Goal: Task Accomplishment & Management: Manage account settings

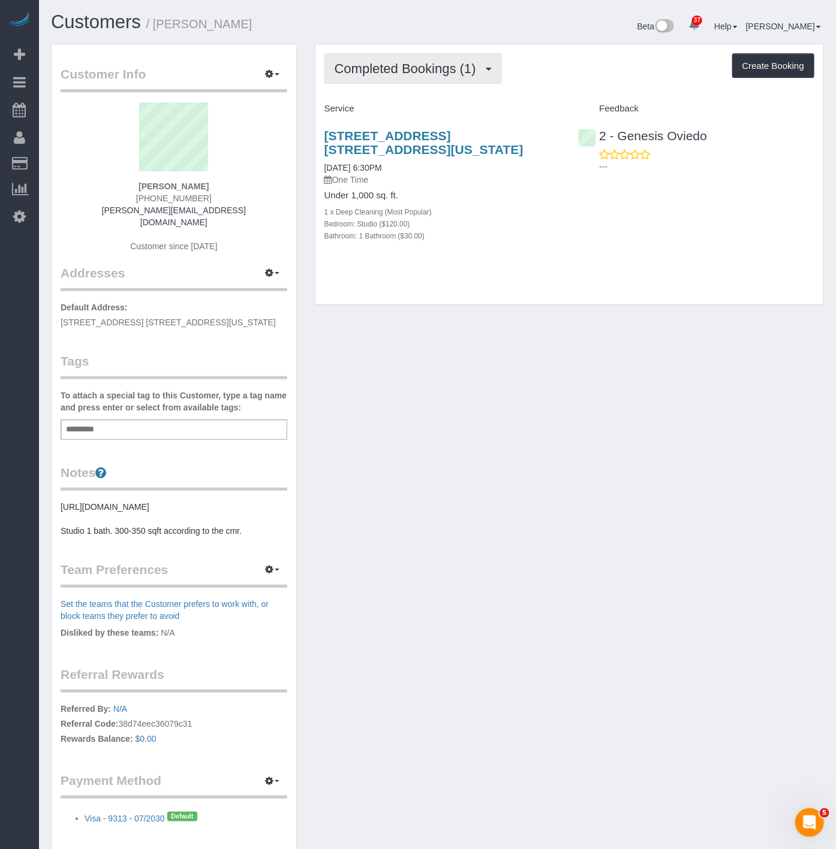
click at [396, 70] on span "Completed Bookings (1)" at bounding box center [407, 68] width 147 height 15
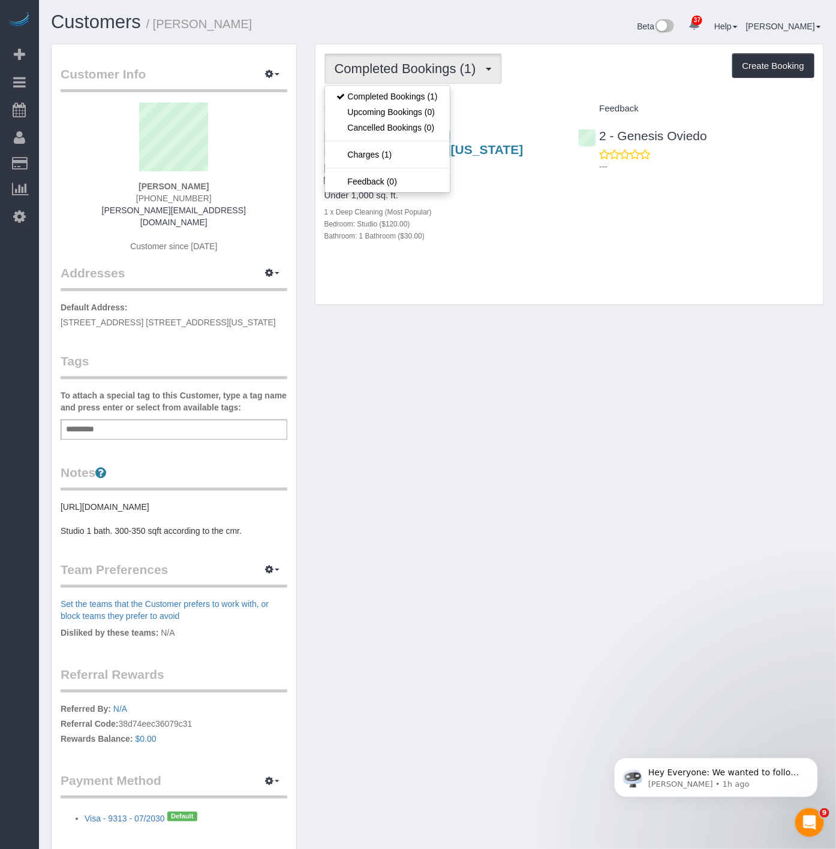
drag, startPoint x: 498, startPoint y: 426, endPoint x: 490, endPoint y: 418, distance: 11.5
click at [492, 420] on div "Customer Info Edit Contact Info Send Message Email Preferences Special Sales Ta…" at bounding box center [437, 457] width 791 height 827
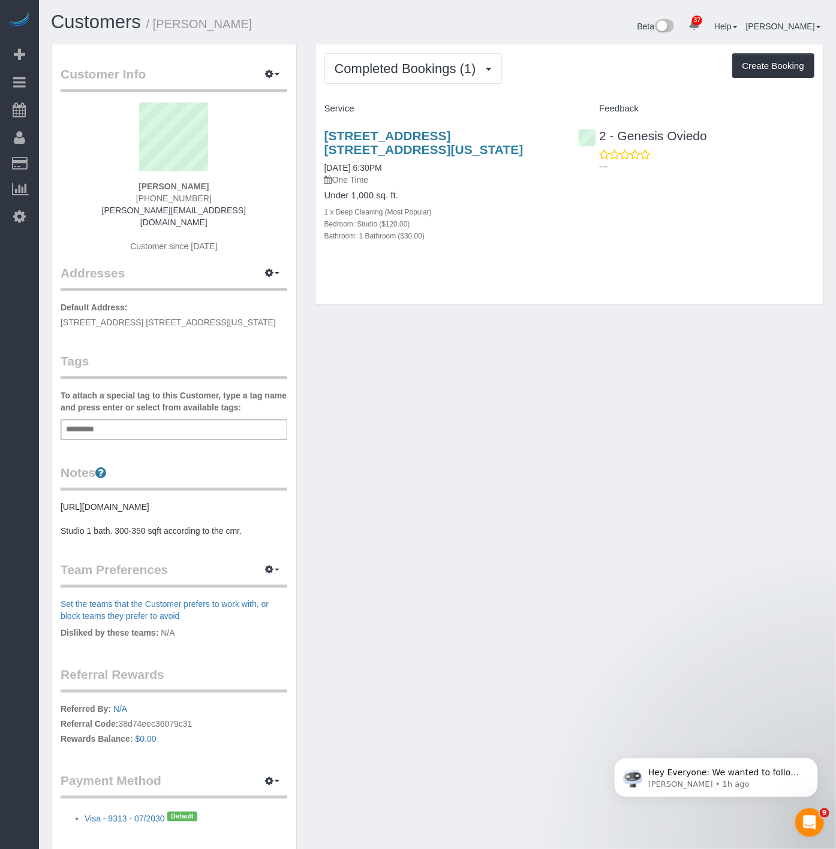
drag, startPoint x: 221, startPoint y: 25, endPoint x: 155, endPoint y: 22, distance: 66.0
click at [155, 22] on h1 "Customers / Lynn Rivera" at bounding box center [240, 22] width 378 height 20
copy small "Lynn Rivera"
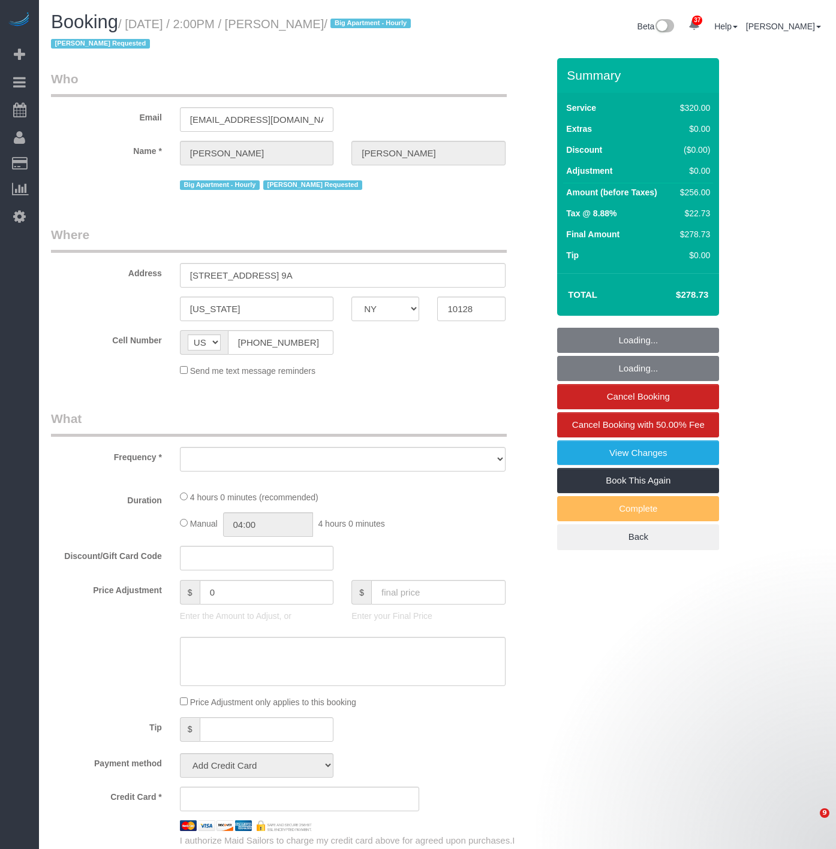
select select "NY"
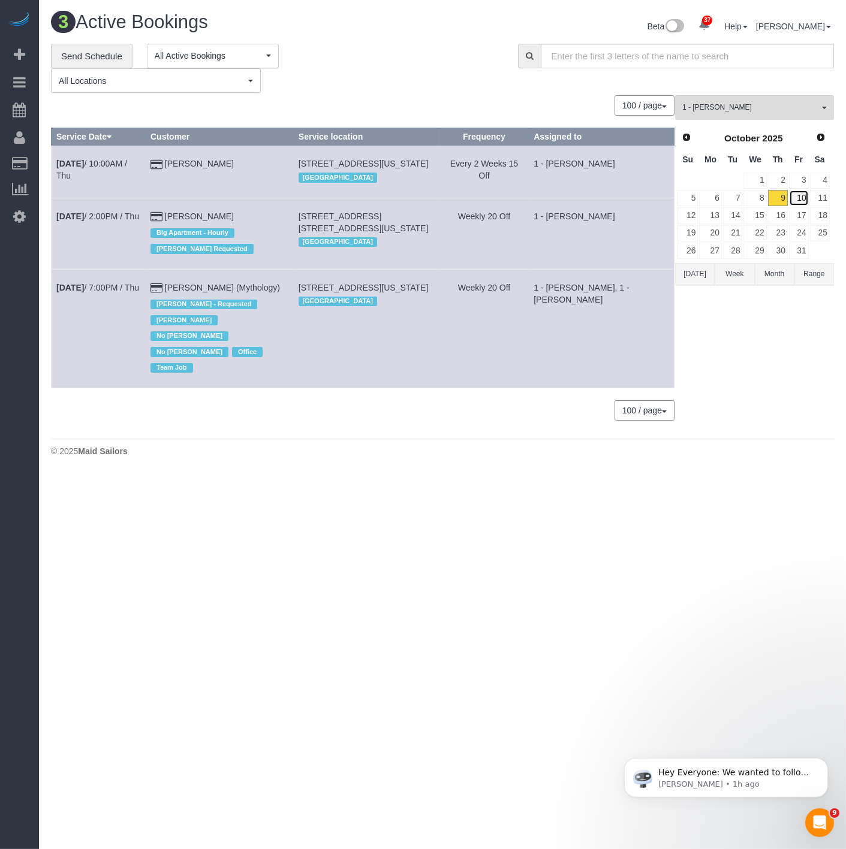
click at [802, 194] on link "10" at bounding box center [799, 198] width 20 height 16
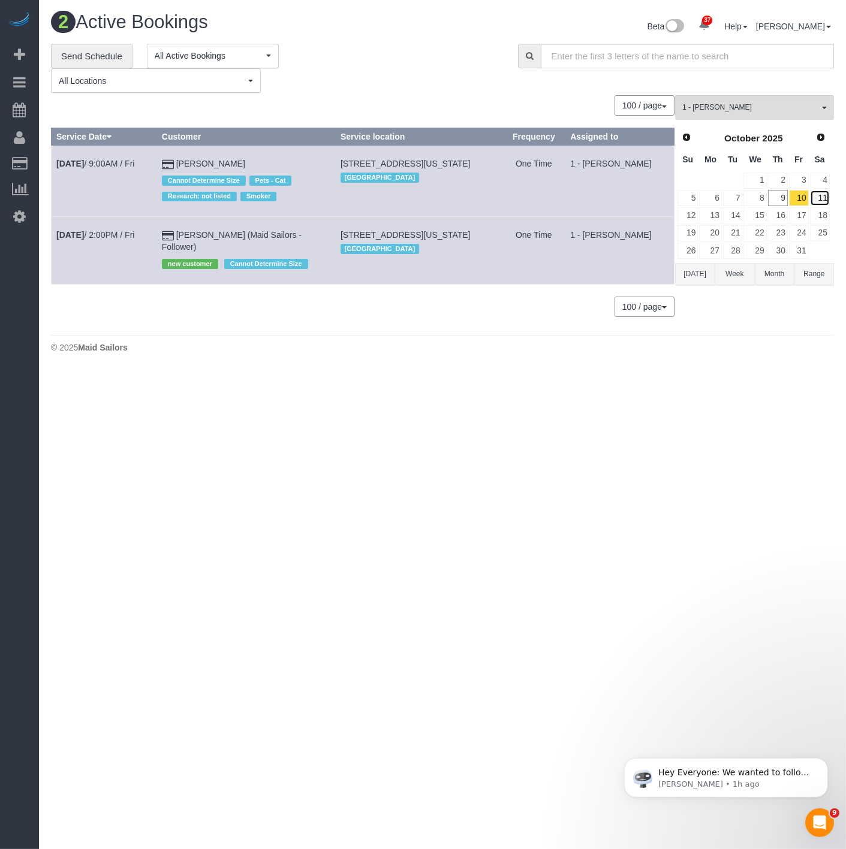
click at [816, 206] on link "11" at bounding box center [820, 198] width 20 height 16
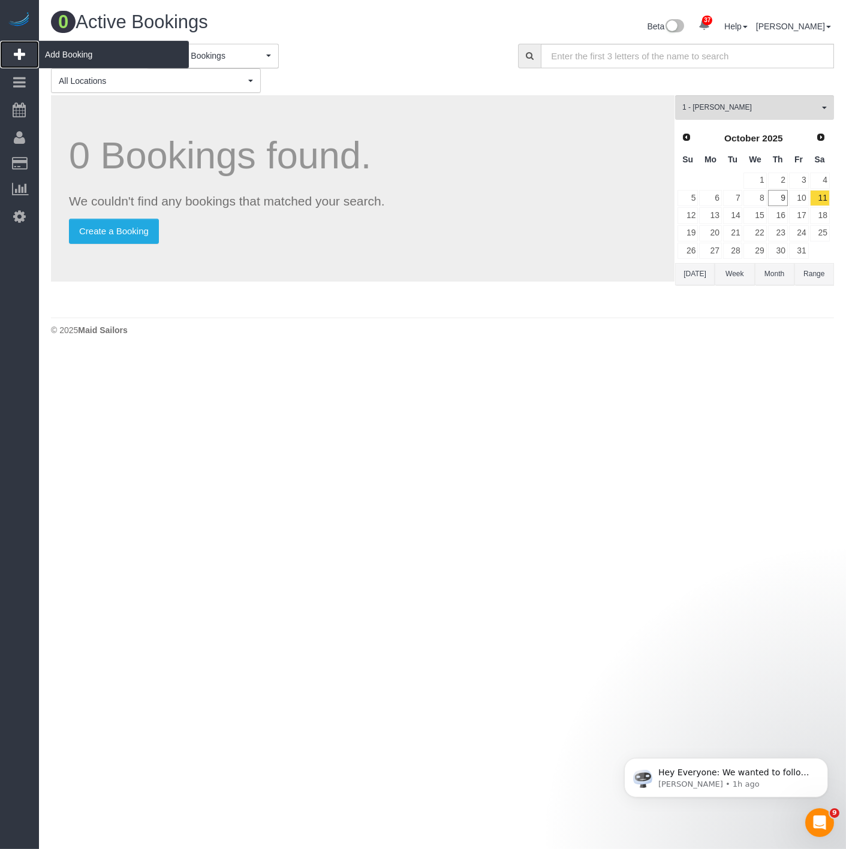
click at [85, 64] on span "Add Booking" at bounding box center [114, 55] width 150 height 28
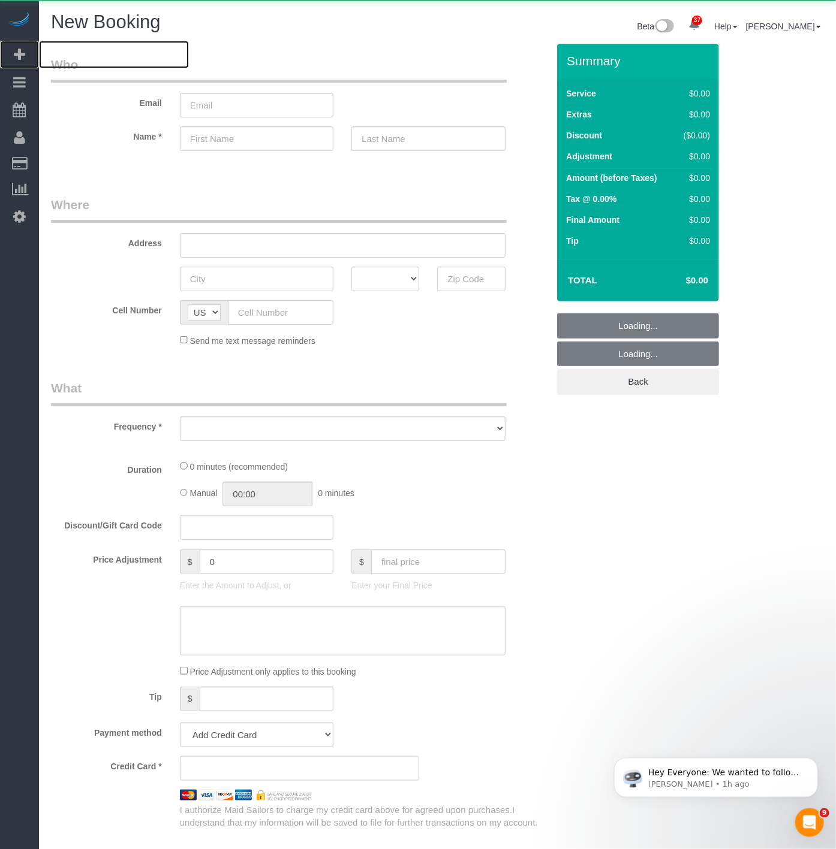
select select "object:8703"
select select "number:89"
select select "number:90"
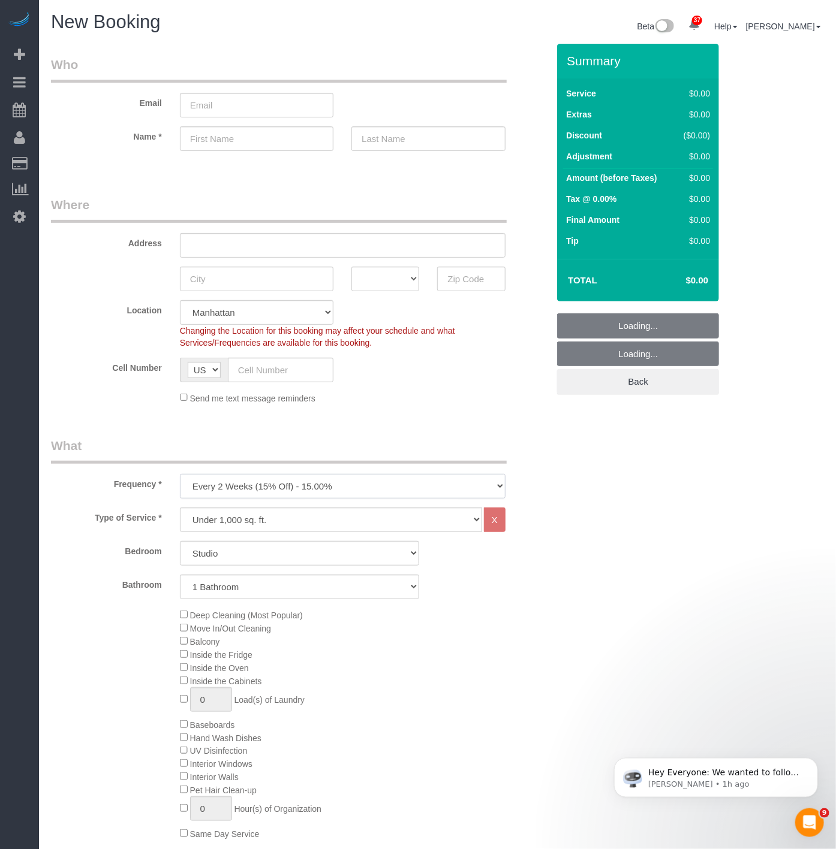
click at [272, 494] on select "One Time Weekly (20% Off) - 20.00% Every 2 Weeks (15% Off) - 15.00% Every 4 Wee…" at bounding box center [342, 486] width 325 height 25
select select "object:8710"
click at [180, 475] on select "One Time Weekly (20% Off) - 20.00% Every 2 Weeks (15% Off) - 15.00% Every 4 Wee…" at bounding box center [342, 486] width 325 height 25
click at [249, 548] on select "Studio 1 Bedroom 2 Bedrooms 3 Bedrooms" at bounding box center [300, 553] width 240 height 25
select select "2"
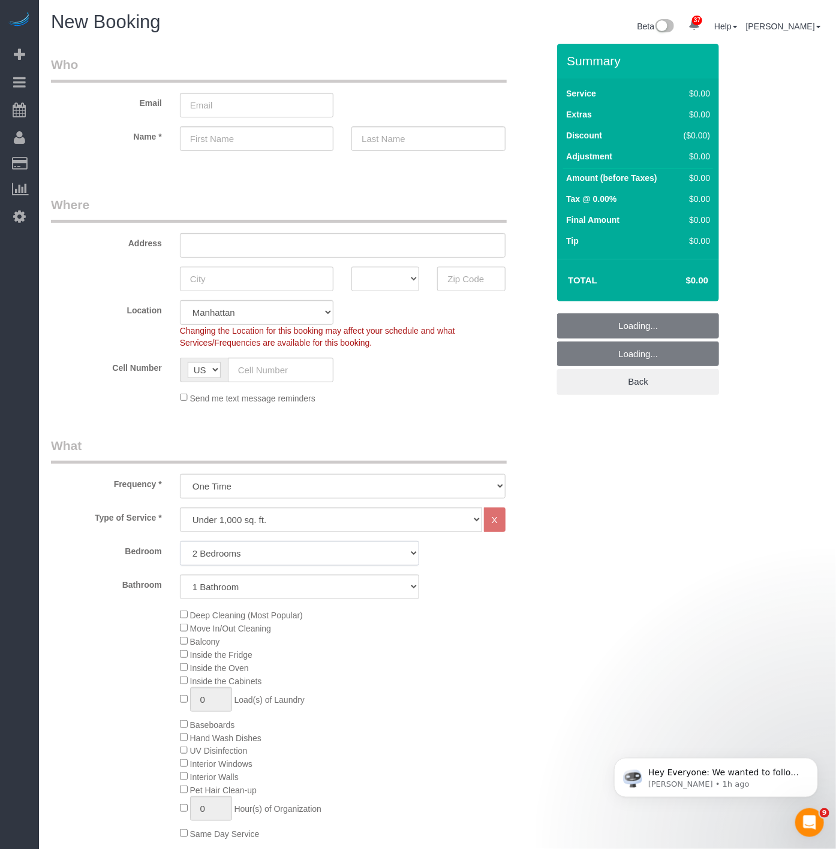
click at [180, 542] on select "Studio 1 Bedroom 2 Bedrooms 3 Bedrooms" at bounding box center [300, 553] width 240 height 25
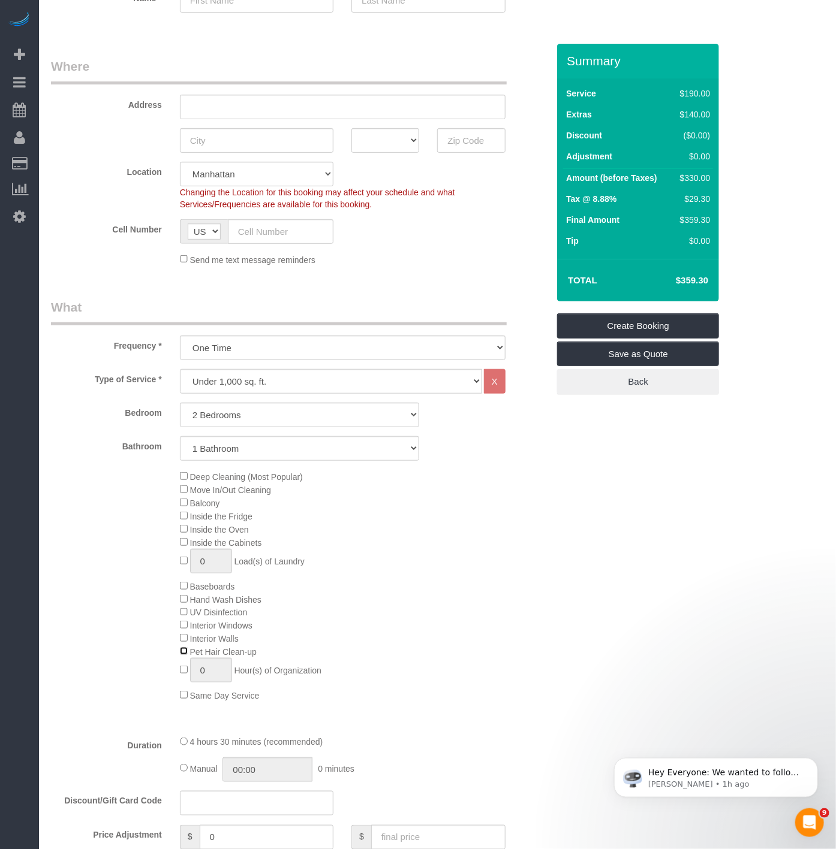
scroll to position [133, 0]
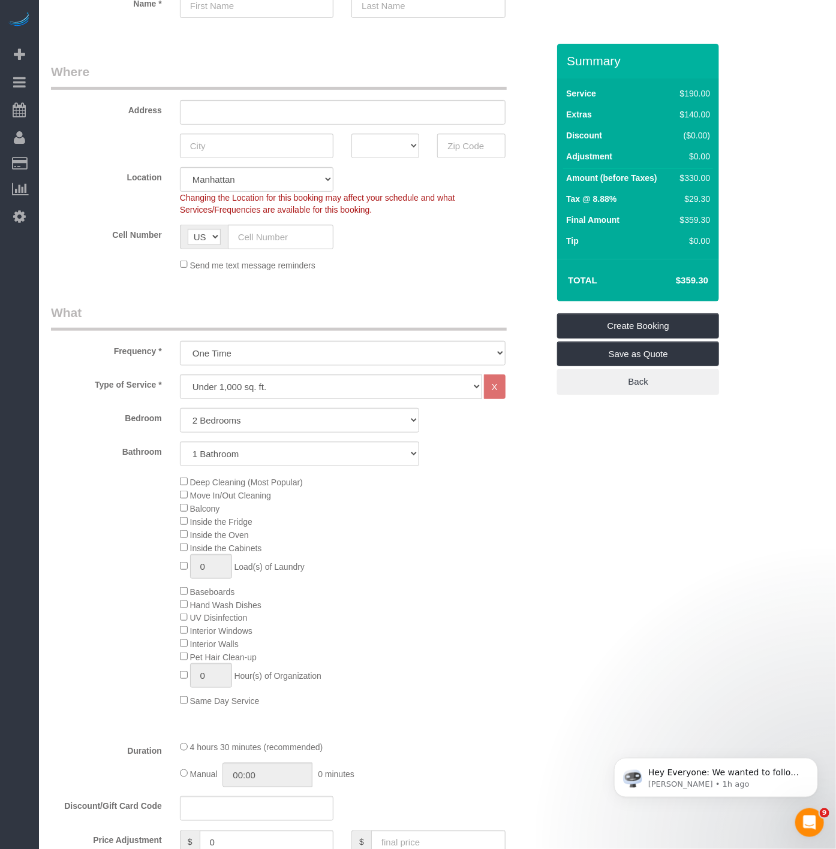
click at [698, 284] on h4 "$359.30" at bounding box center [674, 281] width 68 height 10
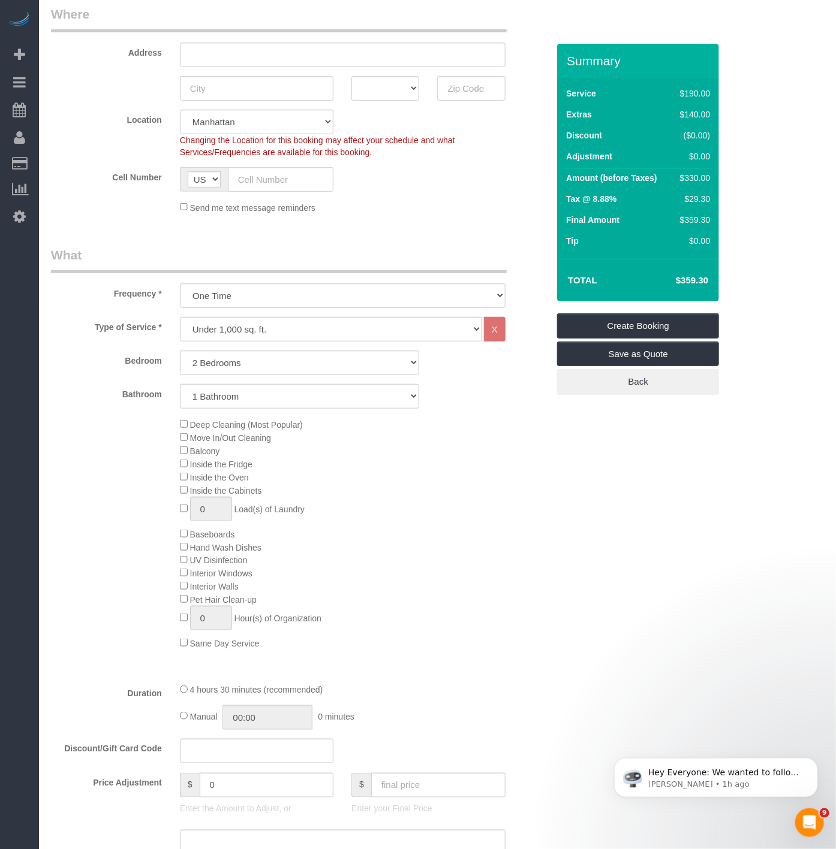
scroll to position [399, 0]
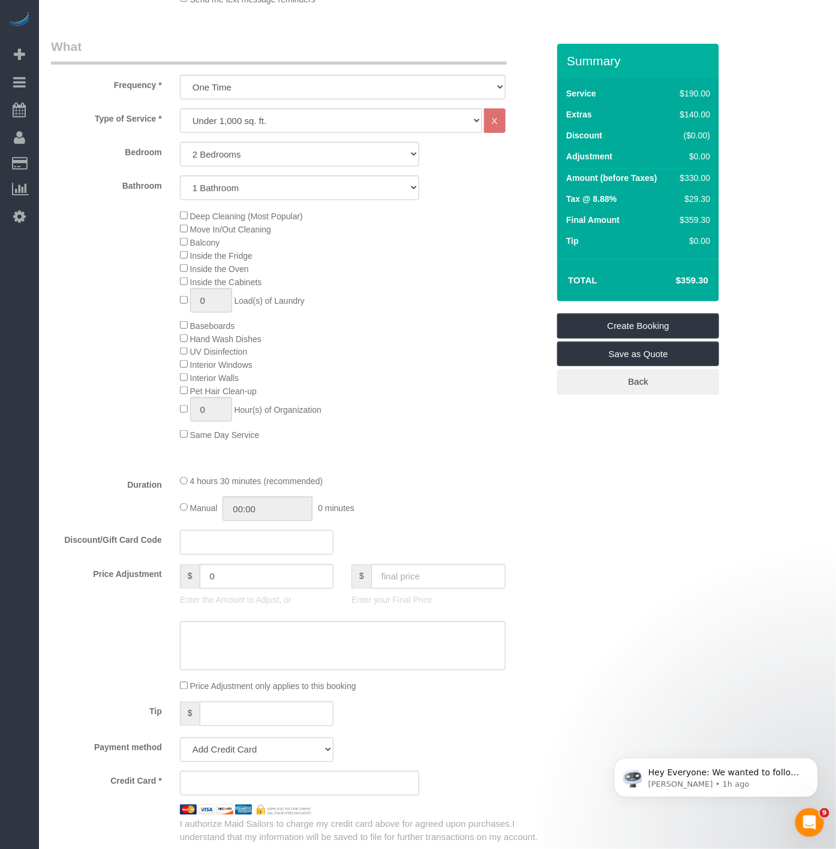
click at [236, 555] on input "text" at bounding box center [256, 543] width 153 height 25
paste input "MSFB15"
click at [493, 424] on div "Deep Cleaning (Most Popular) Move In/Out Cleaning Balcony Inside the Fridge Ins…" at bounding box center [364, 325] width 386 height 232
click at [240, 555] on input "MSFB15" at bounding box center [256, 543] width 153 height 25
type input "MSFB15"
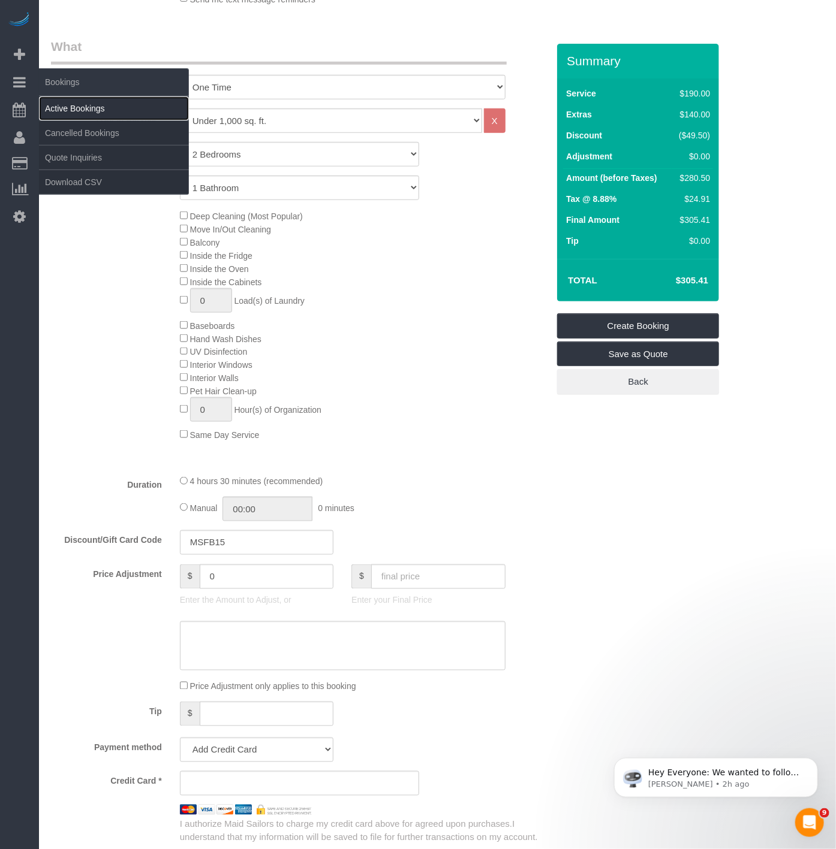
click at [67, 104] on link "Active Bookings" at bounding box center [114, 109] width 150 height 24
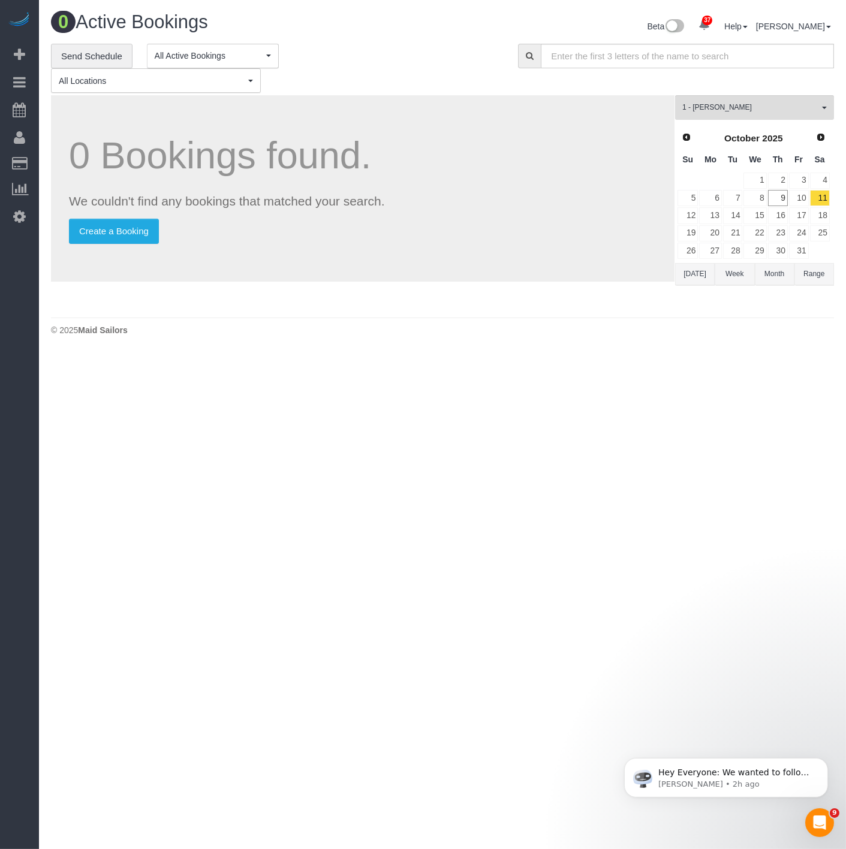
click at [732, 94] on div "**********" at bounding box center [442, 69] width 801 height 50
click at [730, 109] on span "1 - [PERSON_NAME]" at bounding box center [750, 108] width 137 height 10
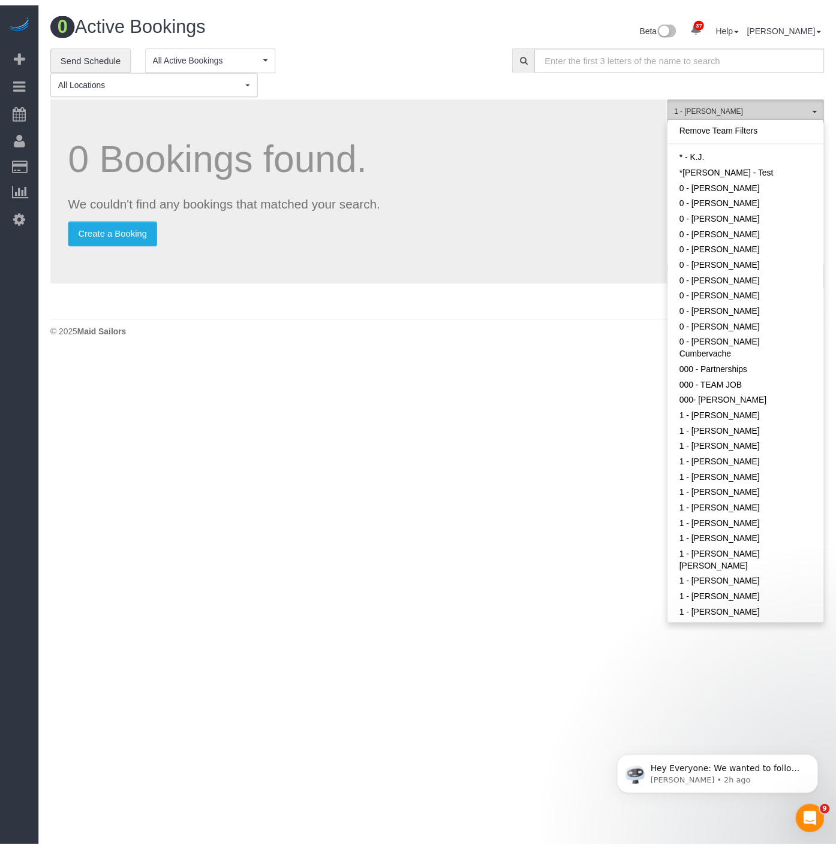
scroll to position [343, 0]
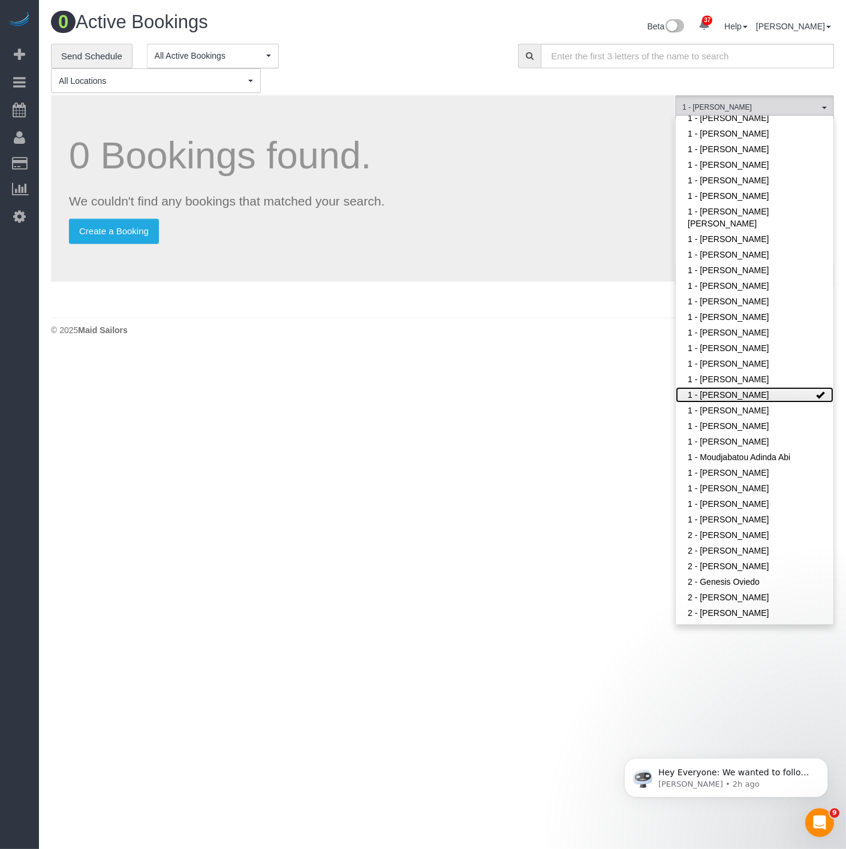
click at [719, 387] on link "1 - [PERSON_NAME]" at bounding box center [755, 395] width 158 height 16
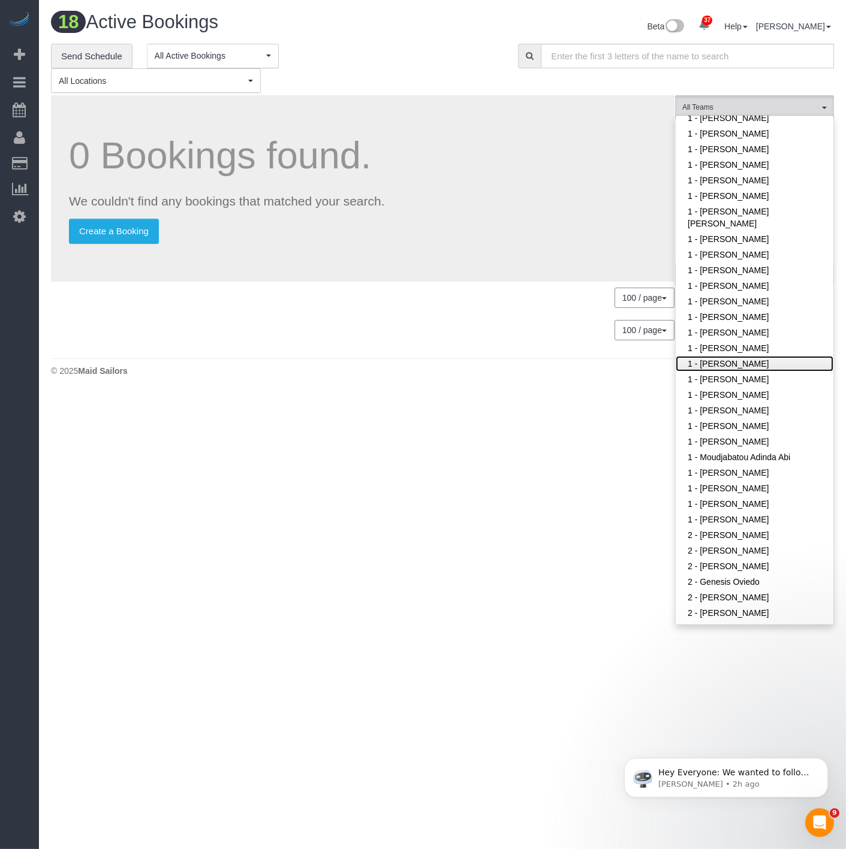
click at [759, 356] on link "1 - [PERSON_NAME]" at bounding box center [755, 364] width 158 height 16
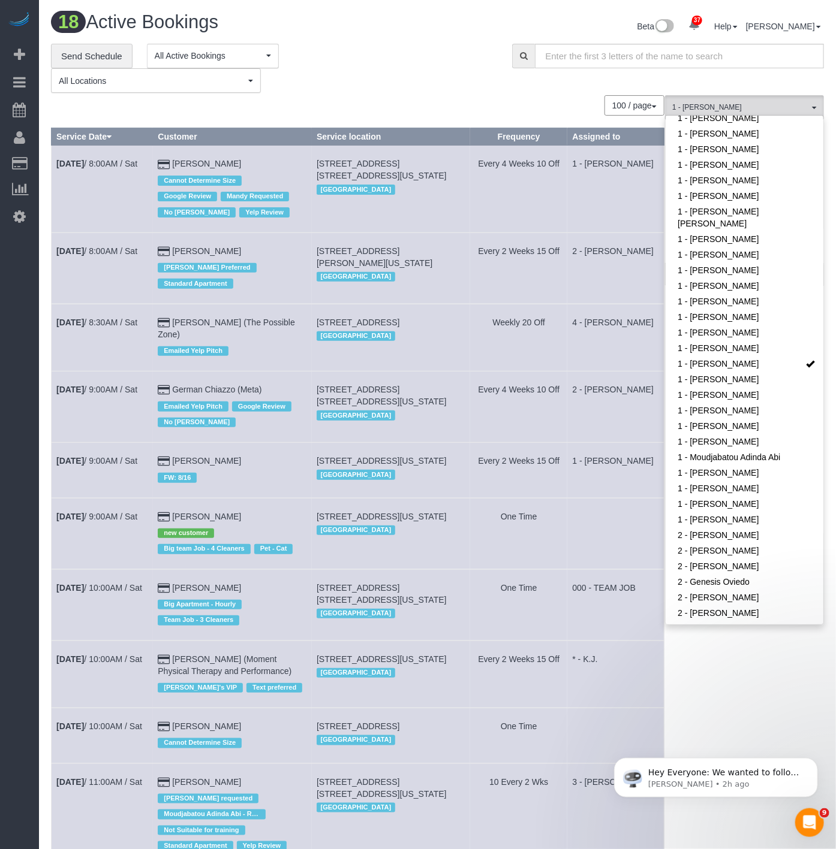
drag, startPoint x: 481, startPoint y: 58, endPoint x: 685, endPoint y: 150, distance: 224.0
click at [478, 58] on div "**********" at bounding box center [272, 69] width 443 height 50
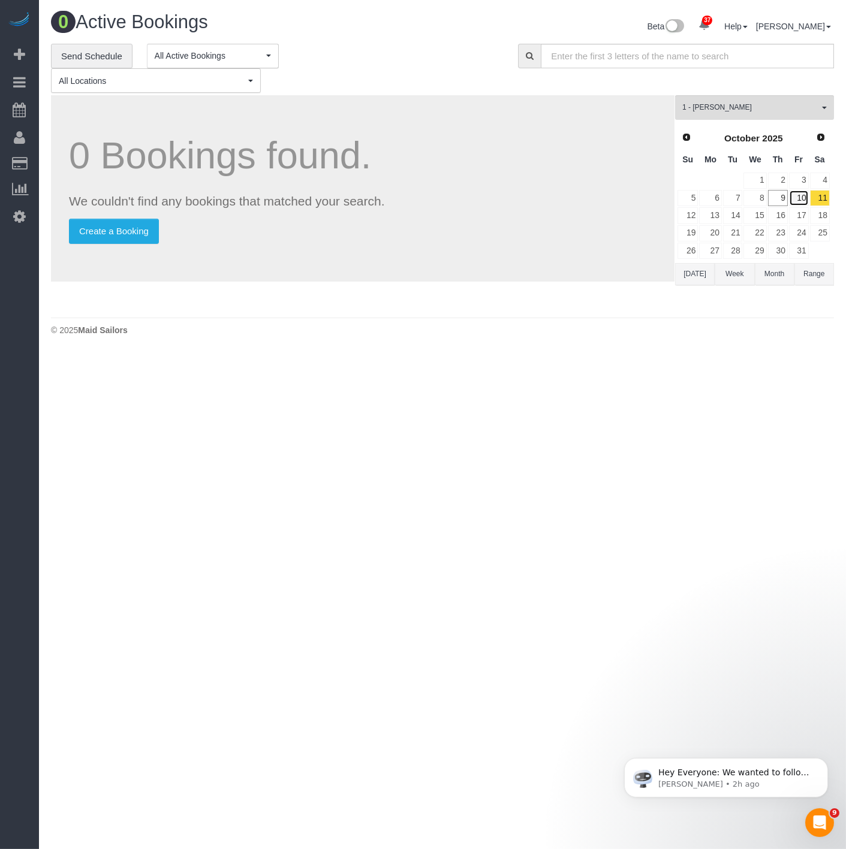
click at [801, 197] on link "10" at bounding box center [799, 198] width 20 height 16
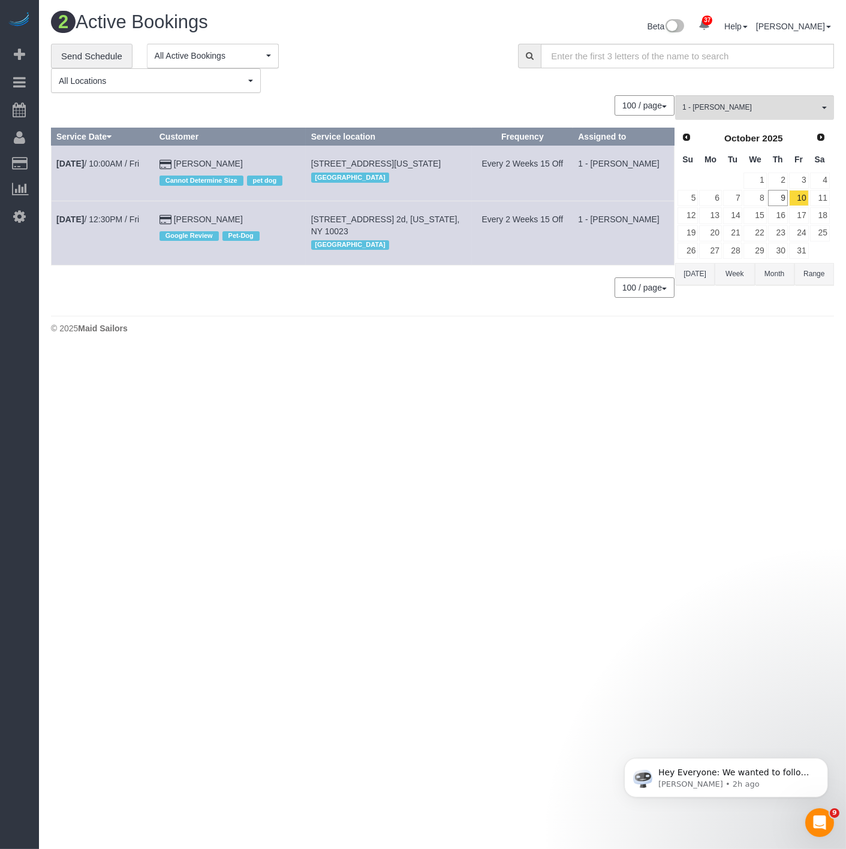
click at [124, 240] on td "Oct 10th / 12:30PM / Fri" at bounding box center [103, 233] width 103 height 64
click at [126, 224] on link "Oct 10th / 12:30PM / Fri" at bounding box center [97, 220] width 83 height 10
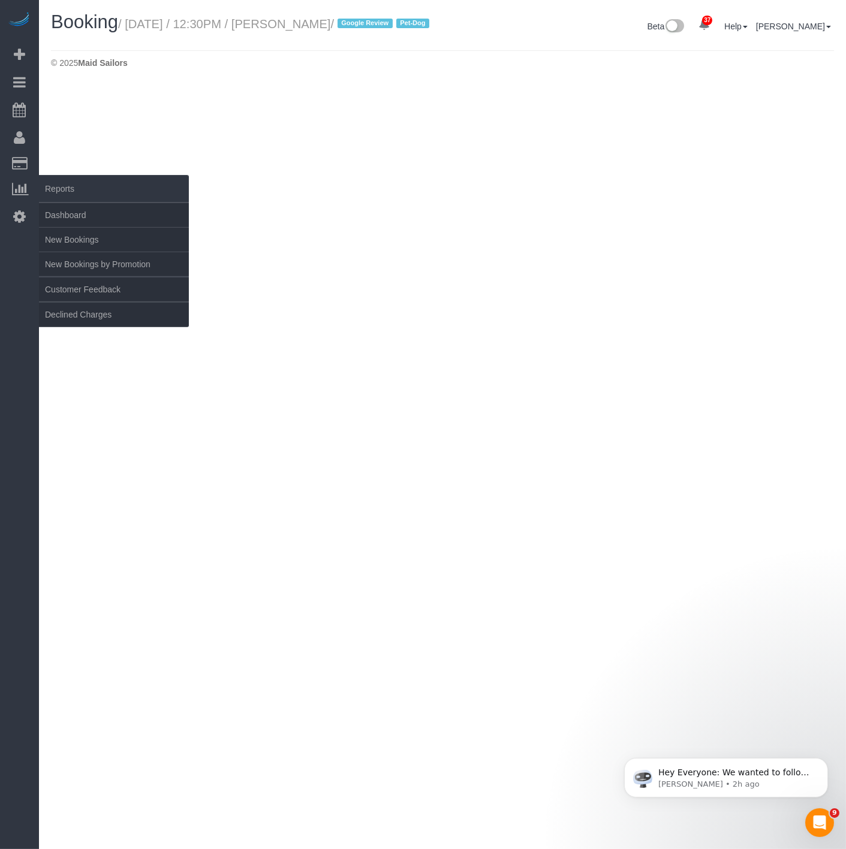
select select "NY"
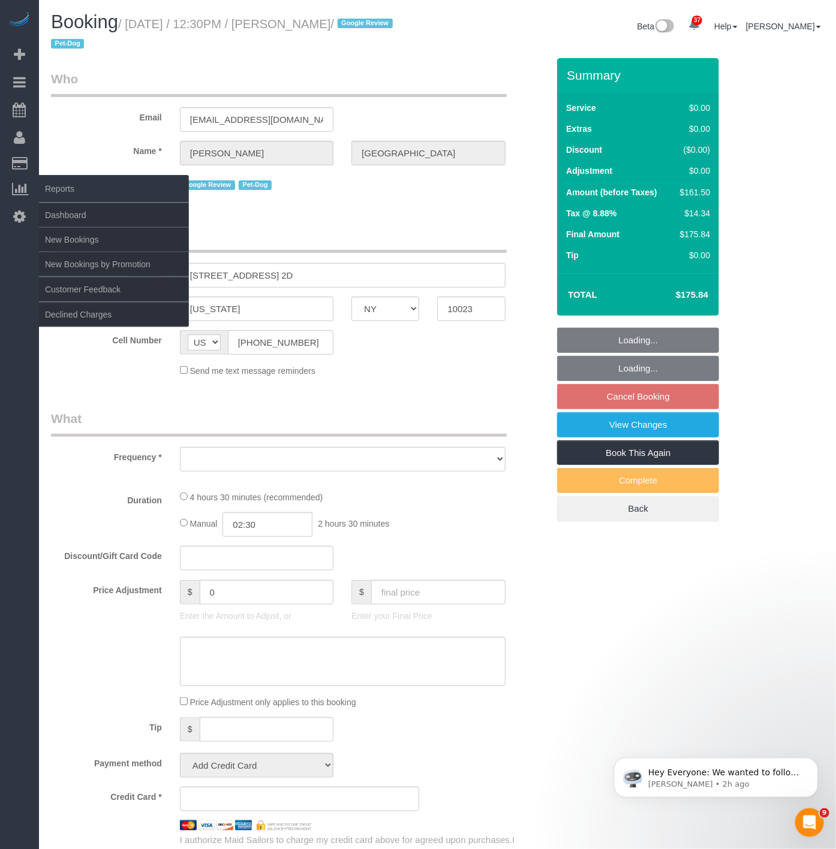
select select "object:10519"
select select "2"
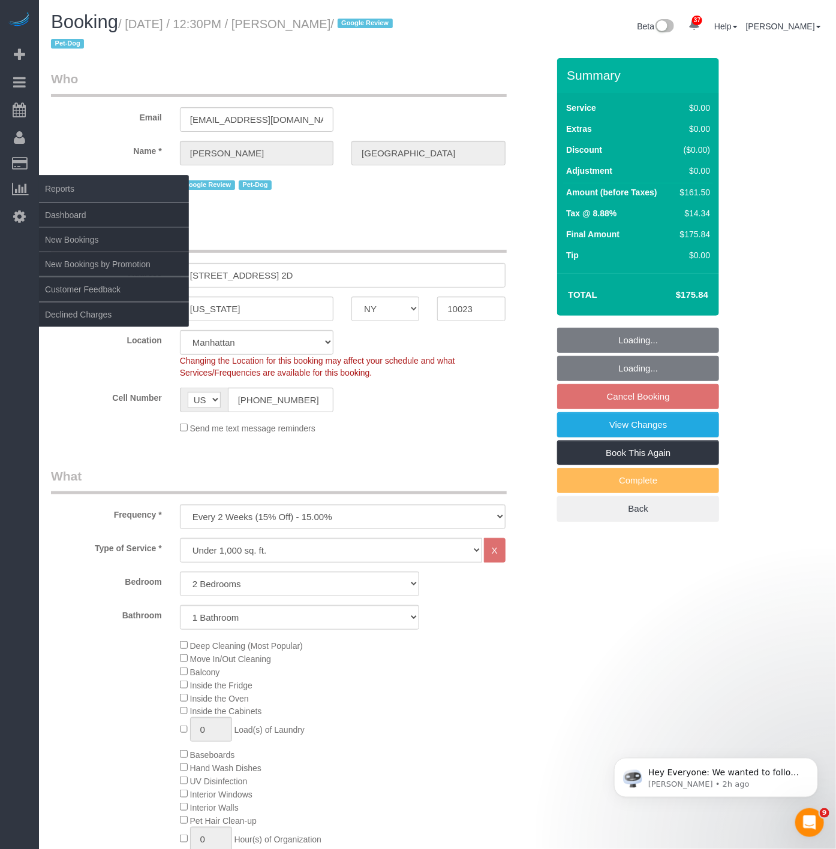
select select "object:10790"
select select "string:stripe-pm_1RiLeT4VGloSiKo7HeIsBs5v"
select select "number:56"
select select "number:75"
select select "number:13"
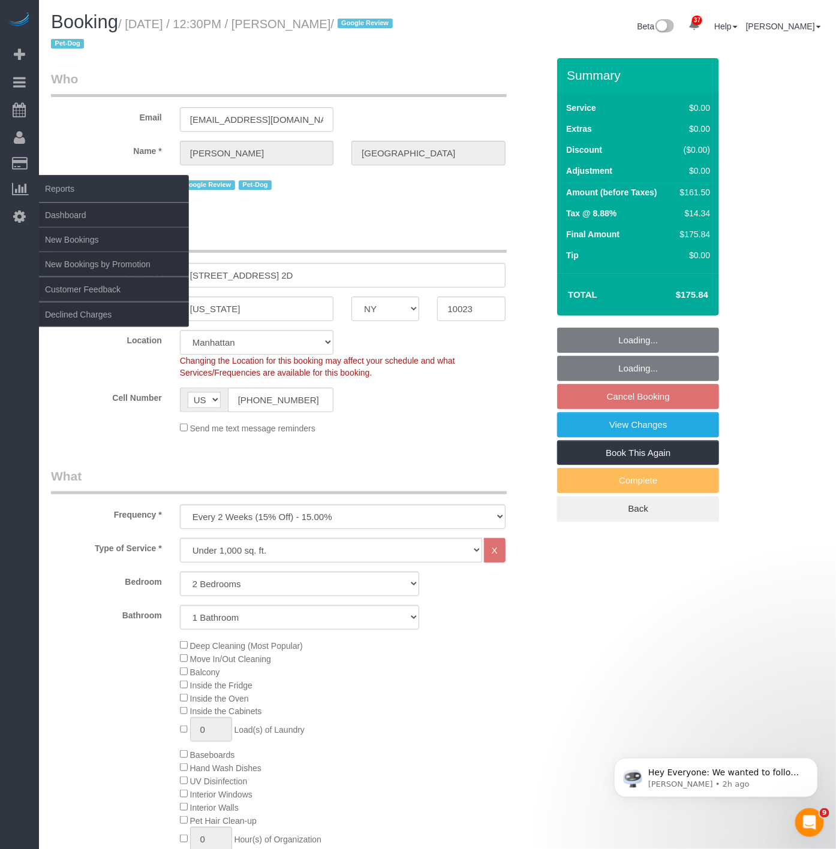
select select "number:5"
select select "2"
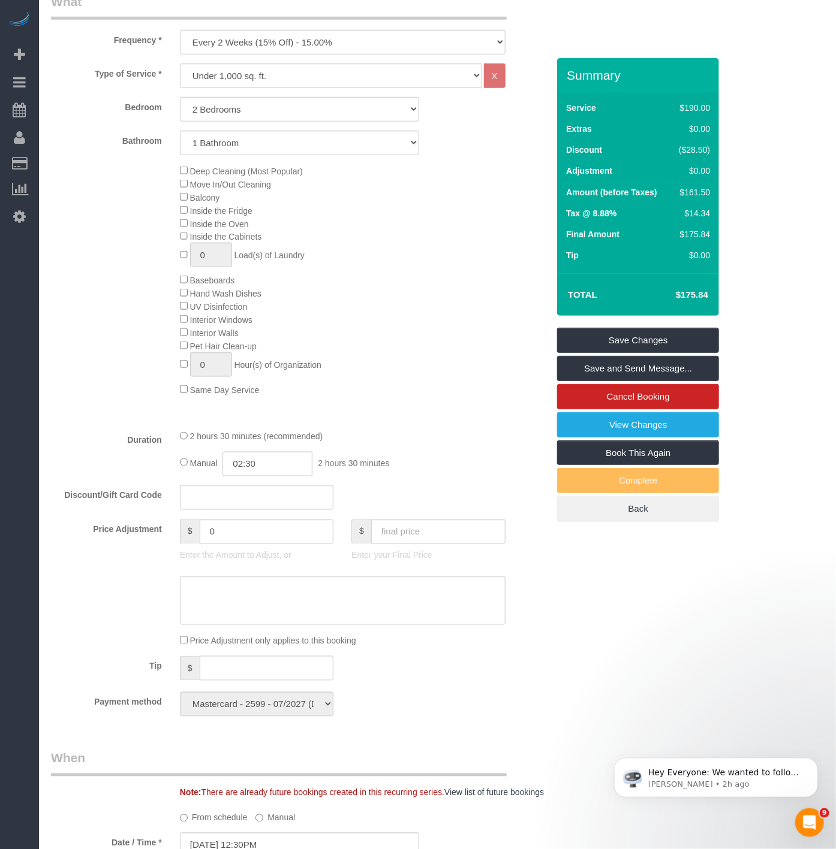
scroll to position [733, 0]
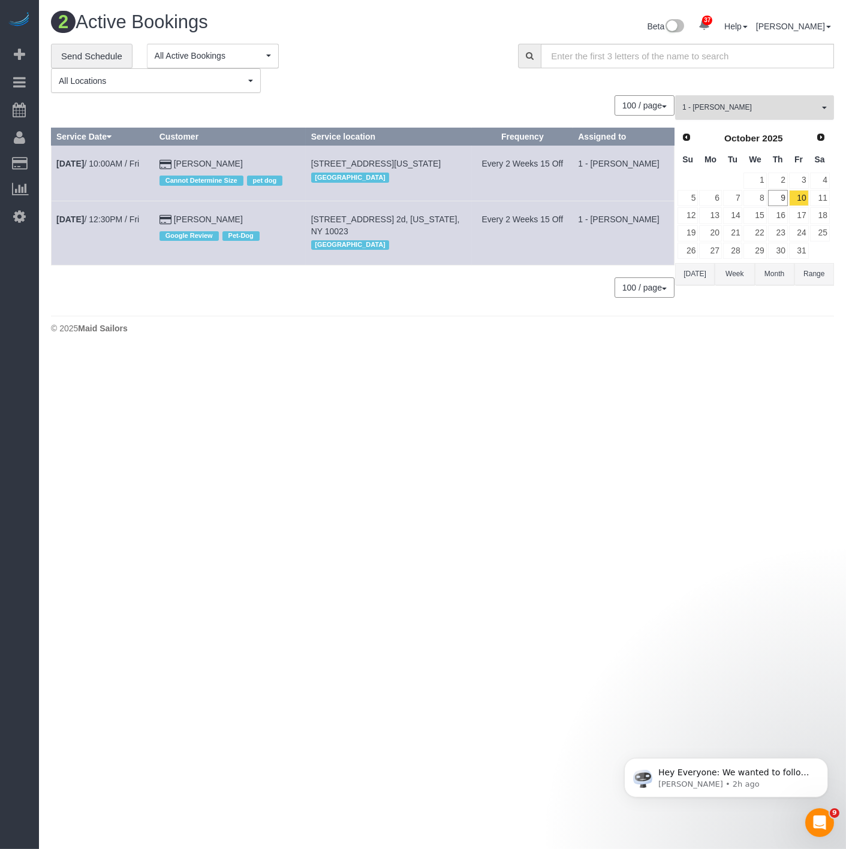
click at [728, 115] on button "1 - Joselin Cecilio All Teams" at bounding box center [754, 107] width 159 height 25
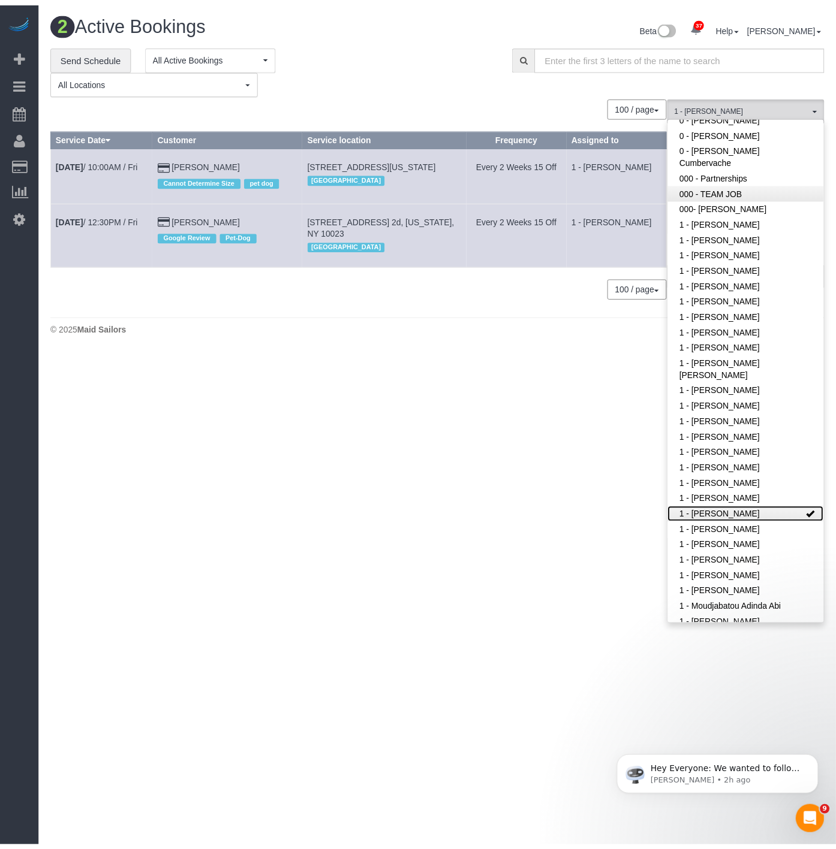
scroll to position [200, 0]
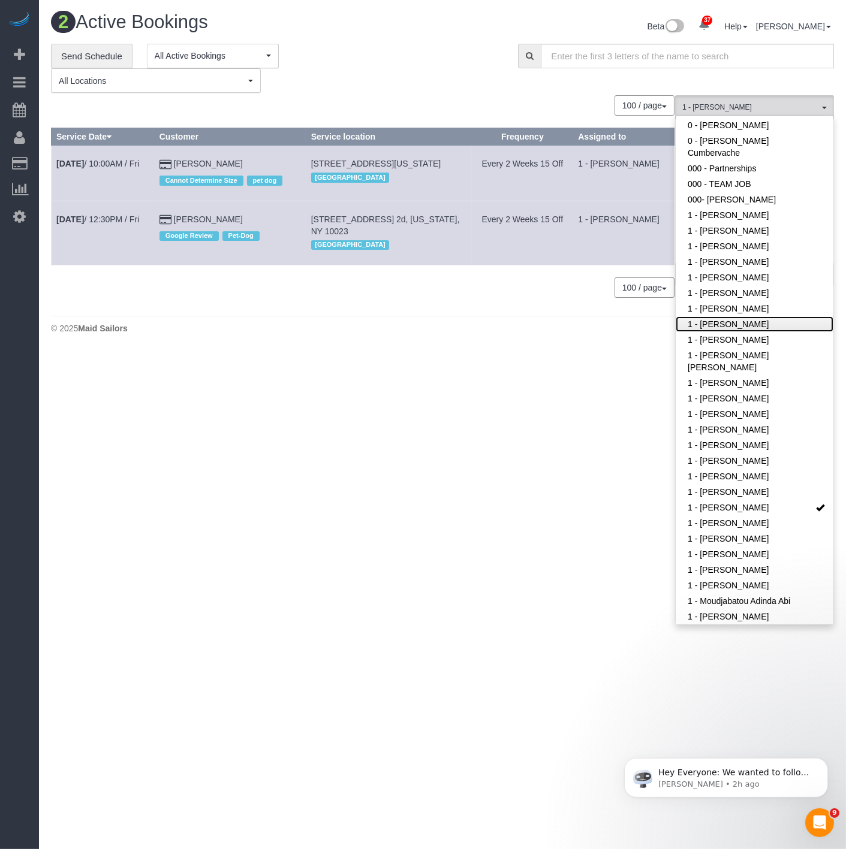
click at [722, 318] on link "1 - [PERSON_NAME]" at bounding box center [755, 325] width 158 height 16
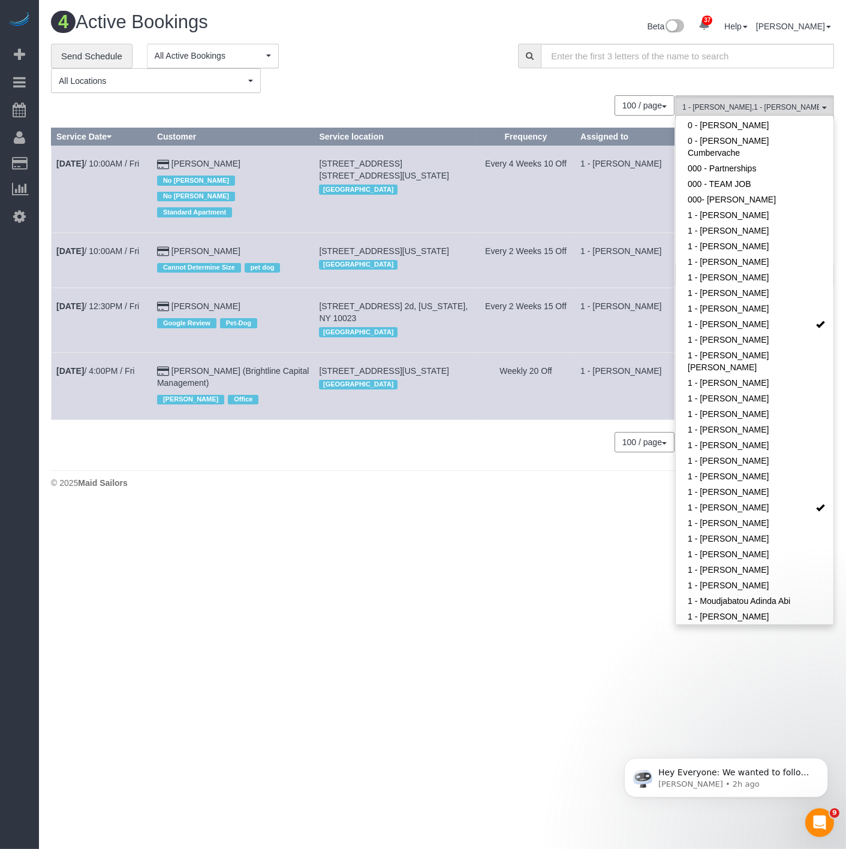
click at [338, 379] on td "461 Park Ave South, 8th Floor, New York, NY 10016 Manhattan" at bounding box center [395, 385] width 162 height 67
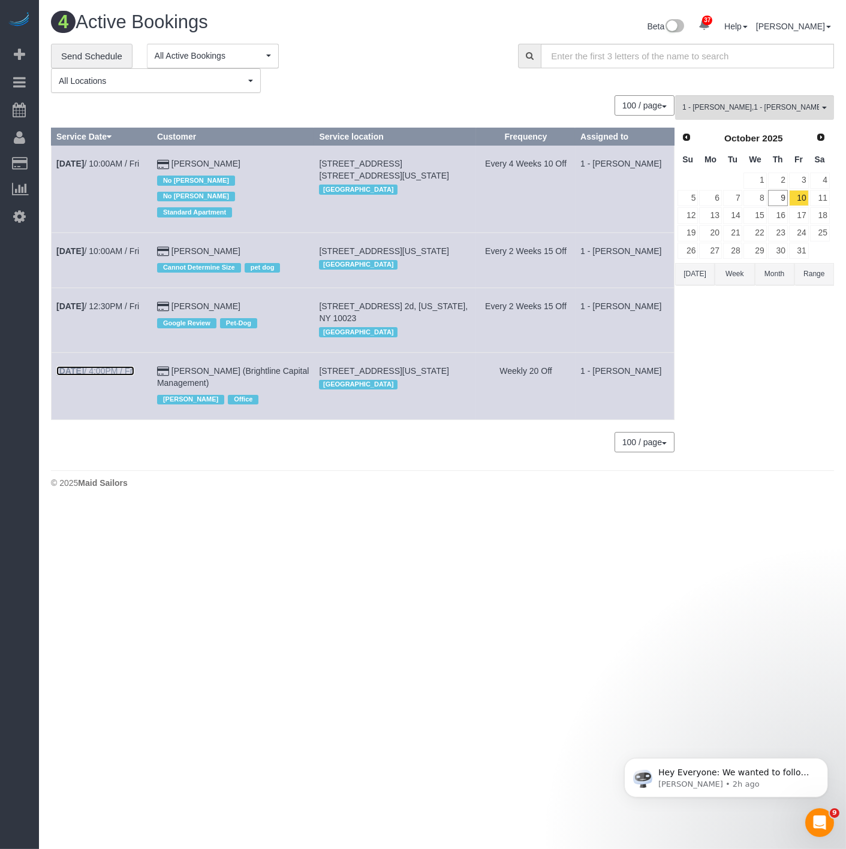
click at [84, 376] on b "Oct 10th" at bounding box center [70, 371] width 28 height 10
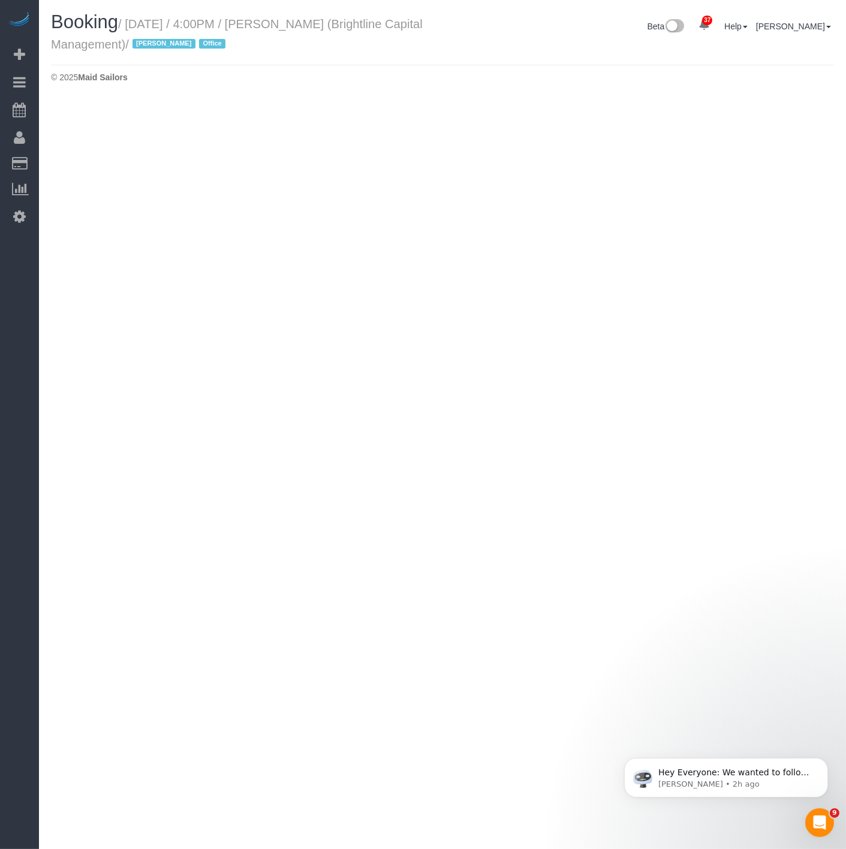
select select "NY"
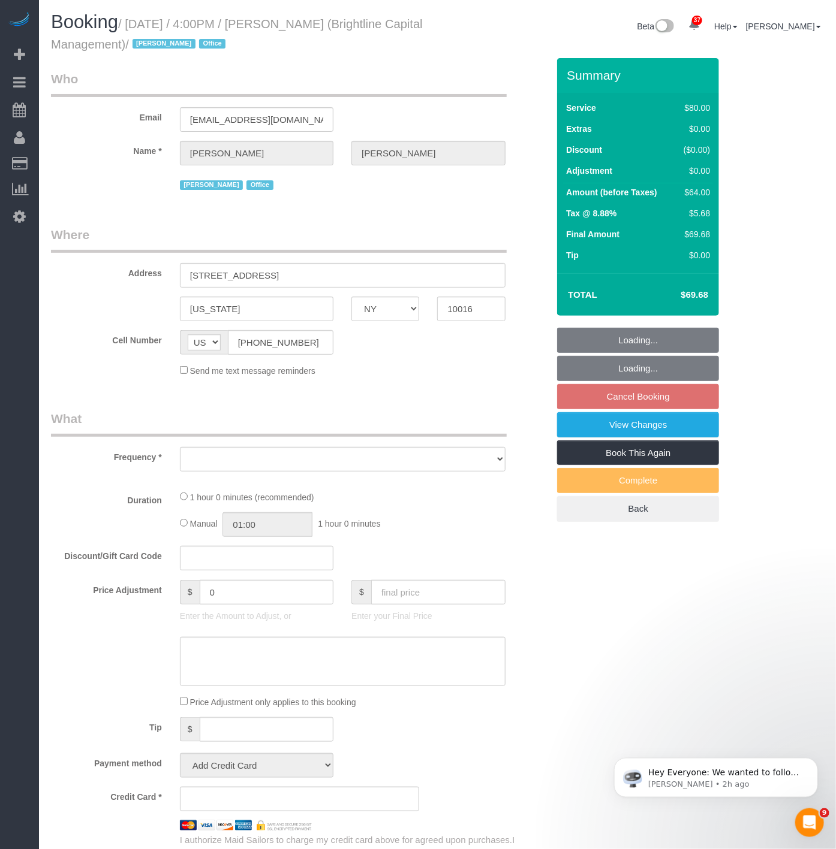
select select "object:12326"
select select "spot166"
select select "number:89"
select select "number:90"
select select "number:15"
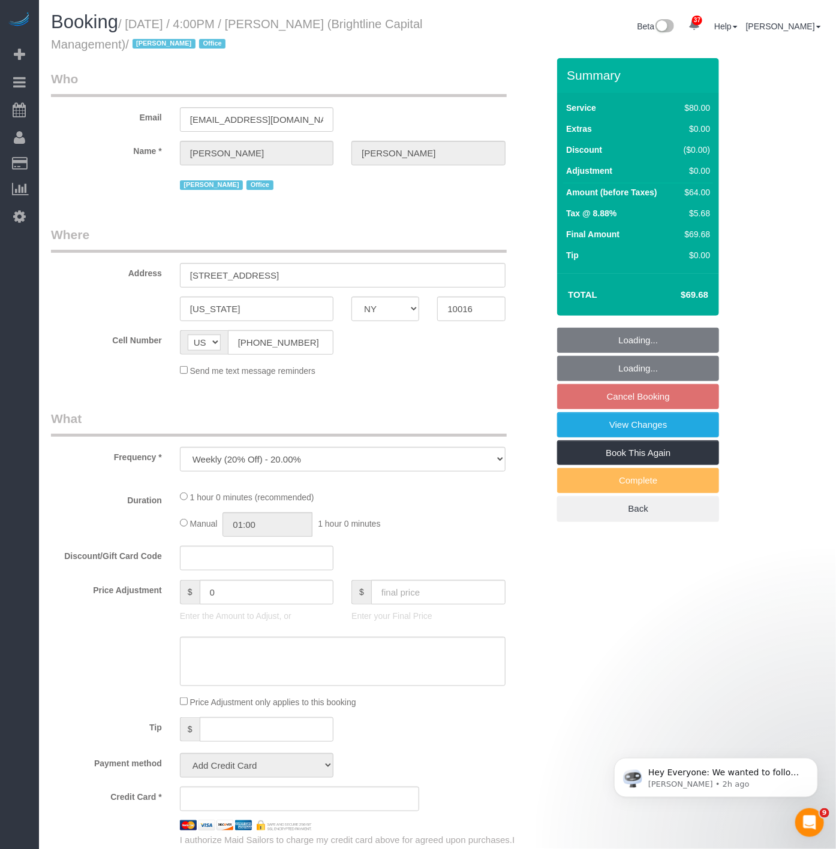
select select "number:7"
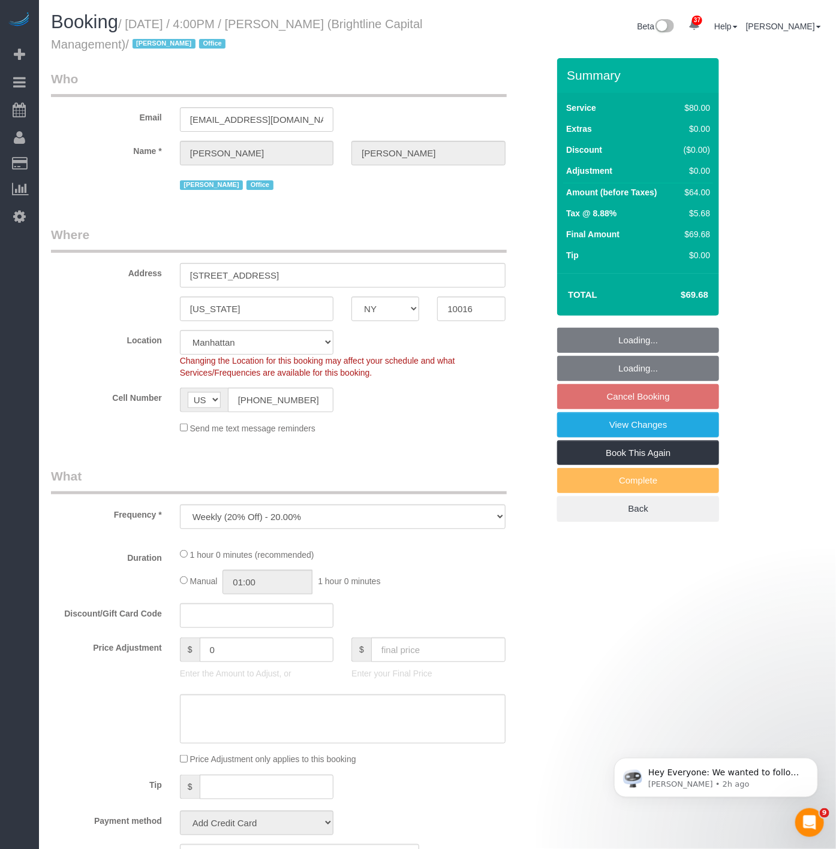
select select "object:13062"
select select "string:stripe-pm_1QrNtx4VGloSiKo7JRyNQS5o"
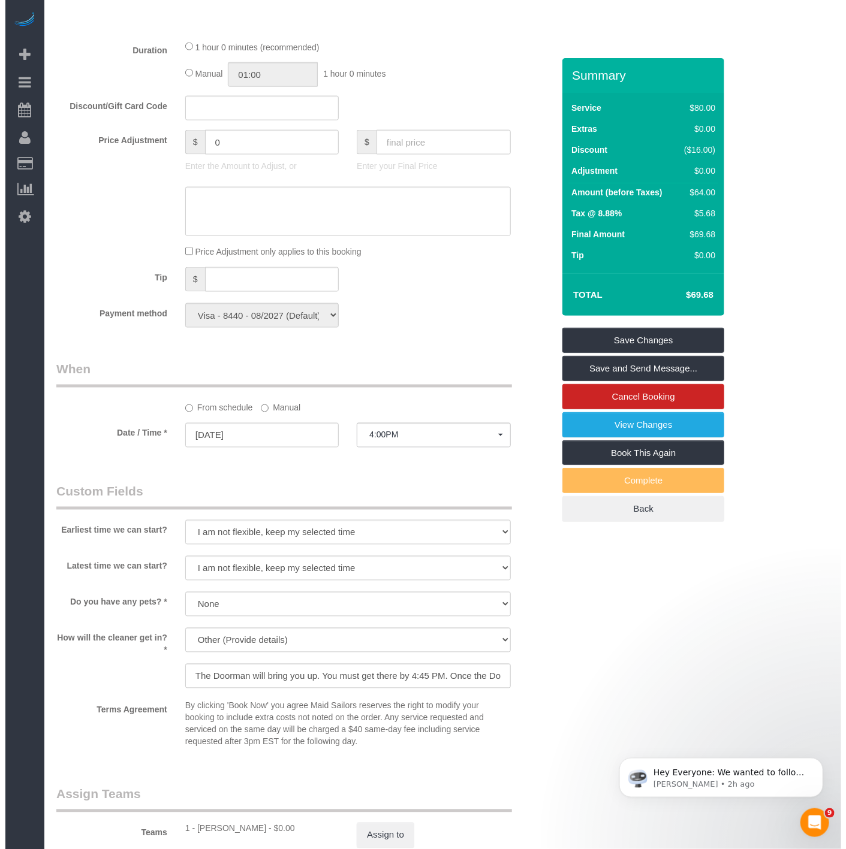
scroll to position [932, 0]
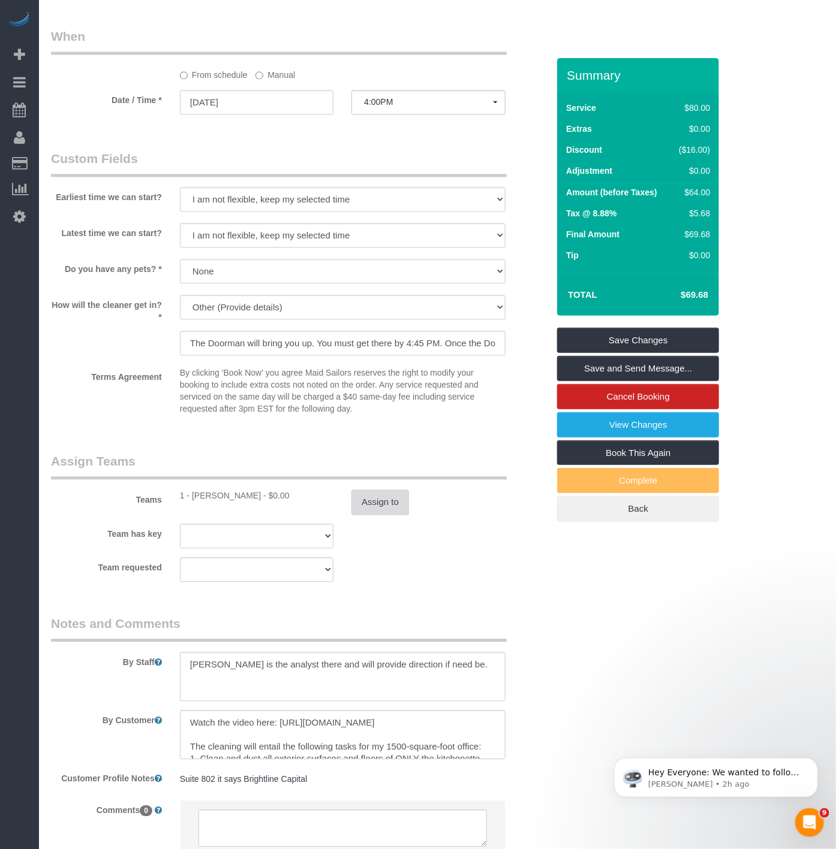
click at [356, 499] on button "Assign to" at bounding box center [380, 502] width 58 height 25
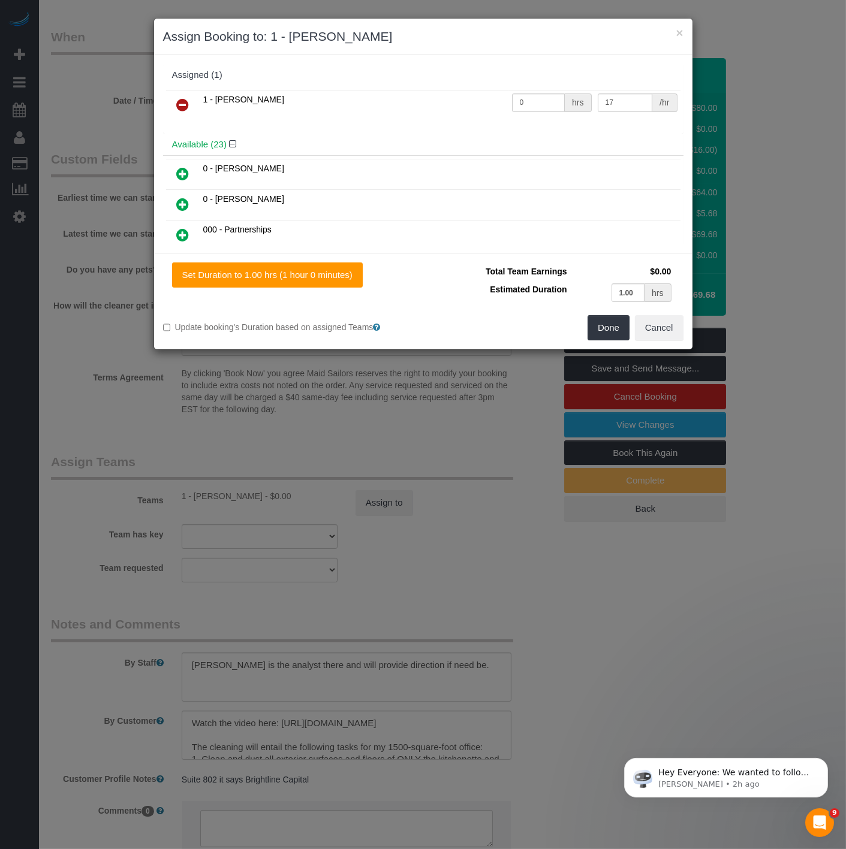
click at [177, 110] on icon at bounding box center [183, 105] width 13 height 14
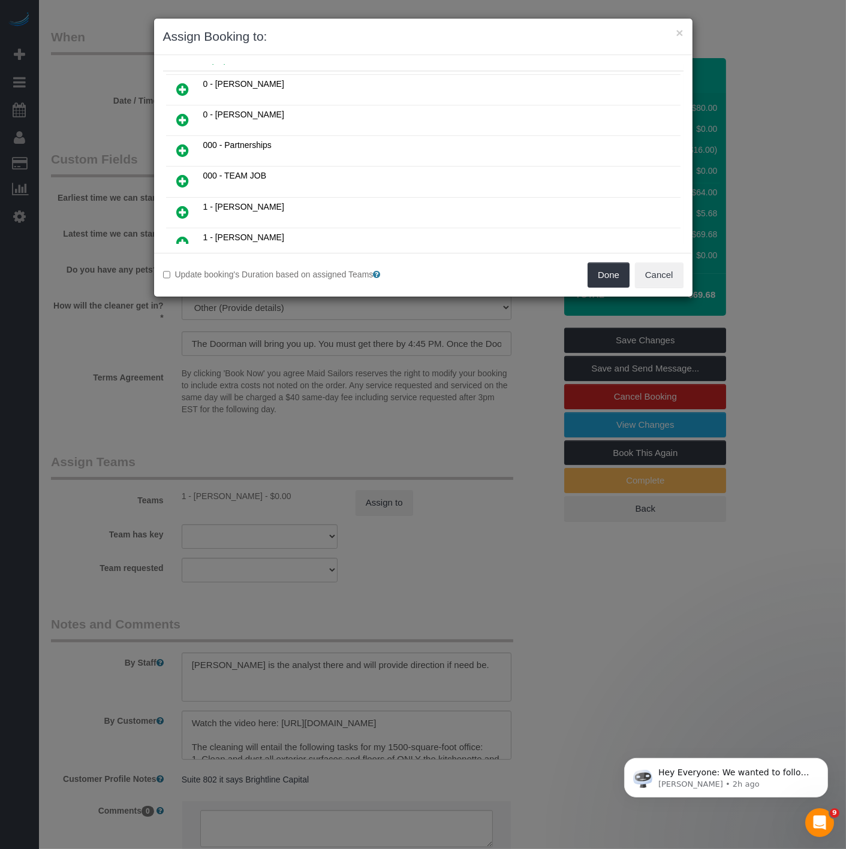
scroll to position [266, 0]
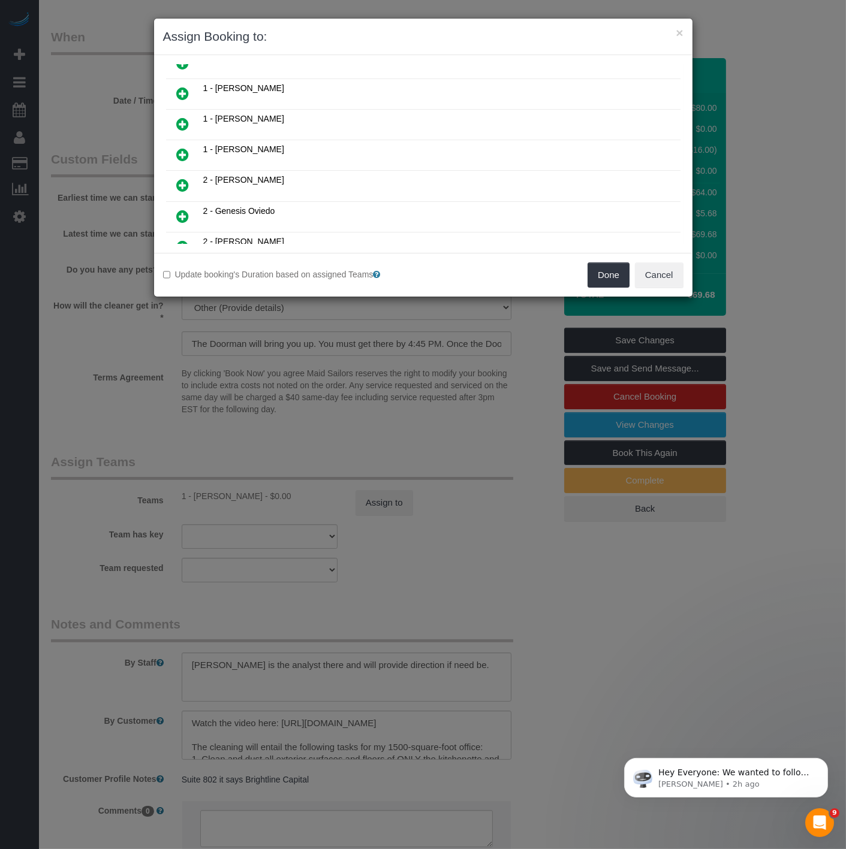
click at [183, 178] on icon at bounding box center [183, 185] width 13 height 14
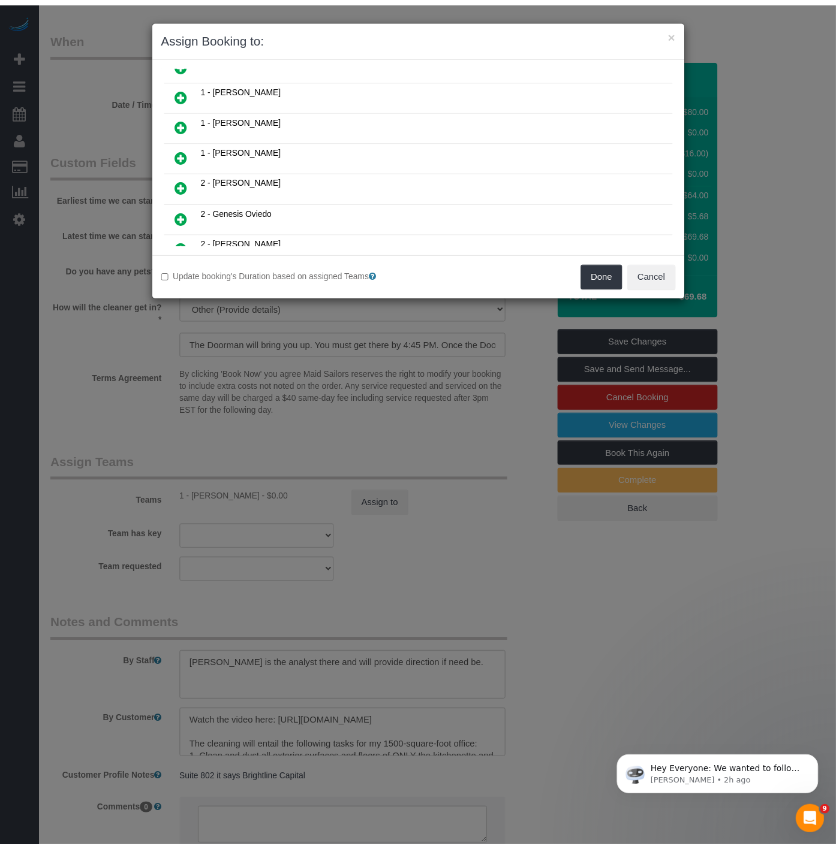
scroll to position [295, 0]
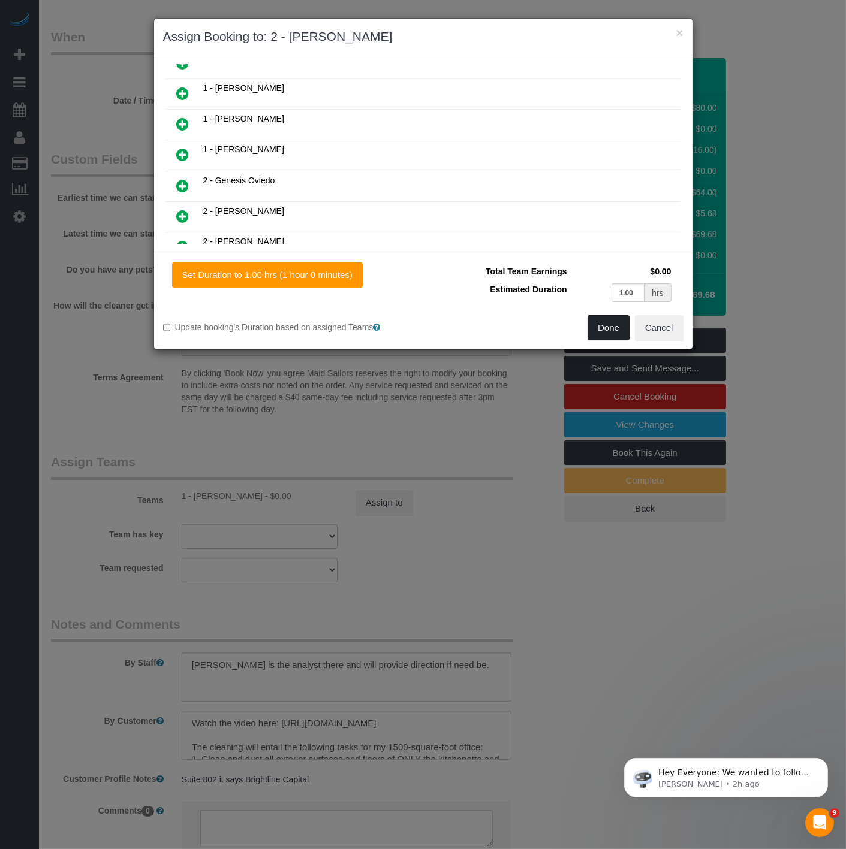
click at [594, 325] on button "Done" at bounding box center [608, 327] width 42 height 25
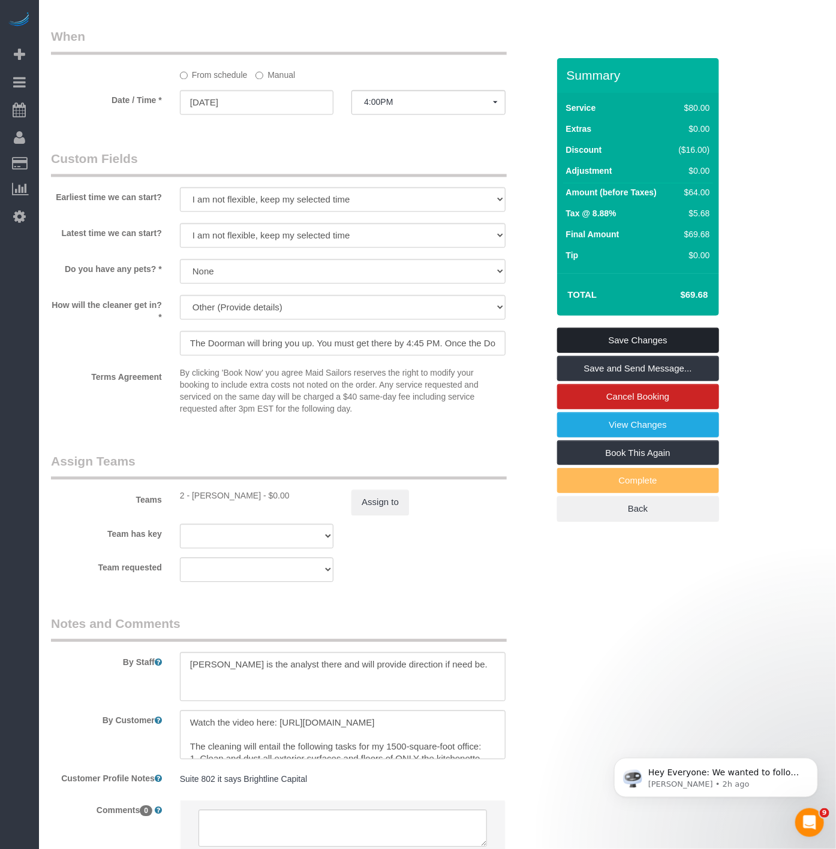
click at [612, 336] on link "Save Changes" at bounding box center [638, 340] width 162 height 25
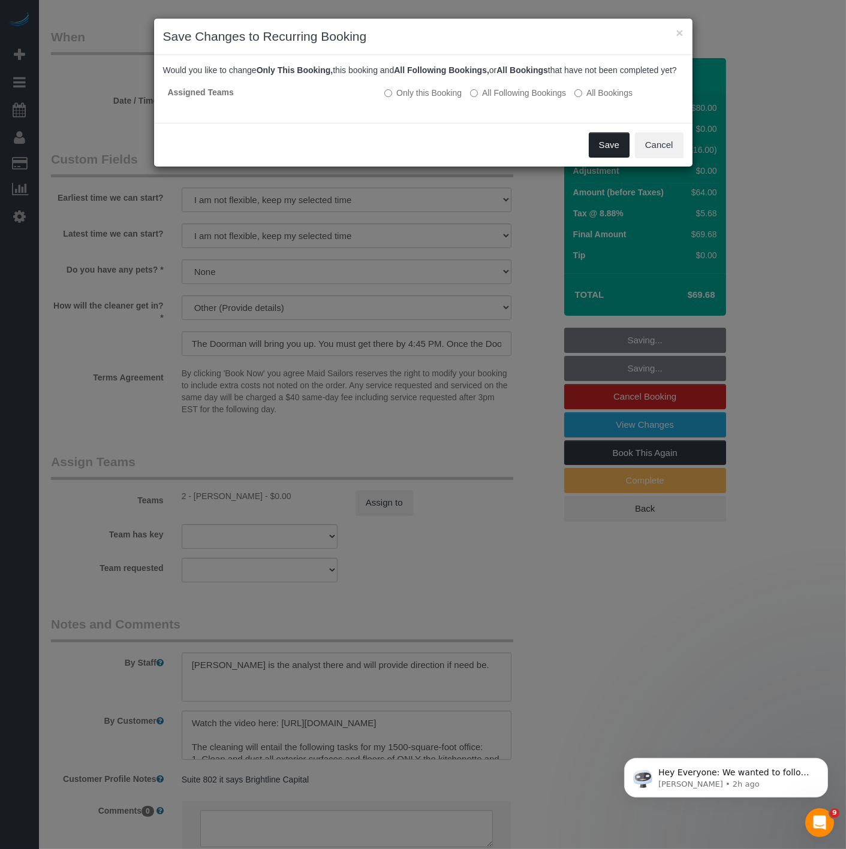
click at [612, 158] on button "Save" at bounding box center [609, 144] width 41 height 25
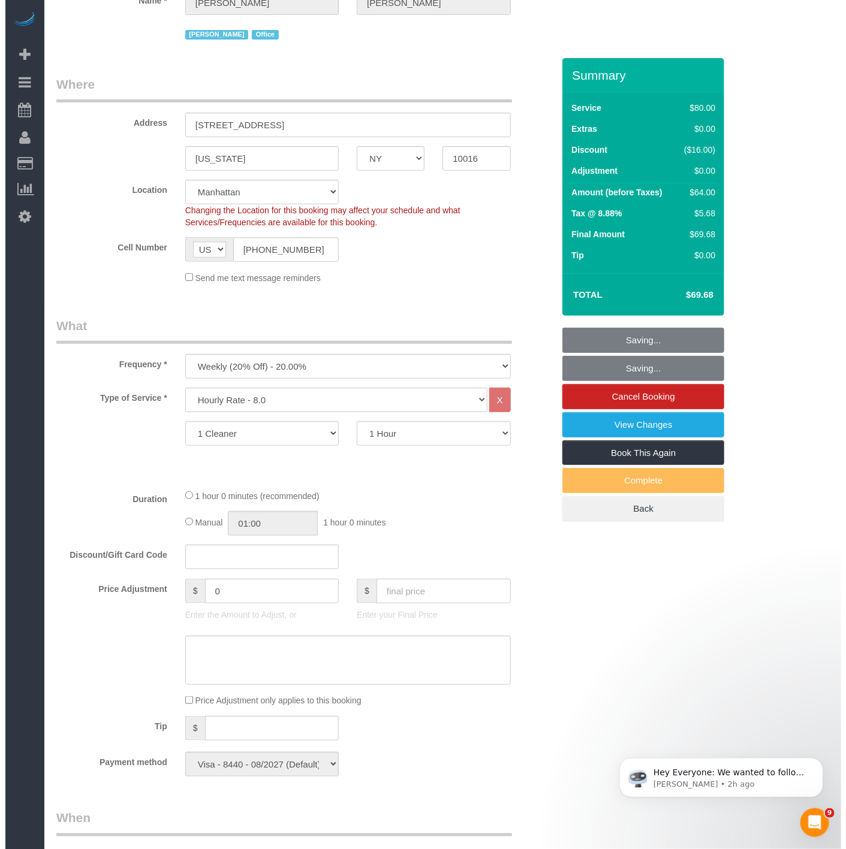
scroll to position [0, 0]
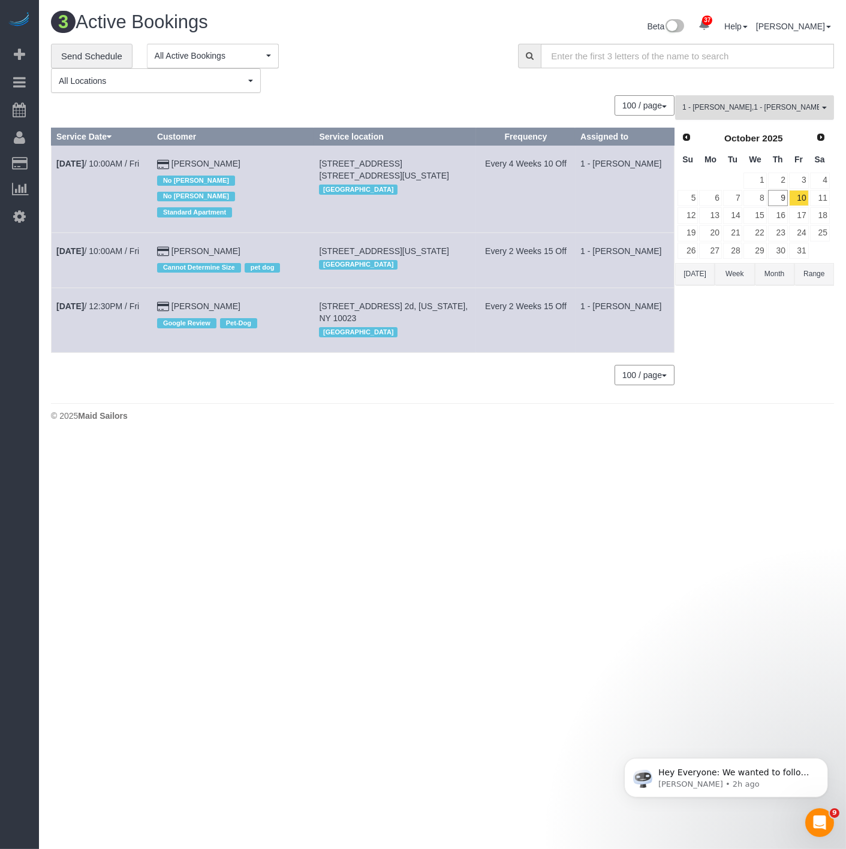
click at [734, 103] on span "1 - Christopher Garrett , 1 - Joselin Cecilio" at bounding box center [750, 108] width 137 height 10
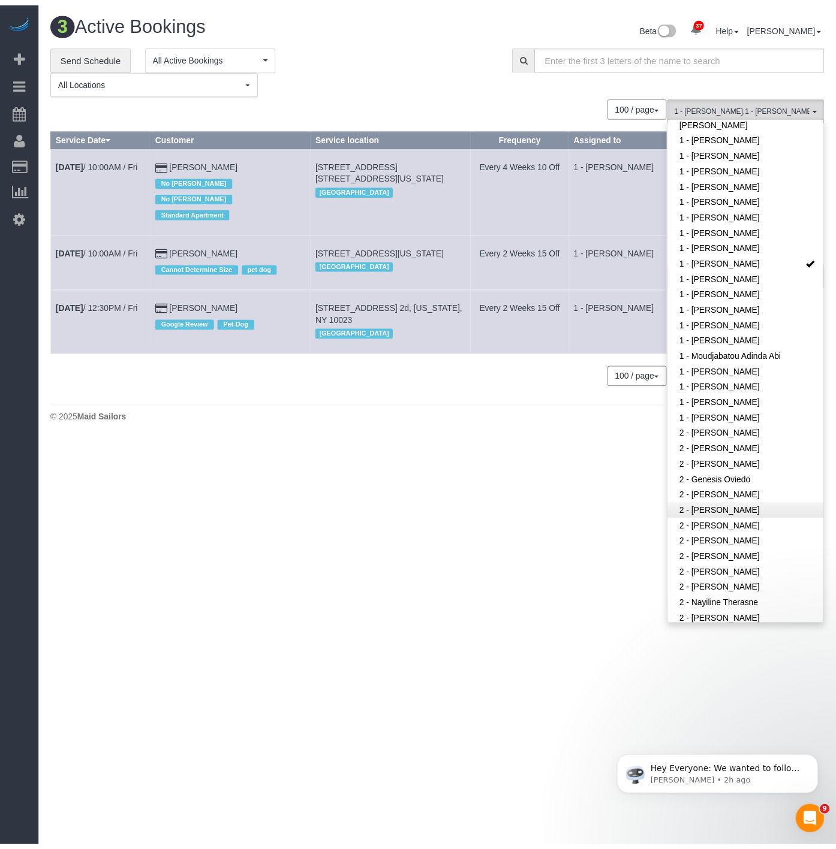
scroll to position [466, 0]
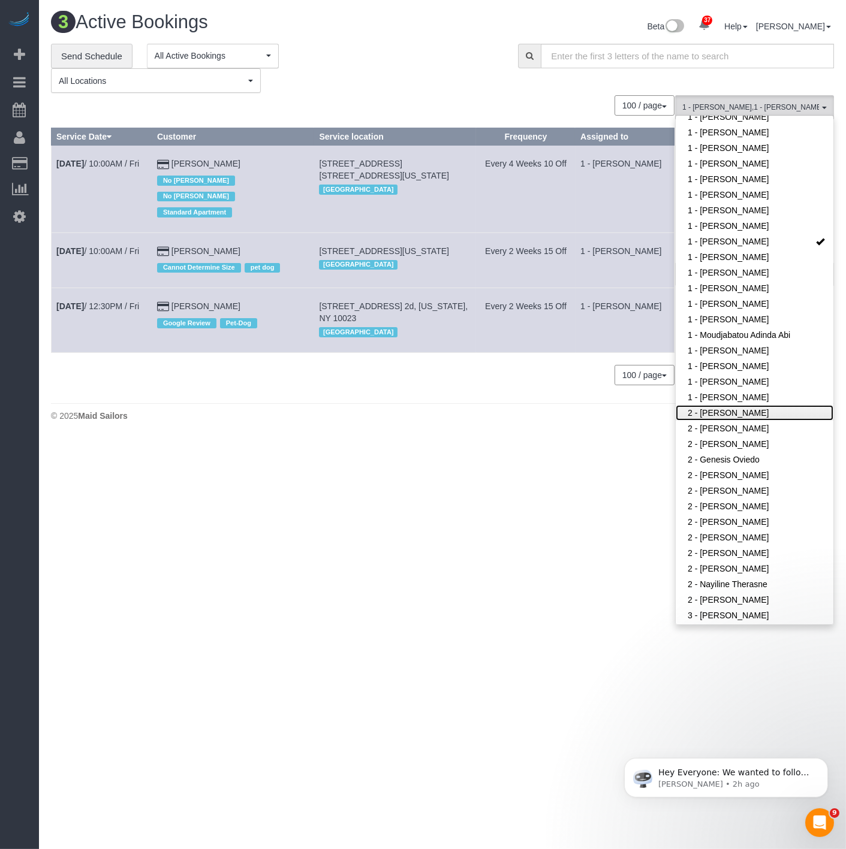
click at [719, 405] on link "2 - [PERSON_NAME]" at bounding box center [755, 413] width 158 height 16
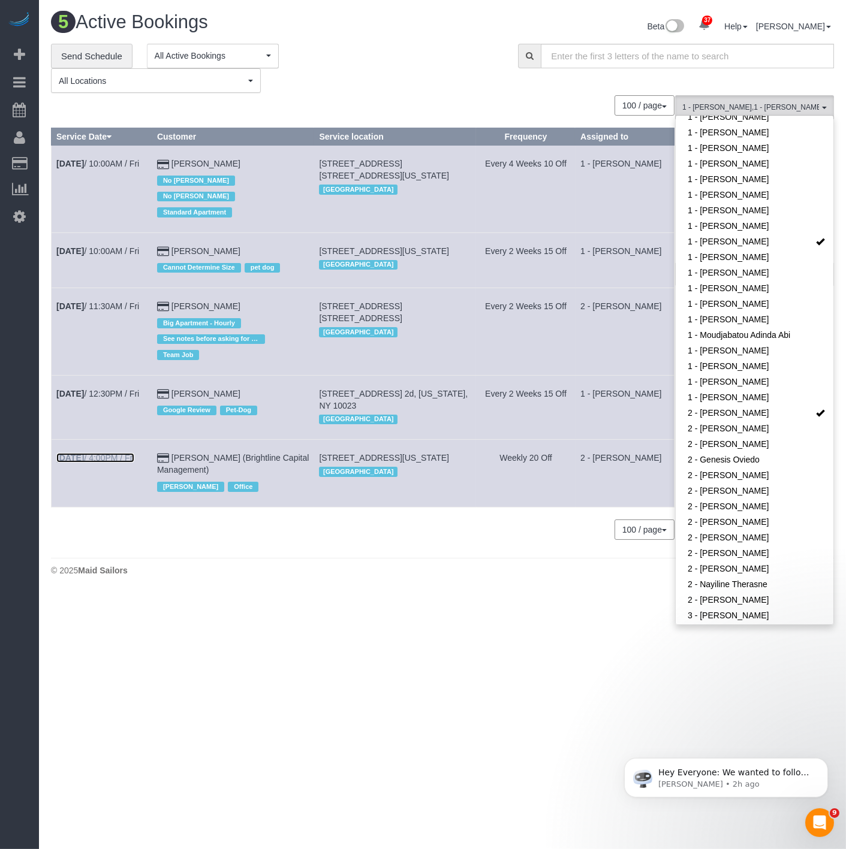
click at [108, 463] on link "Oct 10th / 4:00PM / Fri" at bounding box center [95, 458] width 78 height 10
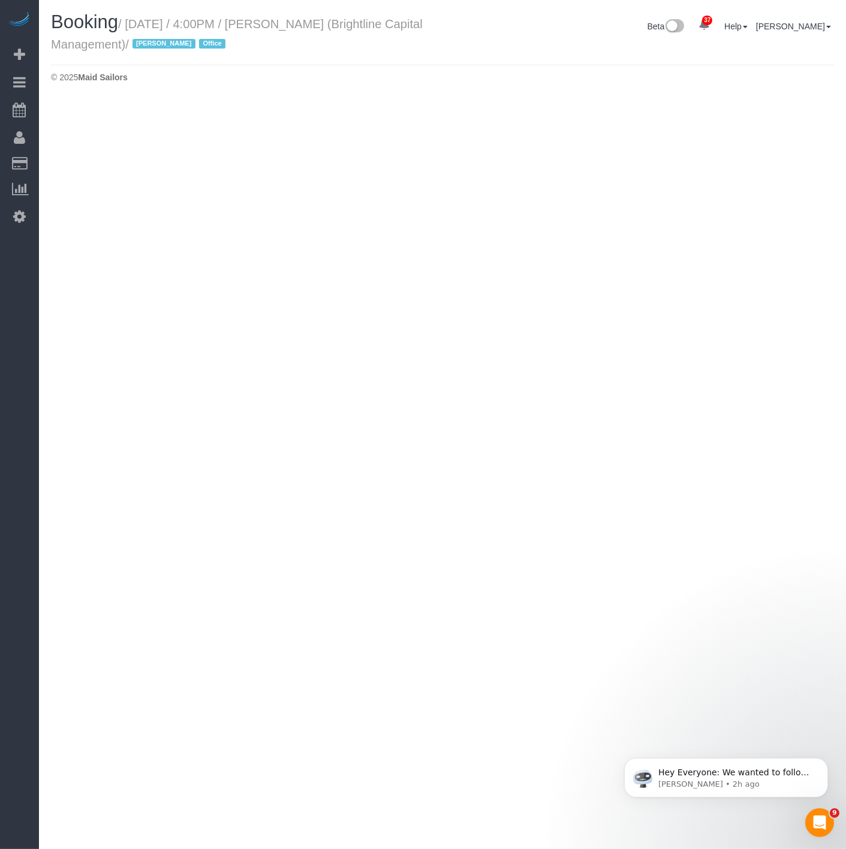
select select "NY"
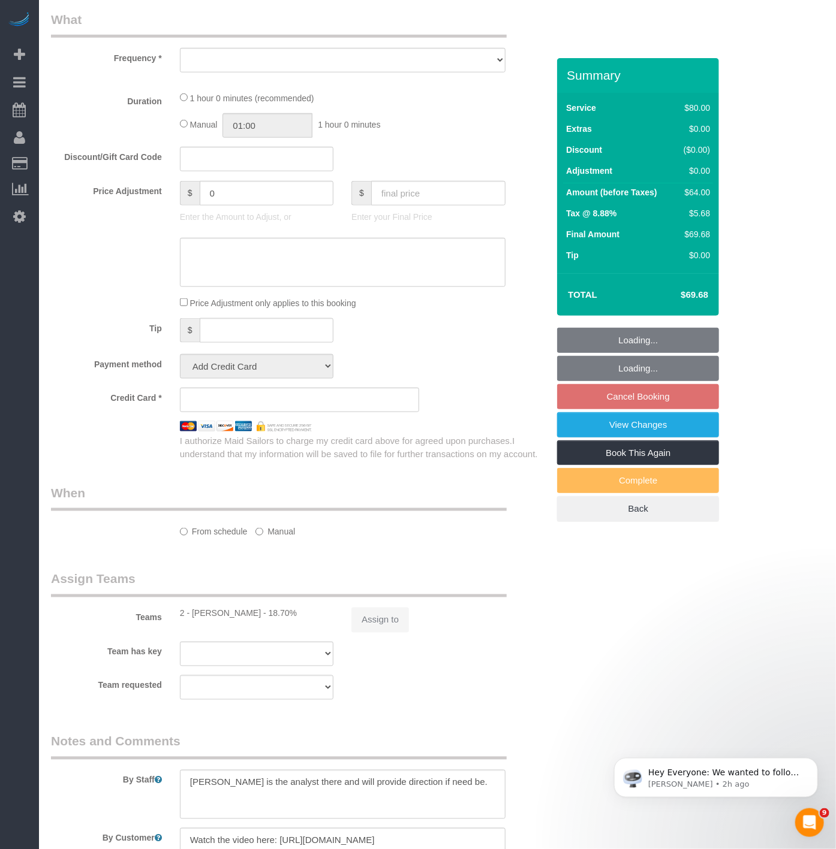
select select "number:89"
select select "number:90"
select select "number:15"
select select "number:7"
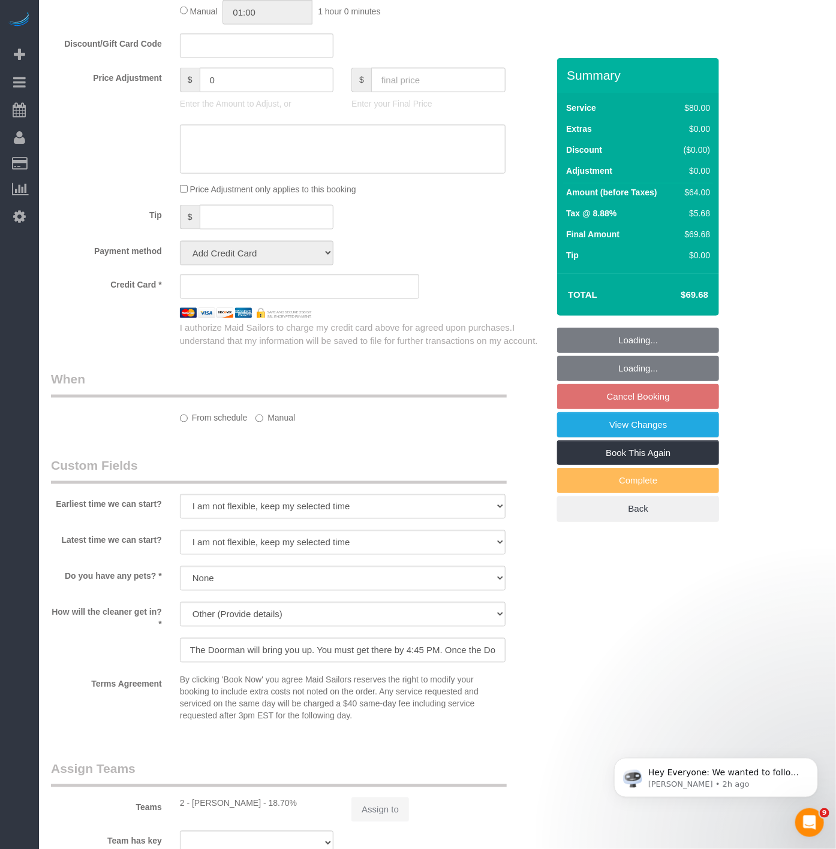
select select "string:stripe-pm_1QrNtx4VGloSiKo7JRyNQS5o"
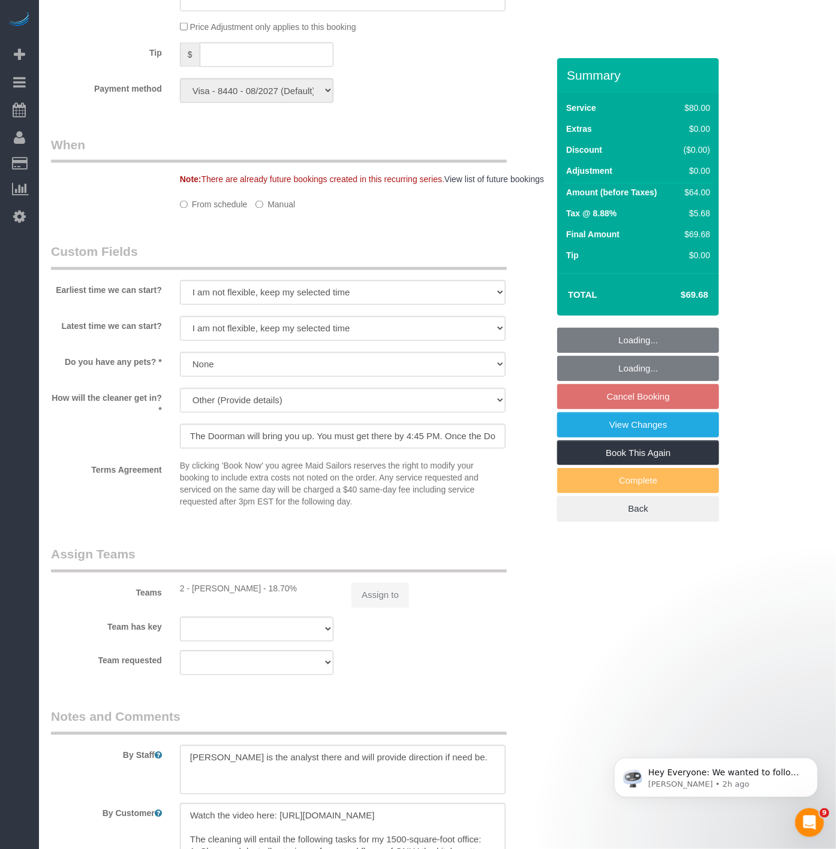
select select "object:15877"
select select "spot222"
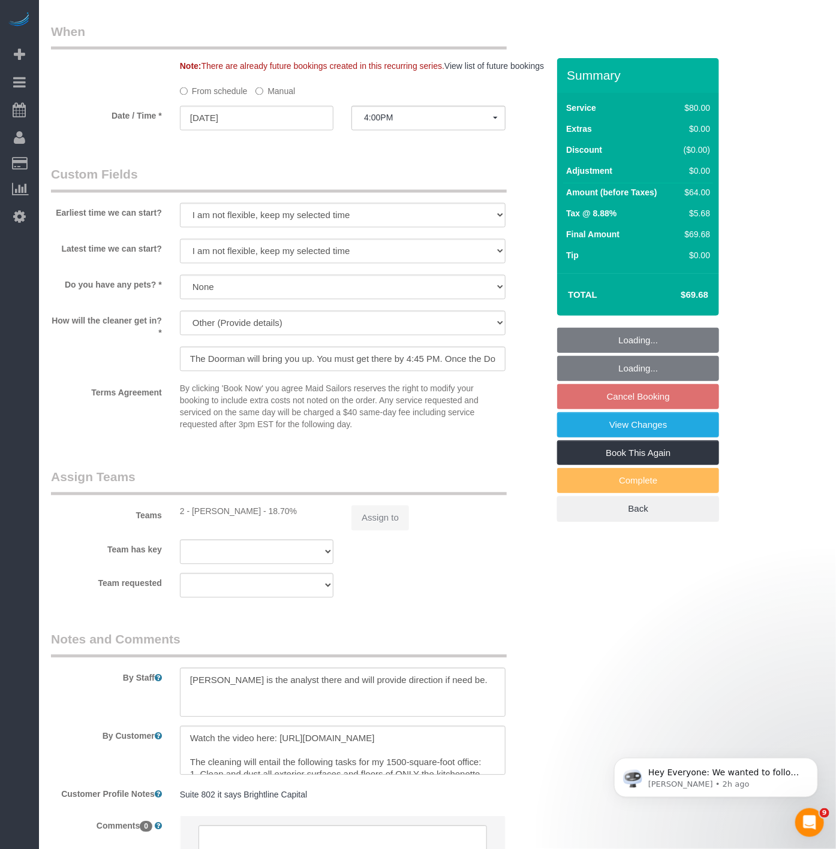
select select "object:16032"
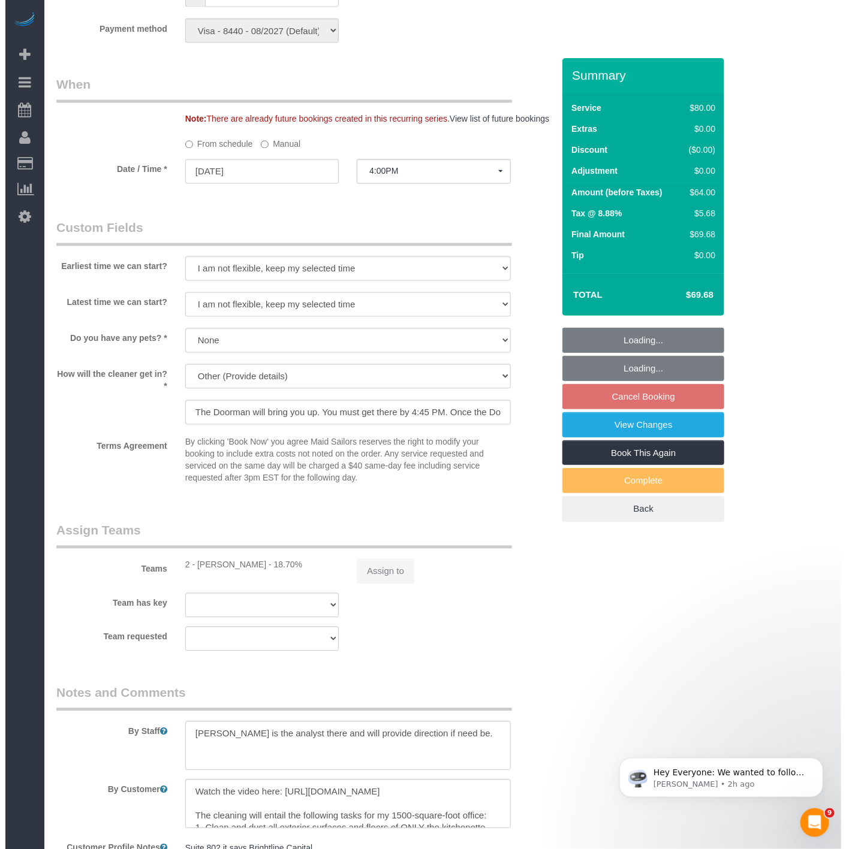
scroll to position [891, 0]
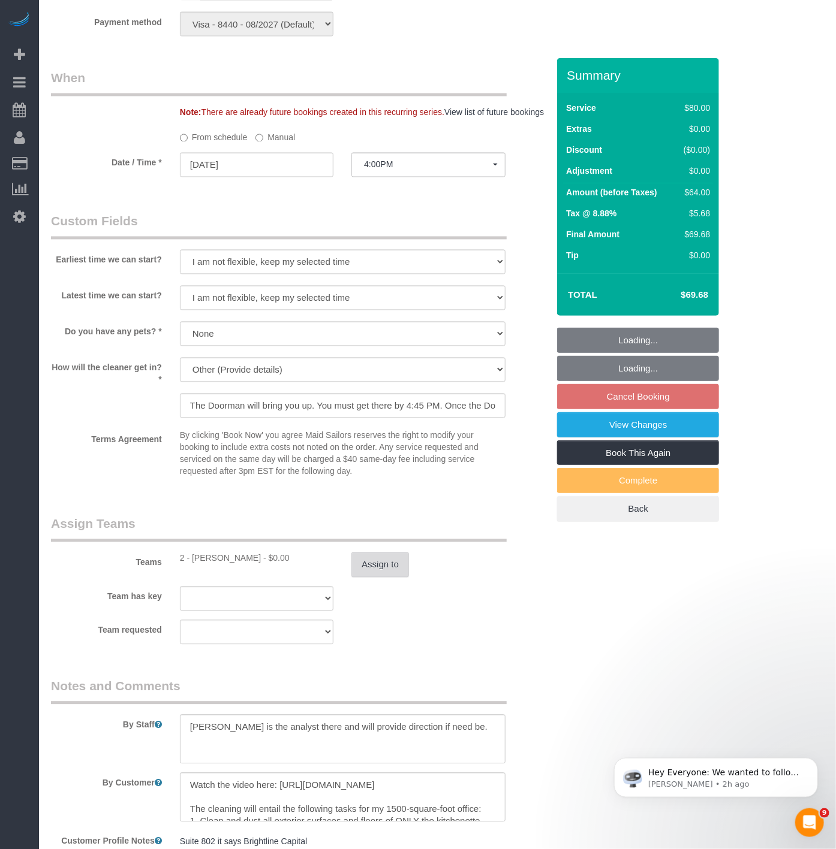
click at [367, 576] on button "Assign to" at bounding box center [380, 565] width 58 height 25
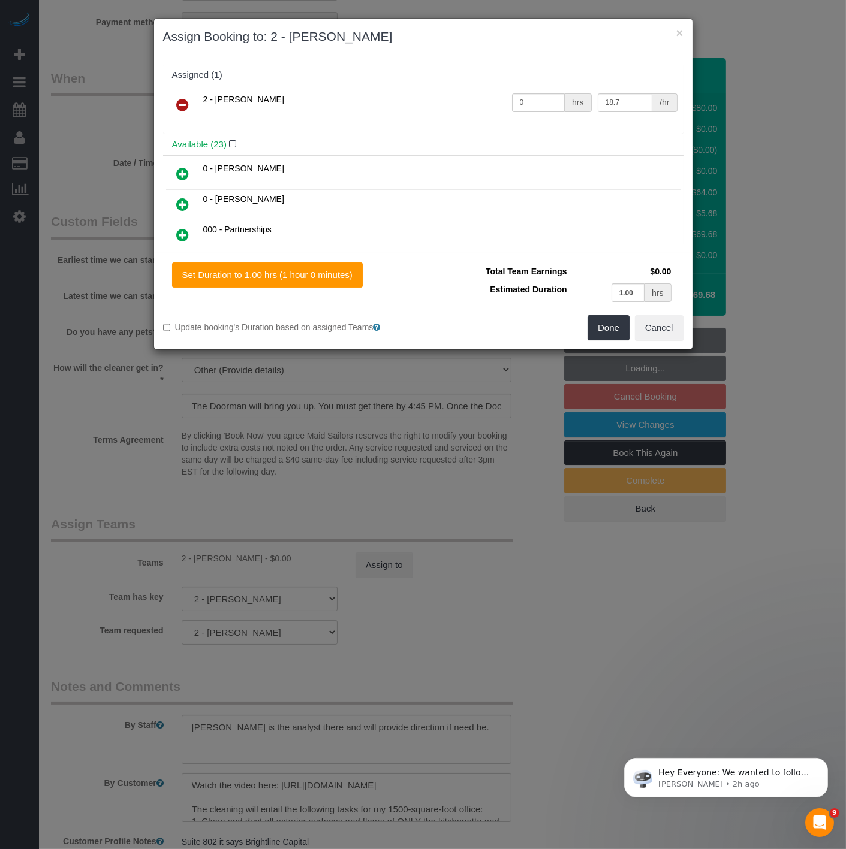
click at [183, 98] on icon at bounding box center [183, 105] width 13 height 14
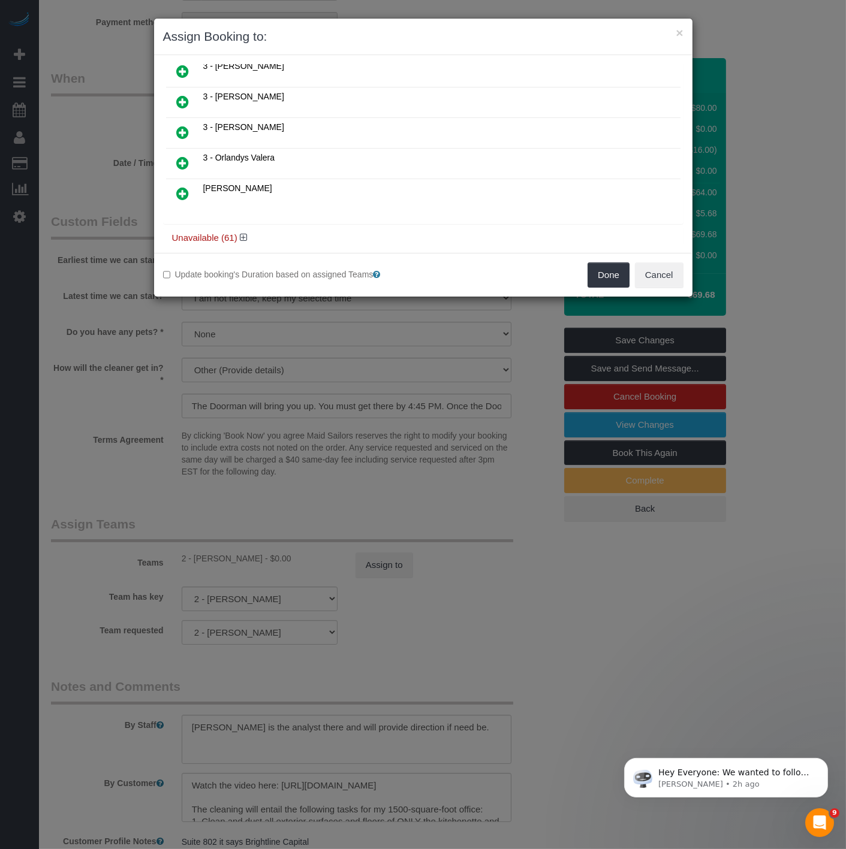
scroll to position [660, 0]
click at [243, 230] on icon at bounding box center [243, 234] width 7 height 9
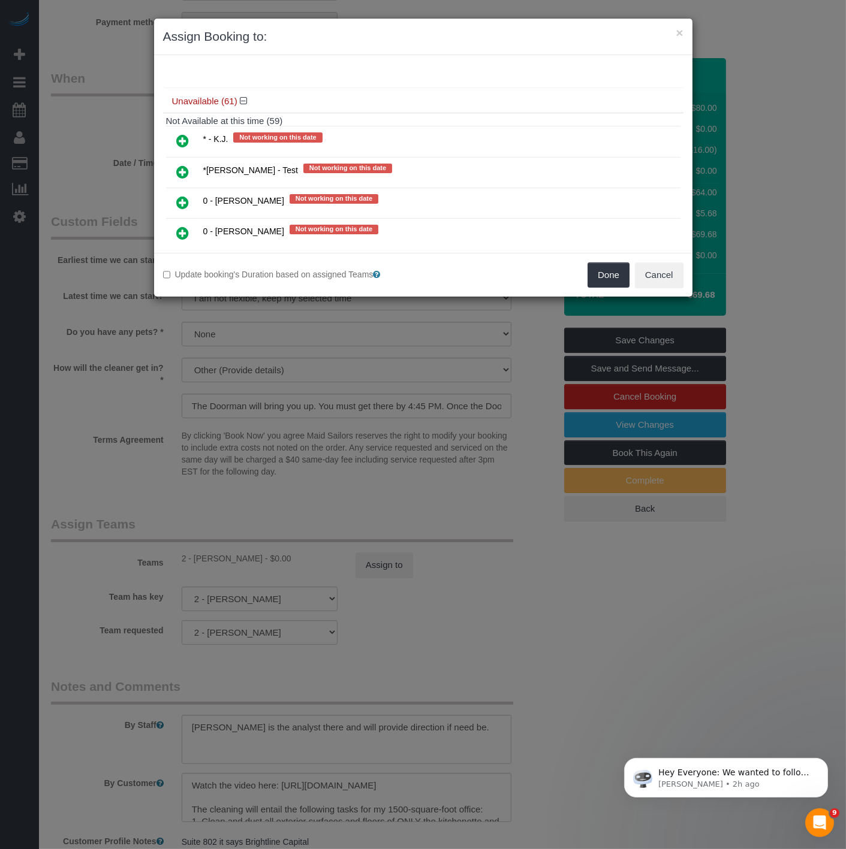
scroll to position [286, 0]
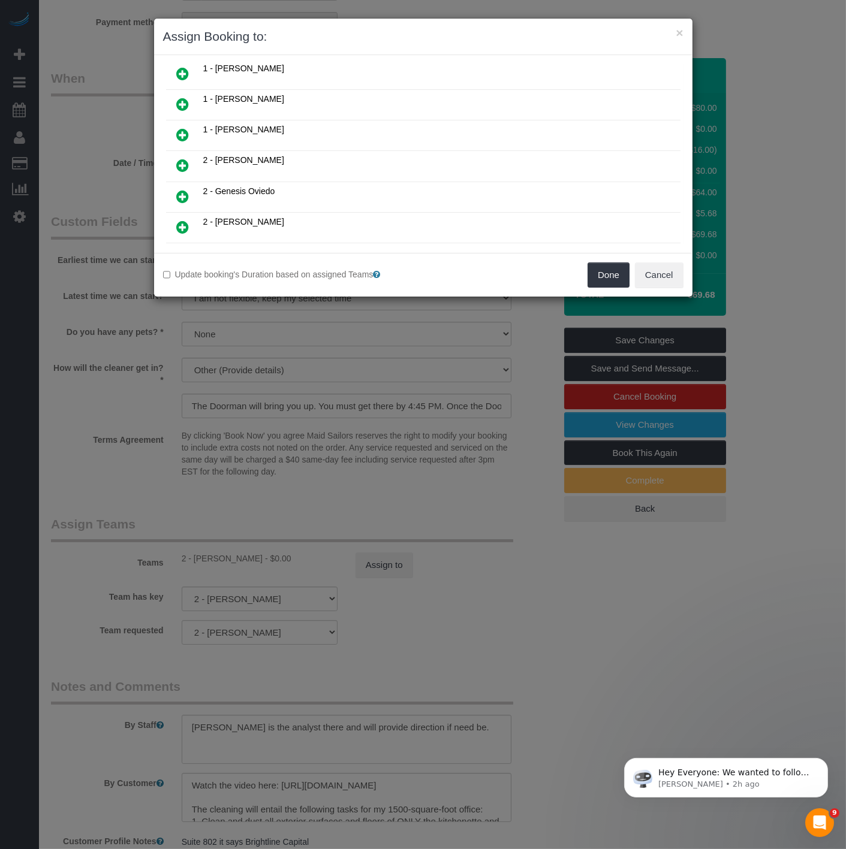
click at [188, 158] on icon at bounding box center [183, 165] width 13 height 14
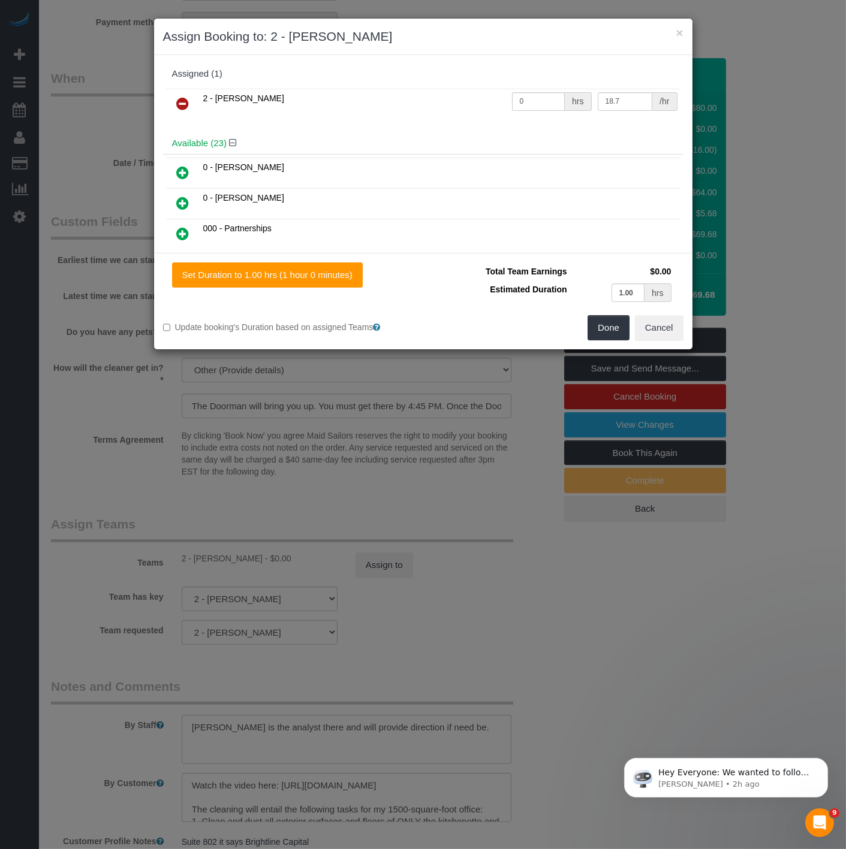
scroll to position [0, 0]
click at [182, 108] on icon at bounding box center [183, 105] width 13 height 14
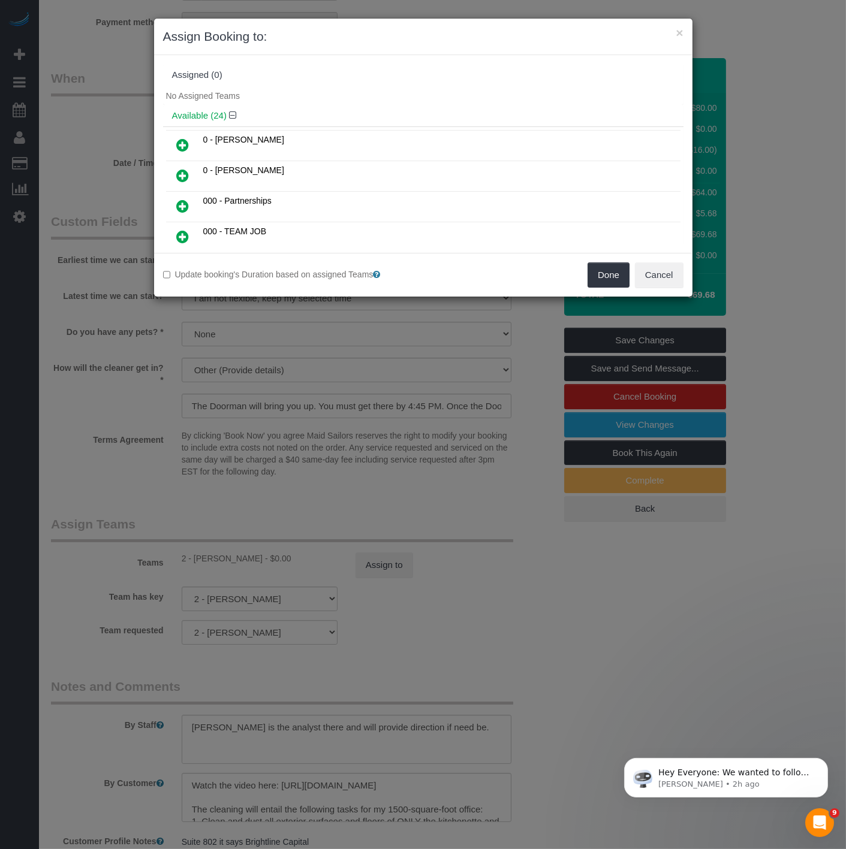
scroll to position [165, 0]
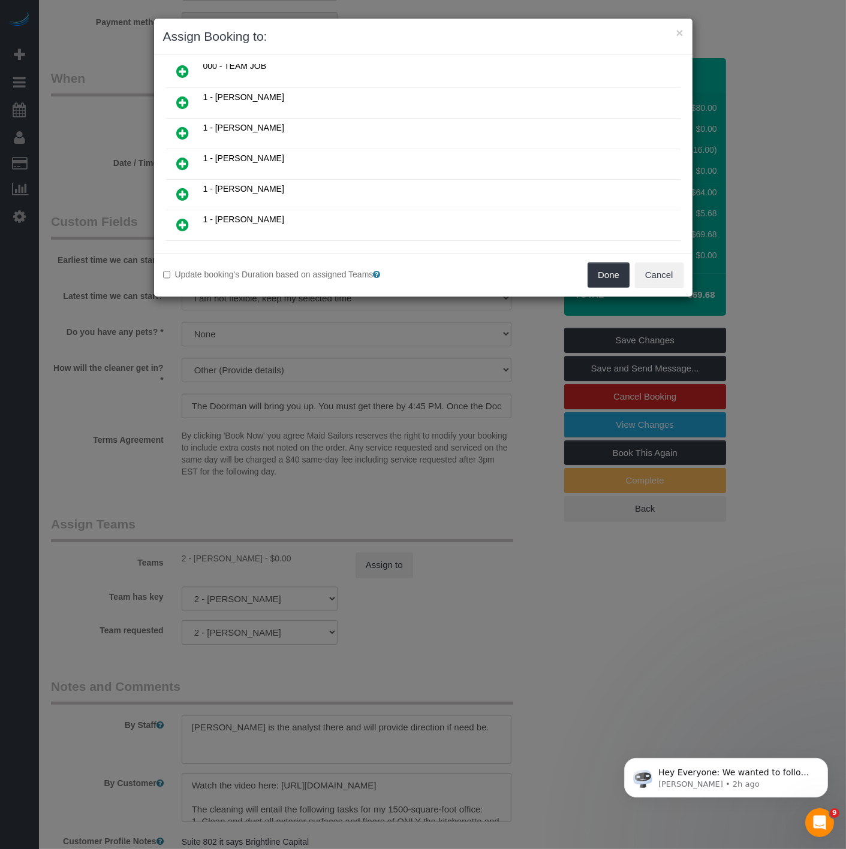
click at [176, 156] on link at bounding box center [183, 164] width 28 height 24
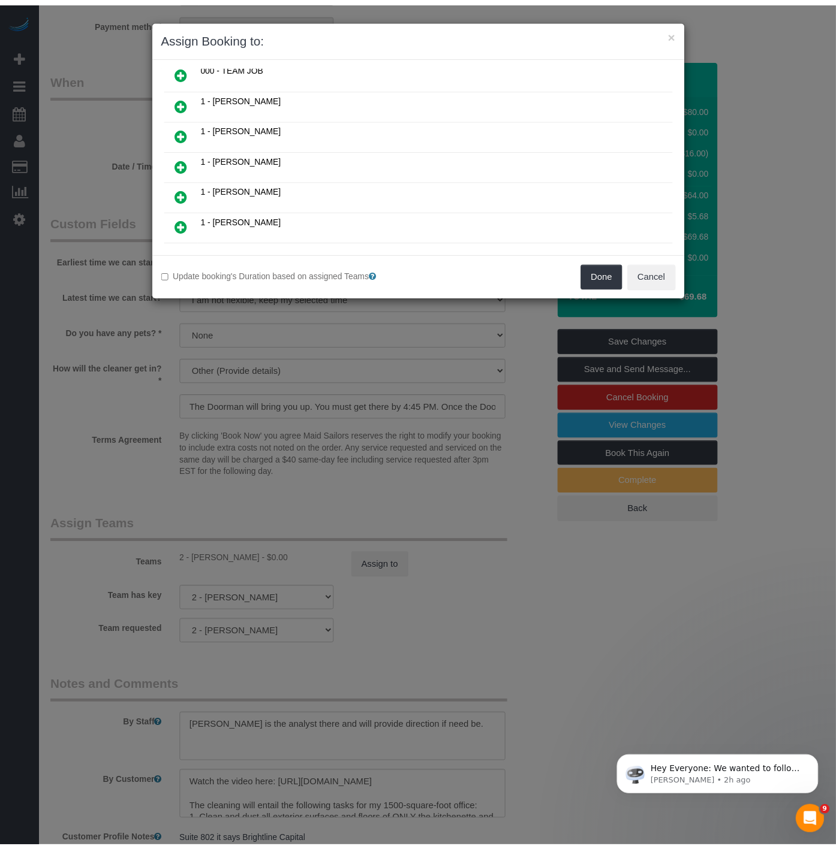
scroll to position [194, 0]
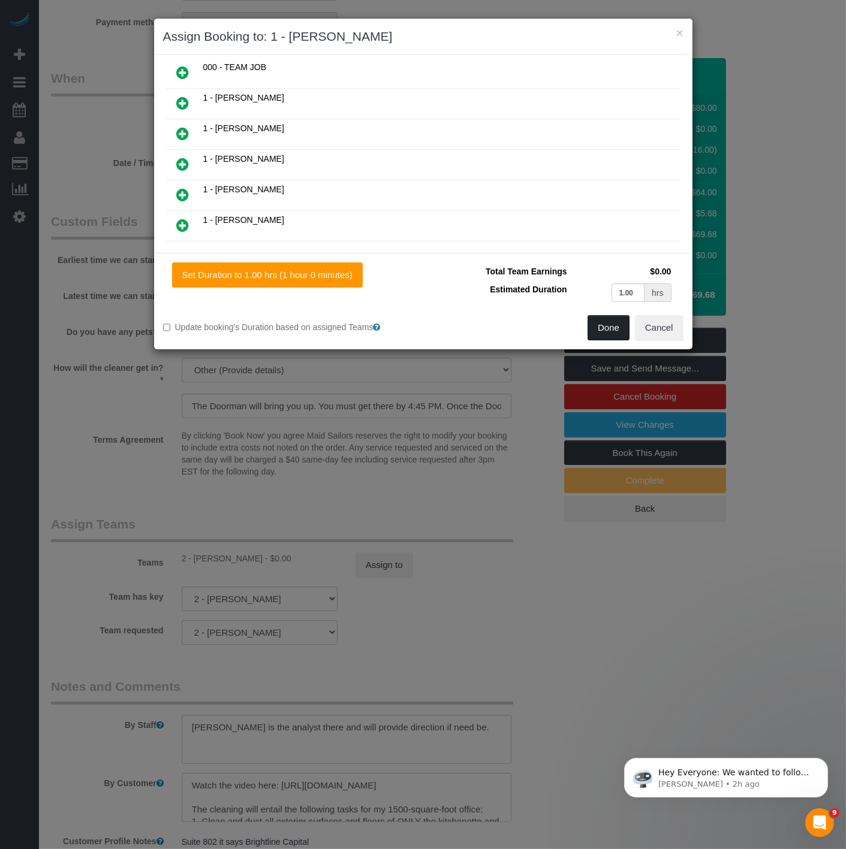
click at [590, 325] on button "Done" at bounding box center [608, 327] width 42 height 25
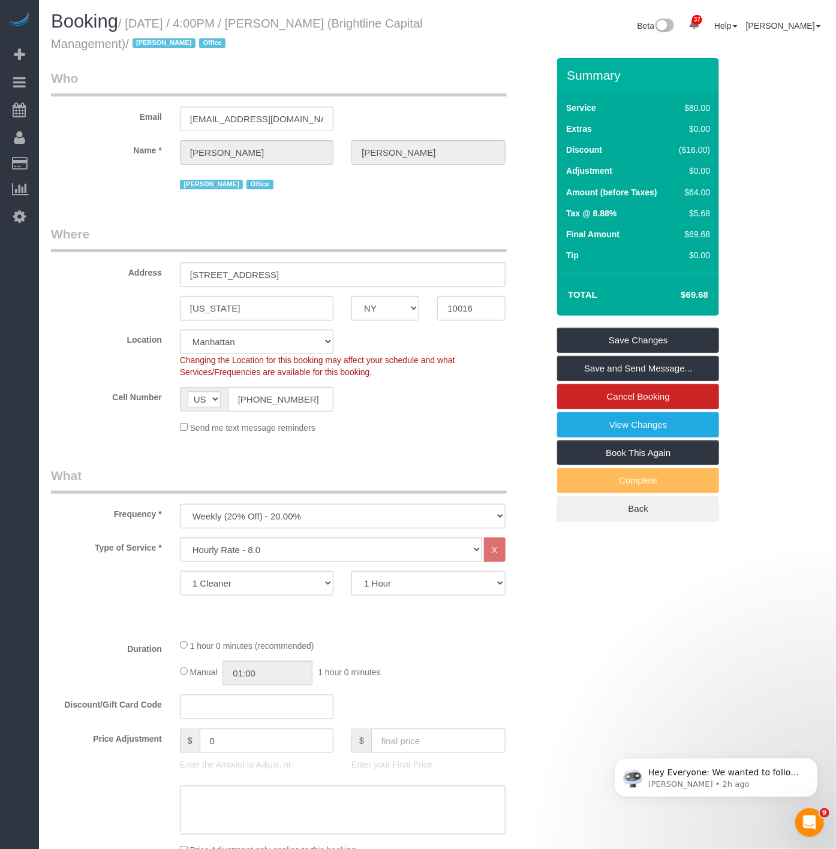
scroll to position [0, 0]
click at [288, 26] on small "/ October 10, 2025 / 4:00PM / Natalie Steiner (Brightline Capital Management) /…" at bounding box center [237, 34] width 372 height 34
drag, startPoint x: 288, startPoint y: 22, endPoint x: 366, endPoint y: 22, distance: 77.9
click at [366, 22] on small "/ October 10, 2025 / 4:00PM / Natalie Steiner (Brightline Capital Management) /…" at bounding box center [237, 34] width 372 height 34
copy small "Natalie Steiner"
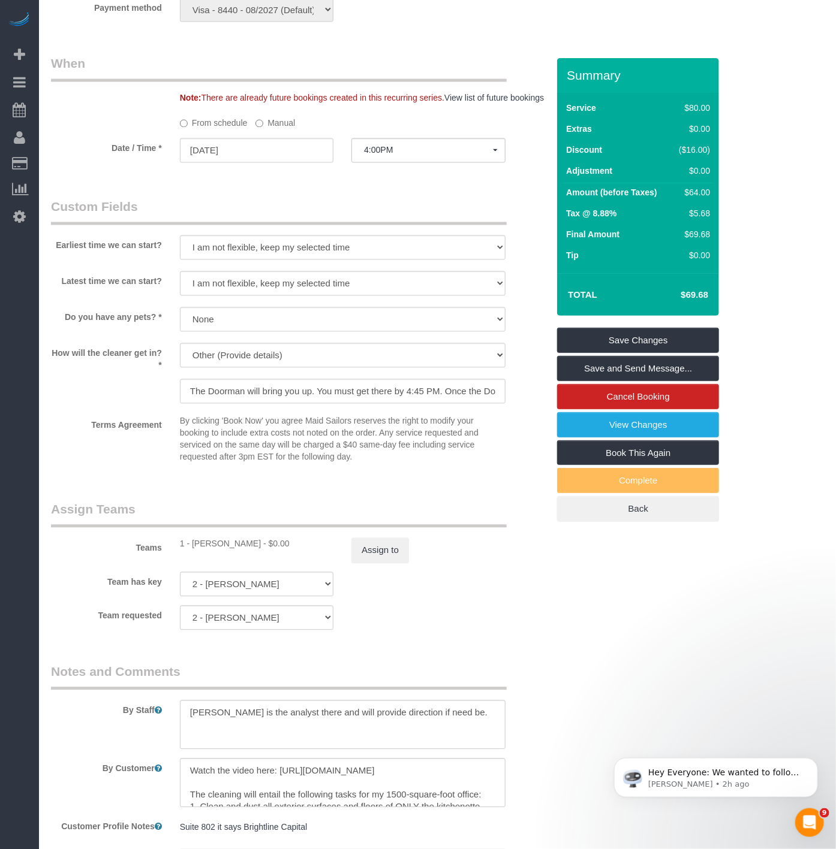
scroll to position [1062, 0]
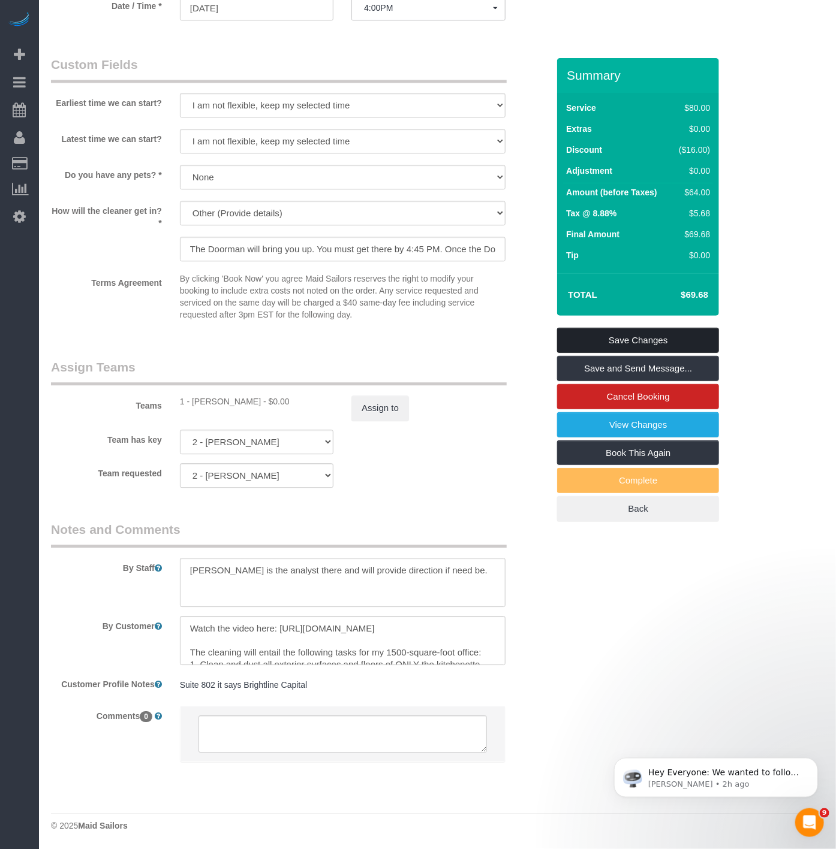
click at [667, 337] on link "Save Changes" at bounding box center [638, 340] width 162 height 25
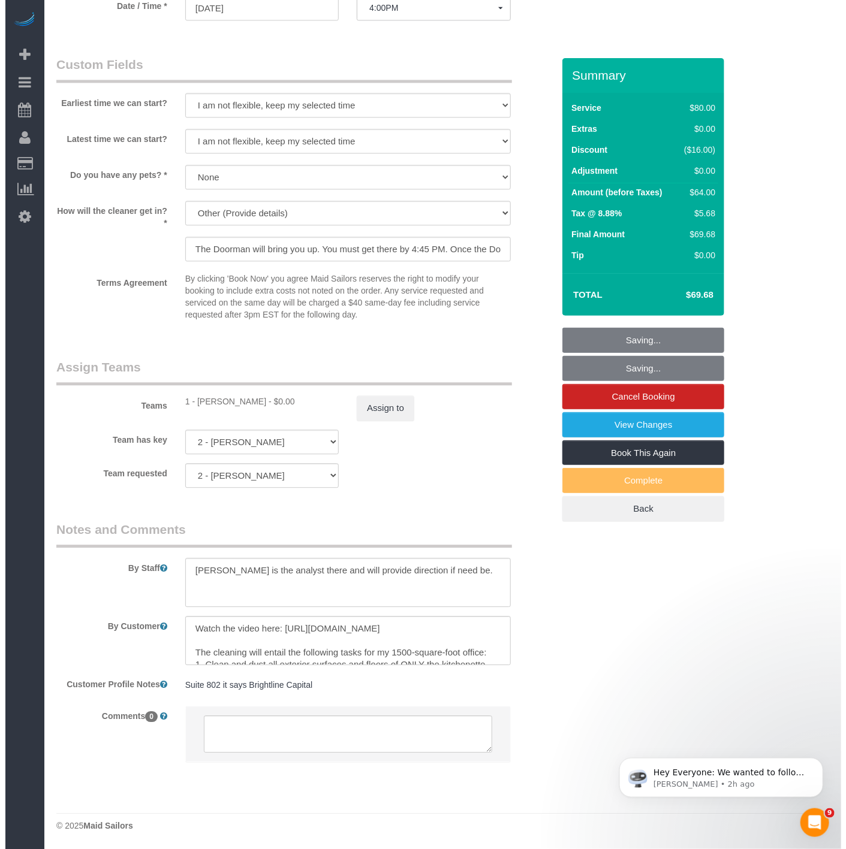
scroll to position [1050, 0]
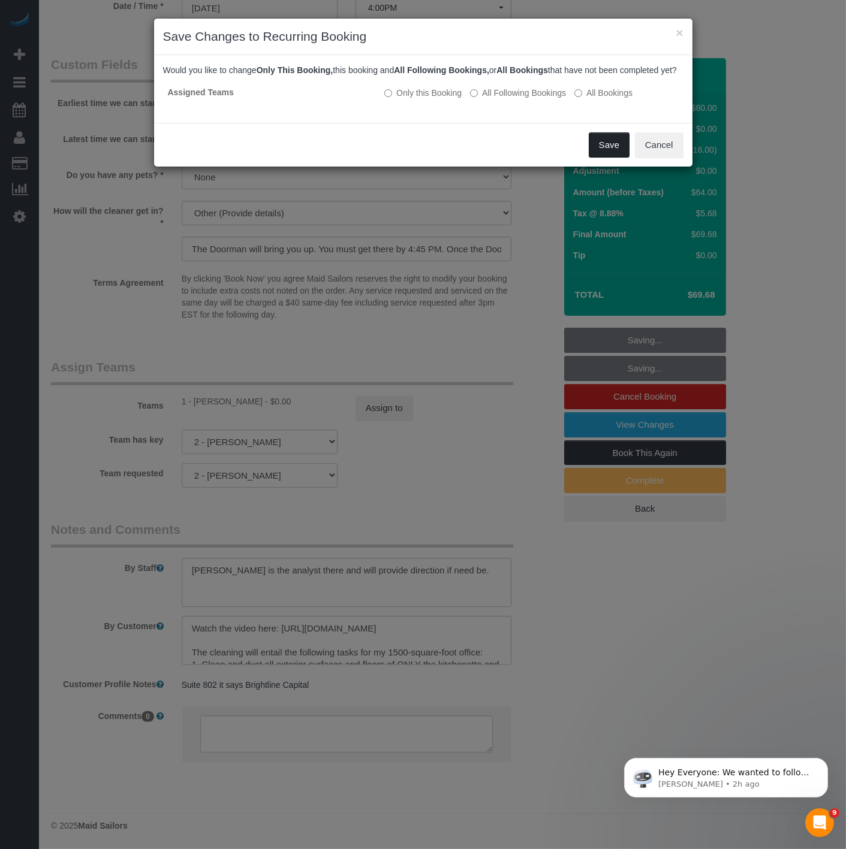
click at [604, 158] on button "Save" at bounding box center [609, 144] width 41 height 25
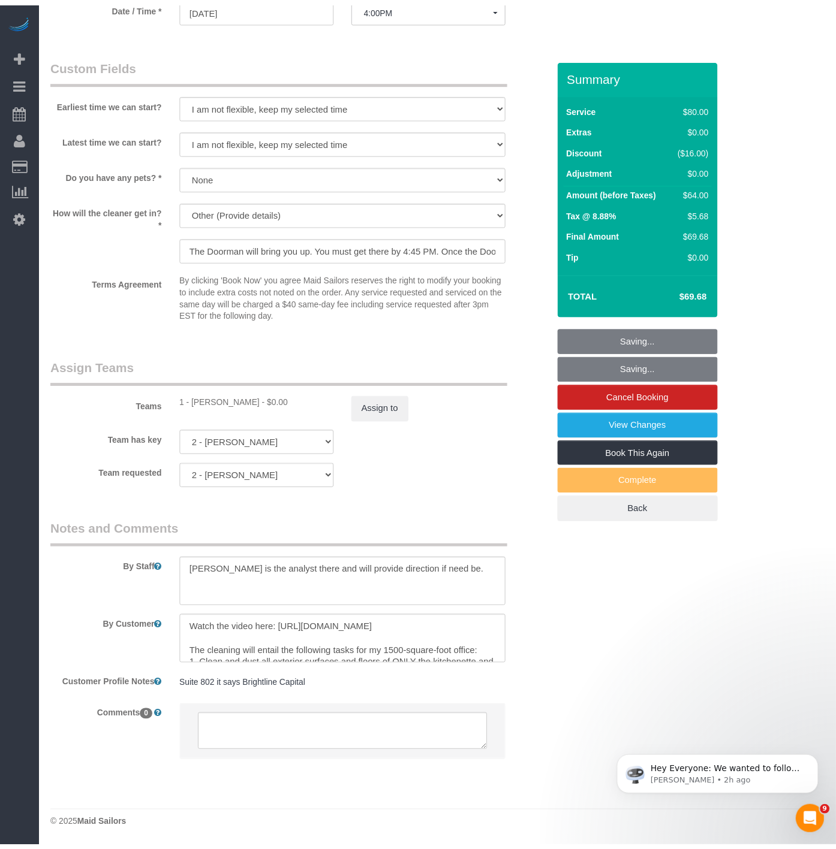
scroll to position [1062, 0]
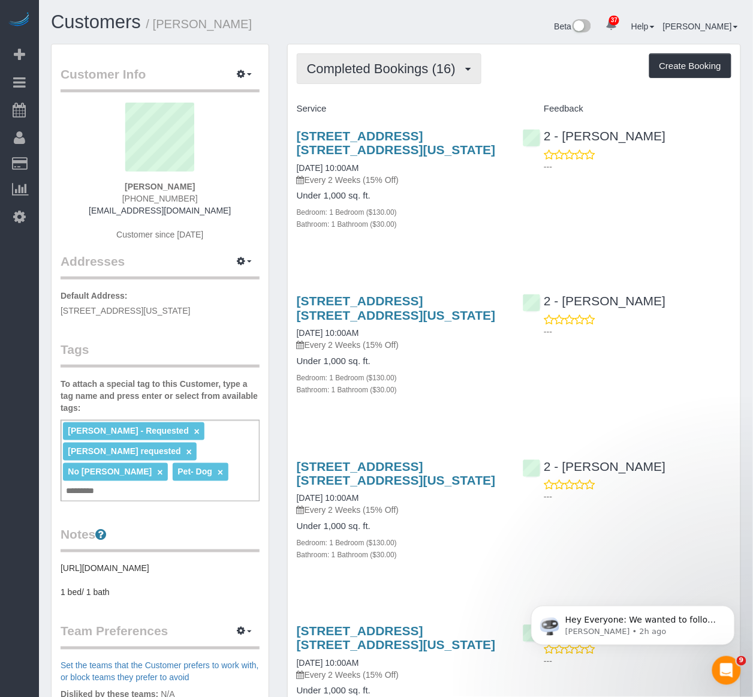
click at [338, 65] on span "Completed Bookings (16)" at bounding box center [384, 68] width 155 height 15
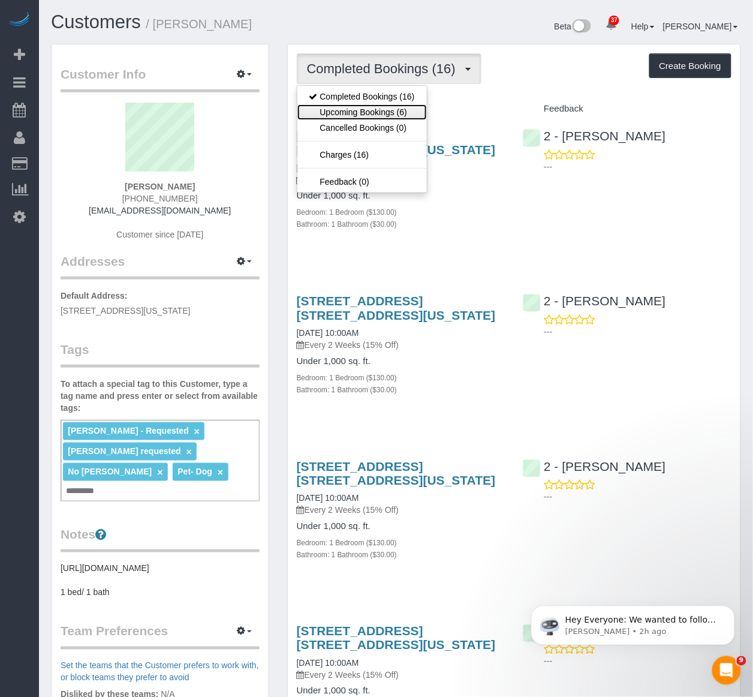
click at [361, 114] on link "Upcoming Bookings (6)" at bounding box center [361, 112] width 129 height 16
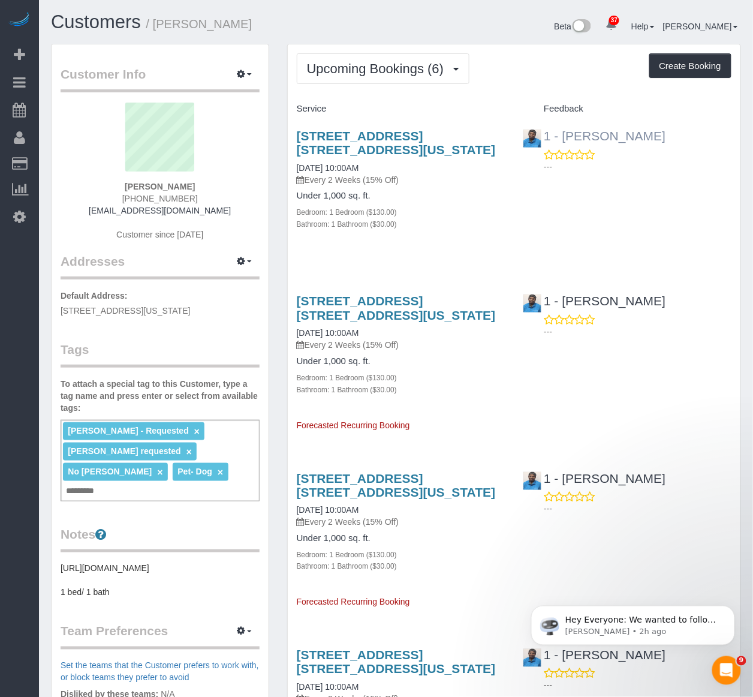
drag, startPoint x: 666, startPoint y: 134, endPoint x: 565, endPoint y: 130, distance: 101.4
click at [565, 130] on div "1 - Noufoh Sodandji ---" at bounding box center [627, 148] width 227 height 59
copy link "Noufoh Sodandji"
click at [492, 230] on div "Bathroom: 1 Bathroom ($30.00)" at bounding box center [401, 224] width 209 height 12
drag, startPoint x: 597, startPoint y: 238, endPoint x: 603, endPoint y: 233, distance: 8.1
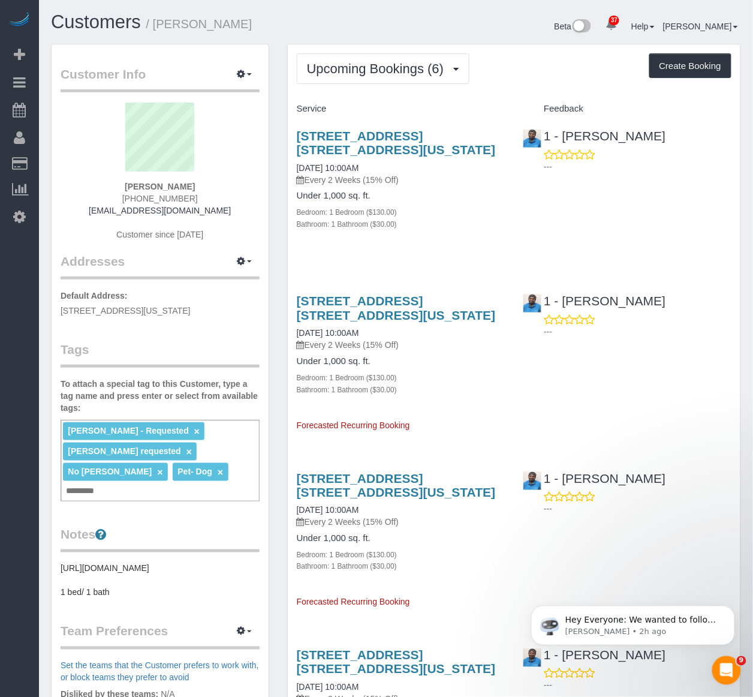
click at [597, 237] on div "320 East 58th Street, Apt. 9h, New York, NY 10022 10/09/2025 10:00AM Every 2 We…" at bounding box center [514, 186] width 453 height 135
click at [451, 257] on div "Service Feedback 320 East 58th Street, Apt. 9h, New York, NY 10022 10/09/2025 1…" at bounding box center [514, 619] width 435 height 1040
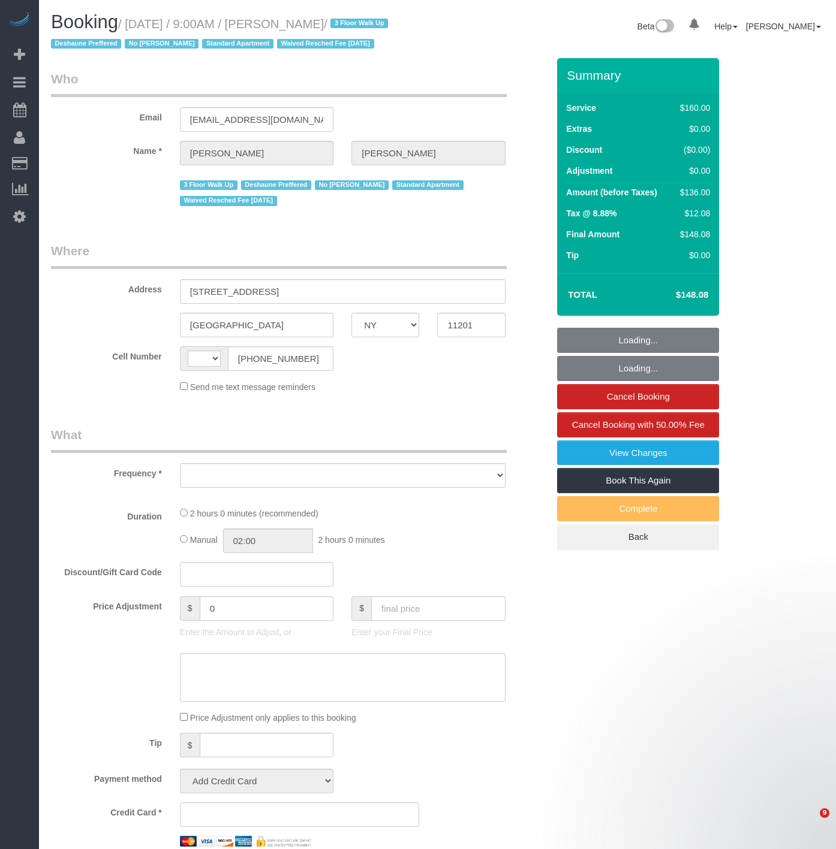
select select "NY"
select select "string:[GEOGRAPHIC_DATA]"
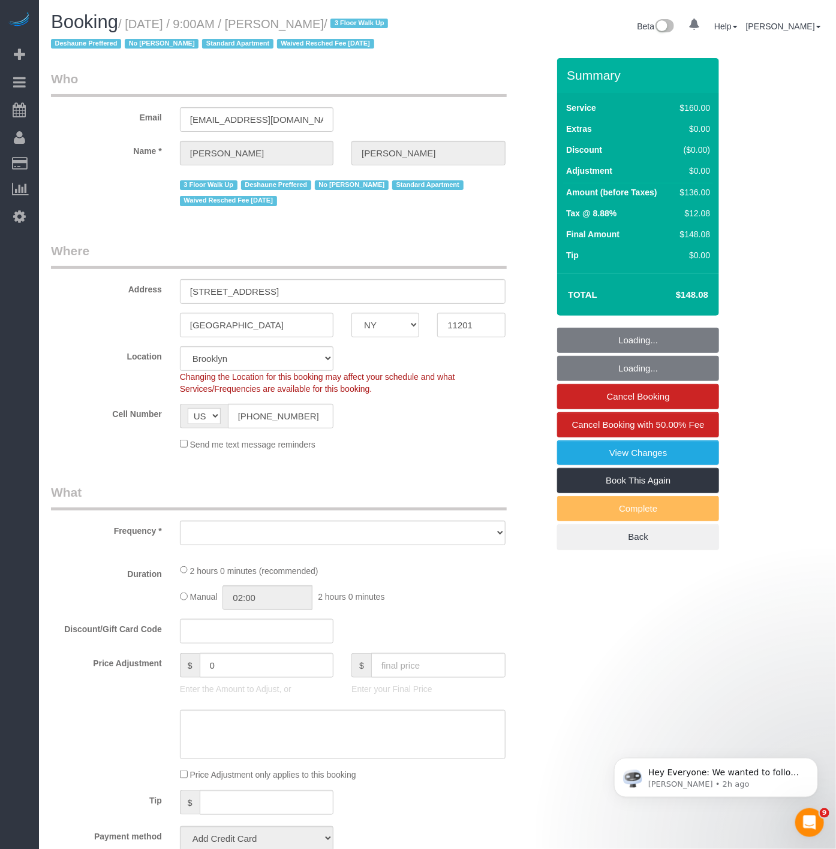
select select "string:stripe-pm_1OAzSh4VGloSiKo7zsHvUDud"
select select "object:842"
select select "spot1"
select select "object:1473"
select select "number:89"
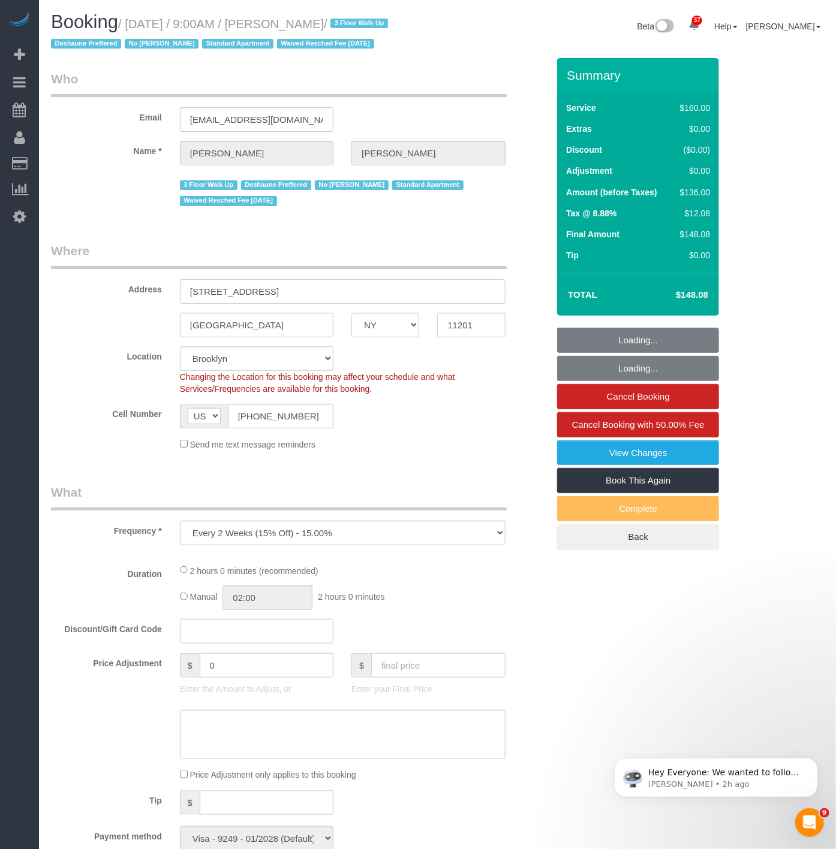
select select "number:90"
select select "number:15"
select select "number:7"
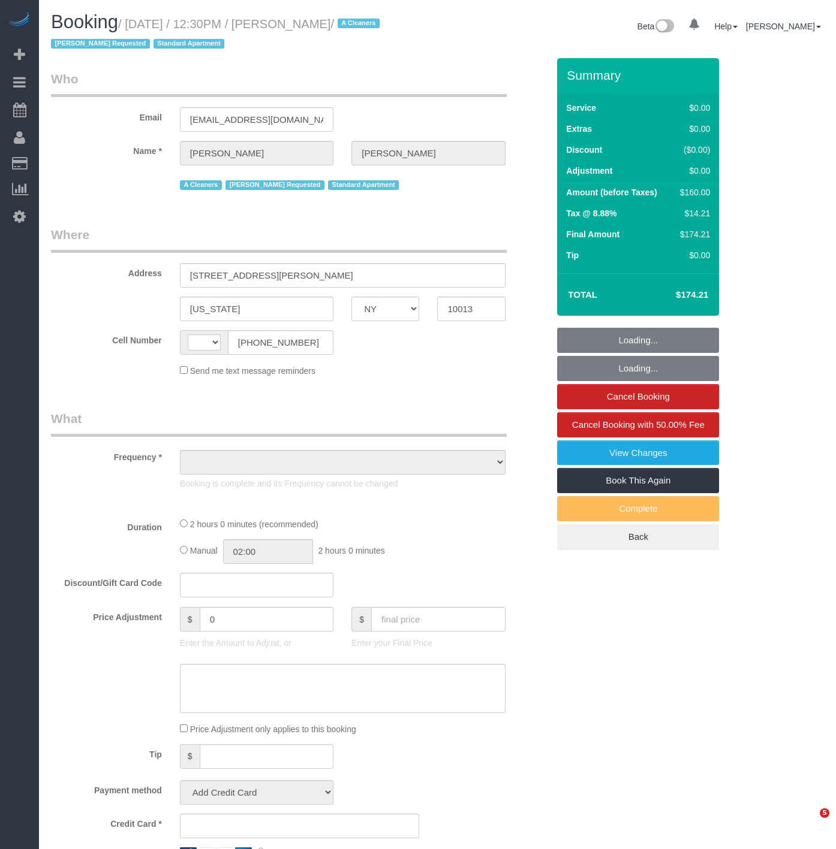
select select "NY"
select select "string:[GEOGRAPHIC_DATA]"
select select "1"
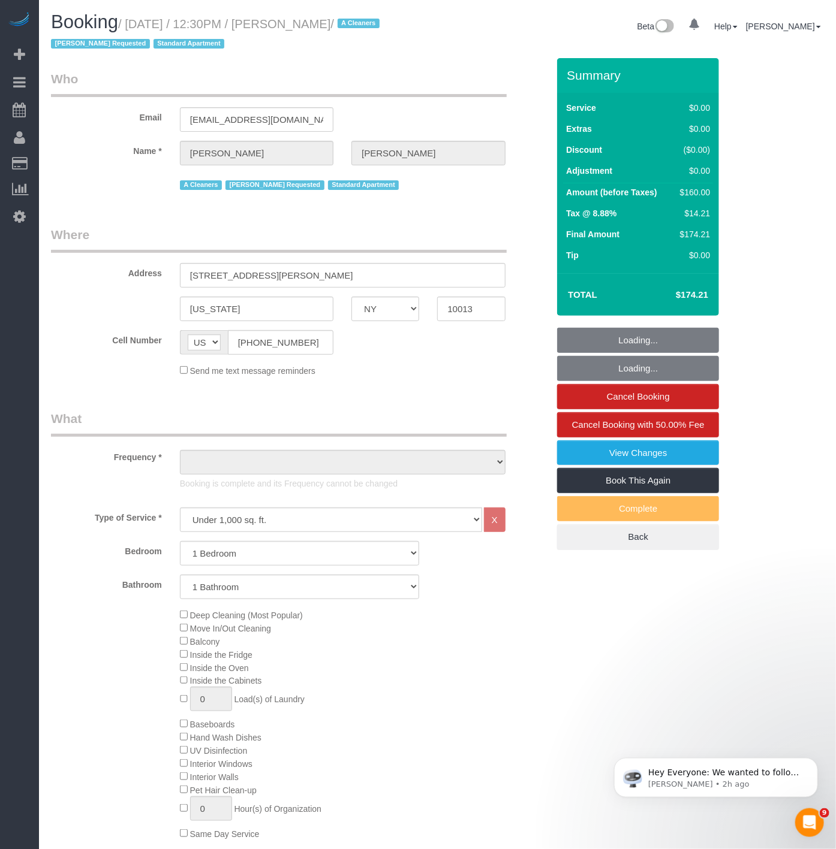
select select "string:stripe-pm_1PbD4T4VGloSiKo7Nmg2EDix"
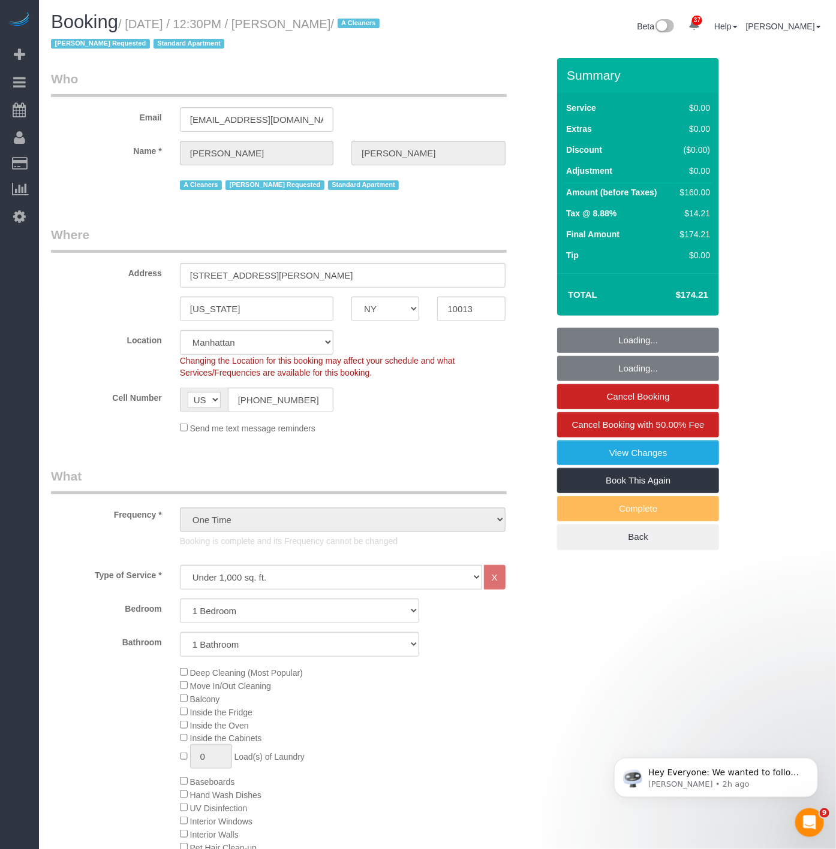
select select "object:1395"
select select "number:59"
select select "number:77"
select select "number:15"
select select "number:5"
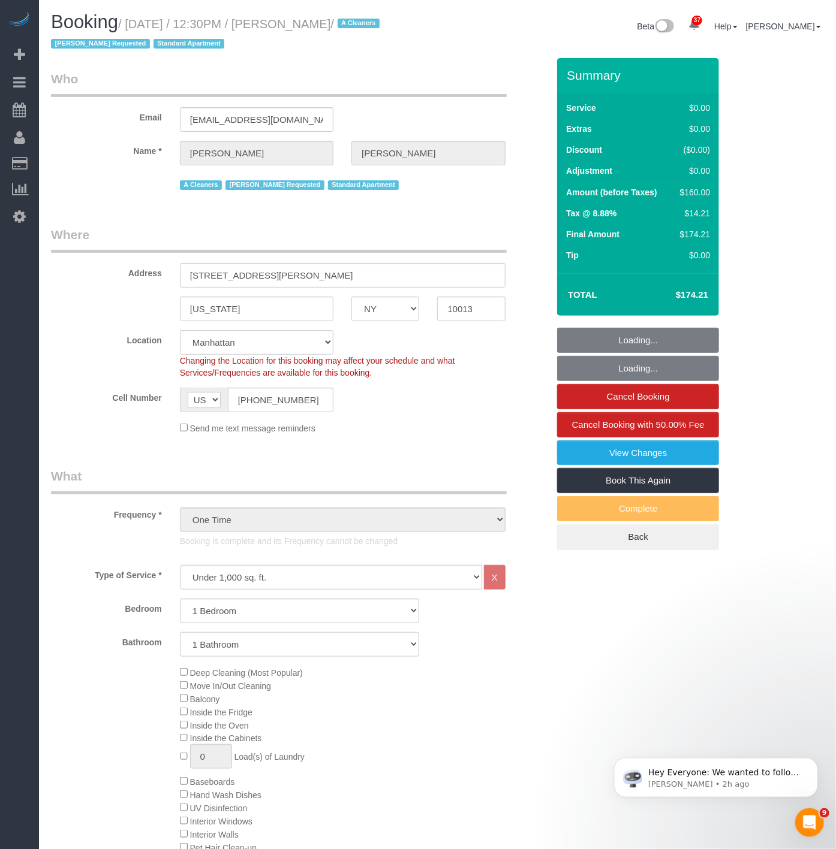
select select "1"
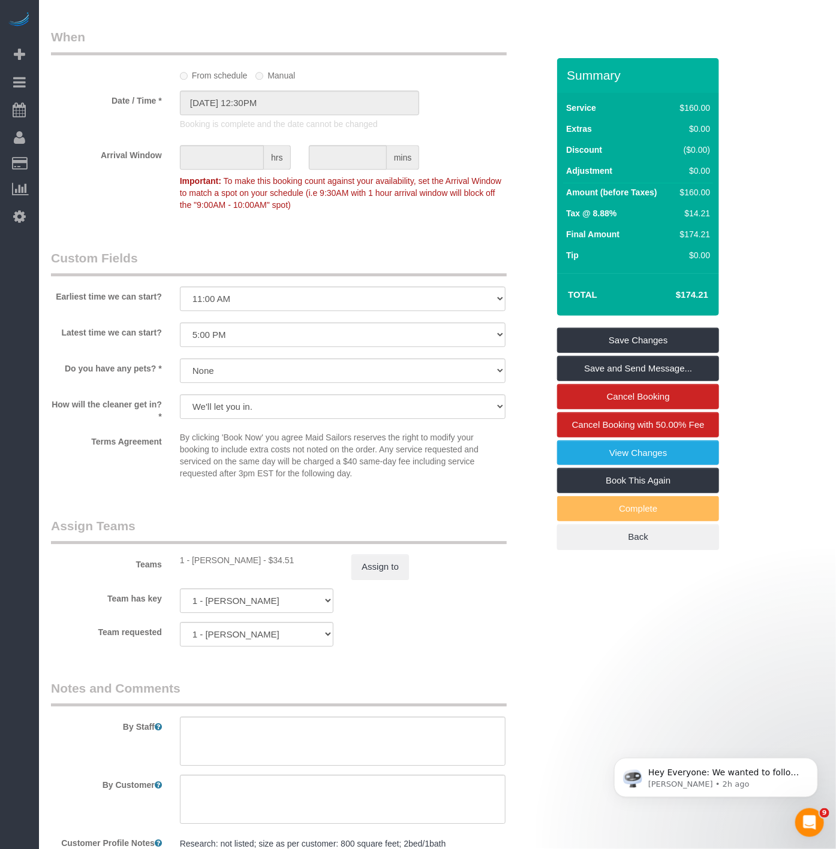
scroll to position [1265, 0]
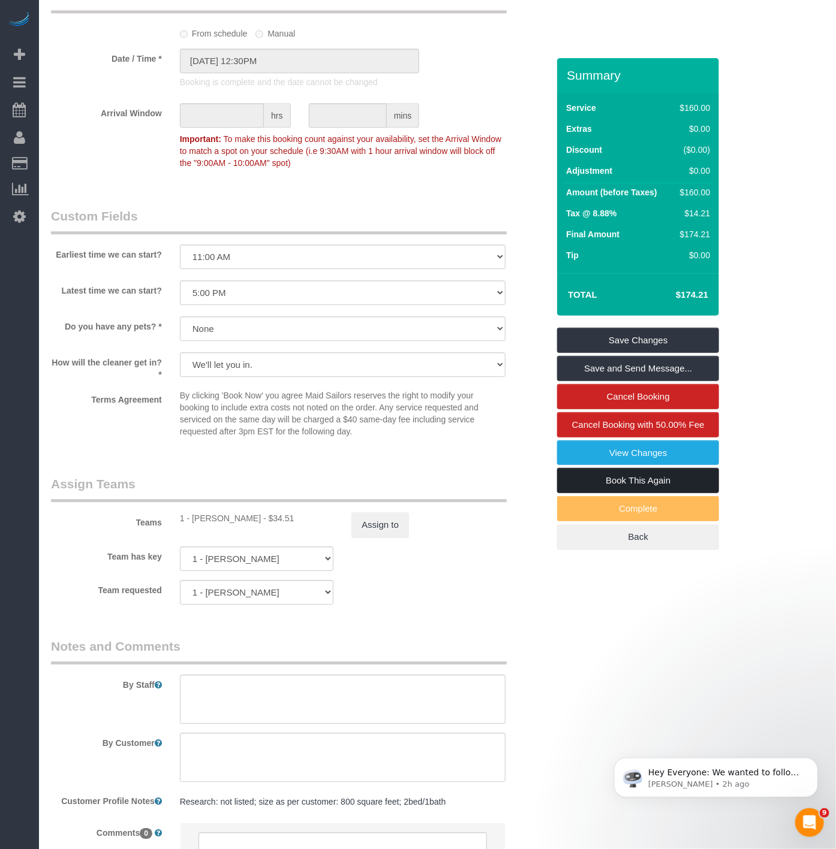
click at [604, 478] on link "Book This Again" at bounding box center [638, 480] width 162 height 25
select select "NY"
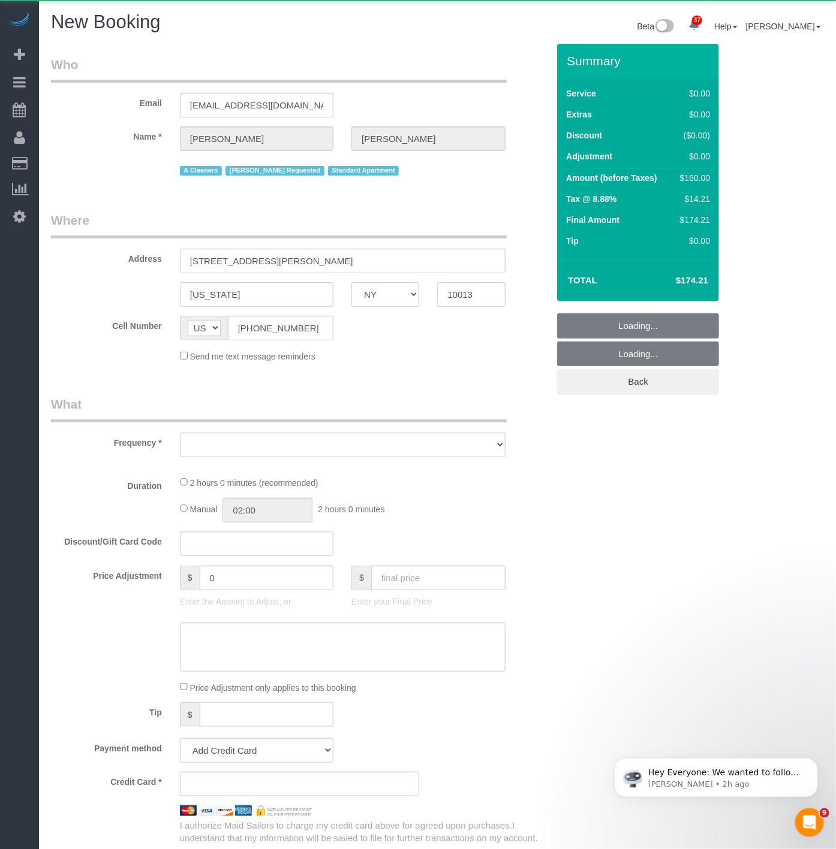
select select "number:59"
select select "number:77"
select select "number:15"
select select "number:5"
select select "1"
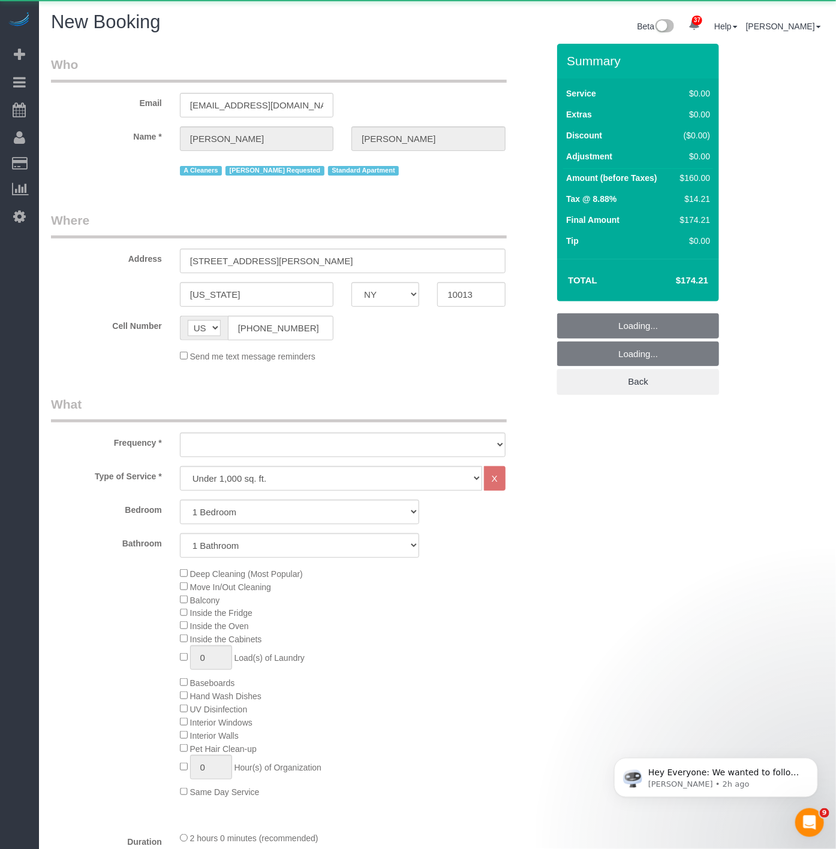
select select "object:2553"
select select "string:stripe-pm_1PbD4T4VGloSiKo7Nmg2EDix"
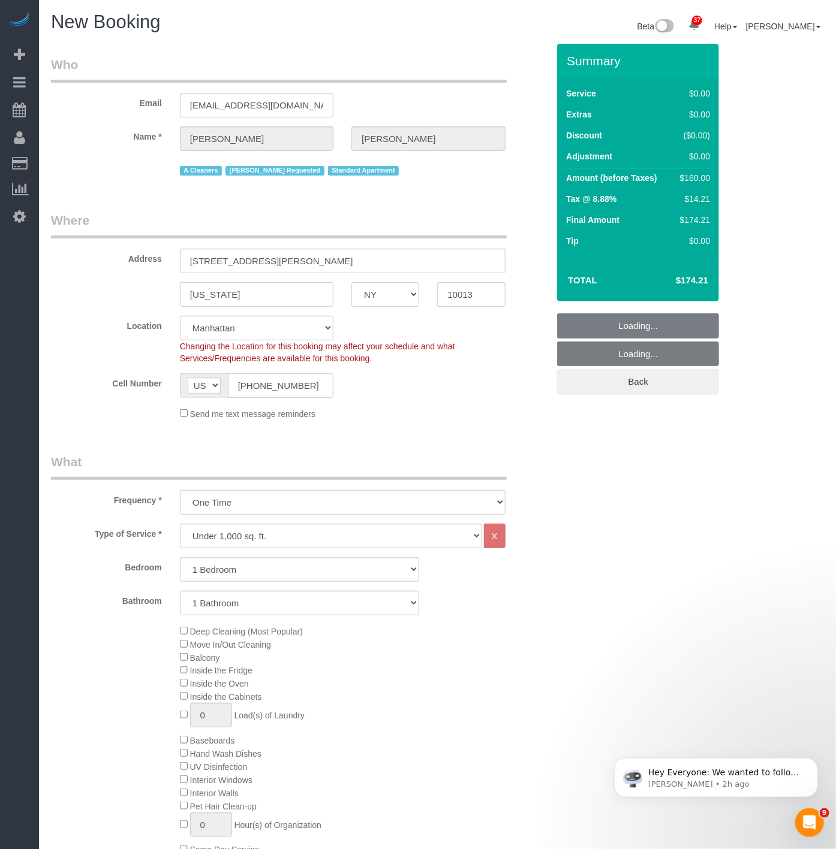
select select "object:2988"
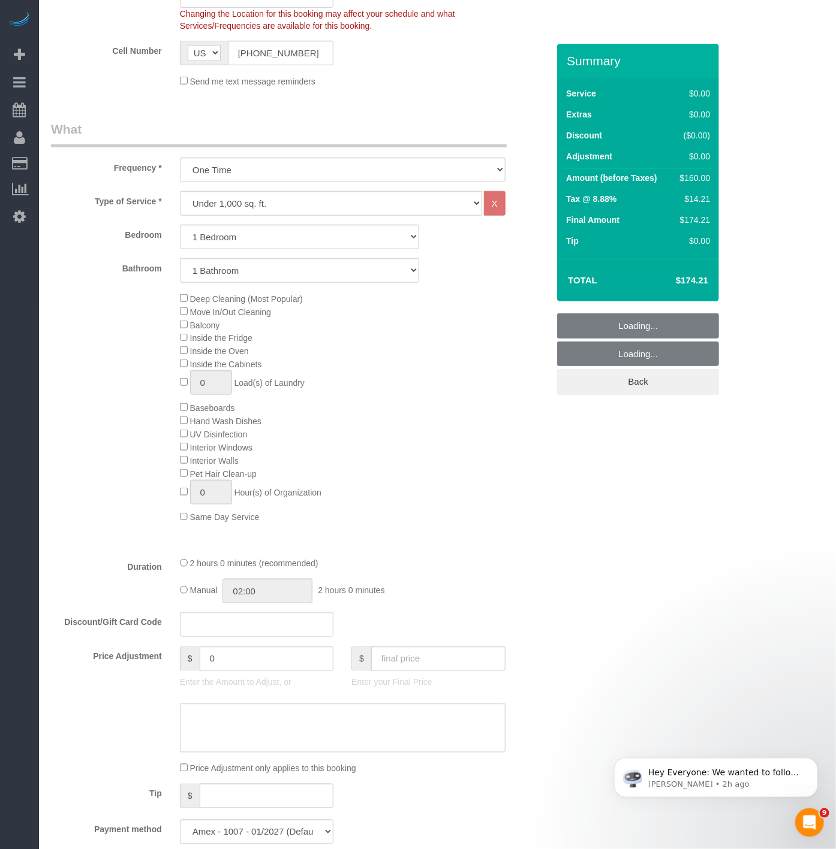
select select "1"
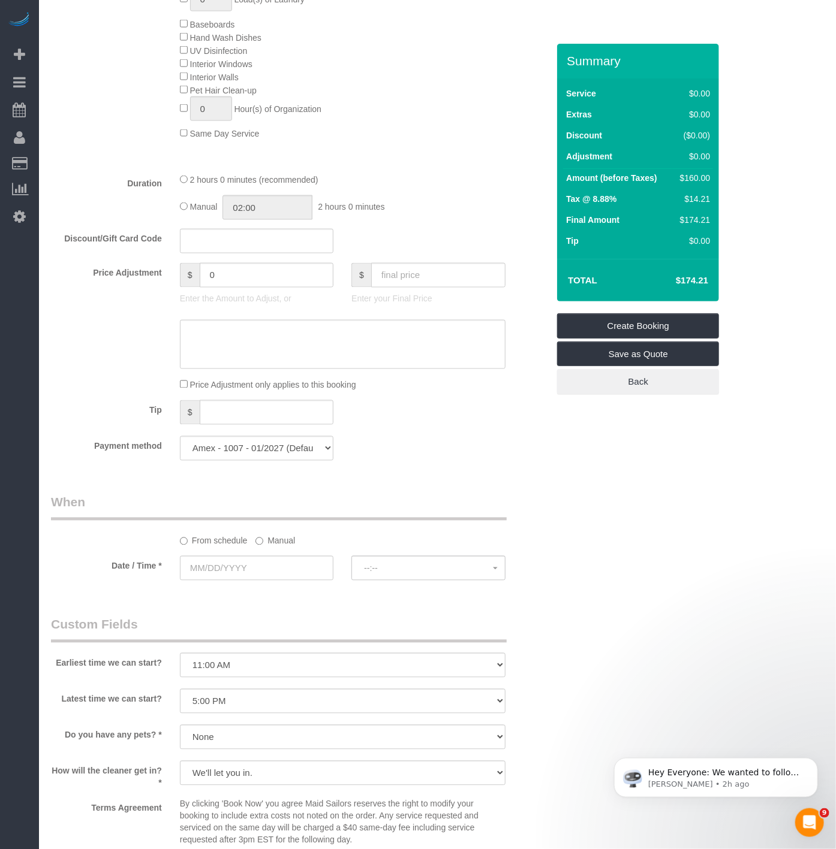
scroll to position [756, 0]
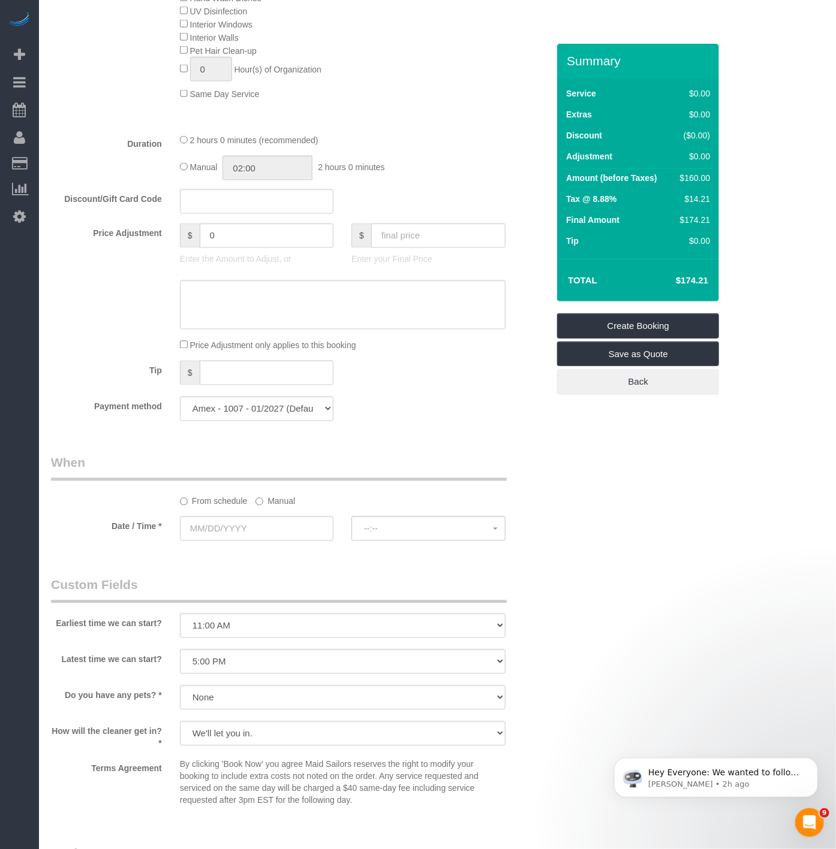
select select "object:3033"
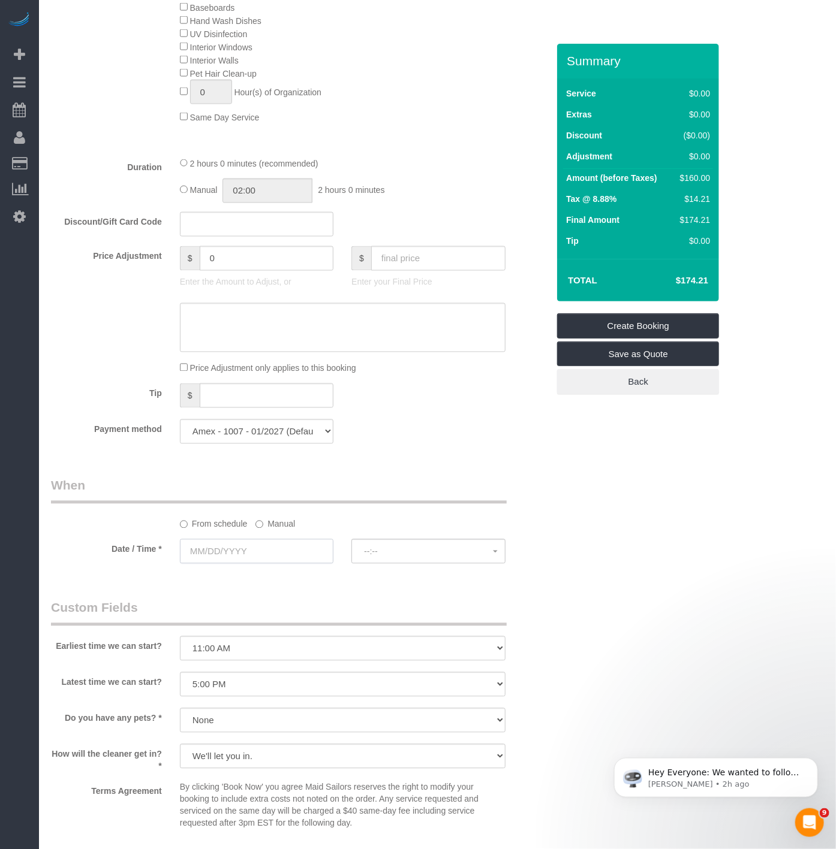
click at [290, 564] on input "text" at bounding box center [256, 551] width 153 height 25
select select "1"
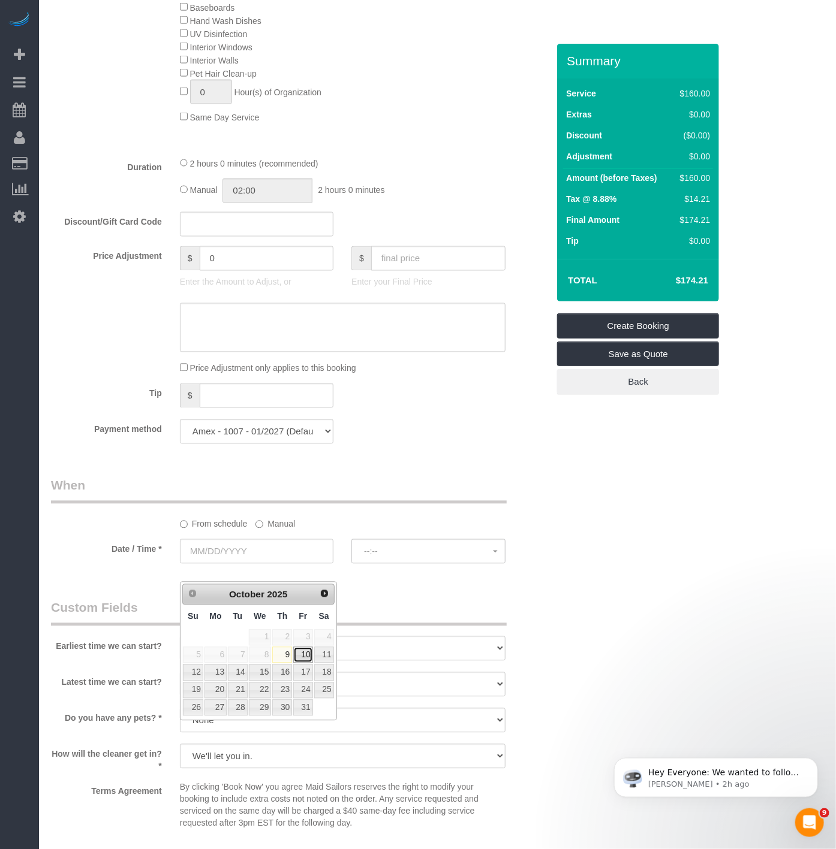
click at [306, 658] on link "10" at bounding box center [302, 655] width 19 height 16
type input "10/10/2025"
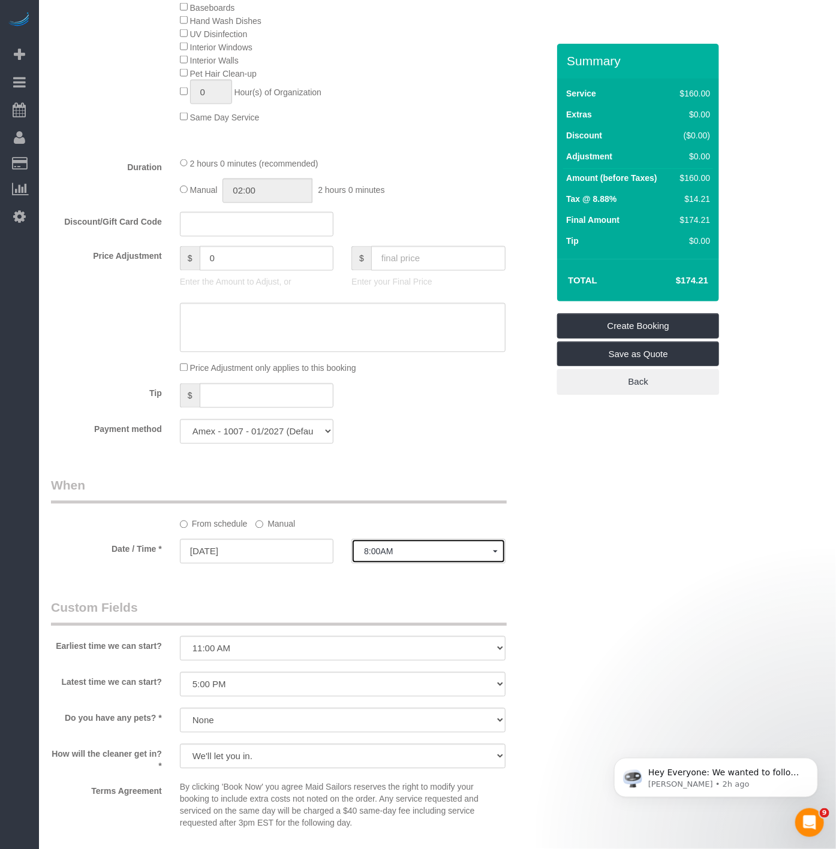
click at [367, 557] on span "8:00AM" at bounding box center [428, 552] width 128 height 10
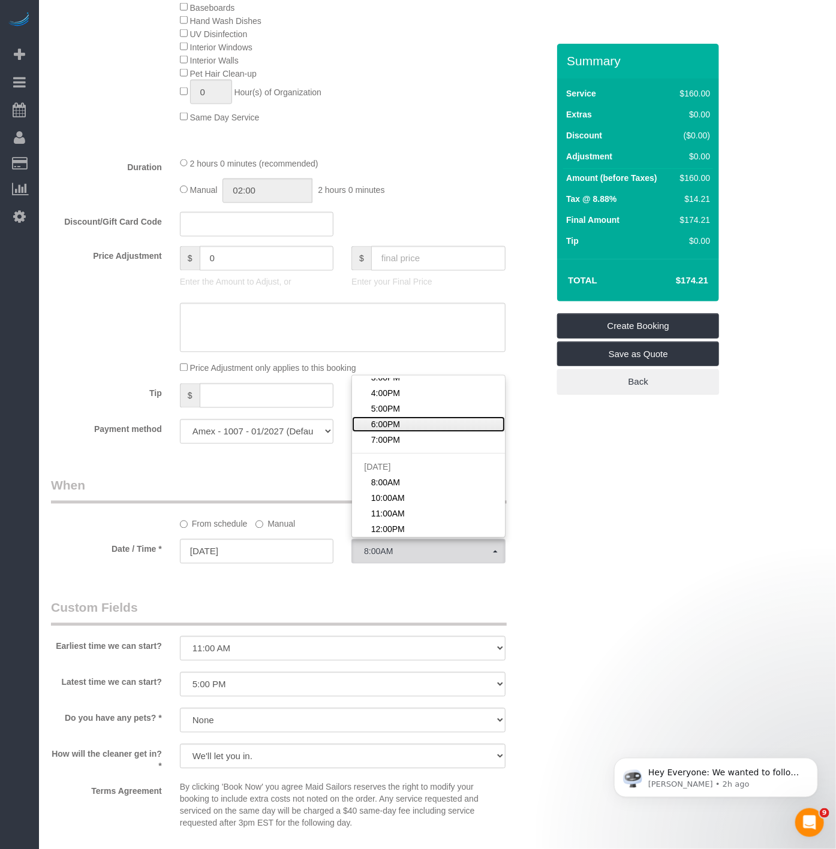
click at [375, 431] on span "6:00PM" at bounding box center [385, 425] width 29 height 12
select select "spot16"
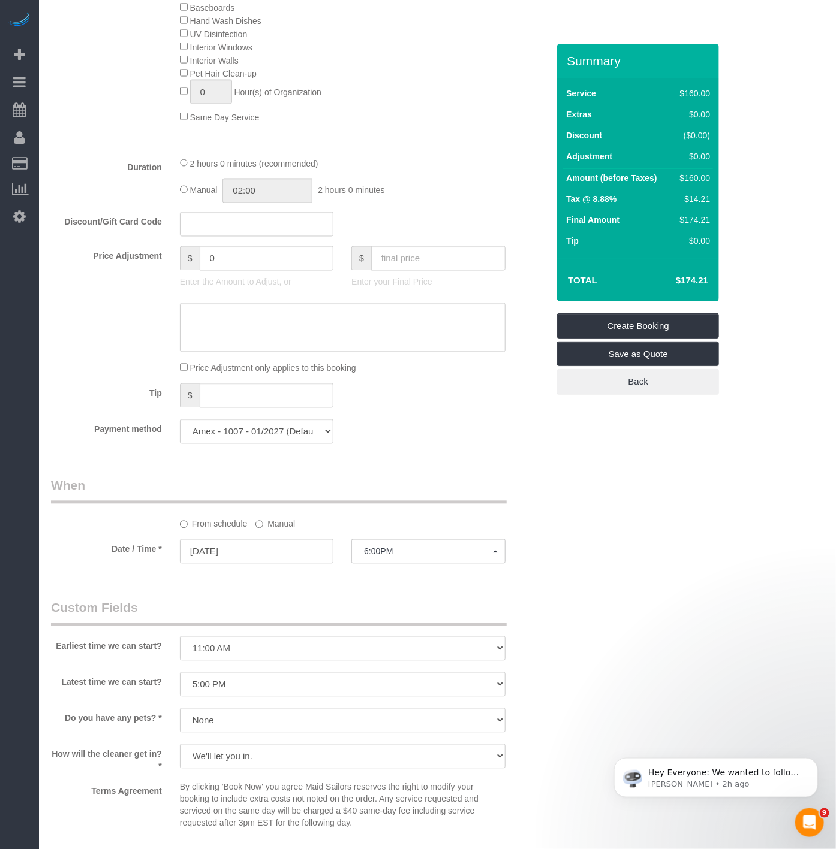
click at [253, 531] on div "From schedule Manual" at bounding box center [342, 522] width 343 height 16
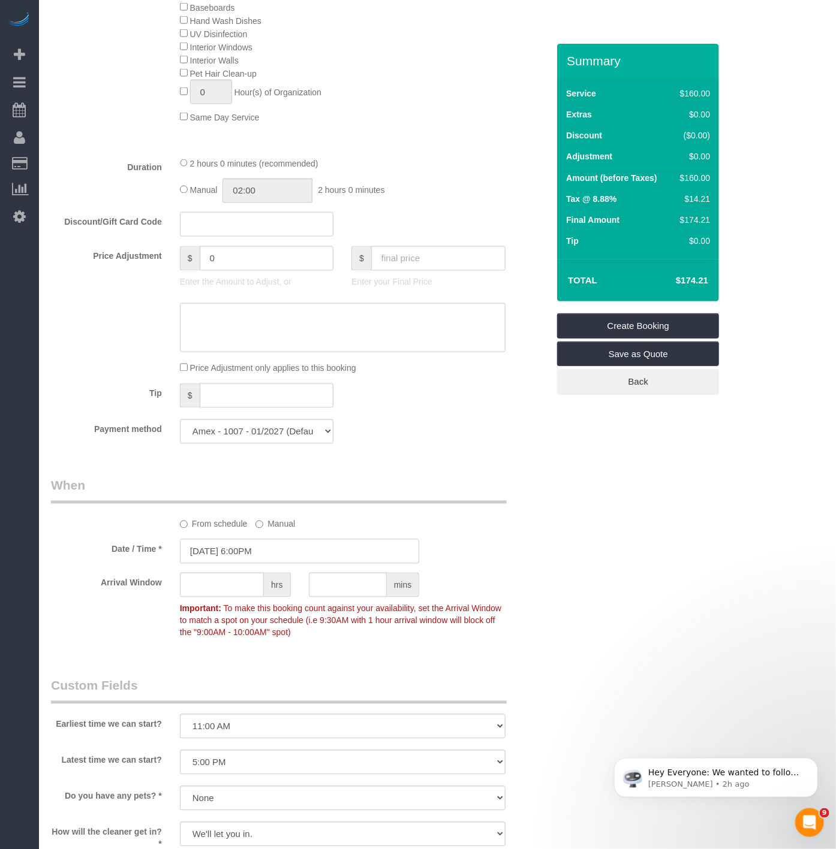
click at [259, 564] on input "10/10/2025 6:00PM" at bounding box center [300, 551] width 240 height 25
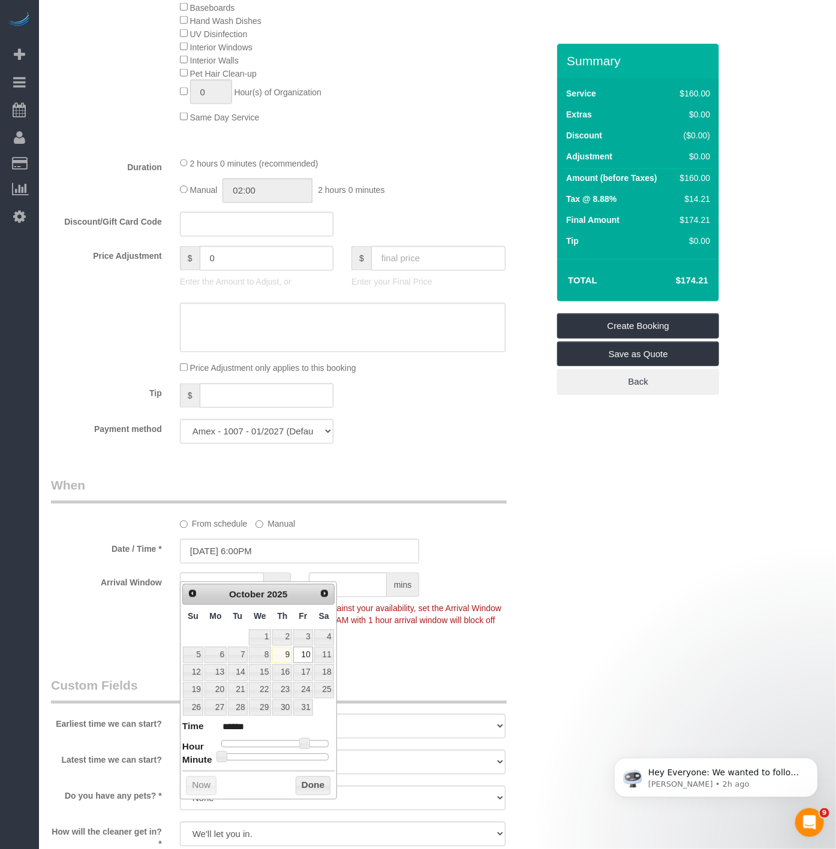
type input "10/10/2025 6:35PM"
type input "******"
type input "10/10/2025 6:30PM"
type input "******"
click at [284, 761] on div at bounding box center [274, 757] width 107 height 7
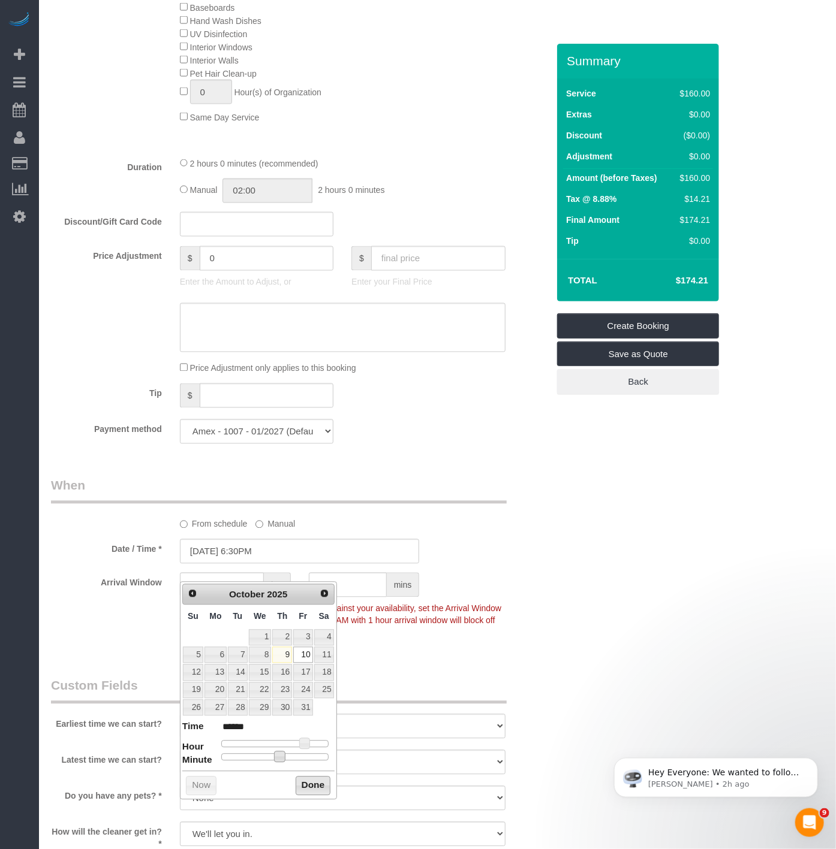
click at [312, 789] on button "Done" at bounding box center [313, 786] width 35 height 19
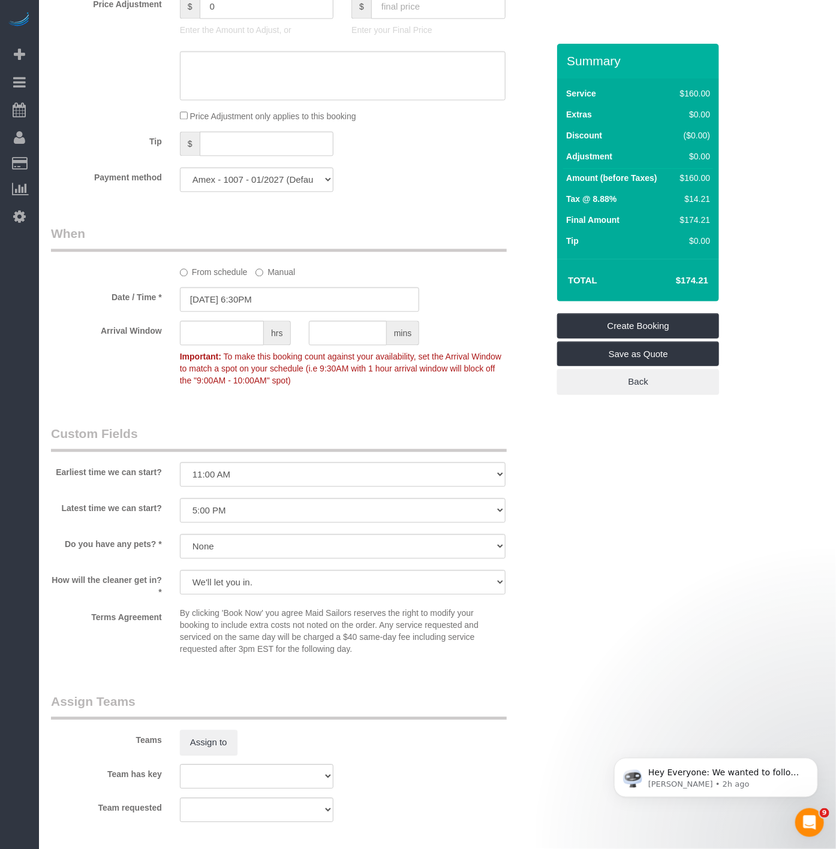
scroll to position [1022, 0]
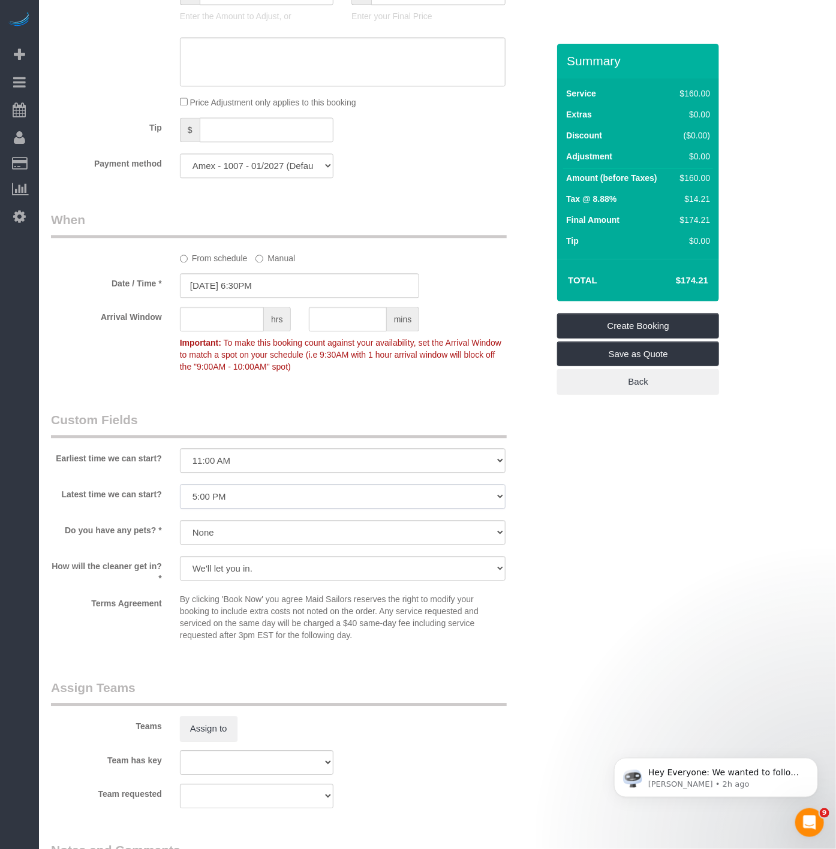
click at [231, 509] on select "I am not flexible, keep my selected time 8:00 AM 9:00 AM 10:00 AM 11:00 AM 12:0…" at bounding box center [342, 496] width 325 height 25
select select "number:78"
click at [180, 501] on select "I am not flexible, keep my selected time 8:00 AM 9:00 AM 10:00 AM 11:00 AM 12:0…" at bounding box center [342, 496] width 325 height 25
click at [219, 740] on button "Assign to" at bounding box center [209, 728] width 58 height 25
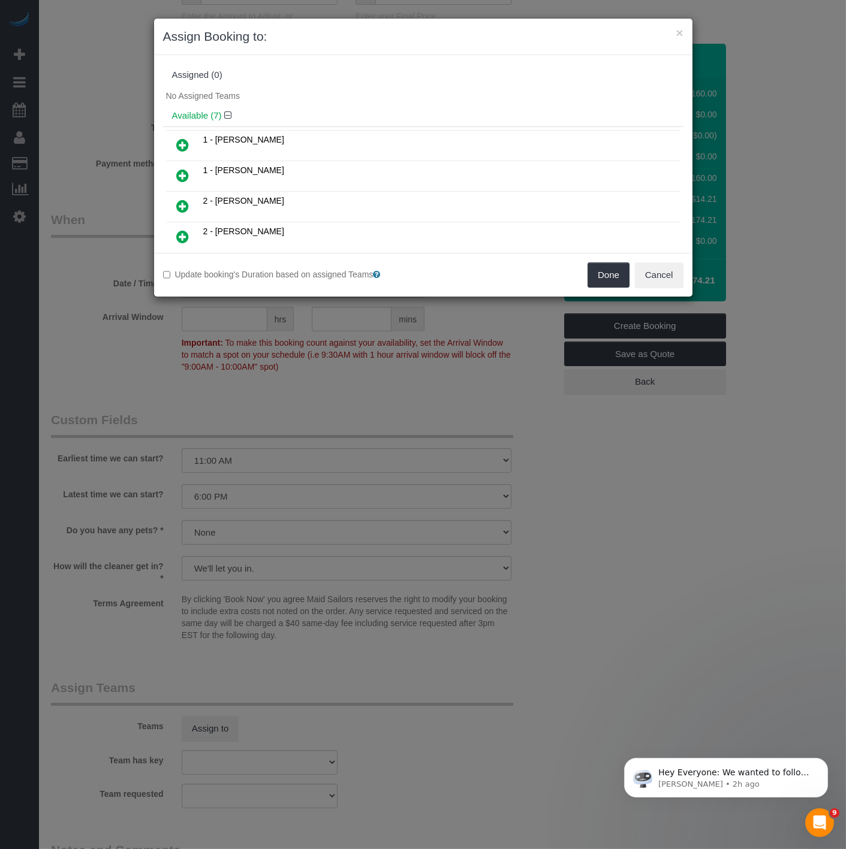
click at [188, 143] on icon at bounding box center [183, 145] width 13 height 14
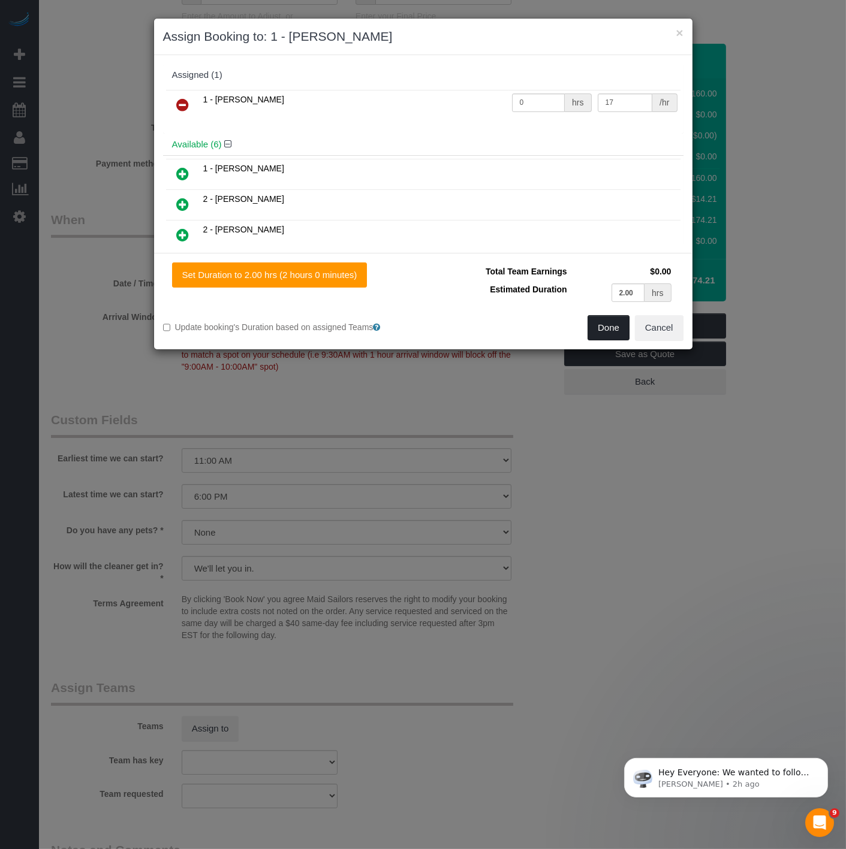
click at [603, 326] on button "Done" at bounding box center [608, 327] width 42 height 25
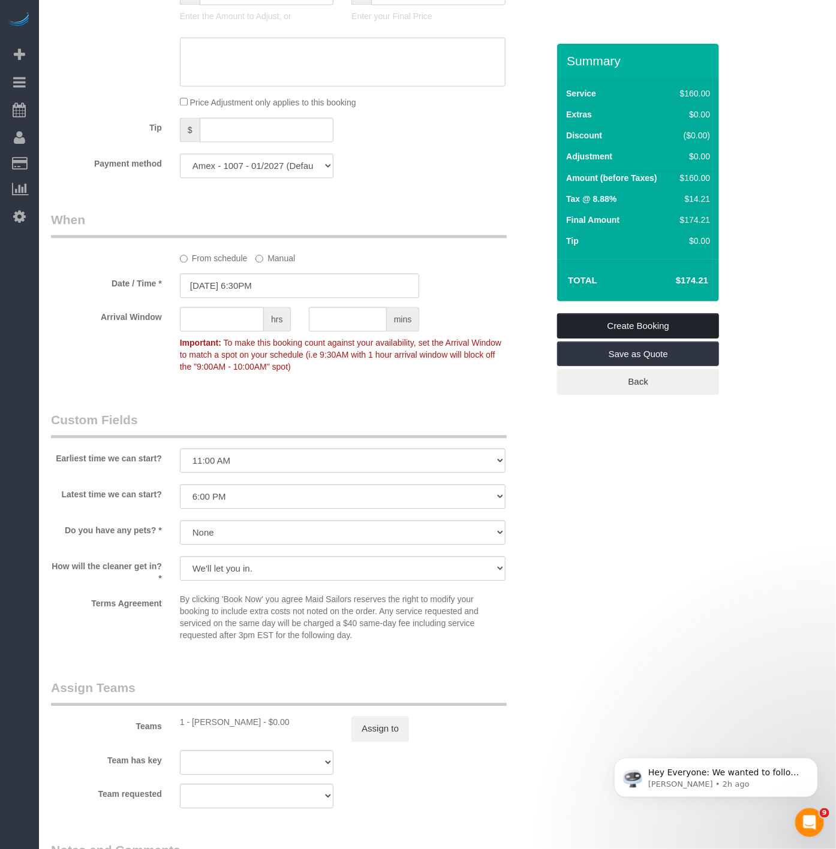
click at [615, 318] on link "Create Booking" at bounding box center [638, 326] width 162 height 25
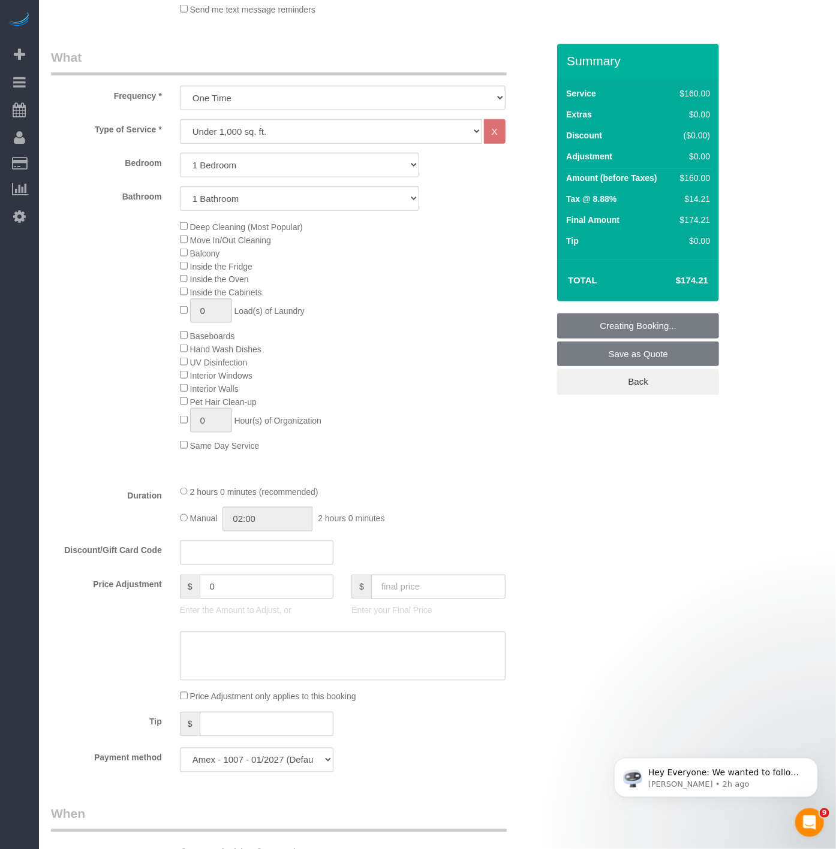
scroll to position [423, 0]
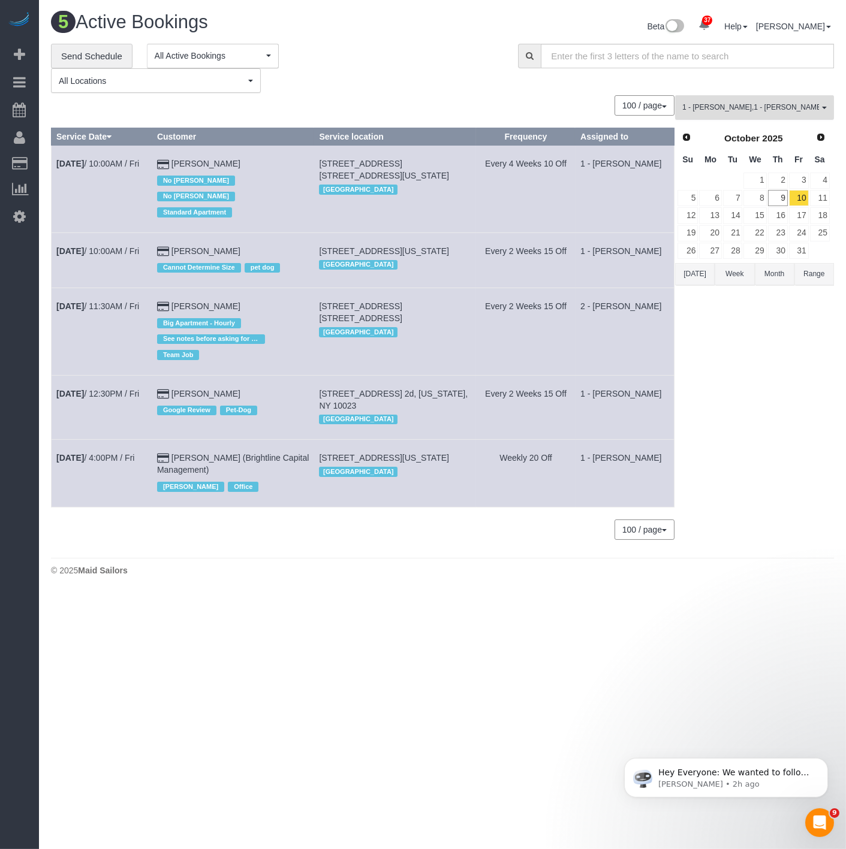
click at [774, 116] on button "1 - Christopher Garrett , 1 - Joselin Cecilio , 2 - Alketa Tomaj All Teams" at bounding box center [754, 107] width 159 height 25
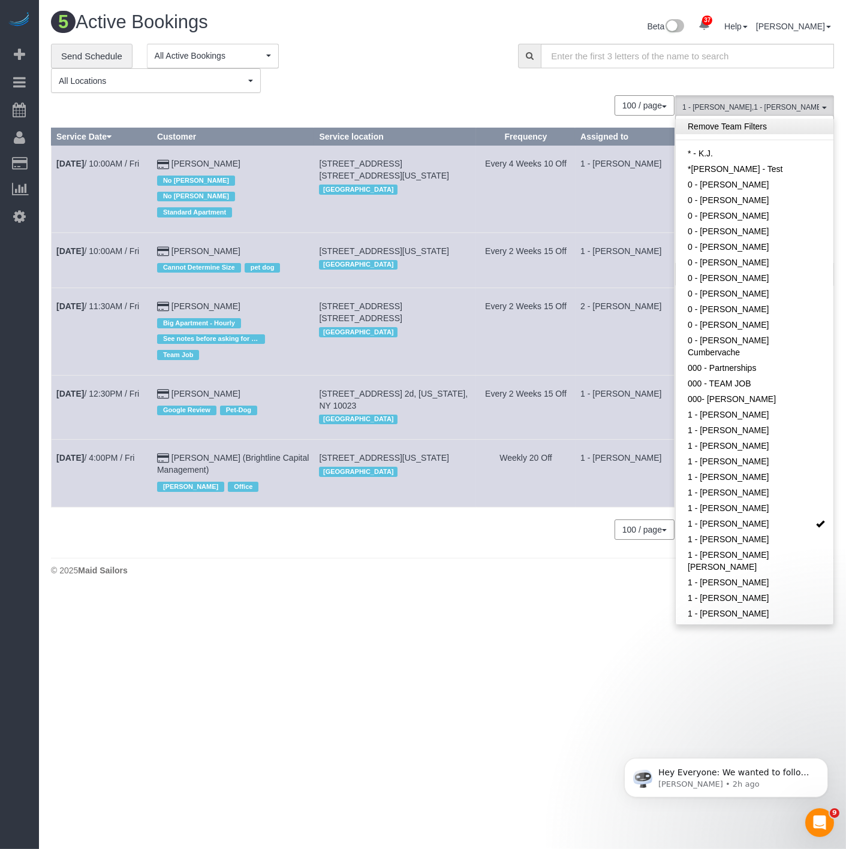
click at [736, 125] on link "Remove Team Filters" at bounding box center [755, 127] width 158 height 16
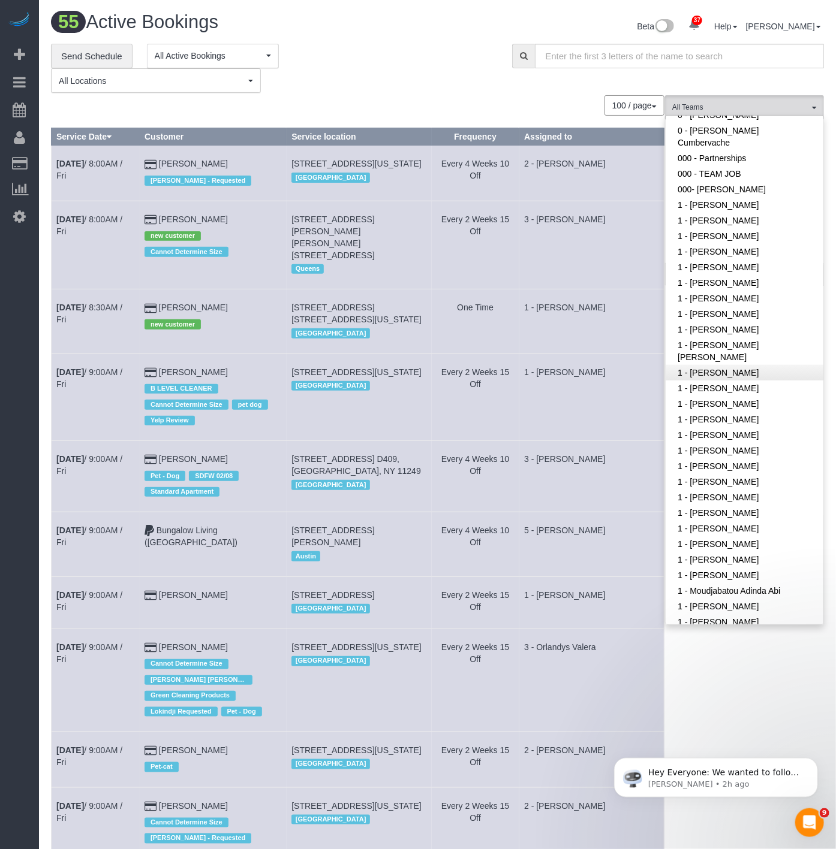
scroll to position [200, 0]
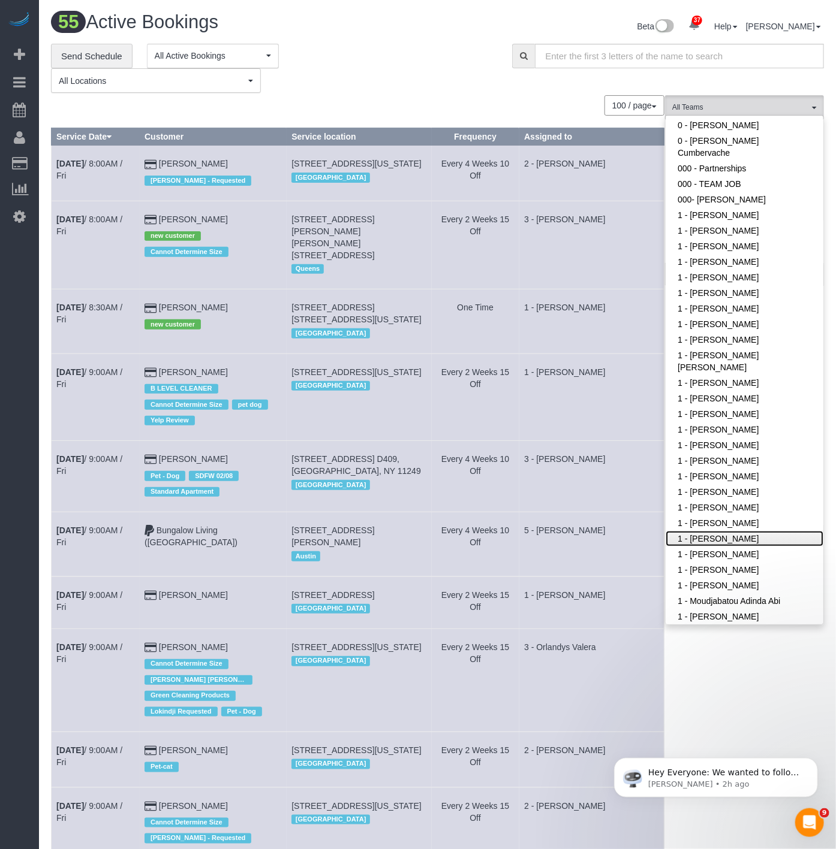
click at [721, 531] on link "1 - [PERSON_NAME]" at bounding box center [744, 539] width 158 height 16
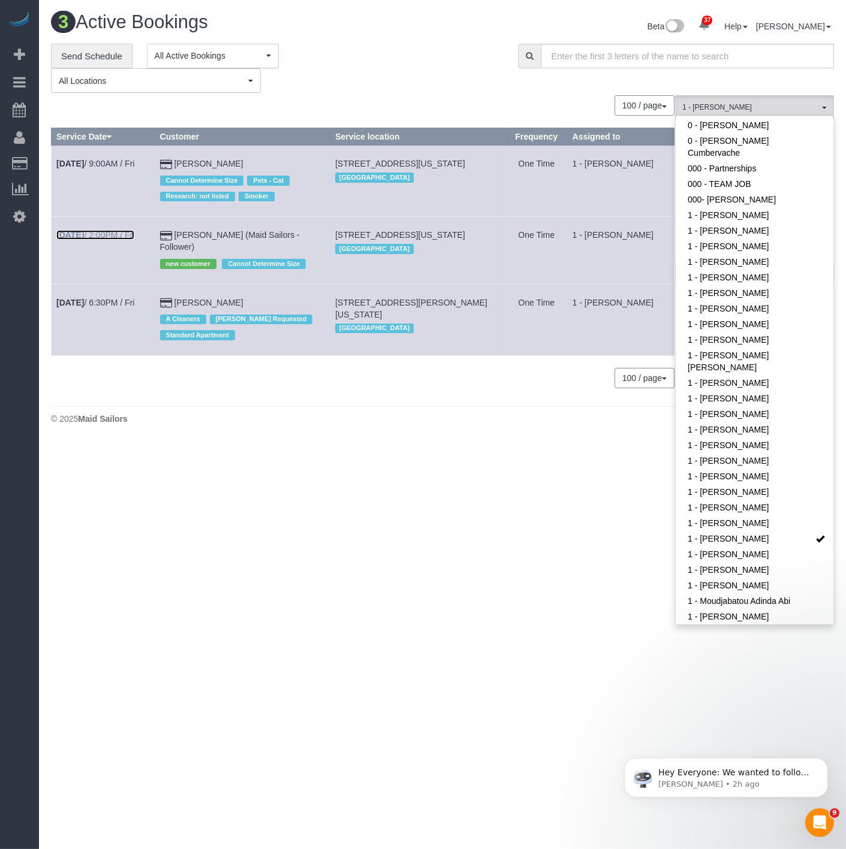
click at [82, 235] on b "[DATE]" at bounding box center [70, 235] width 28 height 10
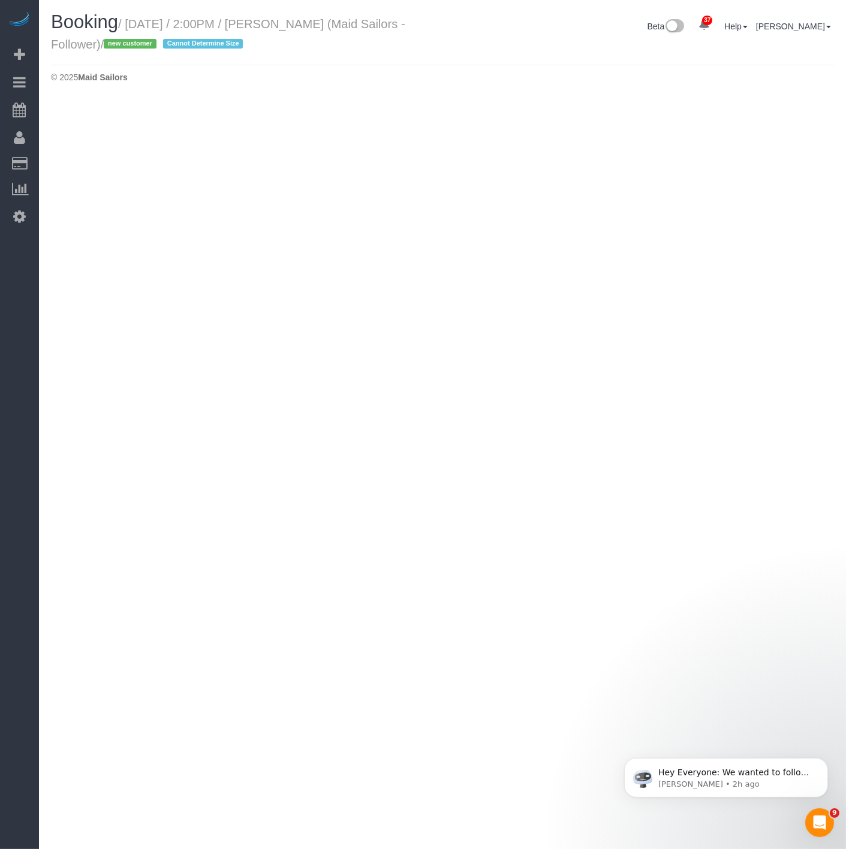
select select "NY"
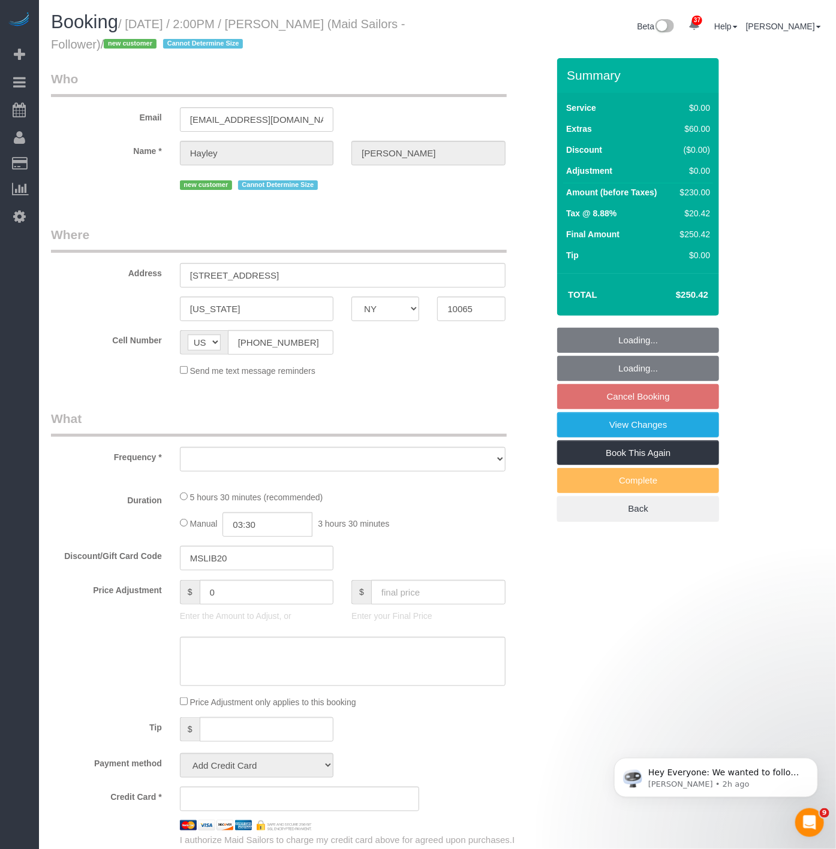
select select "2"
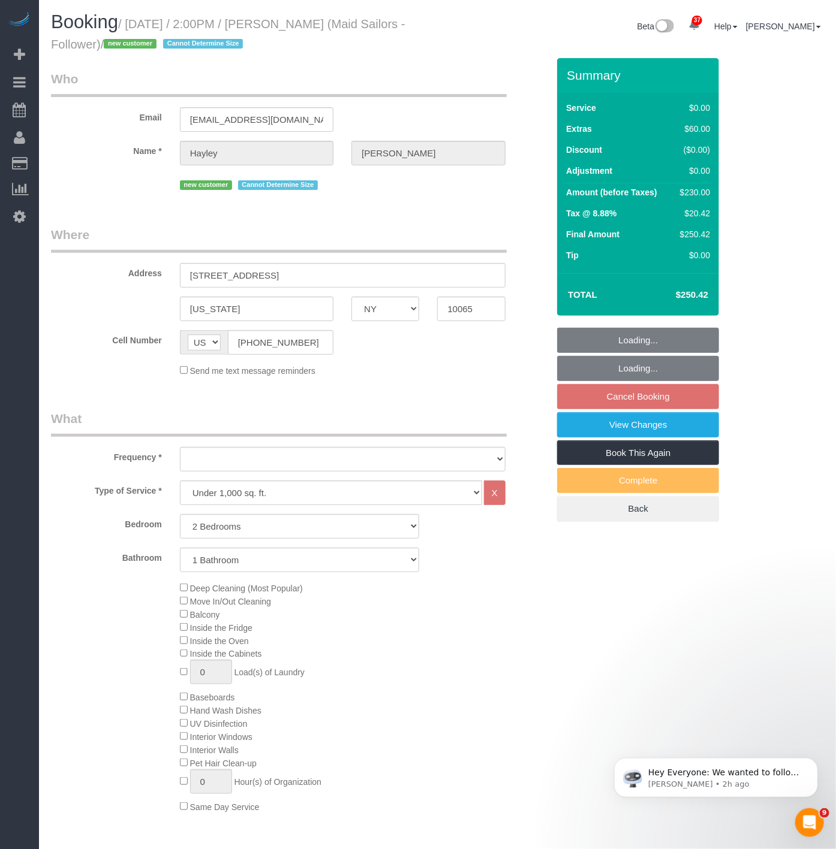
select select "string:stripe-pm_1SFyuF4VGloSiKo7ErDI01Io"
select select "object:8718"
select select "spot68"
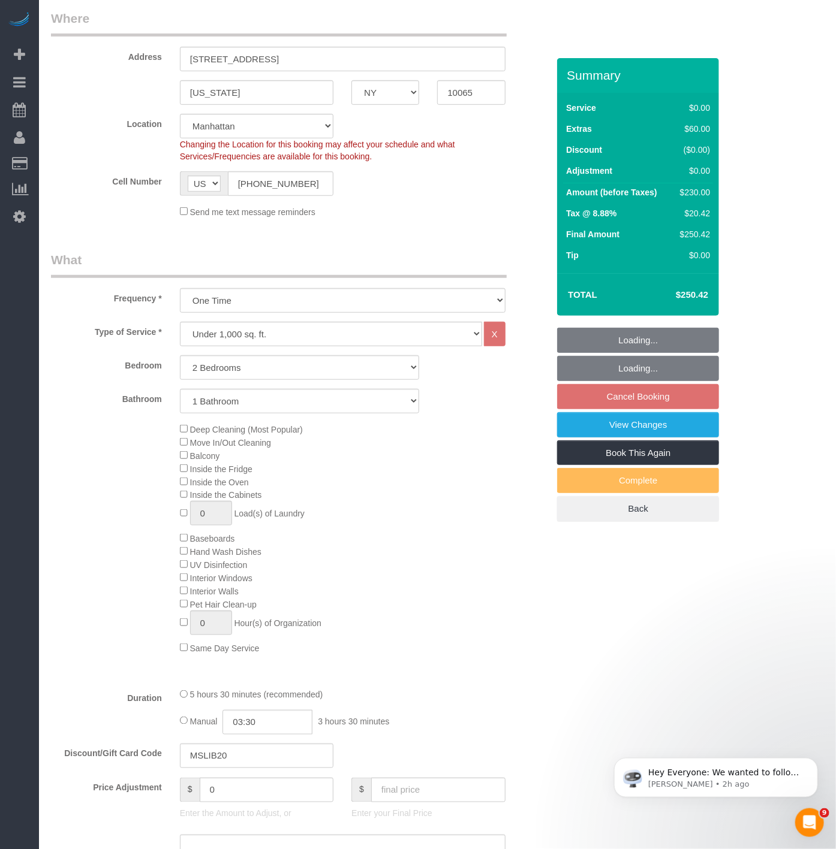
scroll to position [333, 0]
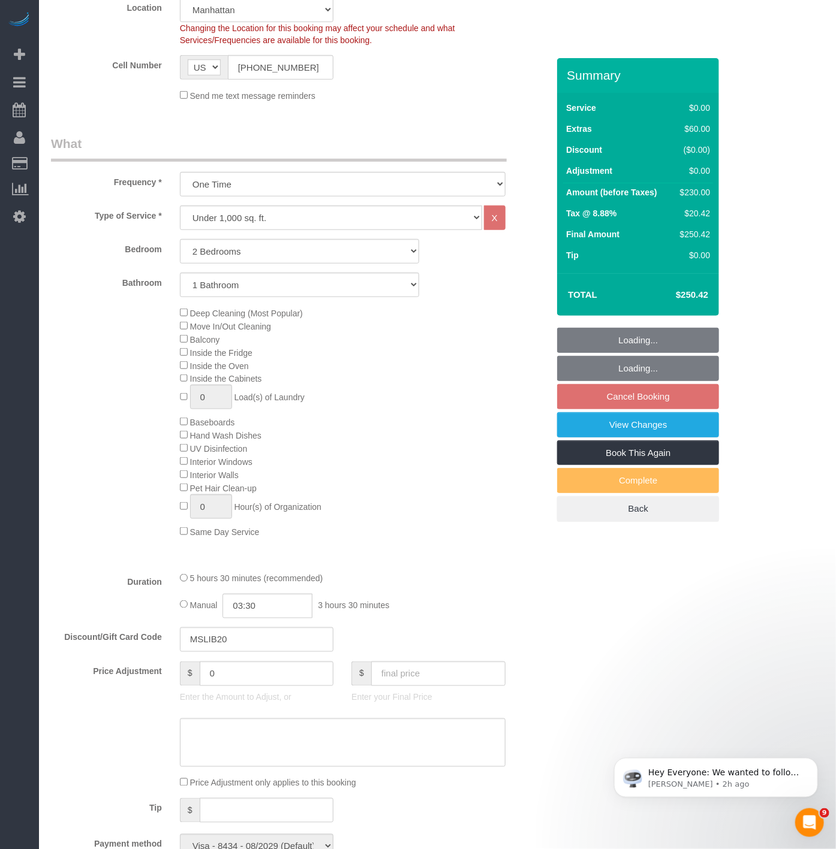
select select "number:89"
select select "number:90"
select select "number:15"
select select "number:5"
select select
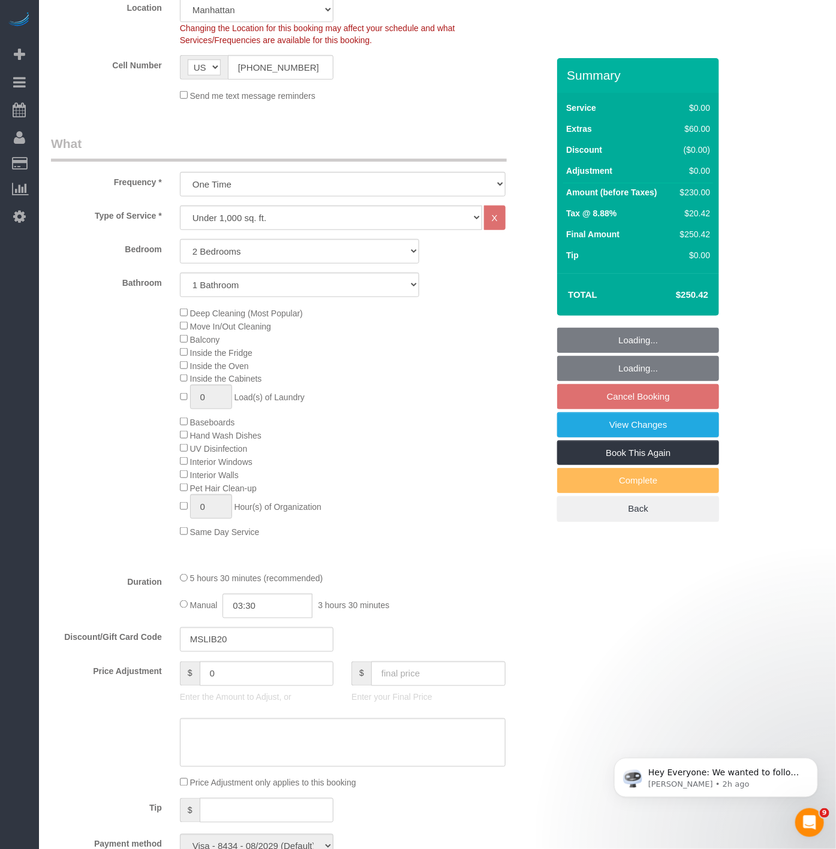
select select "object:9300"
select select "spot123"
select select "2"
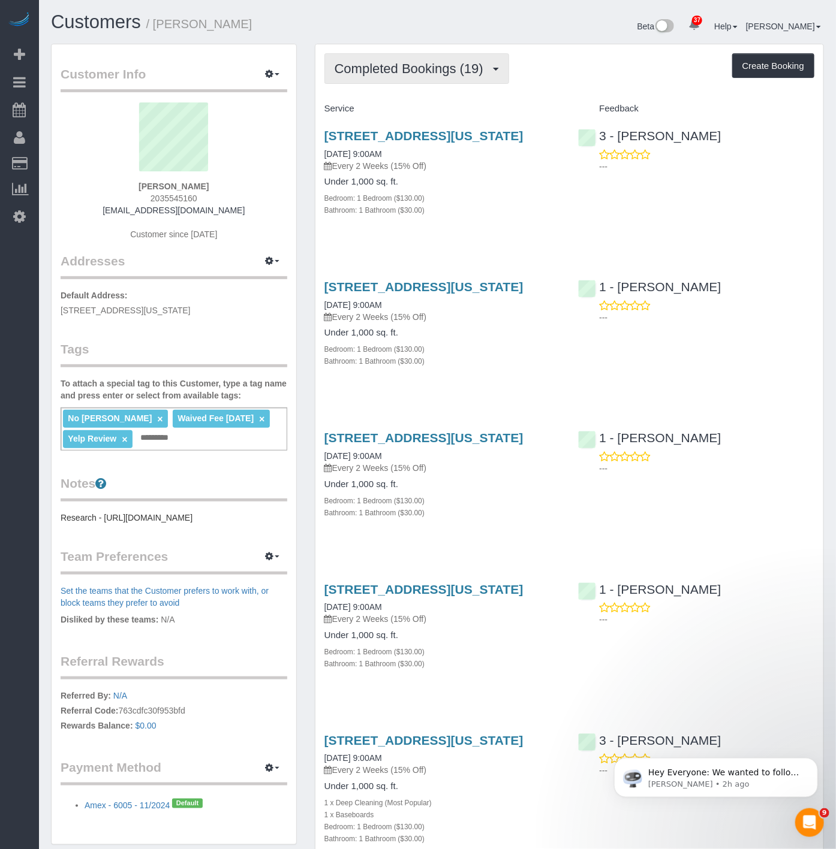
drag, startPoint x: 417, startPoint y: 80, endPoint x: 411, endPoint y: 87, distance: 8.5
click at [417, 80] on button "Completed Bookings (19)" at bounding box center [416, 68] width 185 height 31
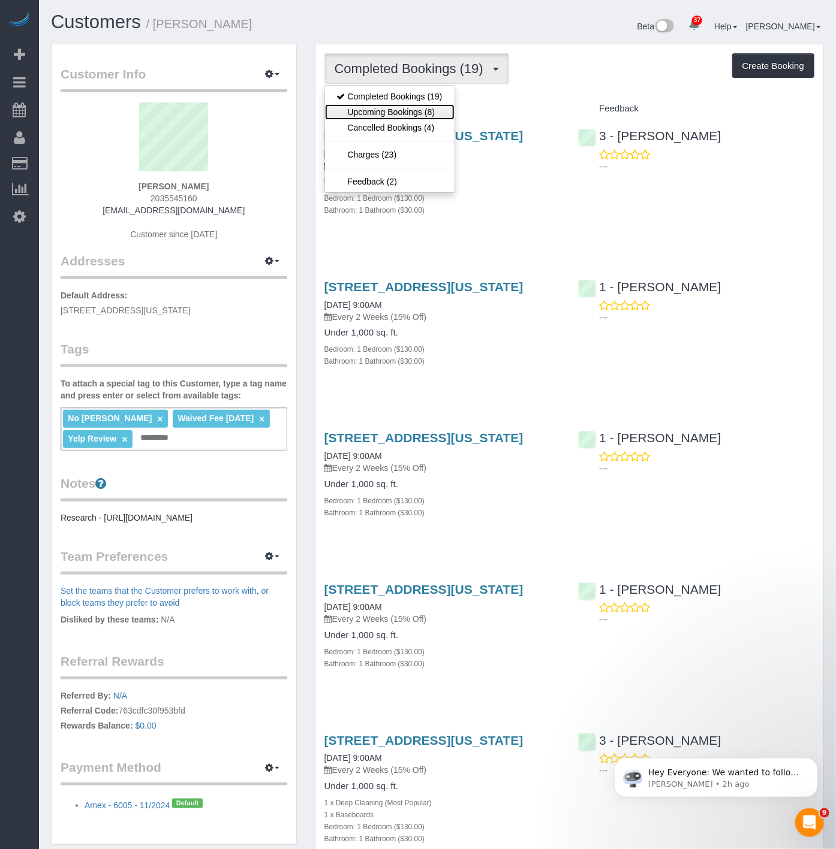
click at [397, 114] on link "Upcoming Bookings (8)" at bounding box center [389, 112] width 129 height 16
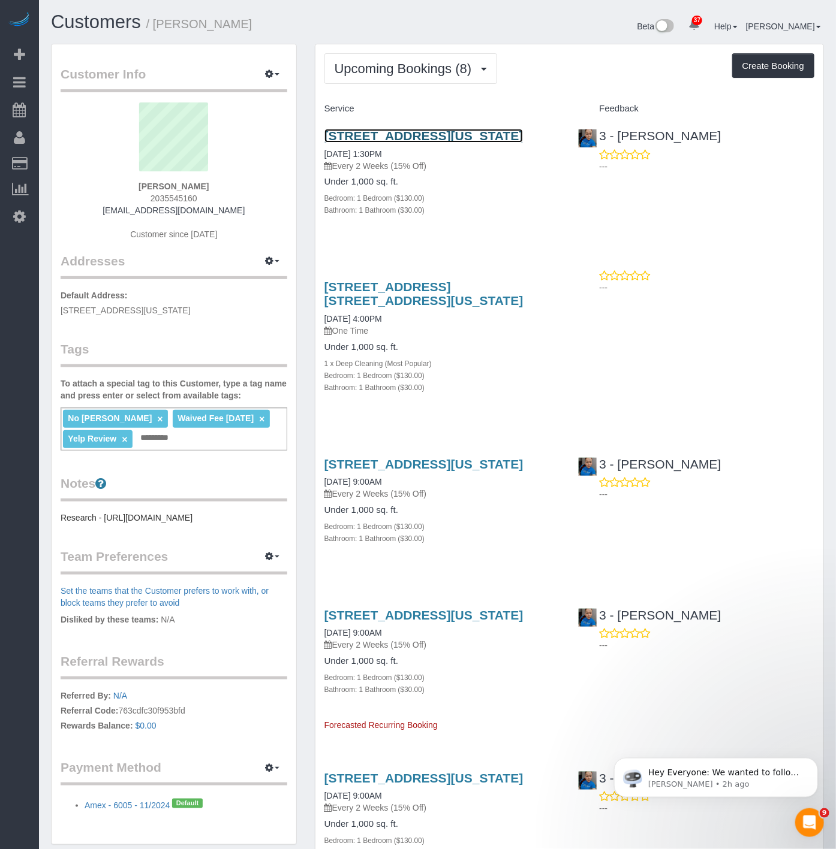
click at [366, 143] on link "[STREET_ADDRESS][US_STATE]" at bounding box center [423, 136] width 199 height 14
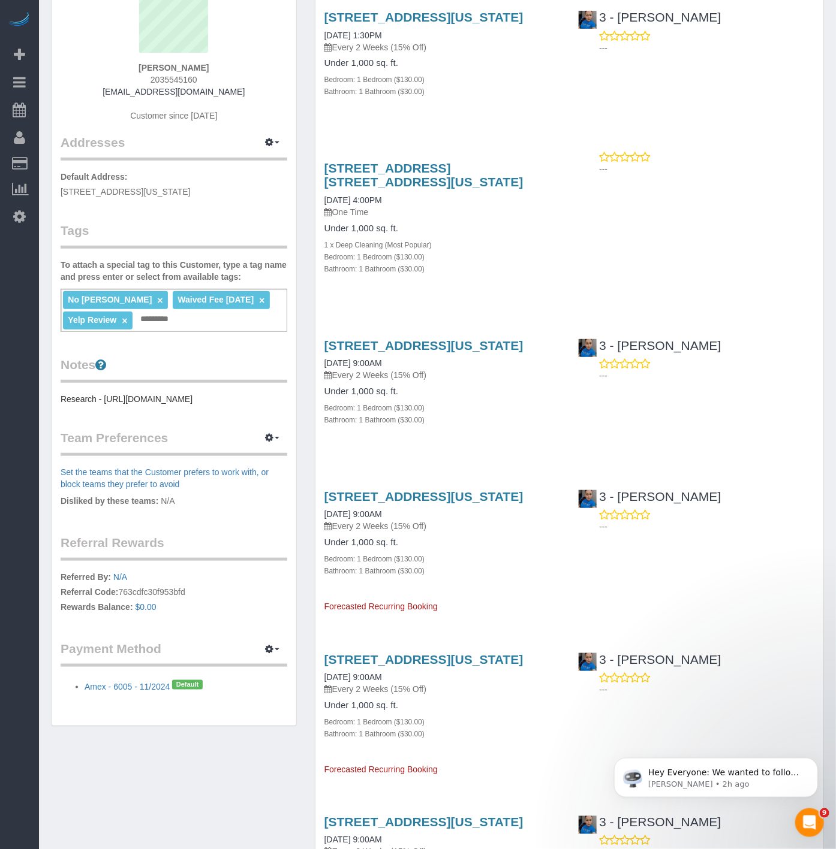
scroll to position [133, 0]
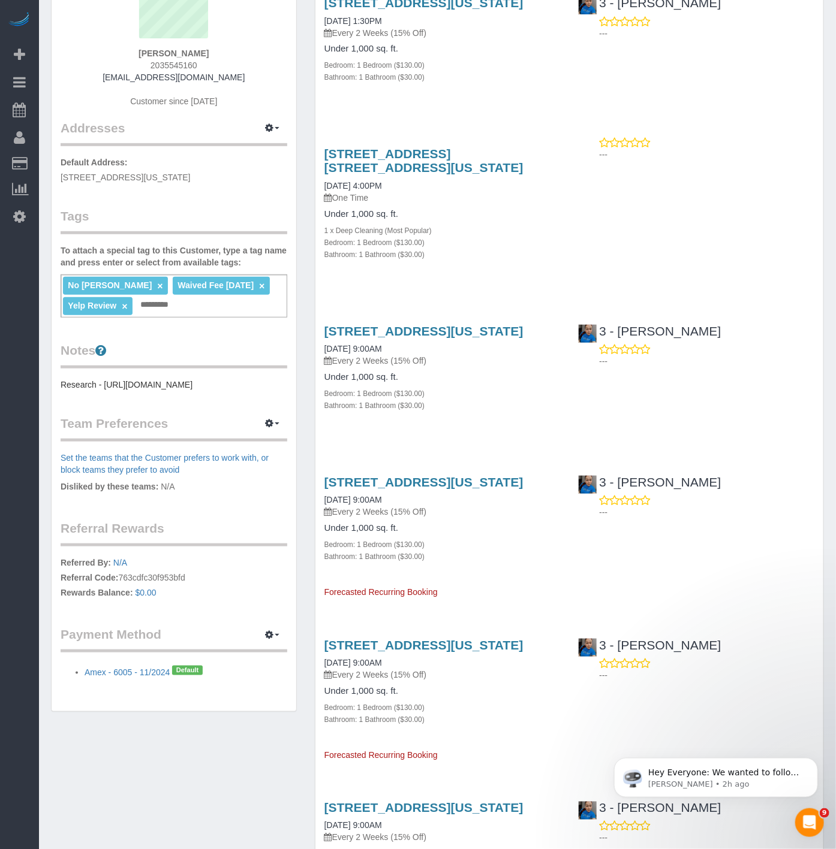
click at [231, 408] on div "Customer Info Edit Contact Info Send Message Email Preferences Special Sales Ta…" at bounding box center [174, 311] width 245 height 801
click at [260, 391] on pre "Research - [URL][DOMAIN_NAME]" at bounding box center [174, 385] width 227 height 12
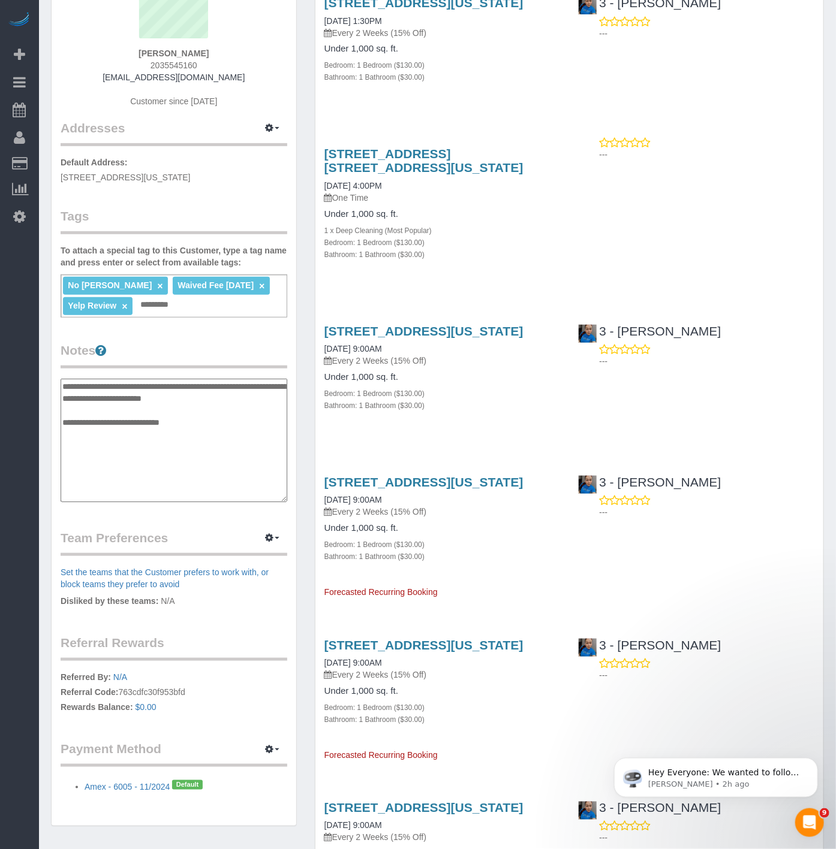
type textarea "**********"
click at [40, 424] on div "Customers / Teddi Josephson Beta 37 Your Notifications You have 0 alerts × You …" at bounding box center [437, 605] width 797 height 1477
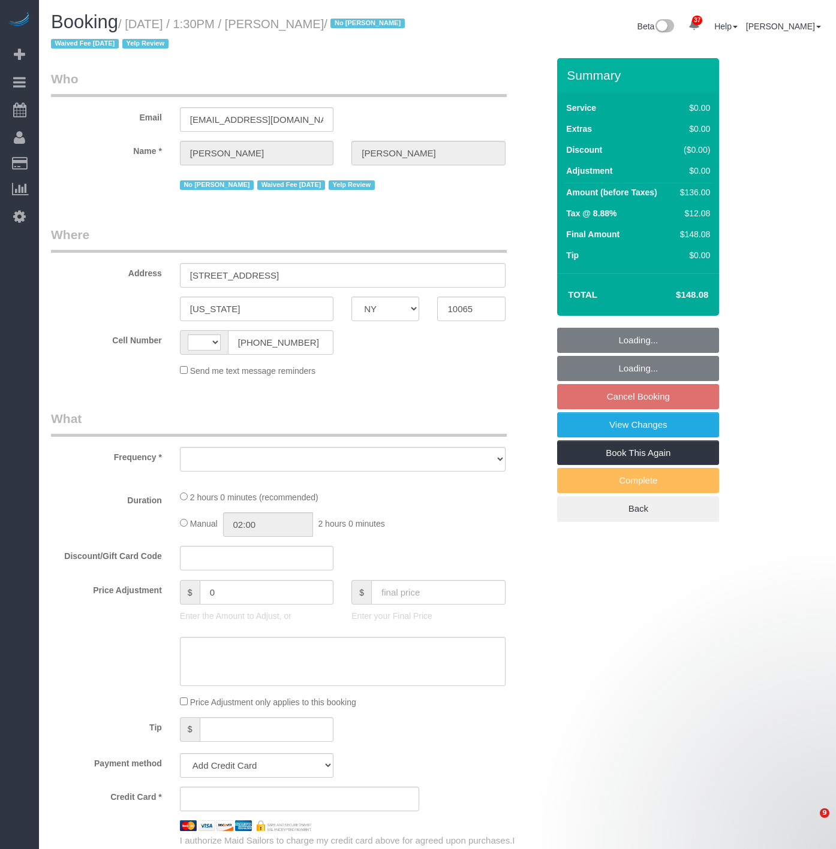
select select "NY"
select select "string:[GEOGRAPHIC_DATA]"
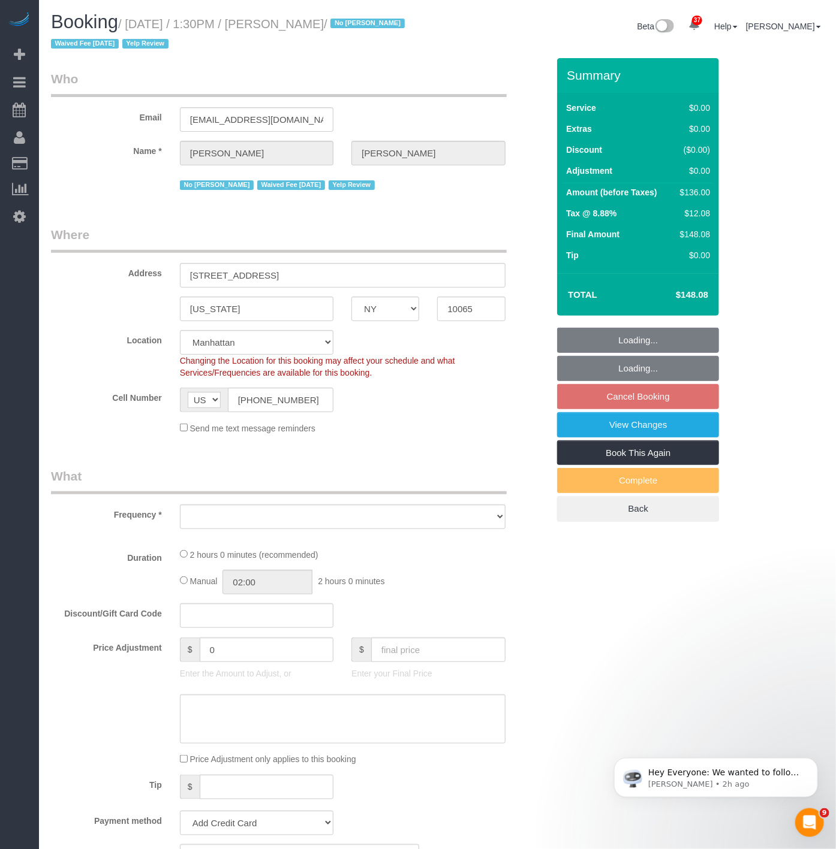
select select "string:stripe-pm_1IilJ74VGloSiKo7yjH4kSKu"
select select "1"
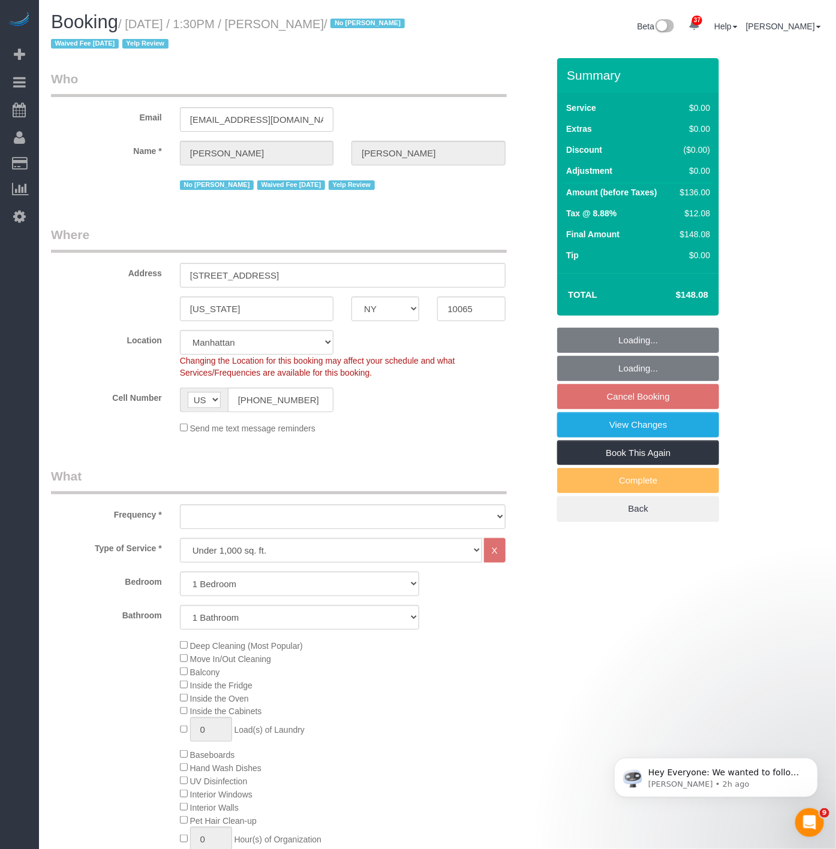
select select "object:932"
select select "1"
select select "number:89"
select select "number:90"
select select "number:15"
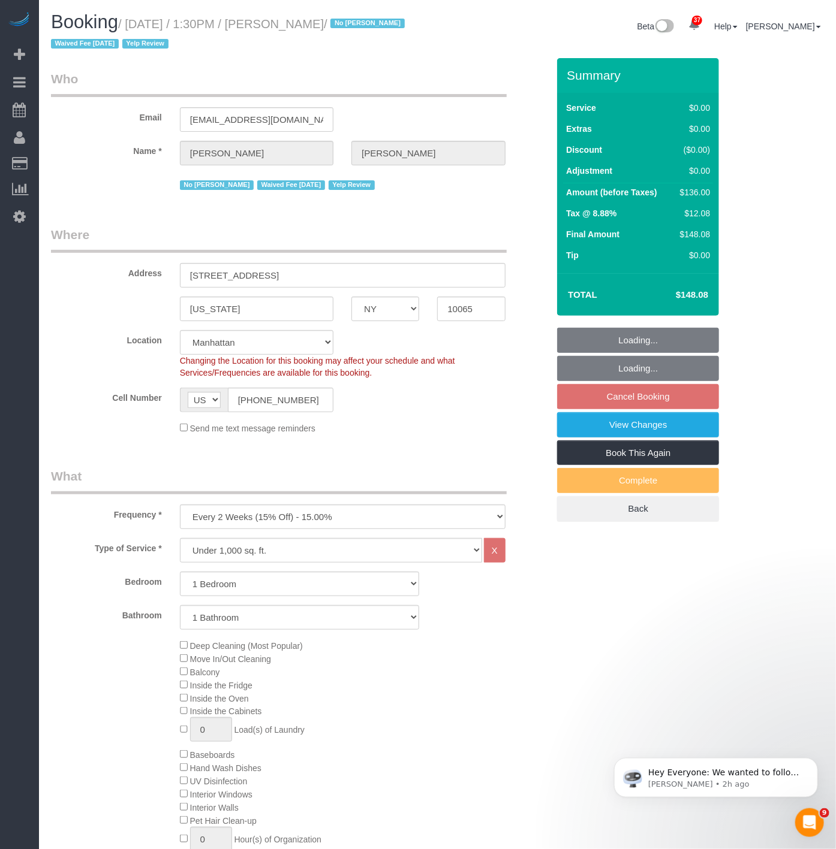
select select "number:5"
select select "object:1563"
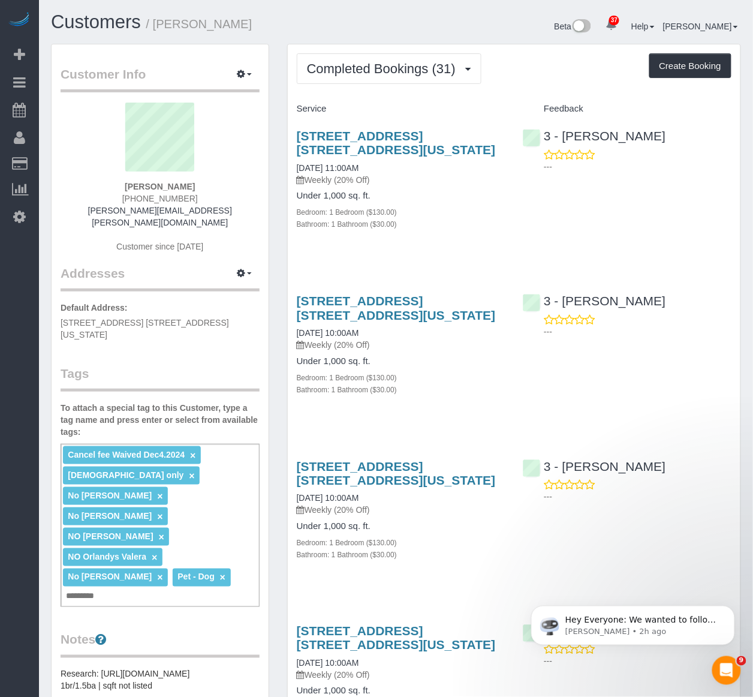
drag, startPoint x: 414, startPoint y: 155, endPoint x: 290, endPoint y: 123, distance: 127.4
click at [290, 123] on div "[STREET_ADDRESS] [STREET_ADDRESS][US_STATE] [DATE] 11:00AM Weekly (20% Off) Und…" at bounding box center [401, 186] width 227 height 135
copy link "[STREET_ADDRESS] [STREET_ADDRESS][US_STATE]"
drag, startPoint x: 402, startPoint y: 22, endPoint x: 338, endPoint y: 9, distance: 64.9
click at [400, 22] on div "Beta 37 Your Notifications You have 0 alerts × You have 1 to charge for [DATE] …" at bounding box center [573, 28] width 354 height 32
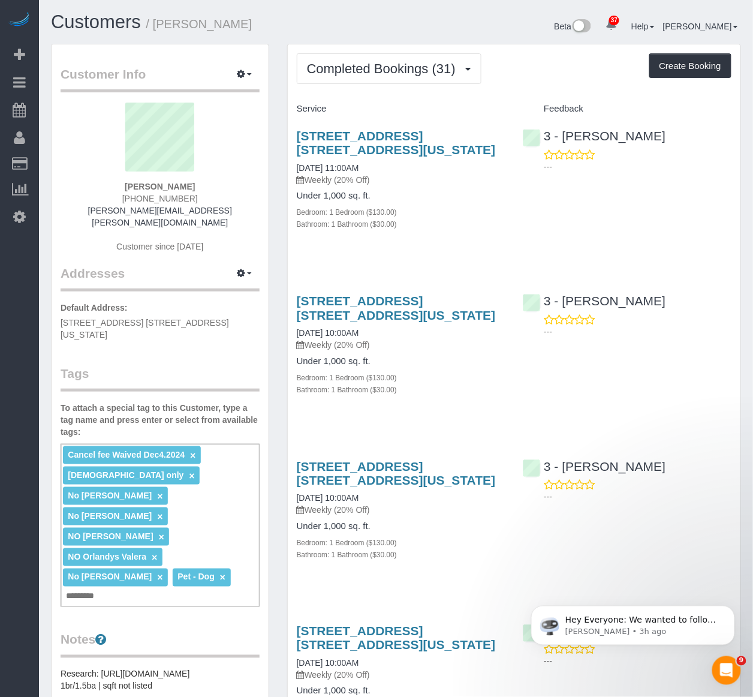
click at [541, 246] on div "[STREET_ADDRESS] [STREET_ADDRESS][US_STATE] [DATE] 11:00AM Weekly (20% Off) Und…" at bounding box center [514, 186] width 453 height 135
click at [505, 224] on div "[STREET_ADDRESS] [STREET_ADDRESS][US_STATE] [DATE] 11:00AM Weekly (20% Off) Und…" at bounding box center [401, 186] width 227 height 135
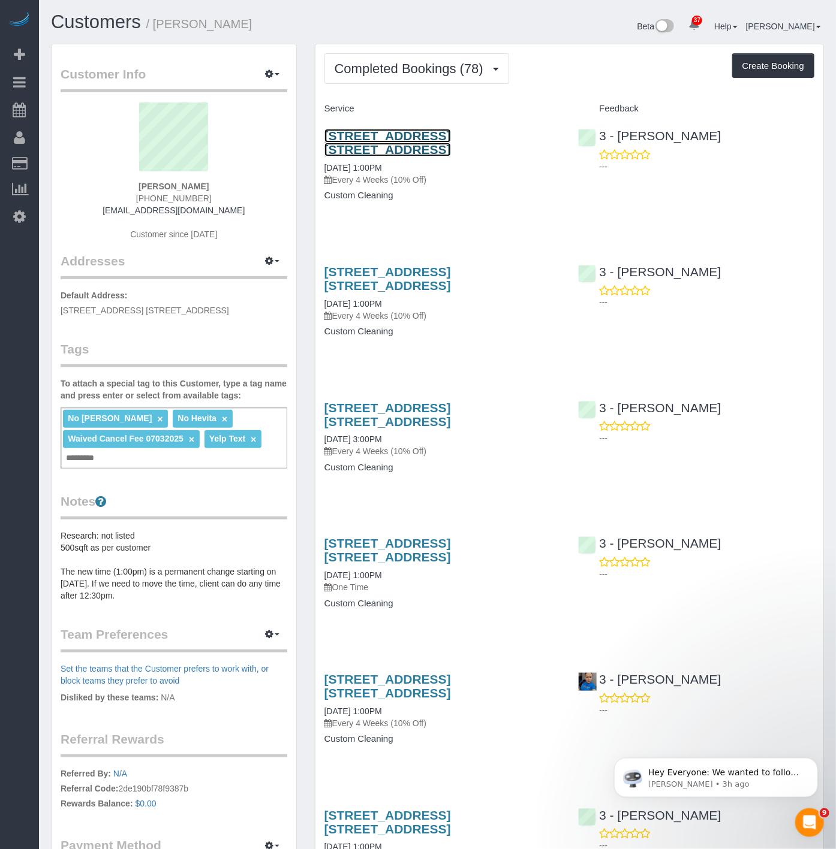
click at [390, 144] on link "6911 Yellowstone Blvd, Apt. A43, Forest Hills, NY 11375" at bounding box center [387, 143] width 126 height 28
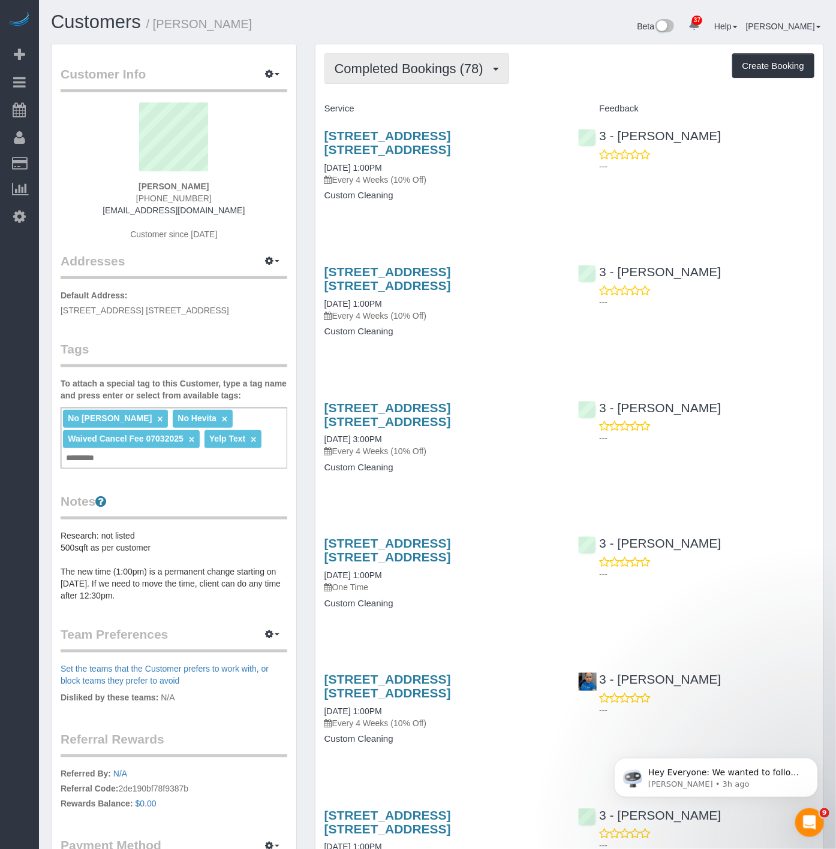
click at [444, 74] on span "Completed Bookings (78)" at bounding box center [411, 68] width 155 height 15
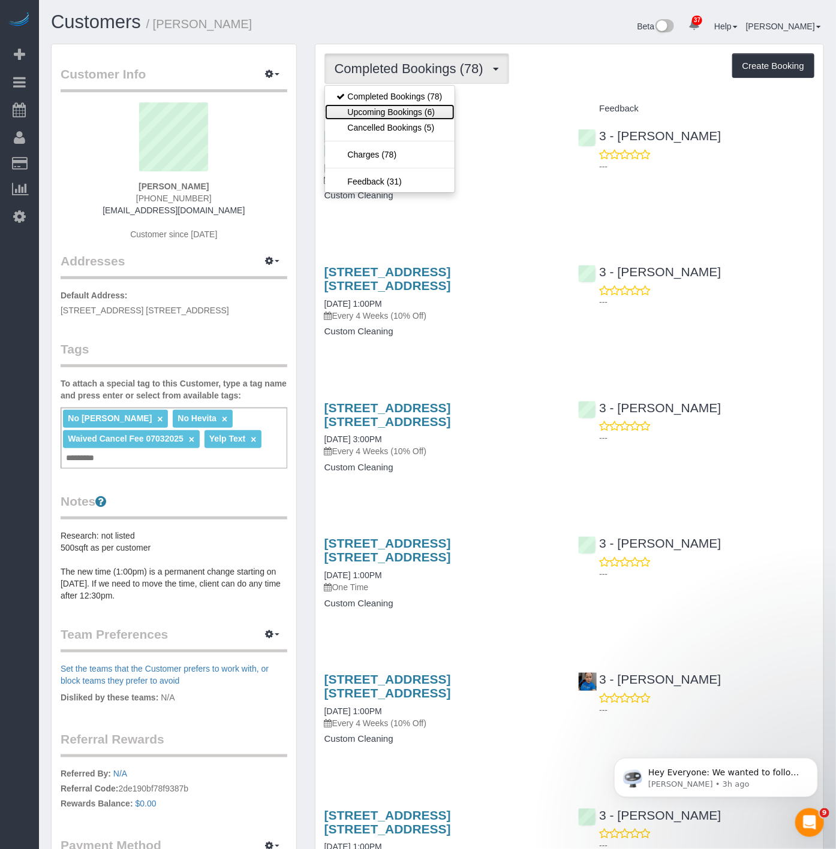
click at [427, 113] on link "Upcoming Bookings (6)" at bounding box center [389, 112] width 129 height 16
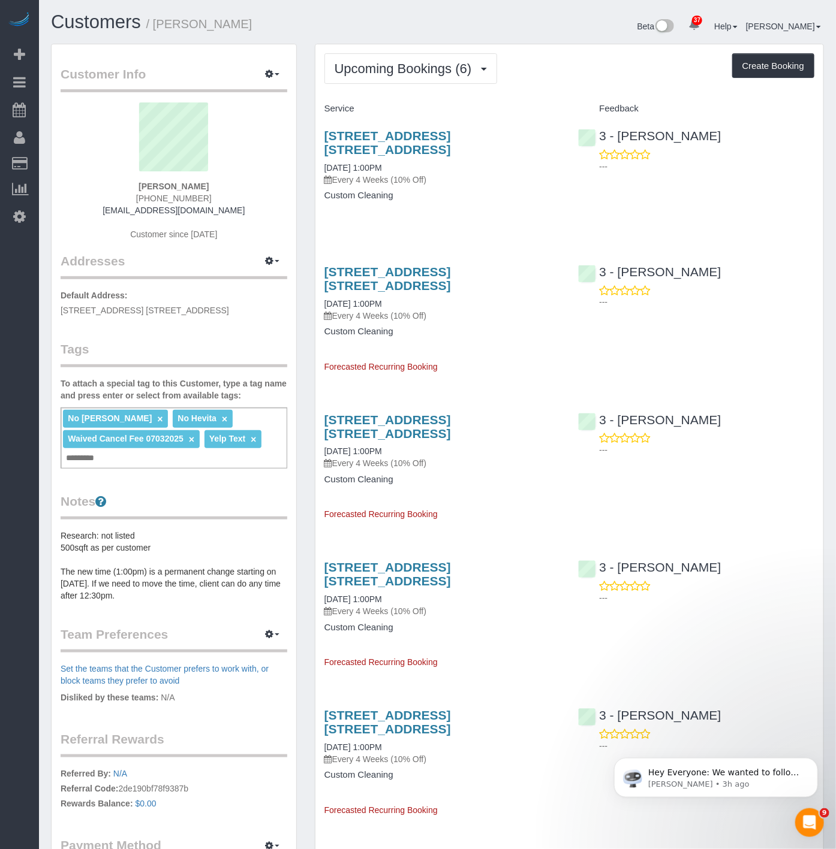
click at [454, 146] on h3 "6911 Yellowstone Blvd, Apt. A43, Forest Hills, NY 11375" at bounding box center [442, 143] width 236 height 28
click at [427, 141] on link "6911 Yellowstone Blvd, Apt. A43, Forest Hills, NY 11375" at bounding box center [387, 143] width 126 height 28
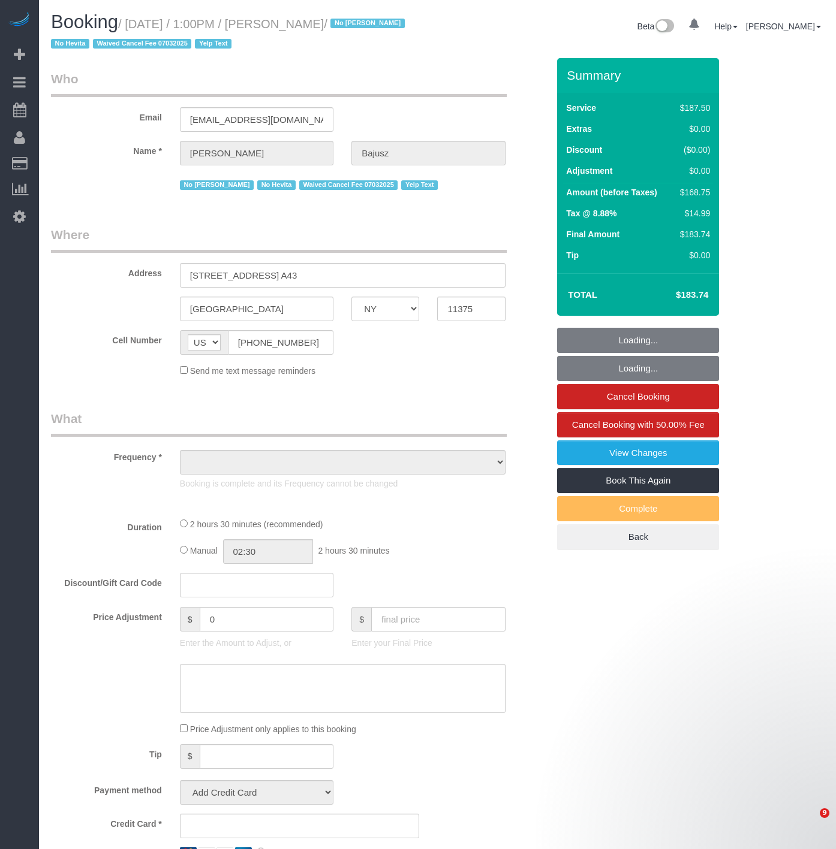
select select "NY"
select select "object:951"
select select "number:89"
select select "number:90"
select select "number:15"
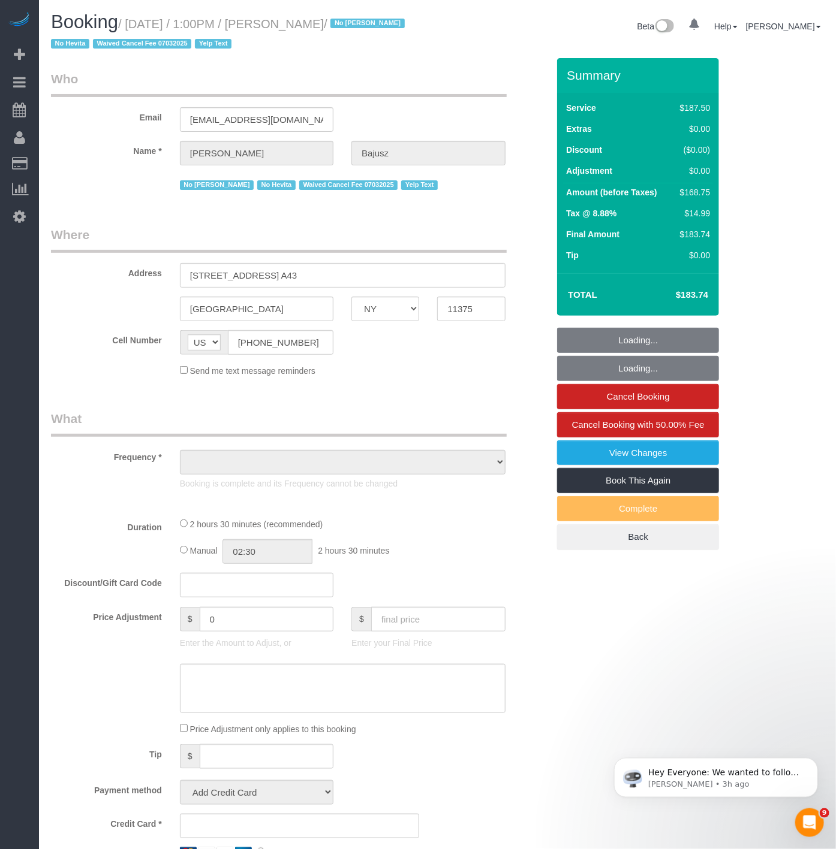
select select "number:5"
select select "number:21"
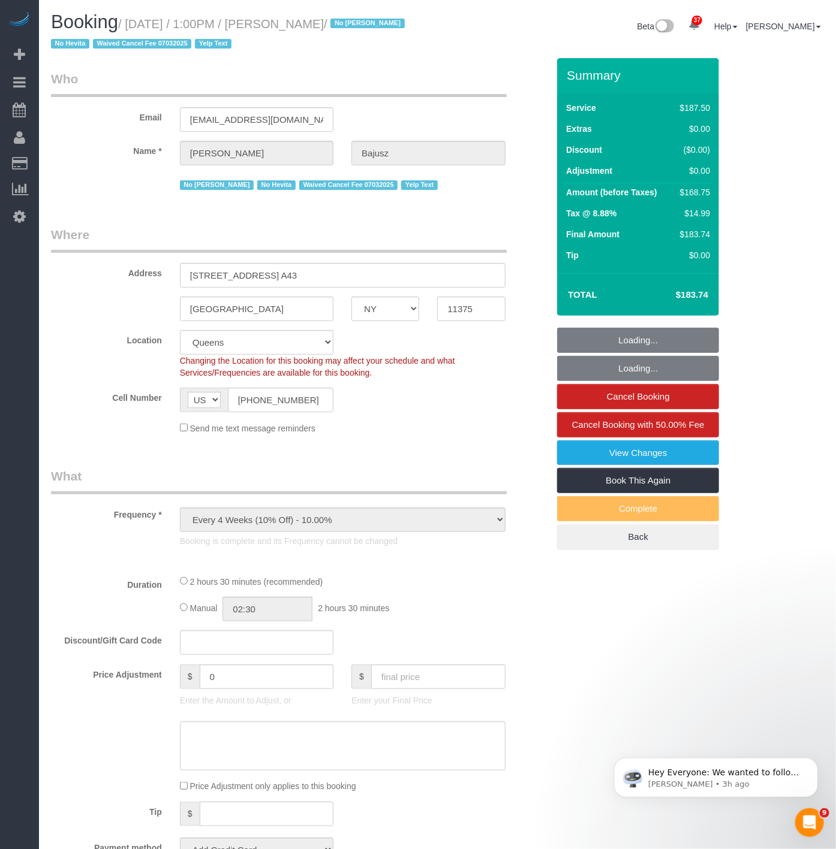
select select "object:1034"
select select "string:stripe-pm_1HGn0b4VGloSiKo748NNm9fv"
select select "spot1"
select select "150"
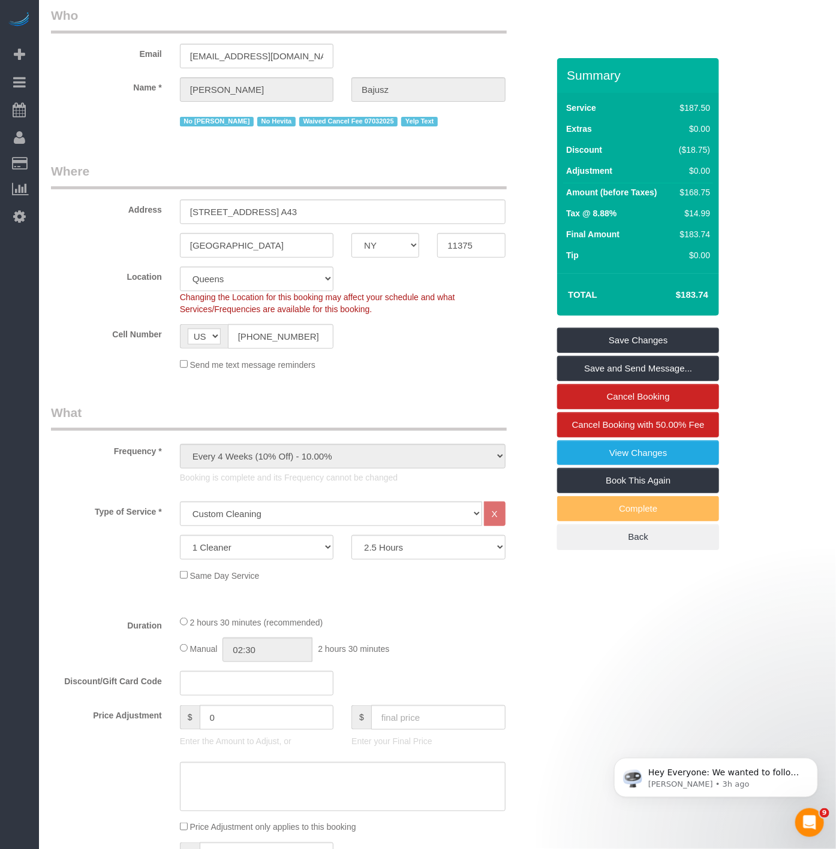
scroll to position [67, 0]
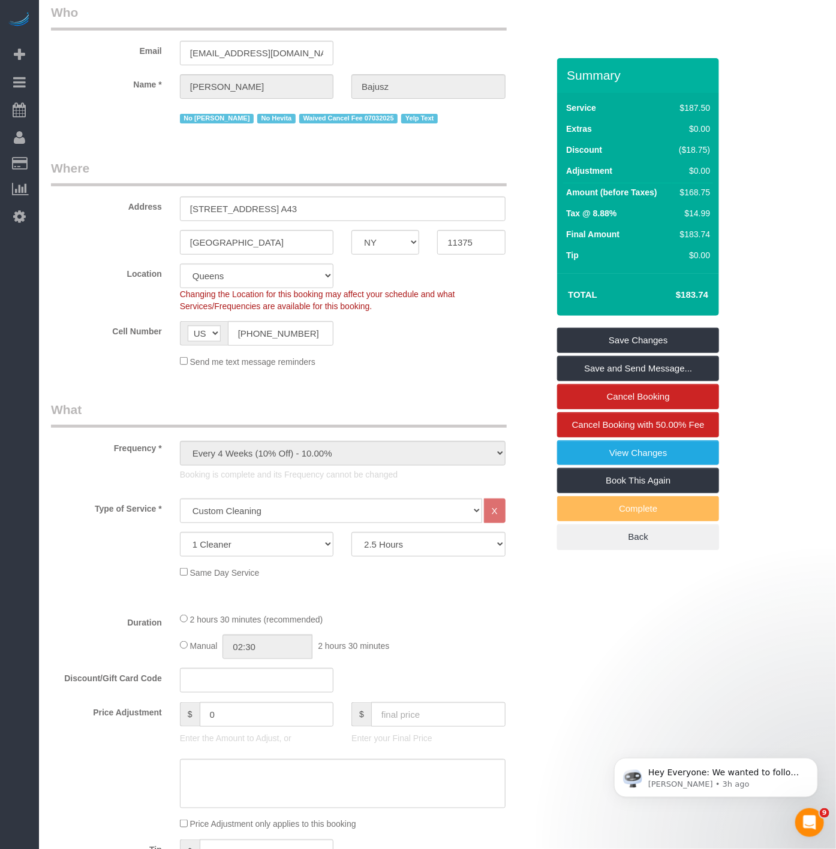
drag, startPoint x: 248, startPoint y: 391, endPoint x: 242, endPoint y: 390, distance: 6.1
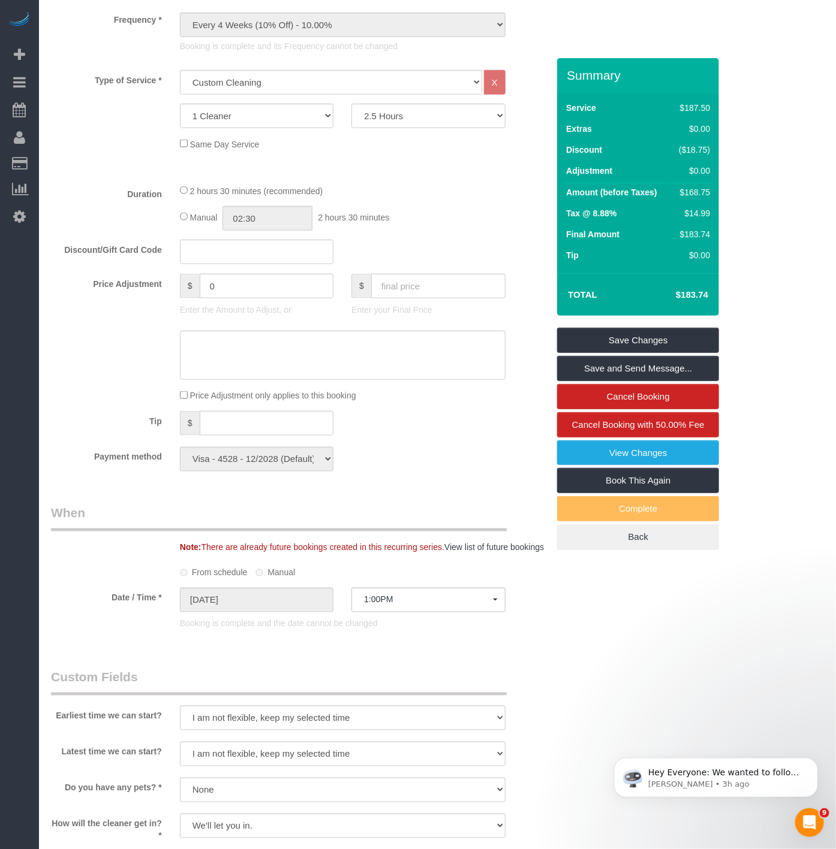
scroll to position [599, 0]
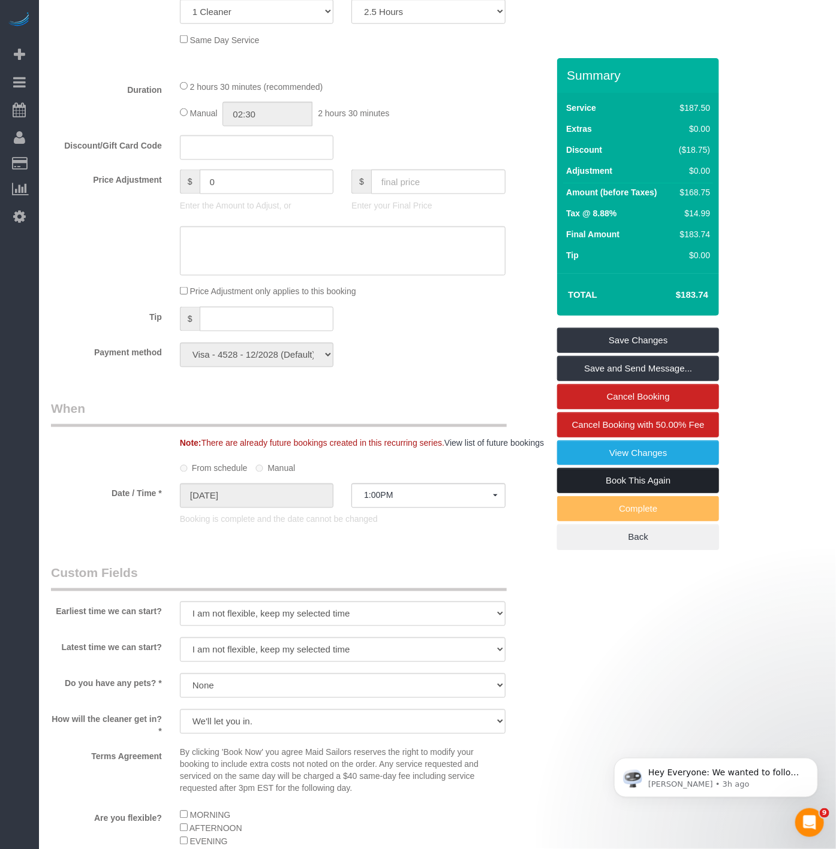
click at [636, 487] on link "Book This Again" at bounding box center [638, 480] width 162 height 25
select select "NY"
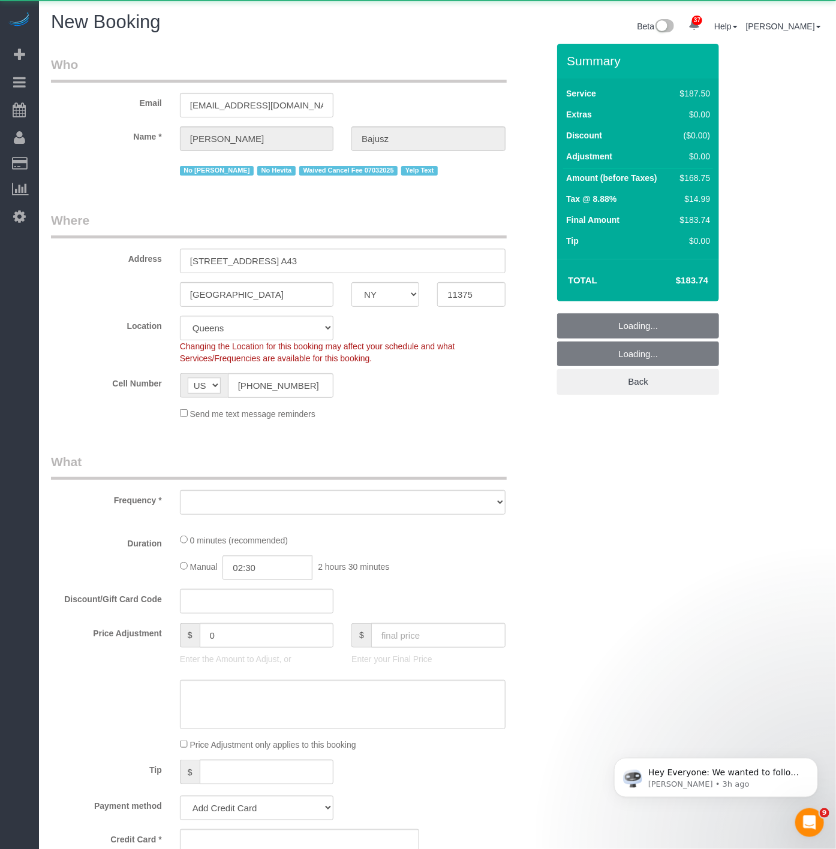
select select "string:stripe-pm_1HGn0b4VGloSiKo748NNm9fv"
select select "number:89"
select select "number:90"
select select "number:15"
select select "number:5"
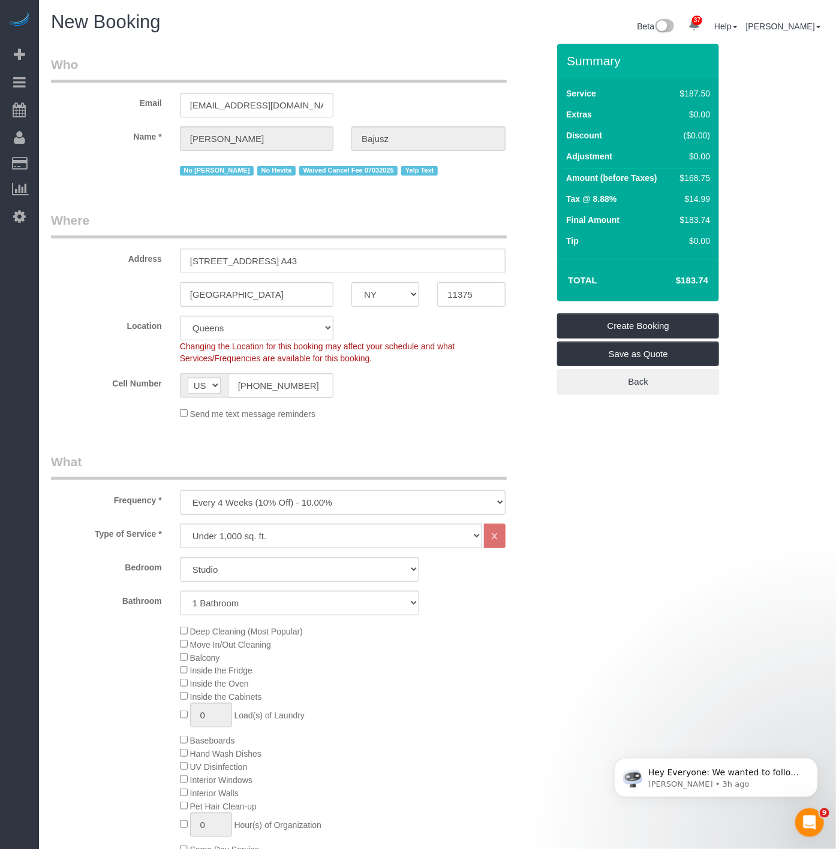
click at [257, 492] on select "One Time Weekly (20% Off) - 20.00% Every 2 Weeks (15% Off) - 15.00% Every 4 Wee…" at bounding box center [342, 502] width 325 height 25
select select "object:2744"
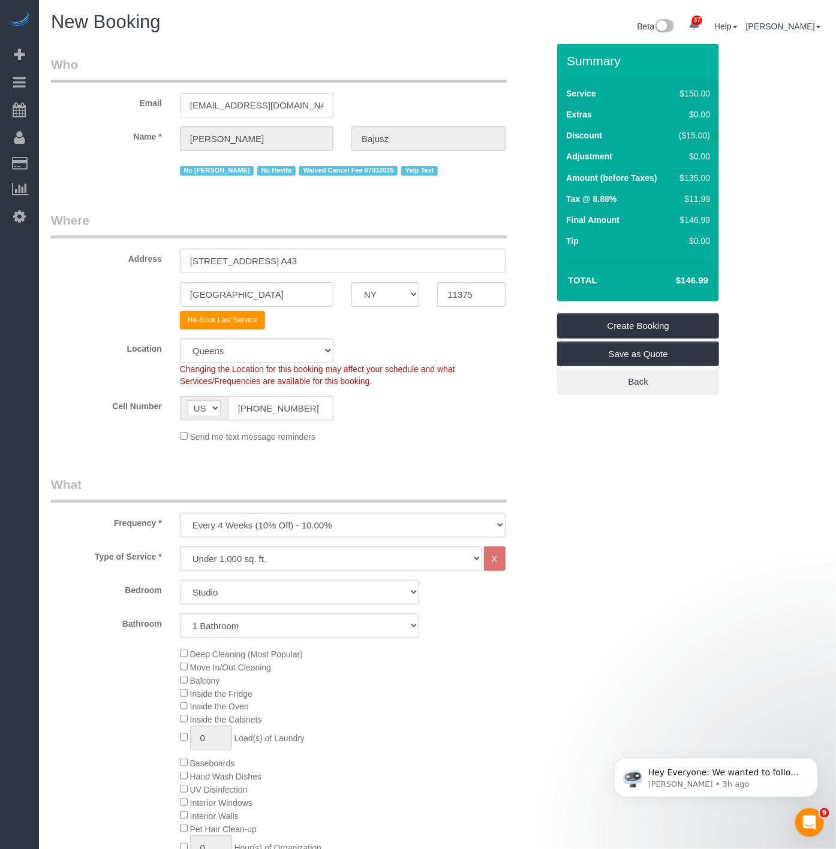
click at [703, 281] on h4 "$146.99" at bounding box center [674, 281] width 68 height 10
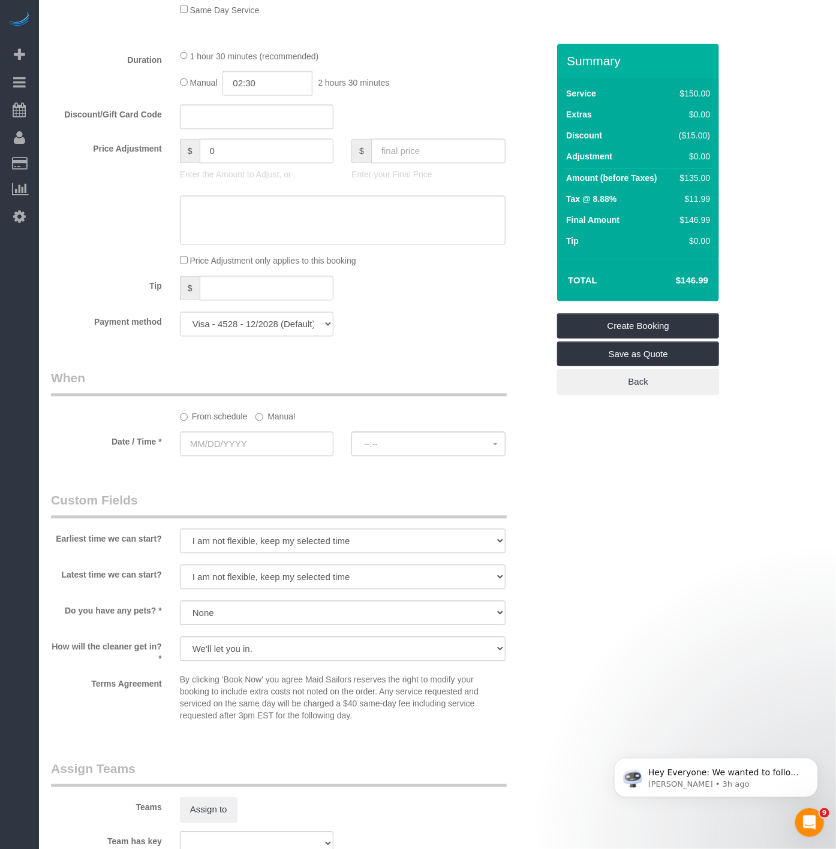
scroll to position [866, 0]
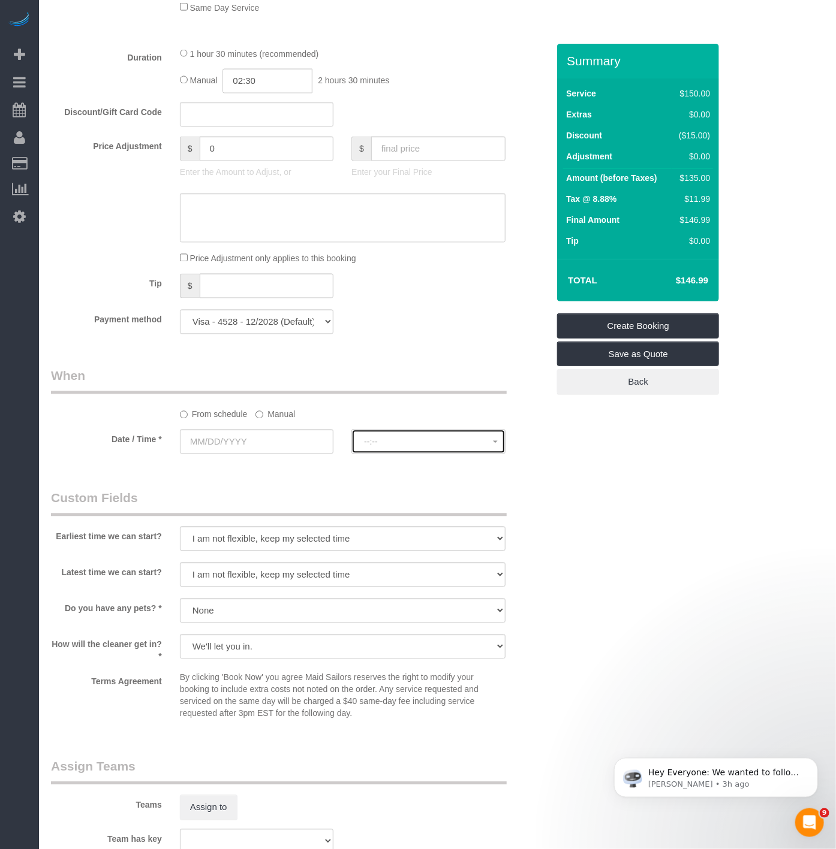
click at [378, 447] on span "--:--" at bounding box center [428, 443] width 128 height 10
click at [394, 161] on input "text" at bounding box center [438, 149] width 134 height 25
paste input "9101535"
click at [690, 277] on h4 "$146.99" at bounding box center [674, 281] width 68 height 10
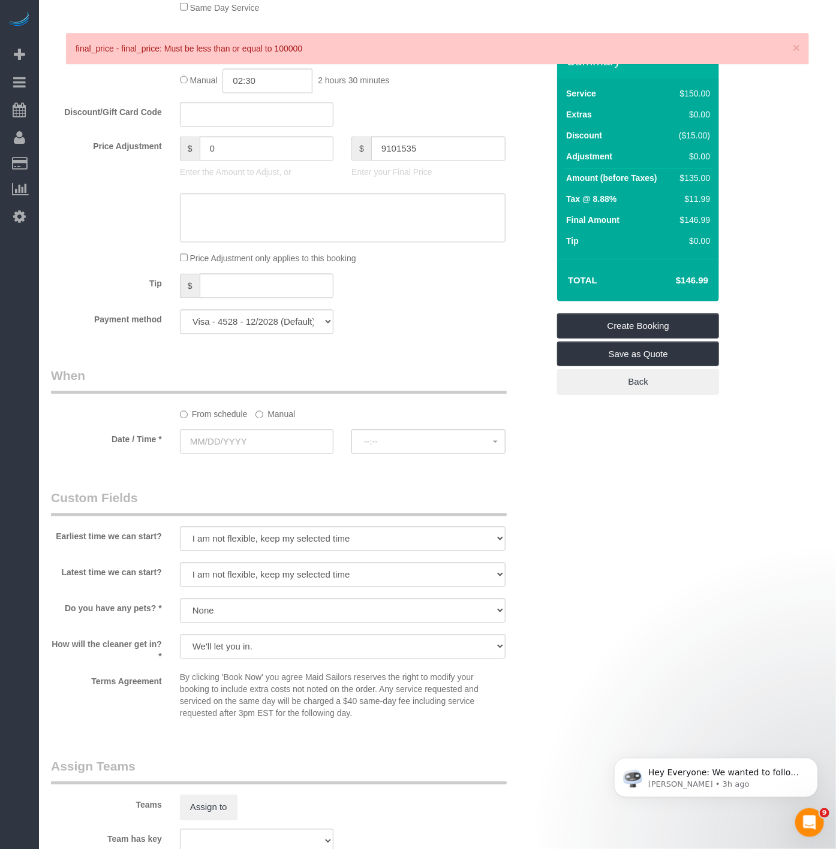
copy h4 "146.99"
click at [406, 160] on input "9101535" at bounding box center [438, 149] width 134 height 25
paste input "146.99"
type input "146.99"
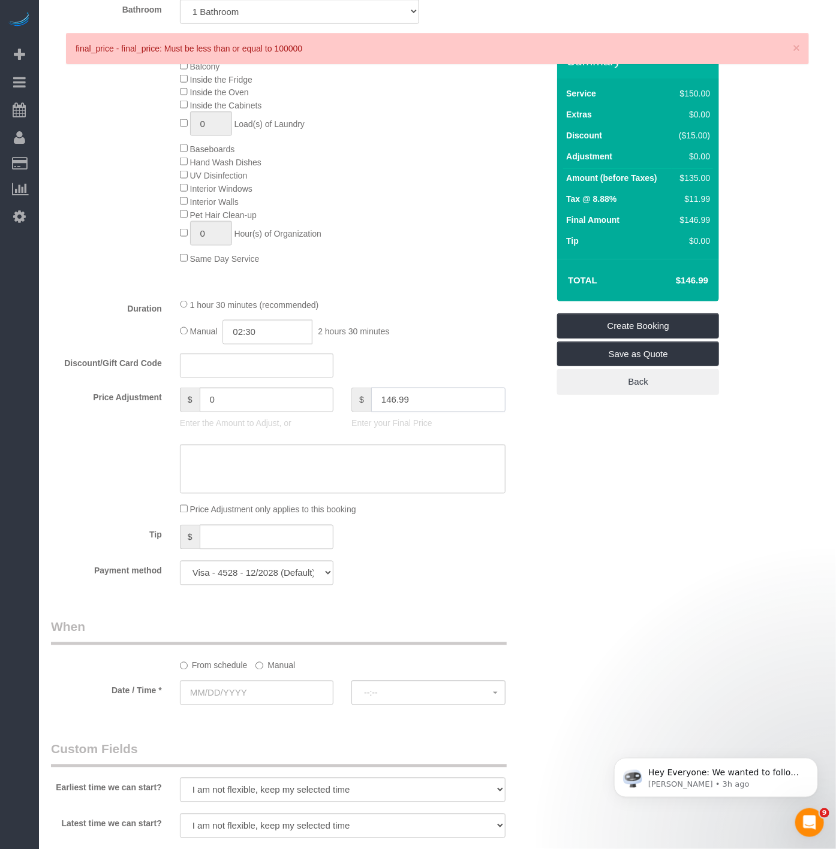
scroll to position [599, 0]
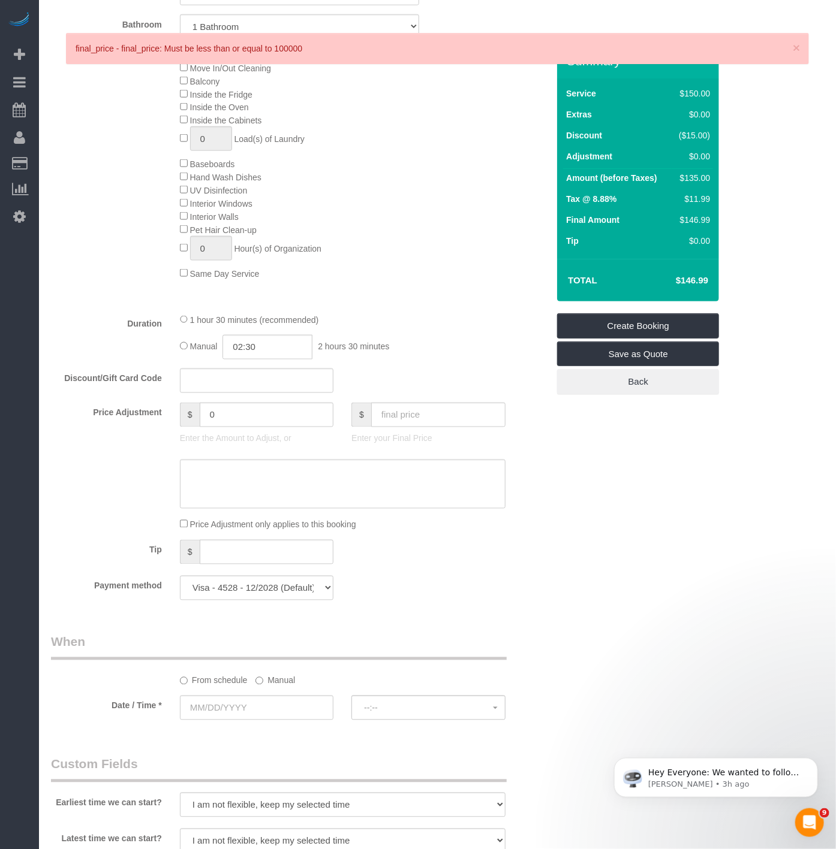
click at [421, 304] on div "Type of Service * Under 1,000 sq. ft. 1,001 - 1,500 sq. ft. 1,500+ sq. ft. Cust…" at bounding box center [299, 125] width 497 height 357
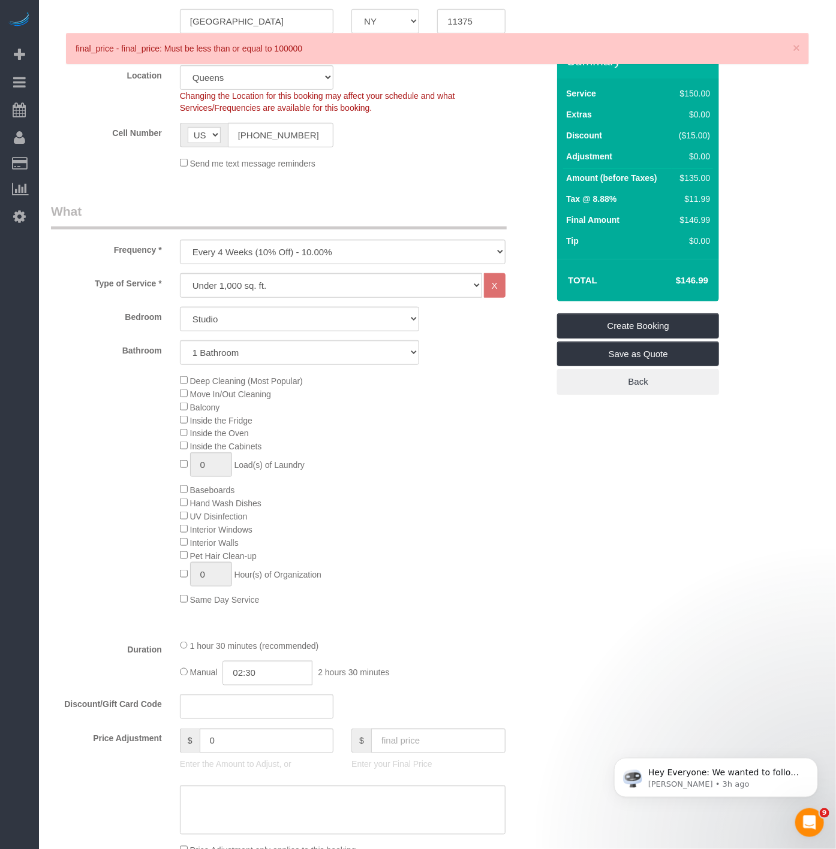
scroll to position [266, 0]
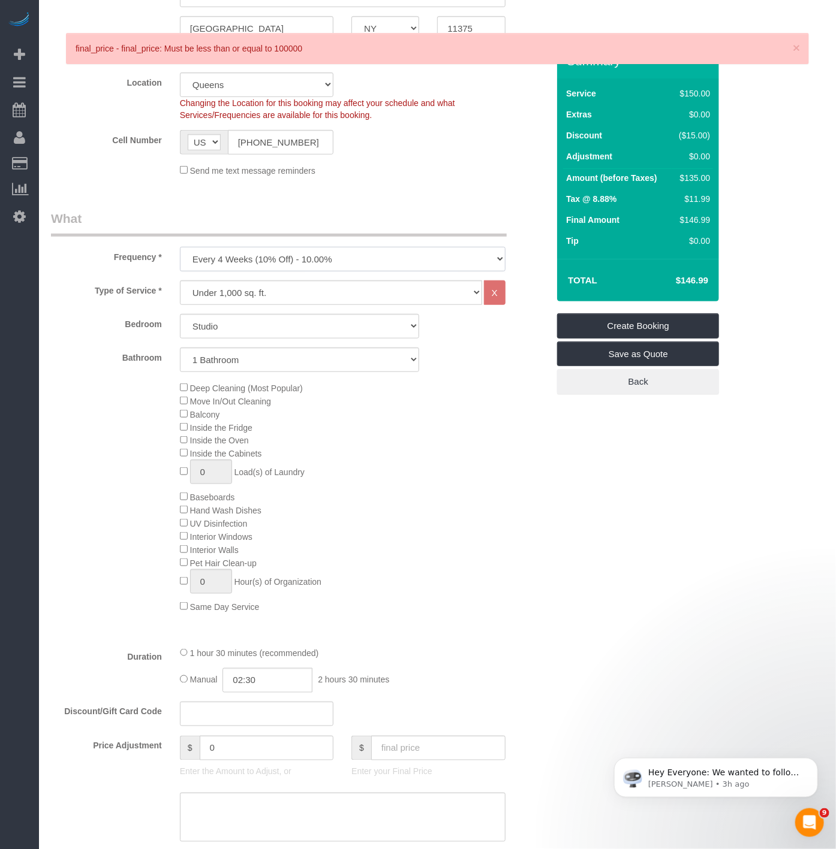
click at [349, 252] on select "One Time Weekly (20% Off) - 20.00% Every 2 Weeks (15% Off) - 15.00% Every 4 Wee…" at bounding box center [342, 259] width 325 height 25
select select "object:2745"
click at [180, 249] on select "One Time Weekly (20% Off) - 20.00% Every 2 Weeks (15% Off) - 15.00% Every 4 Wee…" at bounding box center [342, 259] width 325 height 25
click at [273, 290] on select "Under 1,000 sq. ft. 1,001 - 1,500 sq. ft. 1,500+ sq. ft. Custom Cleaning Office…" at bounding box center [331, 293] width 302 height 25
select select "213"
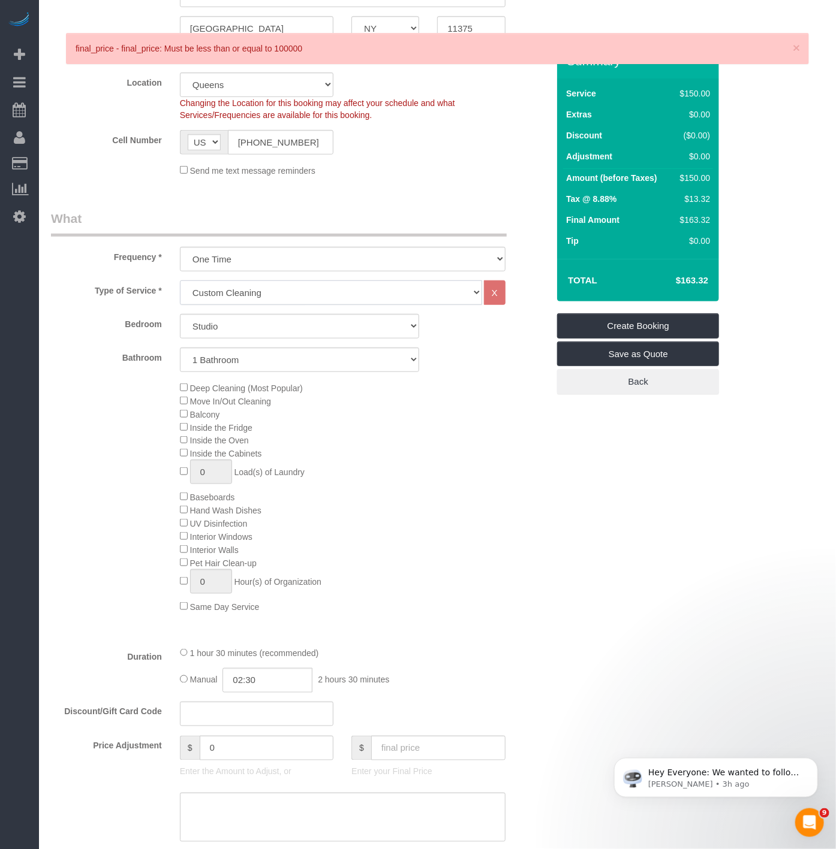
click at [180, 282] on select "Under 1,000 sq. ft. 1,001 - 1,500 sq. ft. 1,500+ sq. ft. Custom Cleaning Office…" at bounding box center [331, 293] width 302 height 25
select select "1"
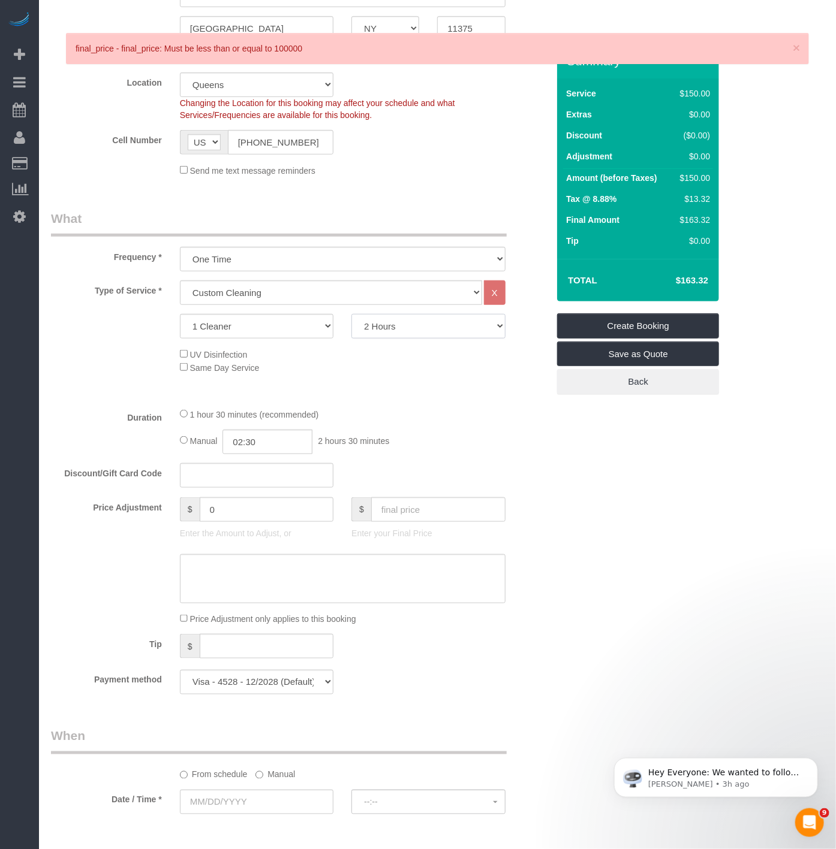
click at [403, 334] on select "2 Hours 2.5 Hours 3 Hours 3.5 Hours 4 Hours 4.5 Hours 5 Hours 5.5 Hours 6 Hours…" at bounding box center [427, 326] width 153 height 25
select select "150"
click at [351, 316] on select "2 Hours 2.5 Hours 3 Hours 3.5 Hours 4 Hours 4.5 Hours 5 Hours 5.5 Hours 6 Hours…" at bounding box center [427, 326] width 153 height 25
click at [391, 511] on input "text" at bounding box center [438, 510] width 134 height 25
paste input "146.99"
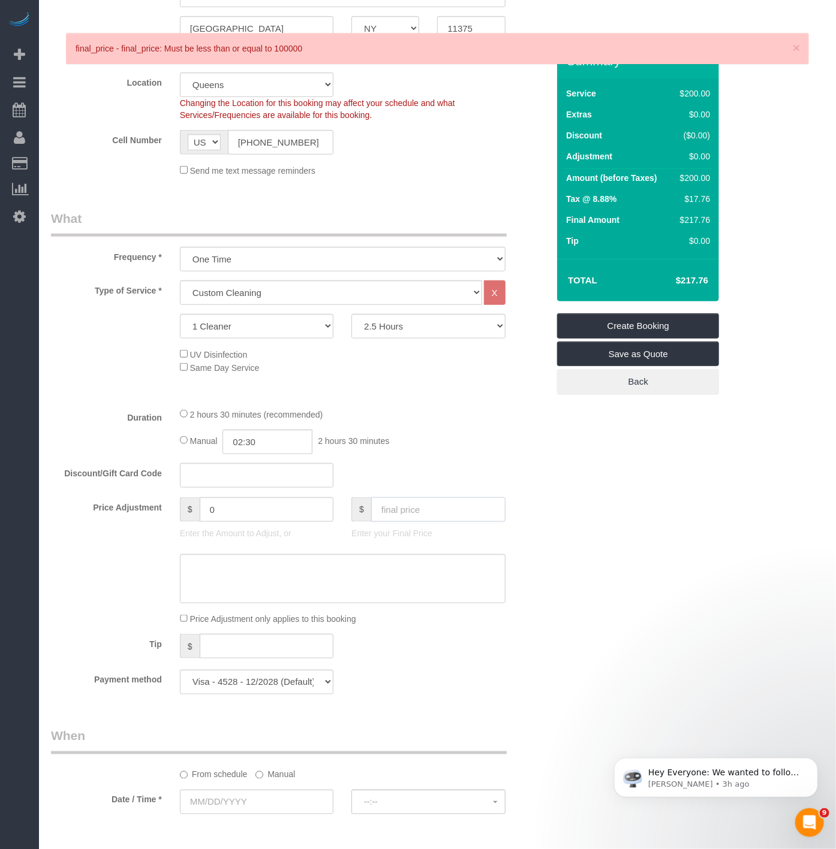
type input "146.99"
type input "-65"
click at [216, 581] on textarea at bounding box center [342, 578] width 325 height 49
type textarea "Monthly recurring service"
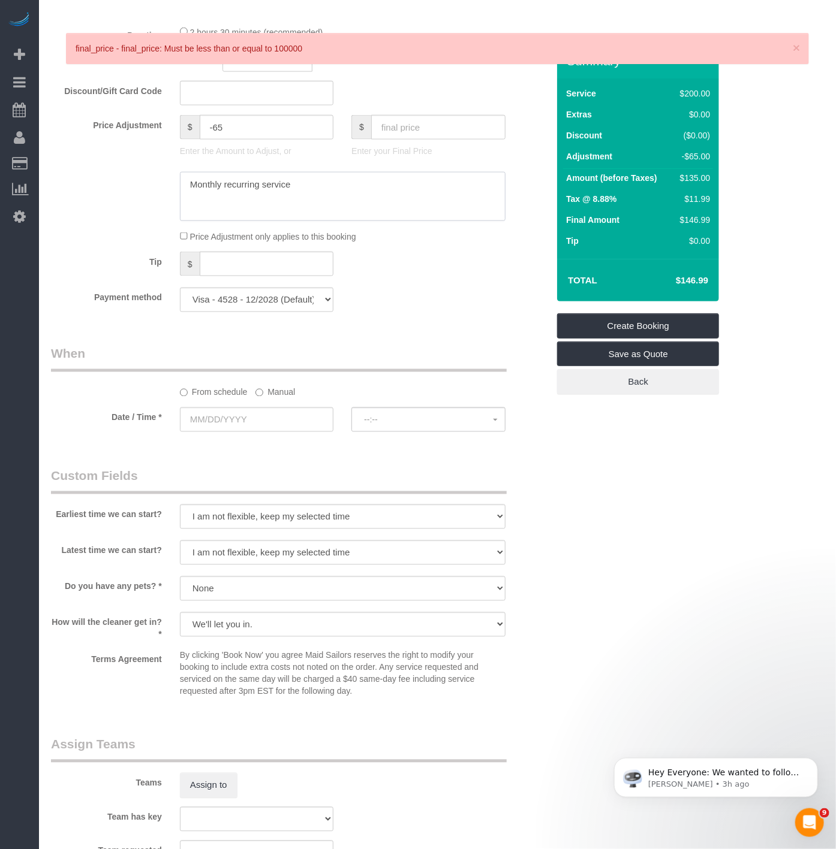
scroll to position [666, 0]
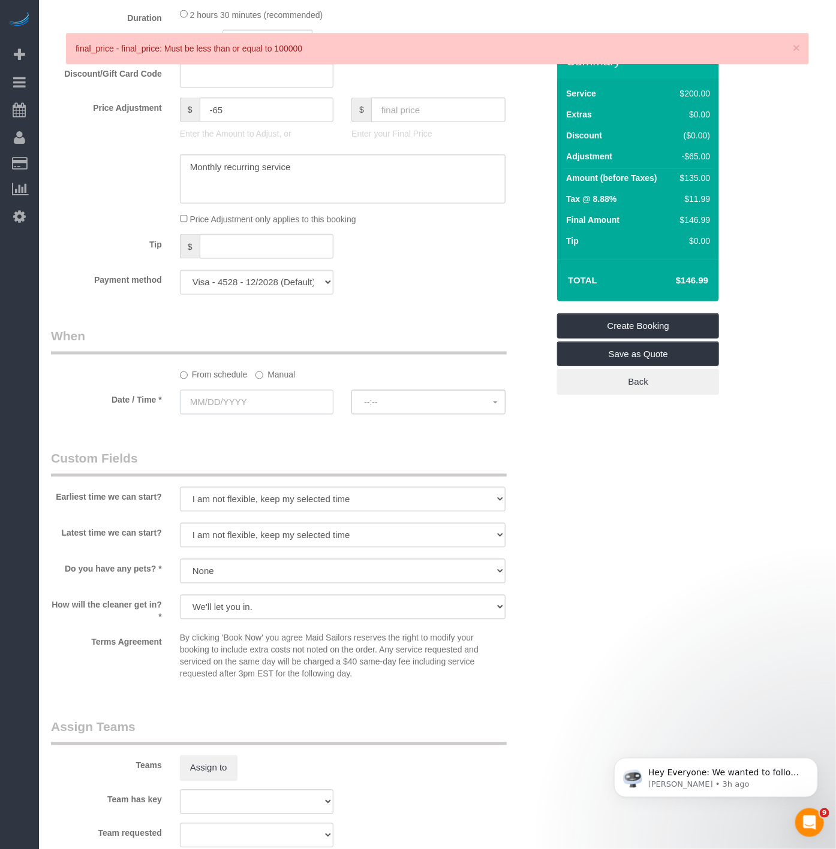
click at [211, 408] on input "text" at bounding box center [256, 402] width 153 height 25
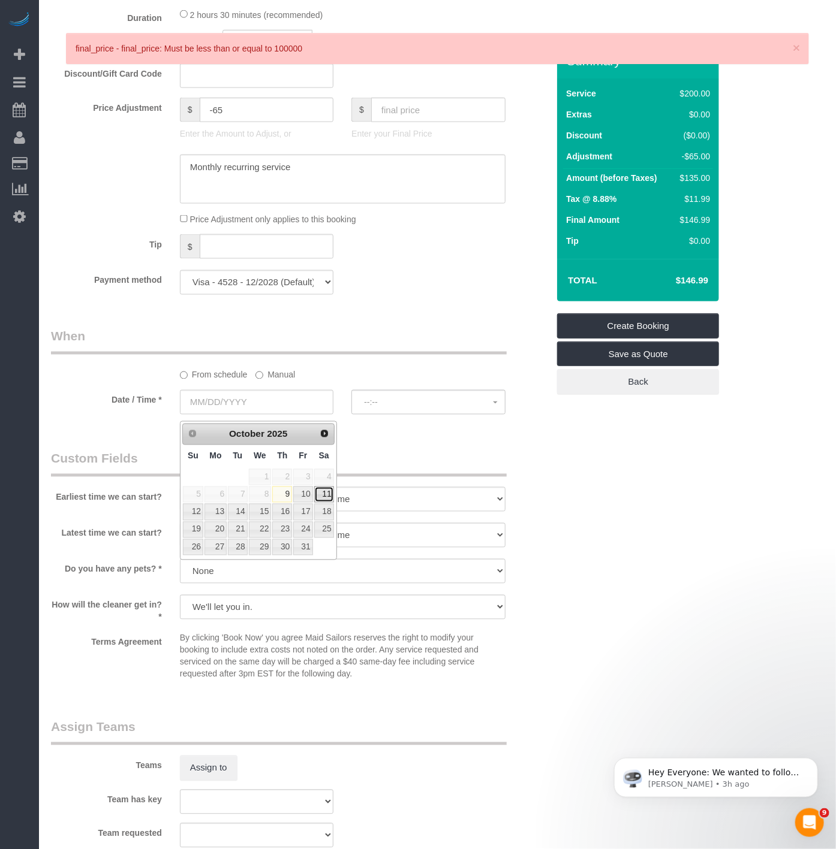
click at [314, 494] on link "11" at bounding box center [324, 495] width 20 height 16
type input "10/11/2025"
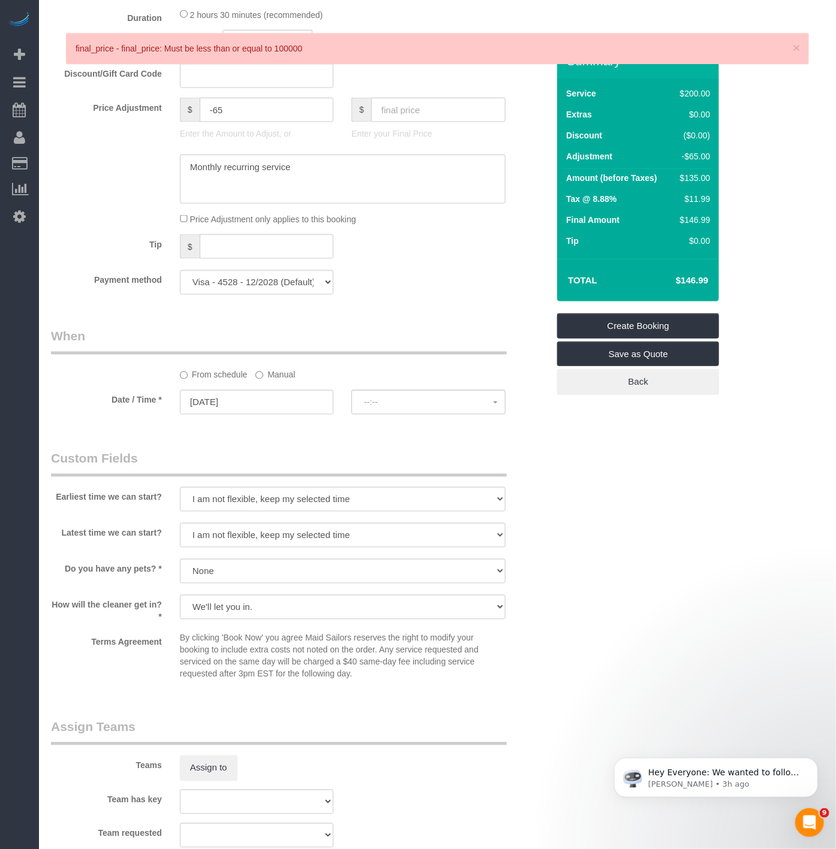
select select "spot11"
click at [271, 411] on input "10/11/2025" at bounding box center [256, 402] width 153 height 25
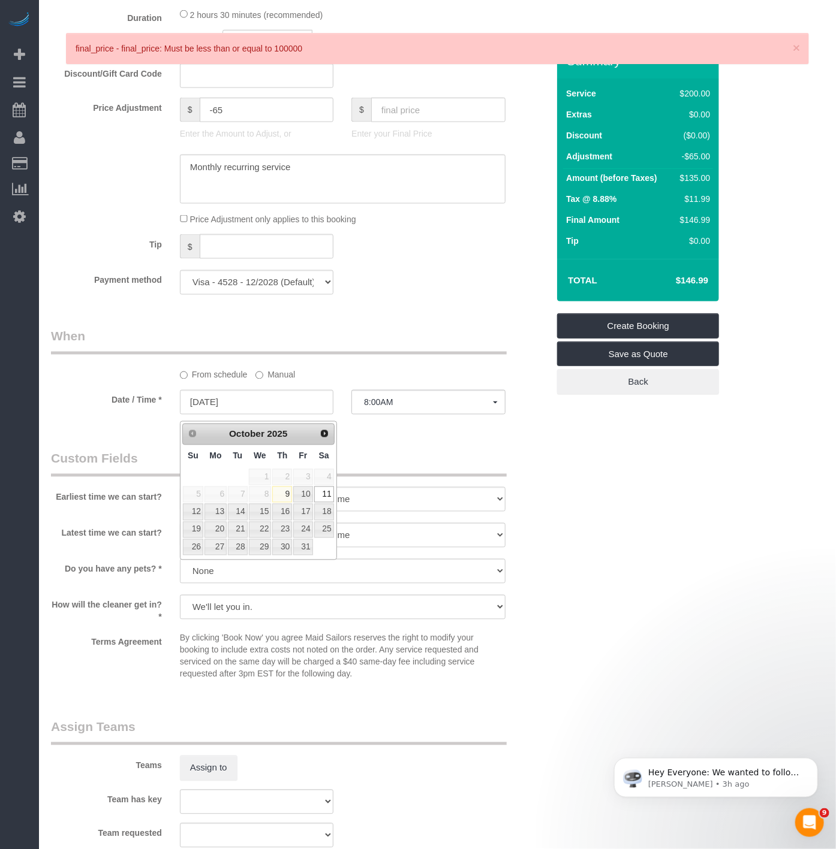
click at [327, 324] on div "Who Email mbajusz1@earthlink.net Name * Marcy Bajusz No Alketa Tomaj No Hevita …" at bounding box center [299, 258] width 515 height 1761
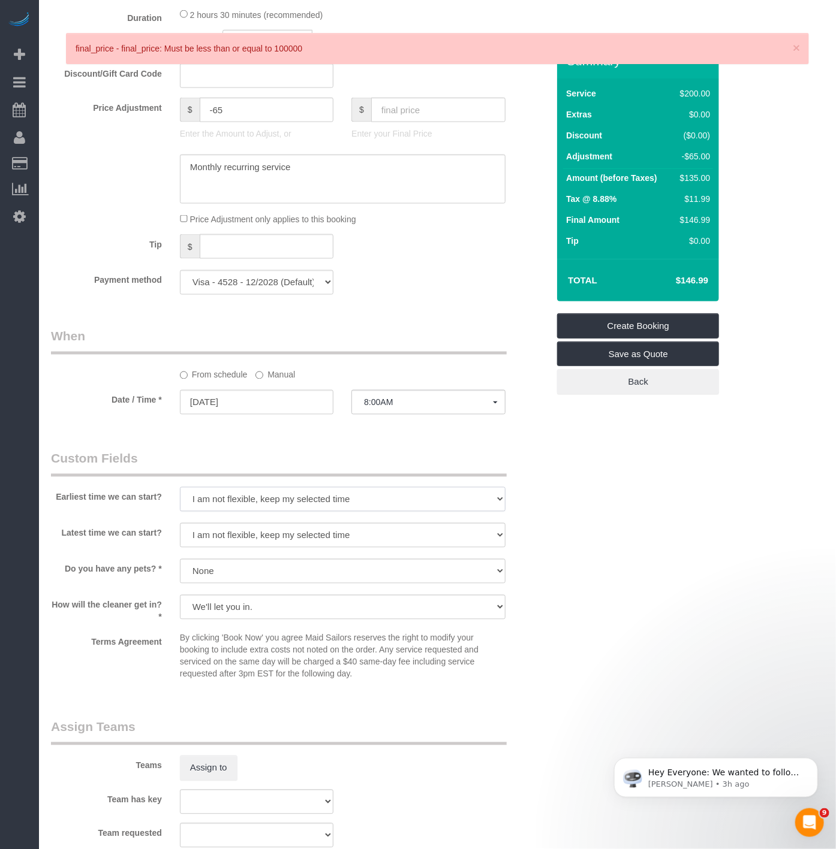
click at [403, 505] on select "I am not flexible, keep my selected time 8:00 AM 9:00 AM 10:00 AM 11:00 AM 12:0…" at bounding box center [342, 499] width 325 height 25
select select "number:57"
click at [180, 493] on select "I am not flexible, keep my selected time 8:00 AM 9:00 AM 10:00 AM 11:00 AM 12:0…" at bounding box center [342, 499] width 325 height 25
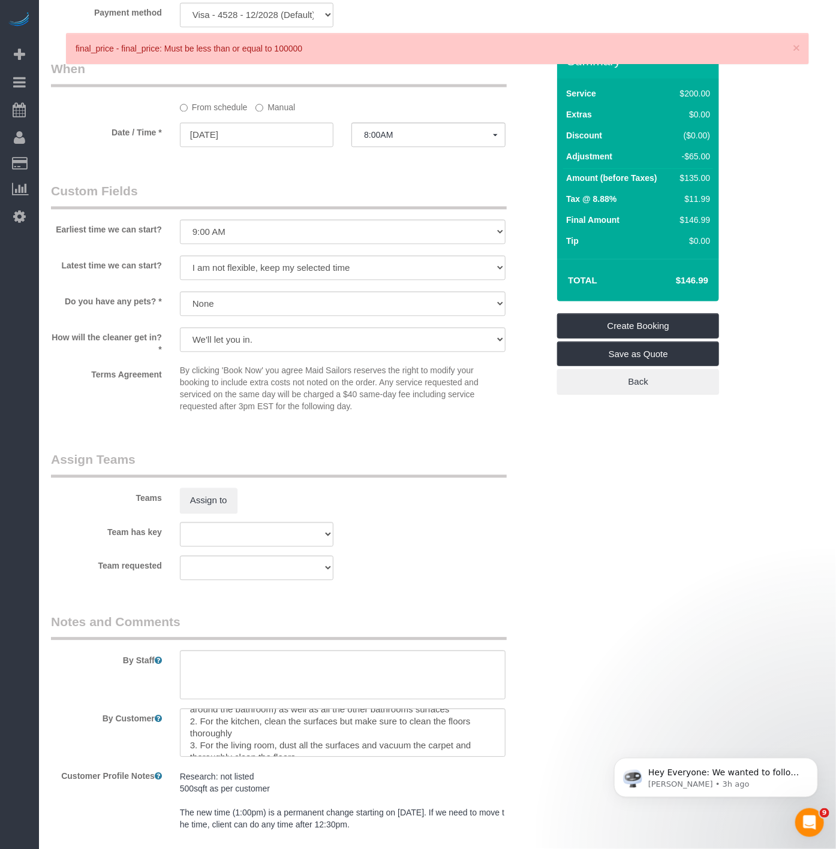
scroll to position [932, 0]
click at [406, 140] on span "8:00AM" at bounding box center [428, 137] width 128 height 10
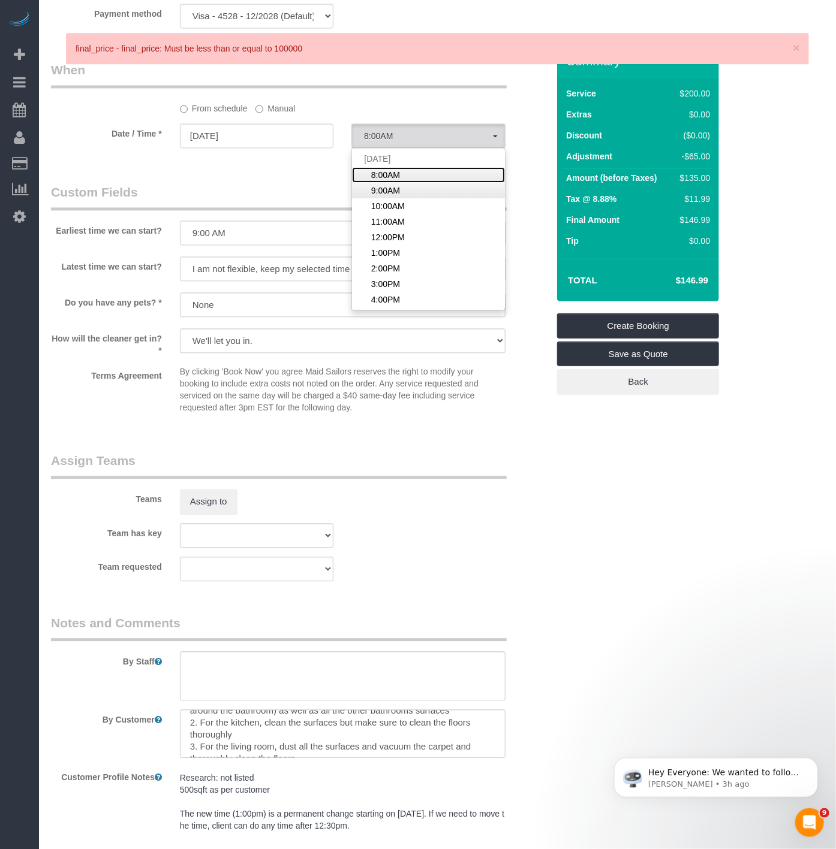
click at [397, 193] on ul "Sat October 11th 8:00AM 9:00AM 10:00AM 11:00AM 12:00PM 1:00PM 2:00PM 3:00PM 4:0…" at bounding box center [428, 230] width 152 height 156
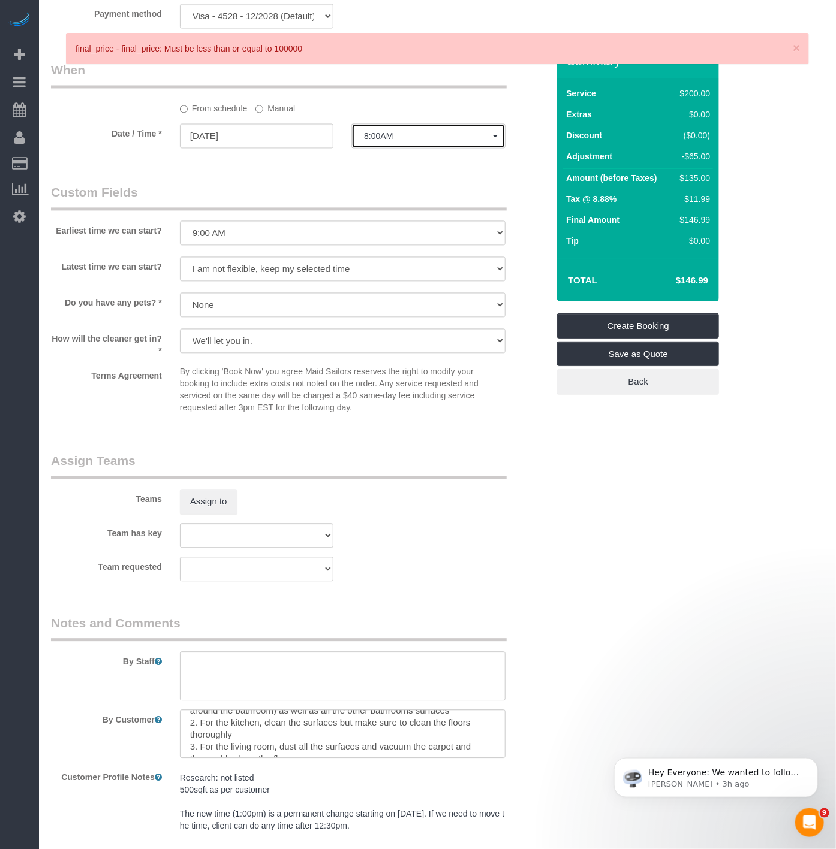
click at [375, 139] on span "8:00AM" at bounding box center [428, 137] width 128 height 10
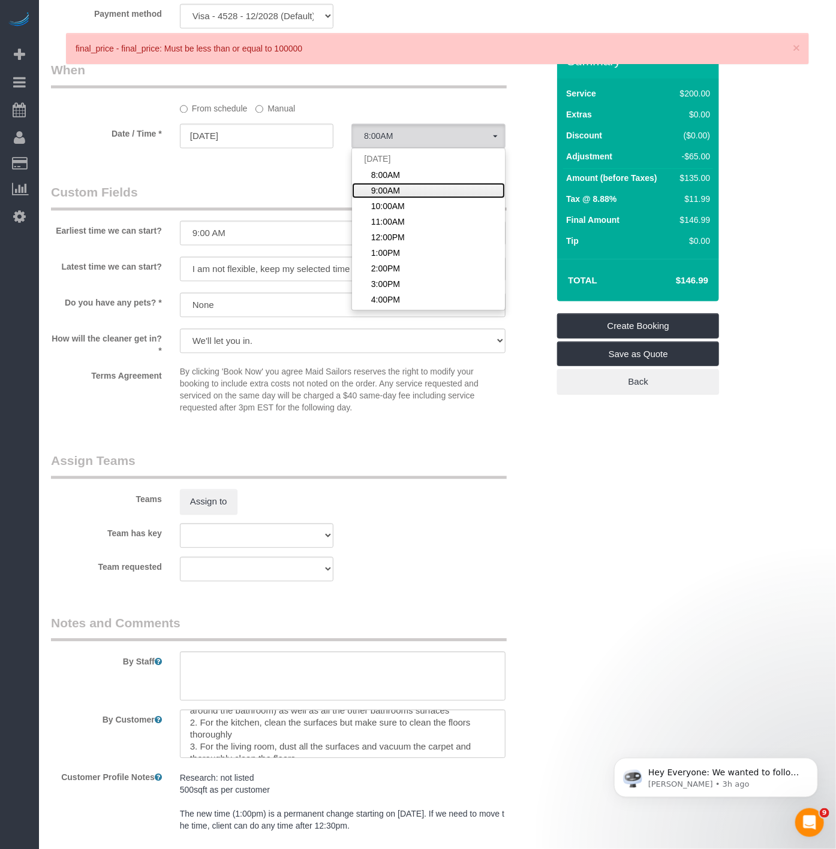
click at [375, 192] on span "9:00AM" at bounding box center [385, 191] width 29 height 12
select select "spot12"
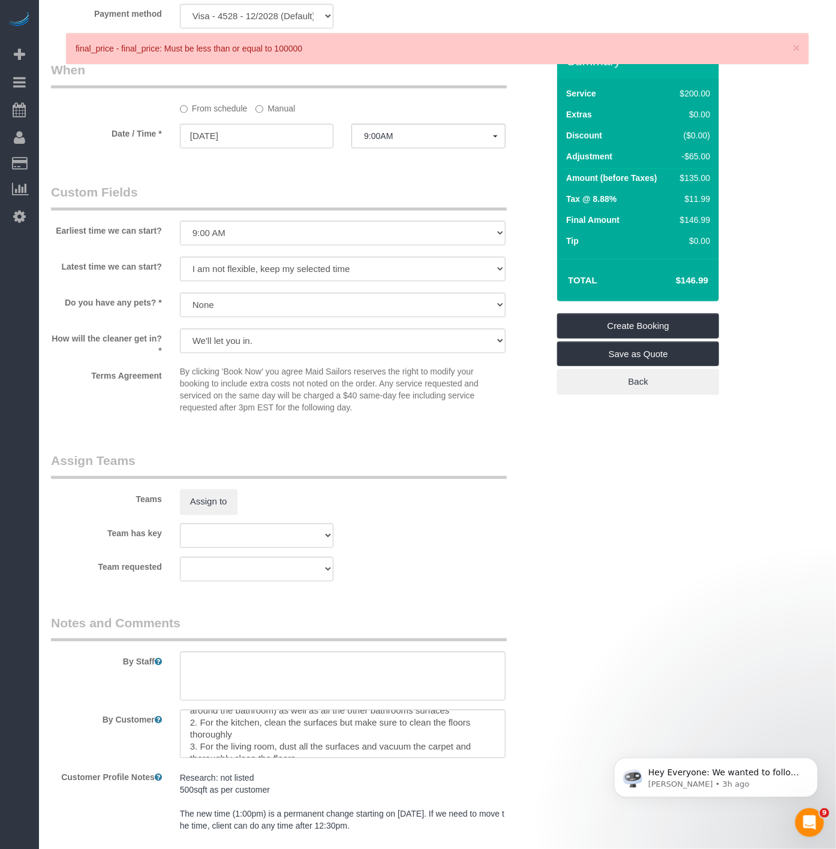
click at [349, 744] on textarea at bounding box center [342, 734] width 325 height 49
click at [356, 685] on textarea at bounding box center [342, 676] width 325 height 49
paste textarea "Cleaning Tasks: No bleach 1. Clean the bathroom wall tiles, both inside and out…"
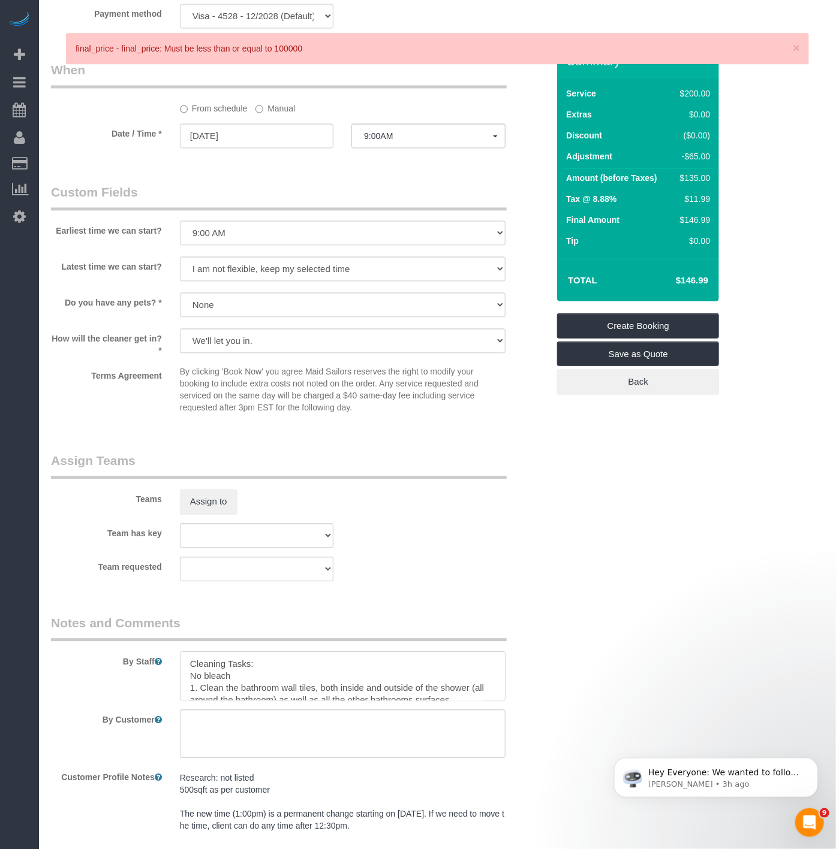
scroll to position [148, 0]
type textarea "Cleaning Tasks: No bleach 1. Clean the bathroom wall tiles, both inside and out…"
click at [327, 730] on textarea at bounding box center [342, 734] width 325 height 49
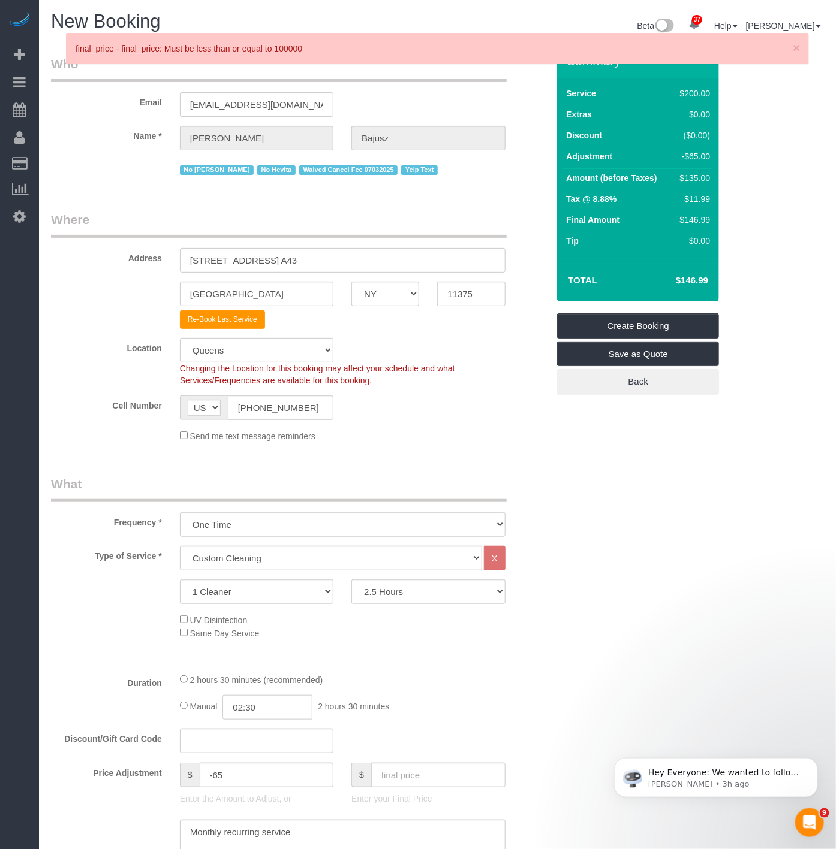
scroll to position [0, 0]
click at [798, 44] on span "×" at bounding box center [795, 48] width 7 height 14
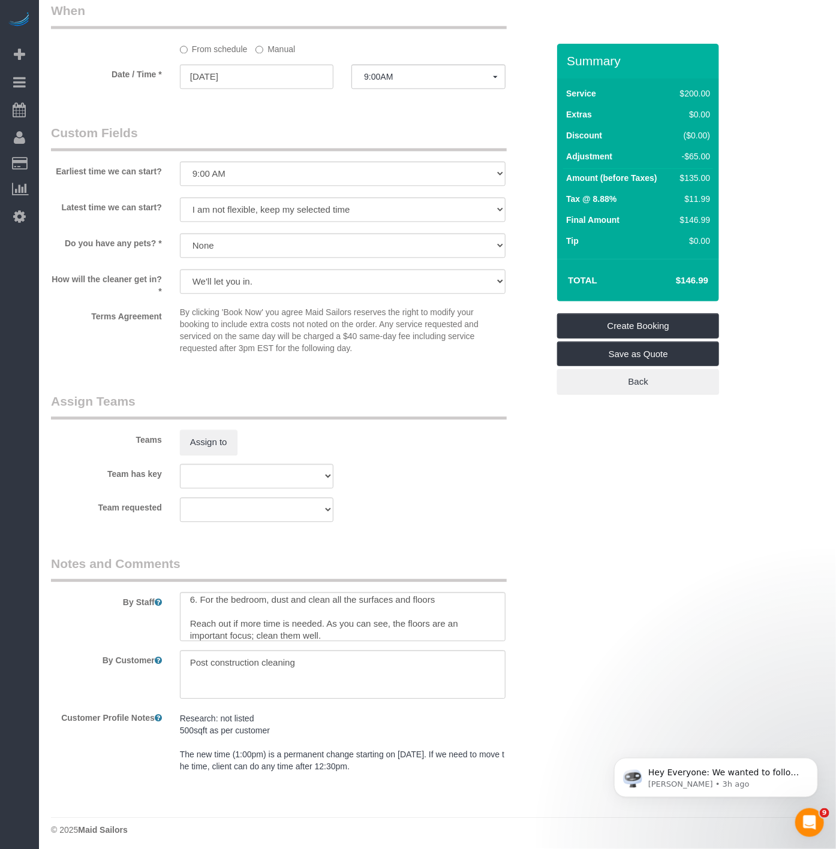
scroll to position [1002, 0]
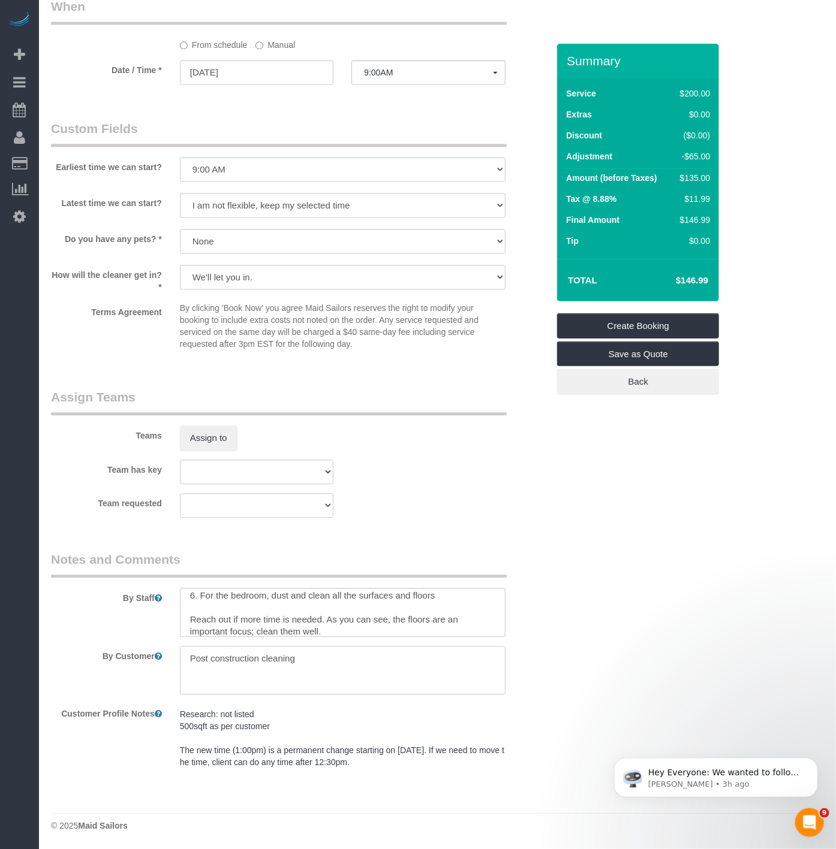
click at [286, 677] on textarea at bounding box center [342, 670] width 325 height 49
click at [314, 665] on textarea at bounding box center [342, 670] width 325 height 49
click at [218, 686] on textarea at bounding box center [342, 670] width 325 height 49
click at [248, 686] on textarea at bounding box center [342, 670] width 325 height 49
click at [324, 658] on textarea at bounding box center [342, 670] width 325 height 49
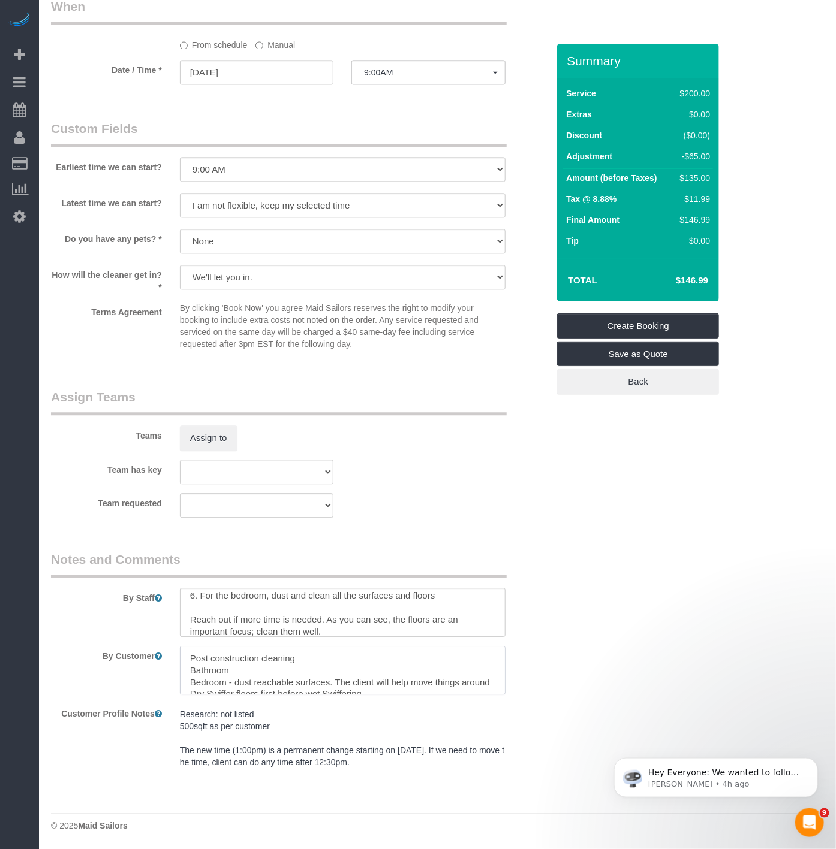
scroll to position [5, 0]
click at [315, 665] on textarea at bounding box center [342, 670] width 325 height 49
click at [253, 672] on textarea at bounding box center [342, 670] width 325 height 49
click at [251, 659] on textarea at bounding box center [342, 670] width 325 height 49
click at [306, 650] on textarea at bounding box center [342, 670] width 325 height 49
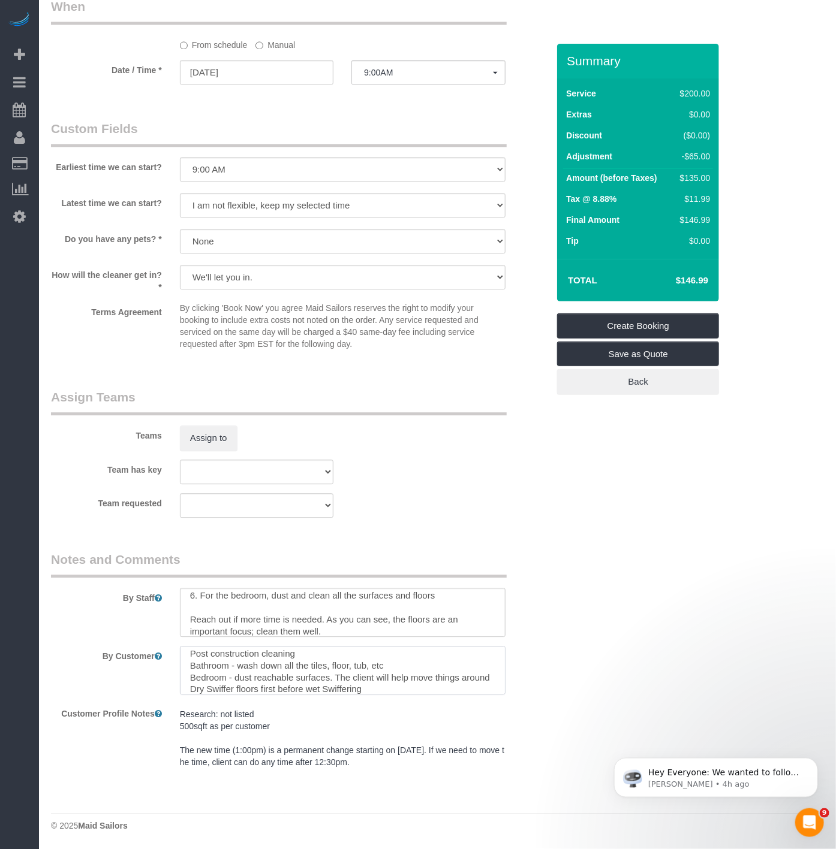
click at [243, 687] on textarea at bounding box center [342, 670] width 325 height 49
drag, startPoint x: 345, startPoint y: 669, endPoint x: 296, endPoint y: 682, distance: 50.7
click at [296, 682] on textarea at bounding box center [342, 670] width 325 height 49
drag, startPoint x: 367, startPoint y: 670, endPoint x: 170, endPoint y: 670, distance: 197.2
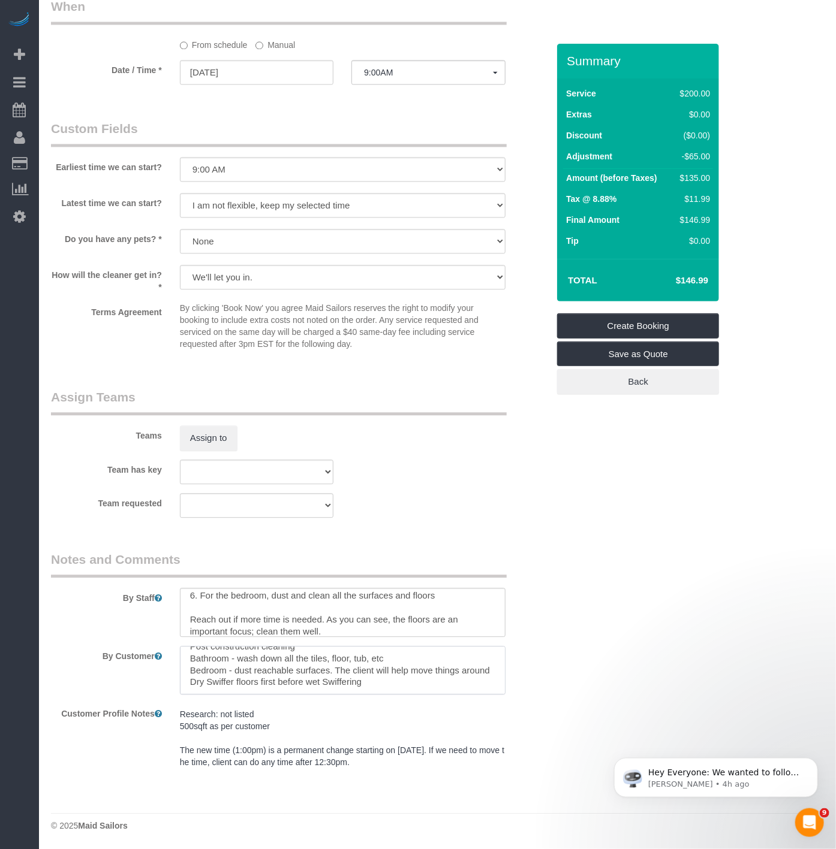
click at [170, 670] on div "By Customer" at bounding box center [299, 670] width 515 height 49
click at [199, 684] on textarea at bounding box center [342, 670] width 325 height 49
type textarea "Post construction cleaning Bathroom - wash down all the tiles, floor, tub, etc …"
click at [453, 466] on div "Team has key 000- Donna Mercado 000 - Partnerships 000 - TEAM JOB 0 - Raymond B…" at bounding box center [299, 472] width 515 height 25
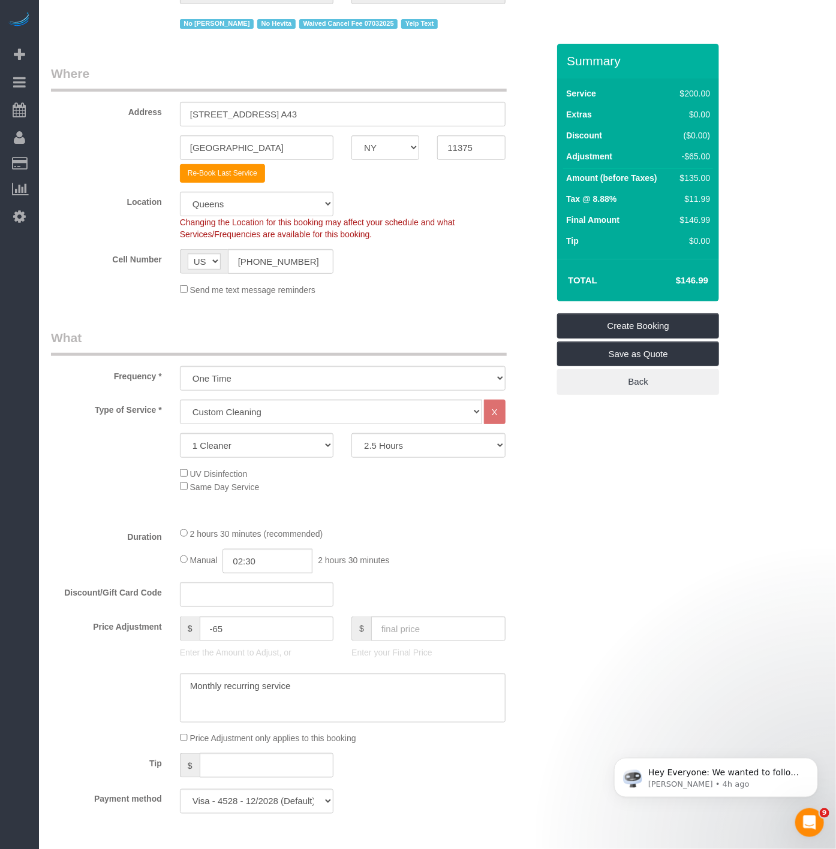
scroll to position [69, 0]
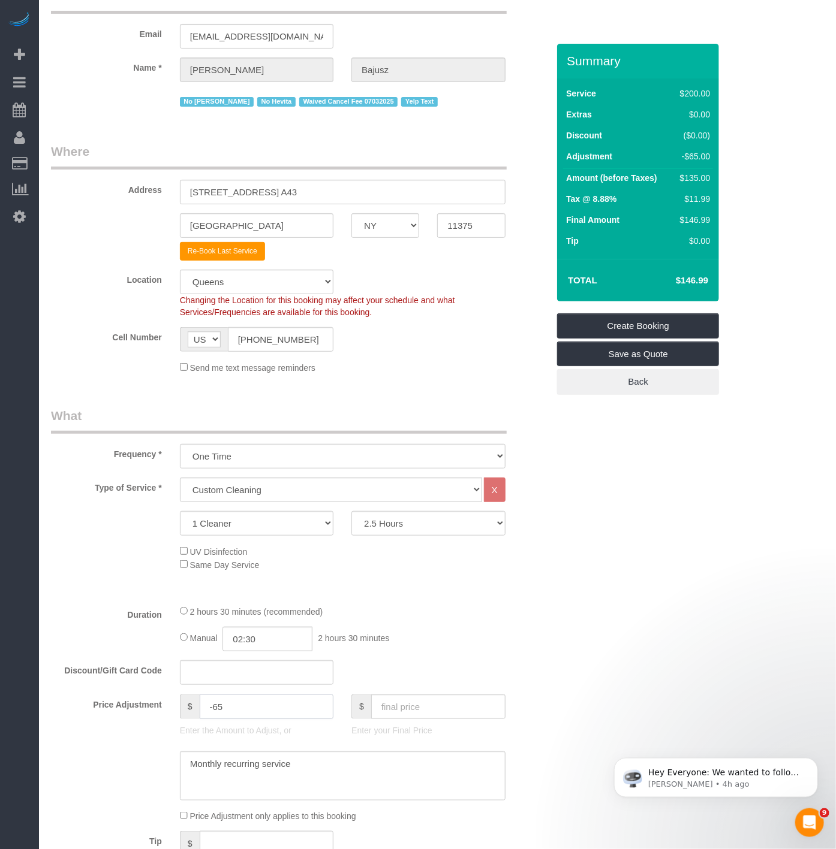
drag, startPoint x: 222, startPoint y: 707, endPoint x: 146, endPoint y: 699, distance: 76.6
click at [147, 700] on div "Price Adjustment $ -65 Enter the Amount to Adjust, or $ Enter your Final Price" at bounding box center [299, 719] width 515 height 48
click at [246, 454] on select "One Time Weekly (20% Off) - 20.00% Every 2 Weeks (15% Off) - 15.00% Every 4 Wee…" at bounding box center [342, 456] width 325 height 25
select select "object:2744"
click at [180, 446] on select "One Time Weekly (20% Off) - 20.00% Every 2 Weeks (15% Off) - 15.00% Every 4 Wee…" at bounding box center [342, 456] width 325 height 25
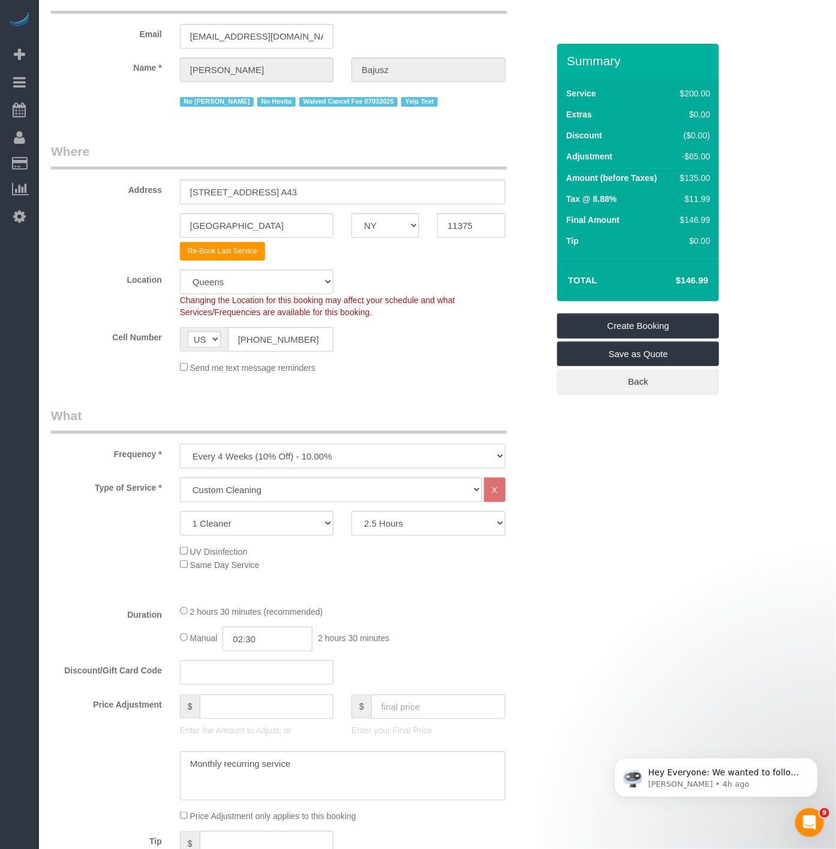
type input "0"
click at [388, 529] on select "2 Hours 2.5 Hours 3 Hours 3.5 Hours 4 Hours 4.5 Hours 5 Hours 5.5 Hours 6 Hours…" at bounding box center [427, 523] width 153 height 25
select select "120"
click at [351, 513] on select "2 Hours 2.5 Hours 3 Hours 3.5 Hours 4 Hours 4.5 Hours 5 Hours 5.5 Hours 6 Hours…" at bounding box center [427, 523] width 153 height 25
click at [694, 278] on h4 "$156.79" at bounding box center [674, 281] width 68 height 10
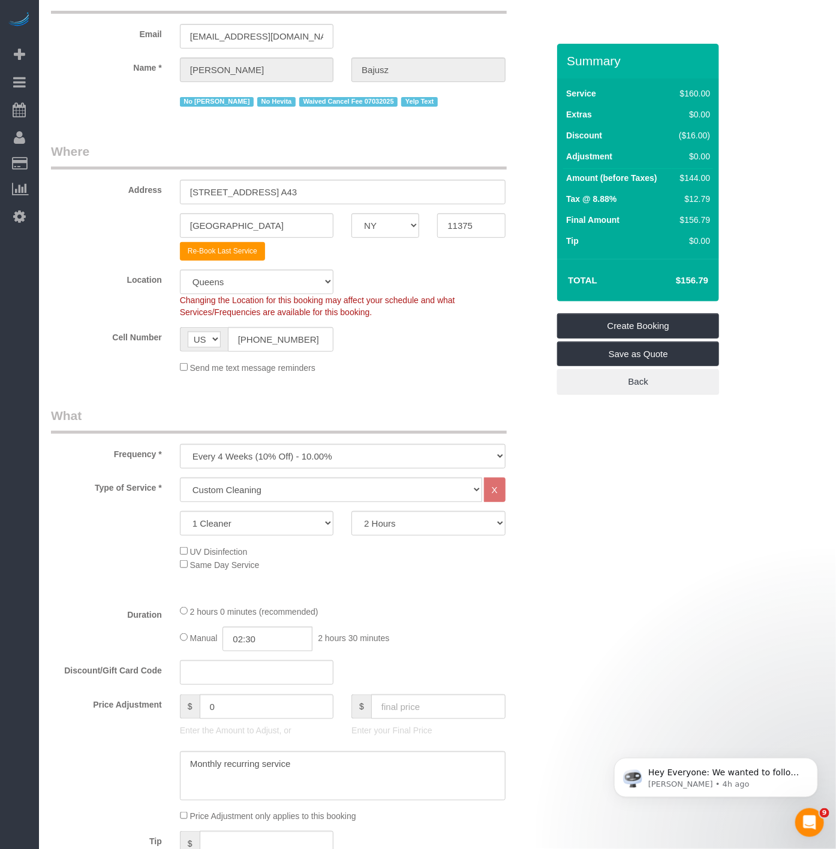
click at [694, 278] on h4 "$156.79" at bounding box center [674, 281] width 68 height 10
copy h4 "156.79"
click at [440, 703] on input "text" at bounding box center [438, 707] width 134 height 25
click at [396, 450] on select "One Time Weekly (20% Off) - 20.00% Every 2 Weeks (15% Off) - 15.00% Every 4 Wee…" at bounding box center [342, 456] width 325 height 25
select select "object:2745"
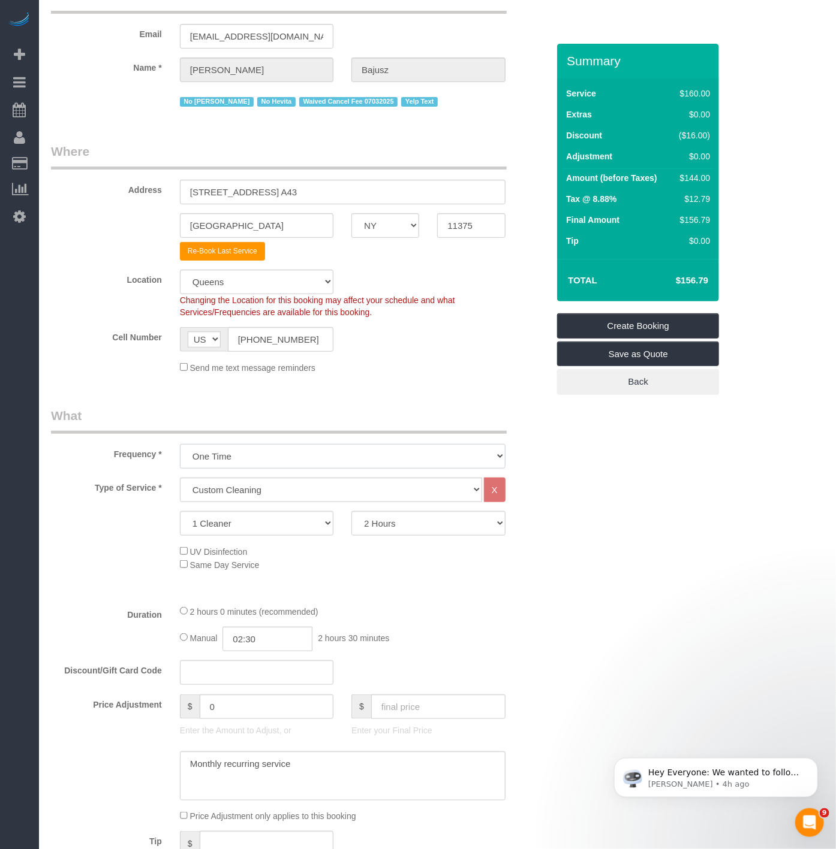
click at [180, 446] on select "One Time Weekly (20% Off) - 20.00% Every 2 Weeks (15% Off) - 15.00% Every 4 Wee…" at bounding box center [342, 456] width 325 height 25
click at [426, 698] on fieldset "What Frequency * One Time Weekly (20% Off) - 20.00% Every 2 Weeks (15% Off) - 1…" at bounding box center [299, 654] width 497 height 494
click at [427, 710] on input "text" at bounding box center [438, 707] width 134 height 25
paste input "156.79"
type input "156.79"
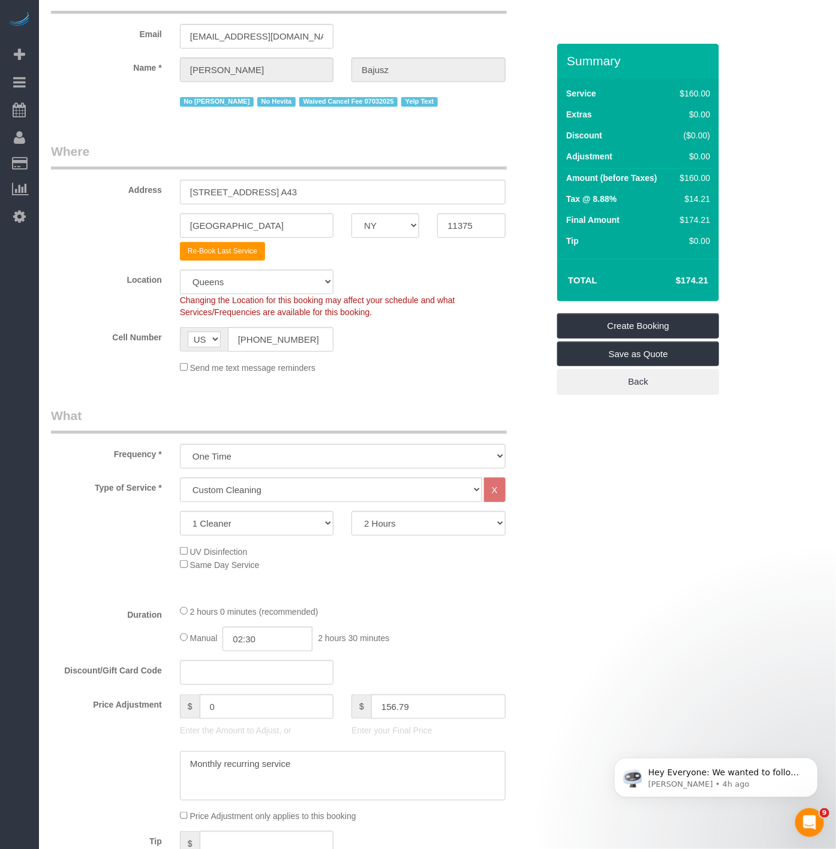
click at [330, 766] on textarea at bounding box center [342, 776] width 325 height 49
type input "-16"
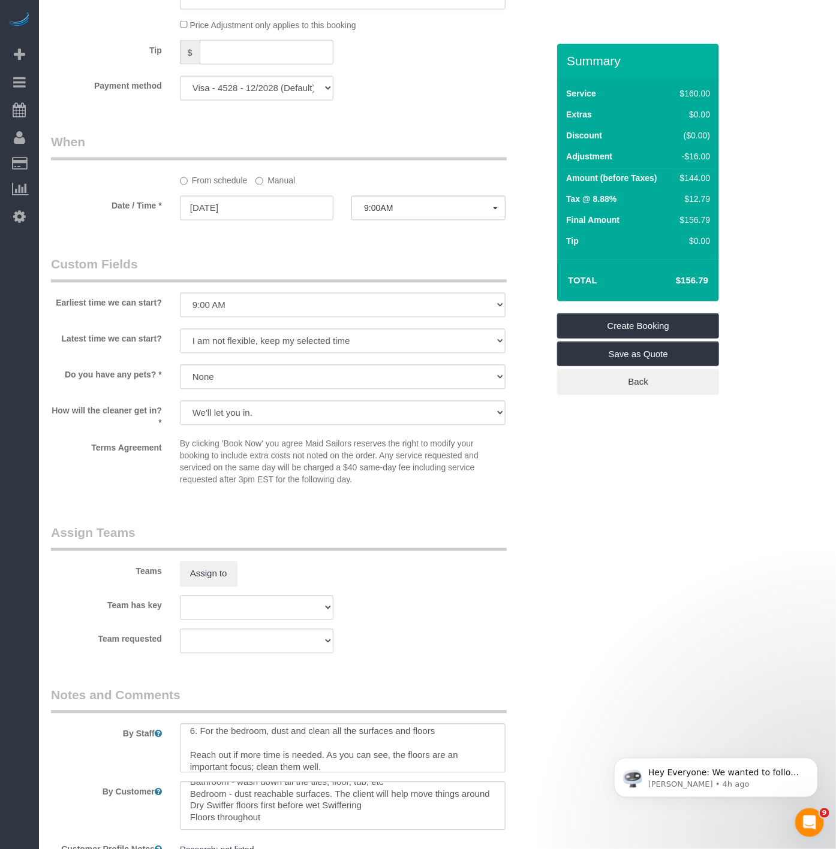
scroll to position [935, 0]
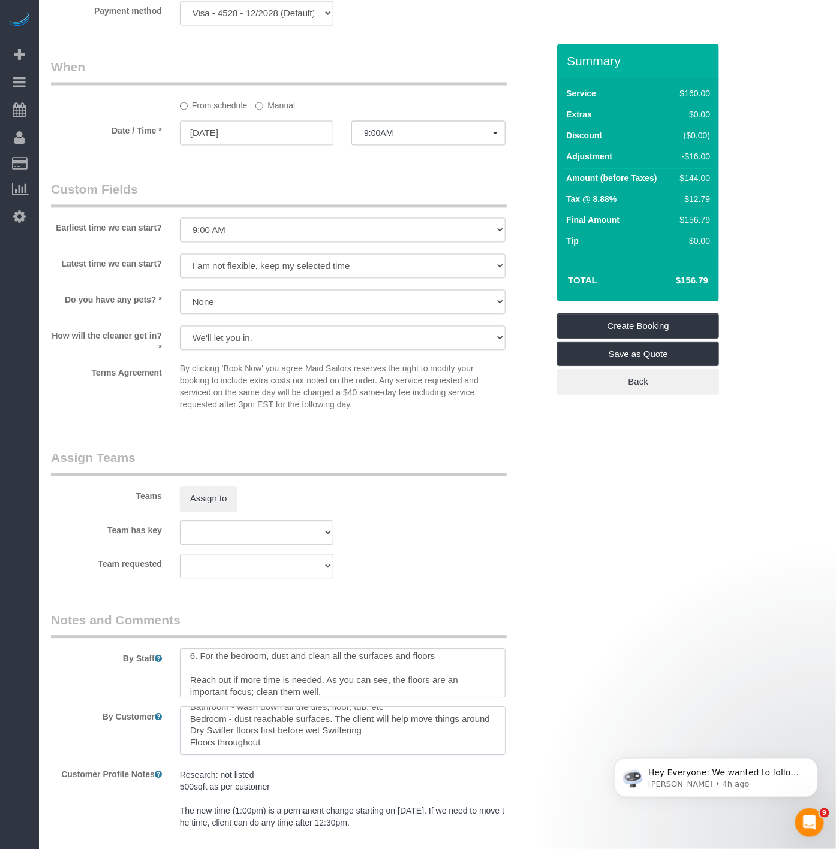
drag, startPoint x: 373, startPoint y: 733, endPoint x: 183, endPoint y: 731, distance: 189.4
click at [183, 731] on textarea at bounding box center [342, 731] width 325 height 49
click at [185, 736] on textarea at bounding box center [342, 731] width 325 height 49
drag, startPoint x: 430, startPoint y: 735, endPoint x: 177, endPoint y: 734, distance: 253.6
click at [177, 734] on div at bounding box center [342, 731] width 343 height 49
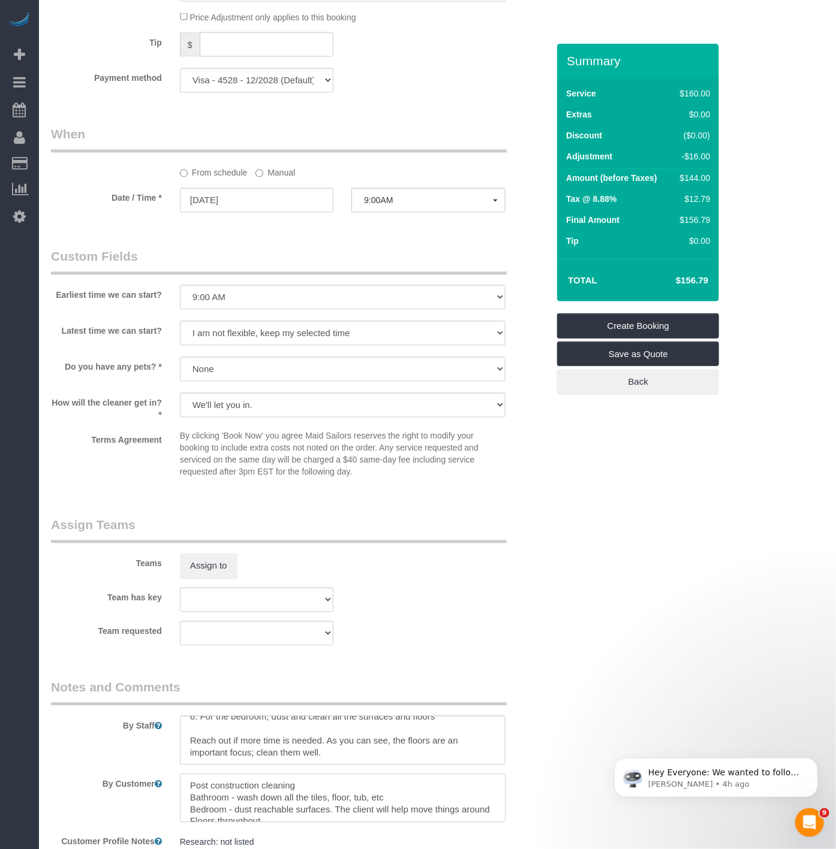
scroll to position [0, 0]
click at [349, 789] on textarea at bounding box center [342, 798] width 325 height 49
paste textarea "Vacuum and dry Swiffer floors first before wet Swiffering"
drag, startPoint x: 388, startPoint y: 804, endPoint x: 345, endPoint y: 794, distance: 45.1
click at [345, 794] on textarea at bounding box center [342, 798] width 325 height 49
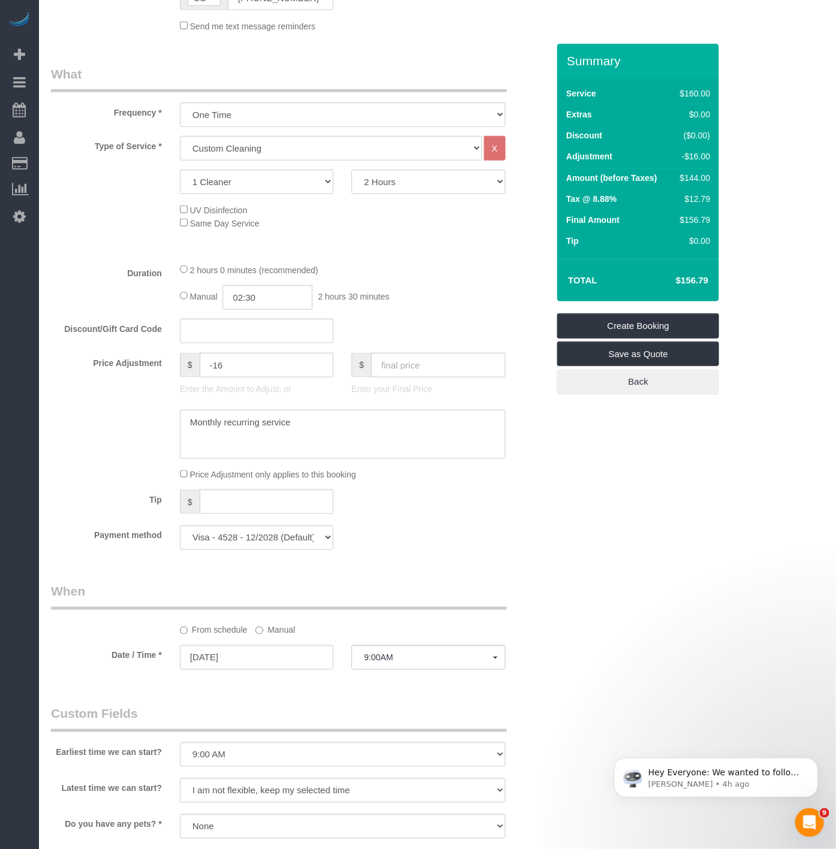
scroll to position [402, 0]
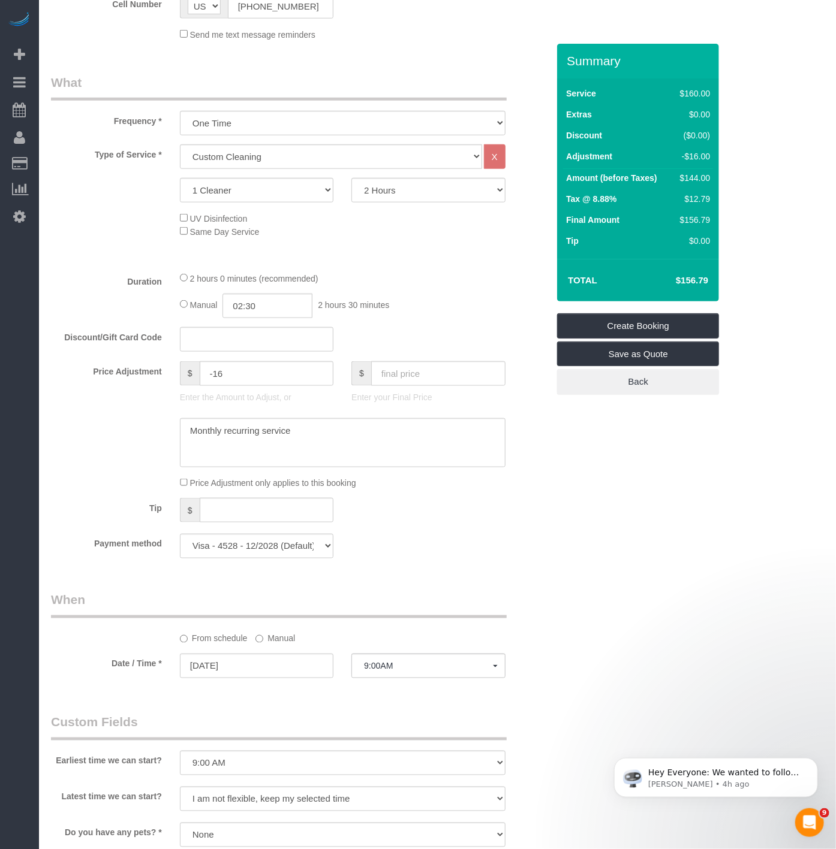
type textarea "Post construction cleaning Vacuum and dry Swiffer floors first before wet Swiff…"
click at [381, 198] on select "2 Hours 2.5 Hours 3 Hours 3.5 Hours 4 Hours 4.5 Hours 5 Hours 5.5 Hours 6 Hours…" at bounding box center [427, 190] width 153 height 25
select select "150"
click at [351, 180] on select "2 Hours 2.5 Hours 3 Hours 3.5 Hours 4 Hours 4.5 Hours 5 Hours 5.5 Hours 6 Hours…" at bounding box center [427, 190] width 153 height 25
click at [246, 124] on select "One Time Weekly (20% Off) - 20.00% Every 2 Weeks (15% Off) - 15.00% Every 4 Wee…" at bounding box center [342, 123] width 325 height 25
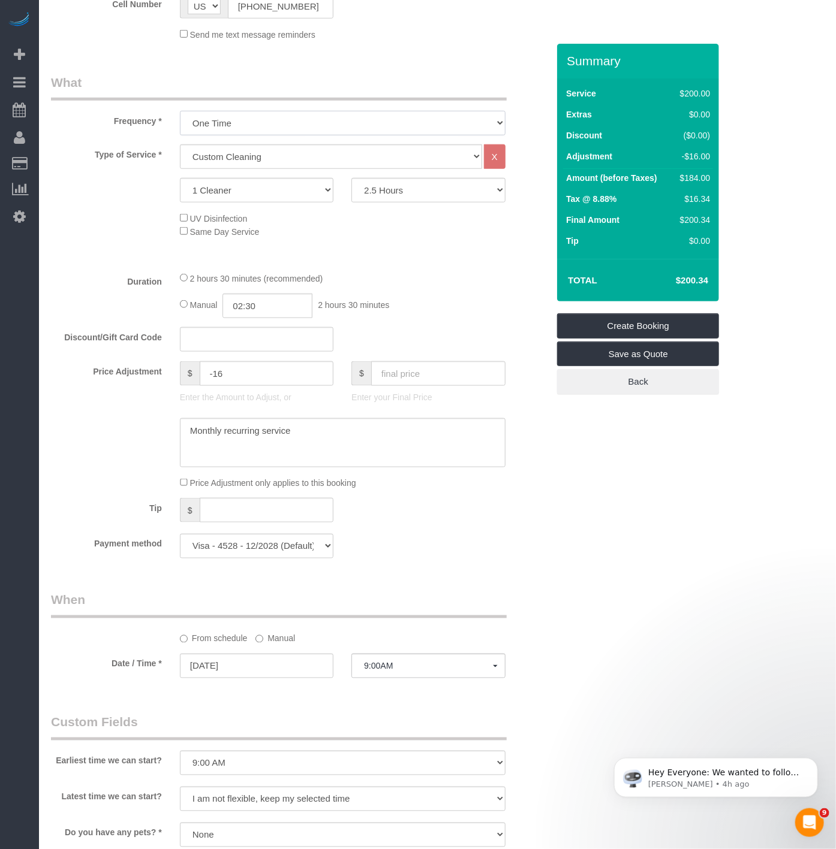
select select "object:2744"
click at [180, 113] on select "One Time Weekly (20% Off) - 20.00% Every 2 Weeks (15% Off) - 15.00% Every 4 Wee…" at bounding box center [342, 123] width 325 height 25
drag, startPoint x: 206, startPoint y: 372, endPoint x: 170, endPoint y: 361, distance: 37.2
click at [170, 361] on fieldset "What Frequency * One Time Weekly (20% Off) - 20.00% Every 2 Weeks (15% Off) - 1…" at bounding box center [299, 321] width 497 height 494
type input "-"
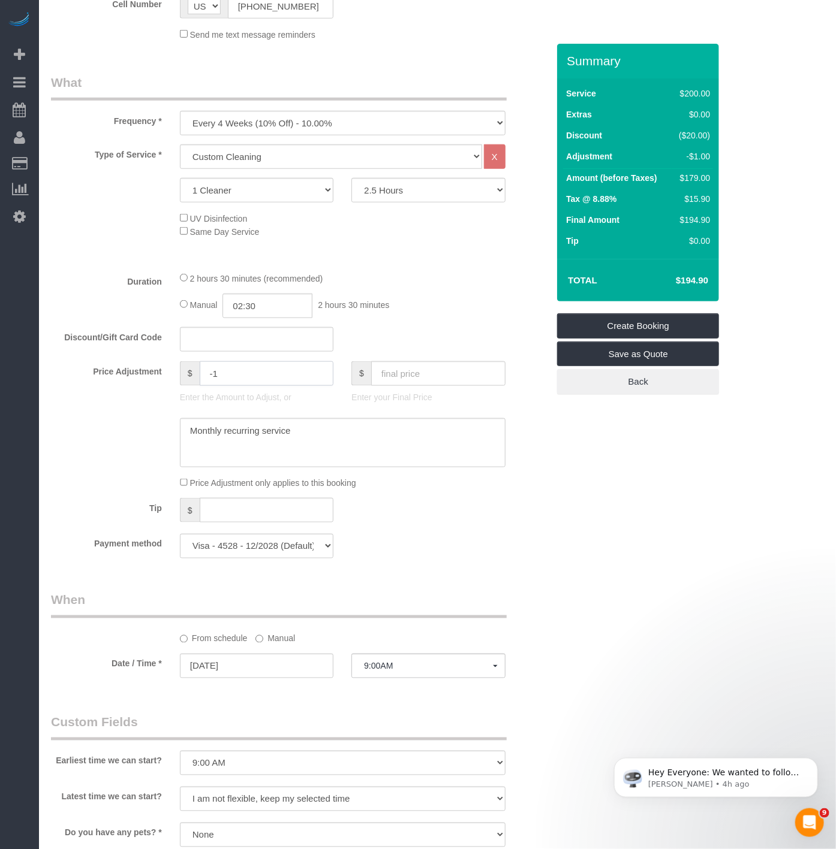
type input "-"
drag, startPoint x: 568, startPoint y: 411, endPoint x: 581, endPoint y: 410, distance: 13.2
click at [574, 411] on div "Summary Service $200.00 Extras $0.00 Discount ($20.00) Adjustment -$1.00 Amount…" at bounding box center [638, 231] width 162 height 375
click at [686, 280] on h4 "$194.90" at bounding box center [674, 281] width 68 height 10
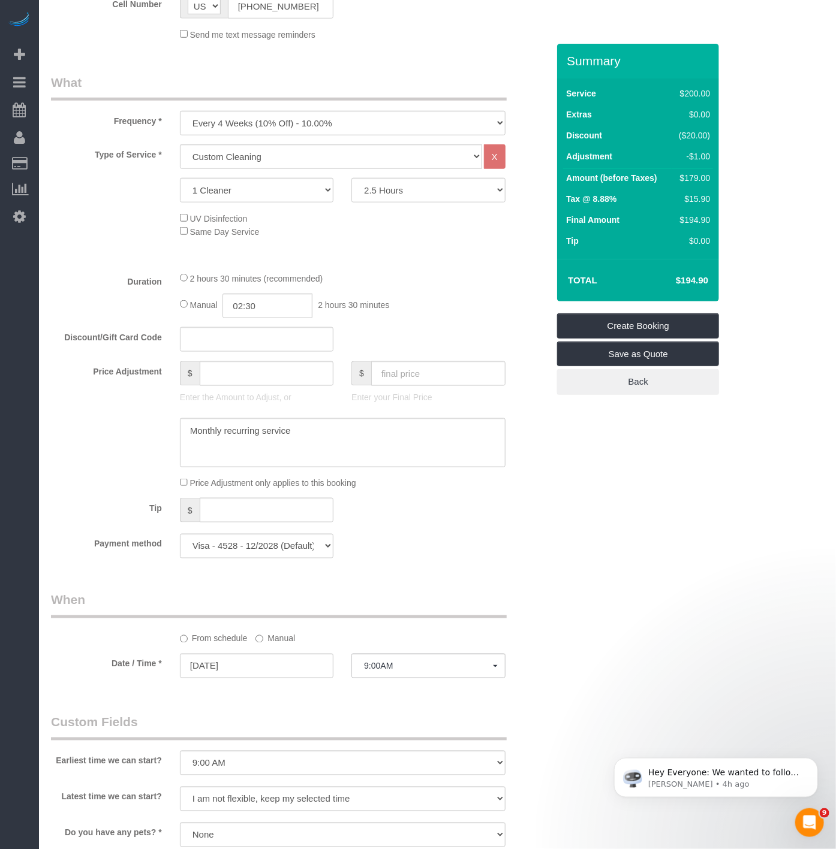
type input "0"
click at [661, 465] on div "Who Email mbajusz1@earthlink.net Name * Marcy Bajusz No Alketa Tomaj No Hevita …" at bounding box center [437, 522] width 773 height 1761
click at [693, 279] on h4 "$195.98" at bounding box center [674, 281] width 68 height 10
click at [693, 281] on h4 "$195.98" at bounding box center [674, 281] width 68 height 10
copy h4 "195.98"
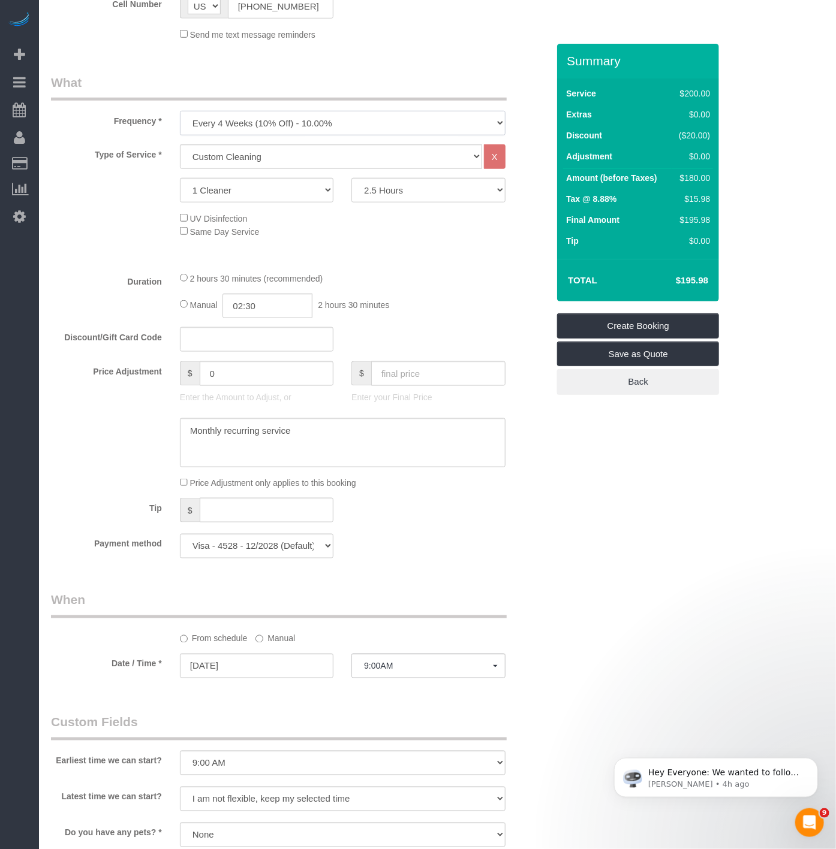
click at [272, 125] on select "One Time Weekly (20% Off) - 20.00% Every 2 Weeks (15% Off) - 15.00% Every 4 Wee…" at bounding box center [342, 123] width 325 height 25
click at [180, 113] on select "One Time Weekly (20% Off) - 20.00% Every 2 Weeks (15% Off) - 15.00% Every 4 Wee…" at bounding box center [342, 123] width 325 height 25
click at [276, 126] on select "One Time Weekly (20% Off) - 20.00% Every 2 Weeks (15% Off) - 15.00% Every 4 Wee…" at bounding box center [342, 123] width 325 height 25
click at [180, 113] on select "One Time Weekly (20% Off) - 20.00% Every 2 Weeks (15% Off) - 15.00% Every 4 Wee…" at bounding box center [342, 123] width 325 height 25
click at [275, 122] on select "One Time Weekly (20% Off) - 20.00% Every 2 Weeks (15% Off) - 15.00% Every 4 Wee…" at bounding box center [342, 123] width 325 height 25
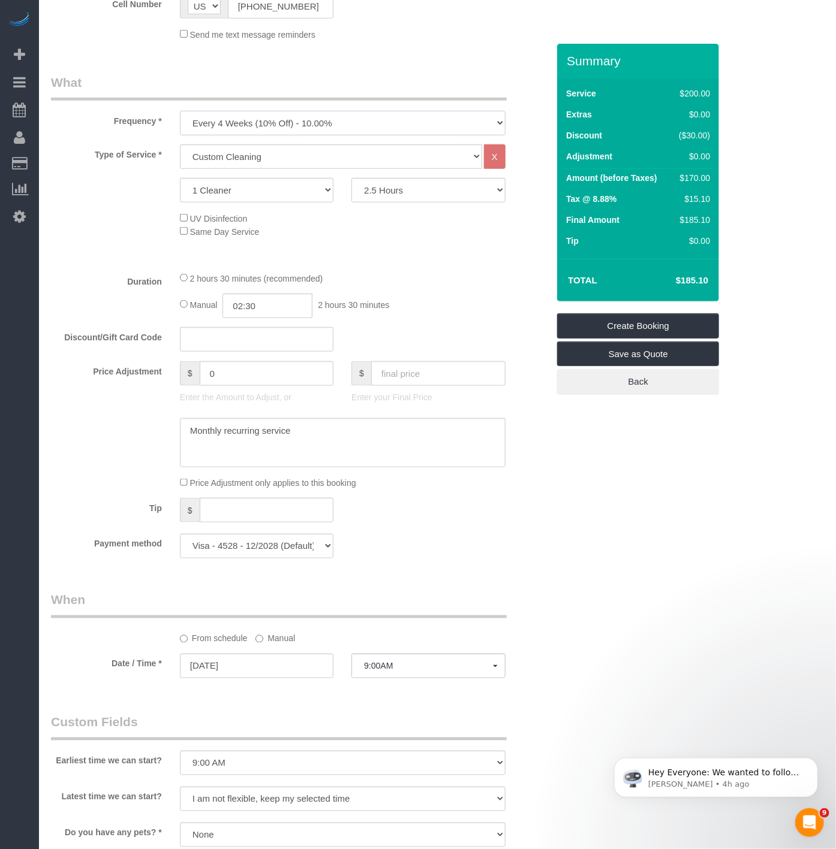
click at [180, 113] on select "One Time Weekly (20% Off) - 20.00% Every 2 Weeks (15% Off) - 15.00% Every 4 Wee…" at bounding box center [342, 123] width 325 height 25
click at [685, 270] on td "$195.98" at bounding box center [674, 281] width 78 height 30
copy h4 "195.98"
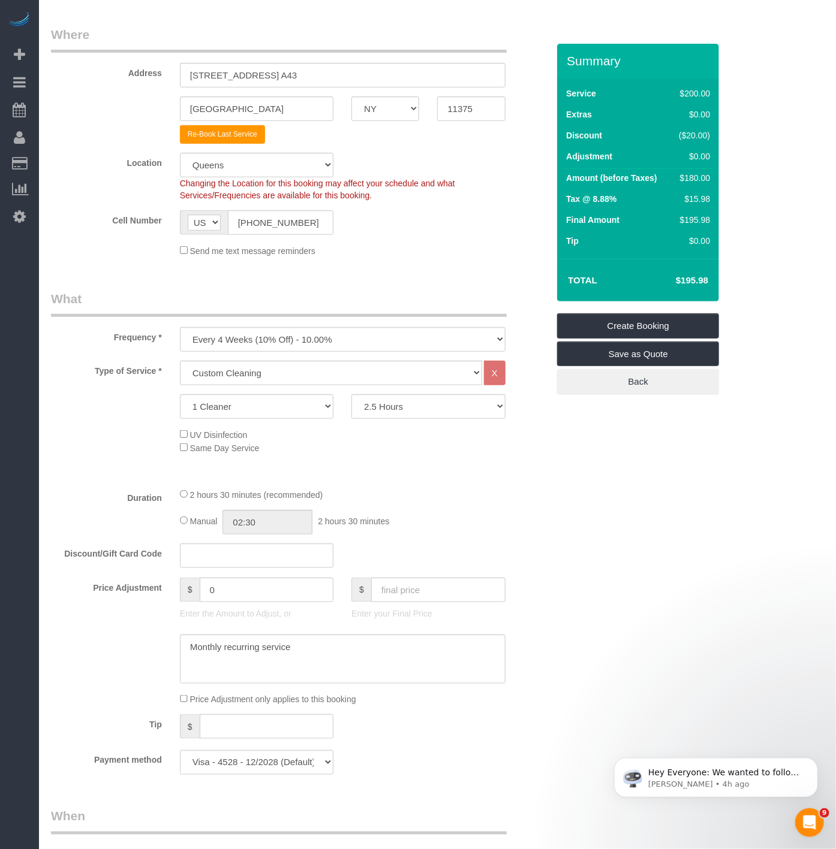
scroll to position [135, 0]
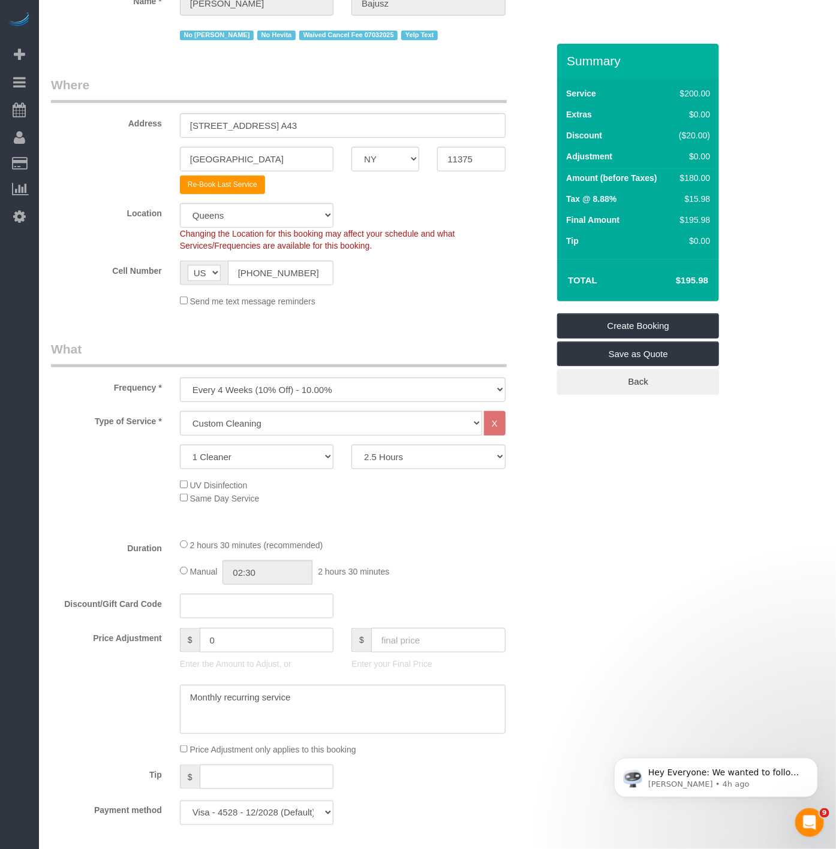
click at [324, 378] on div "Frequency * One Time Weekly (20% Off) - 20.00% Every 2 Weeks (15% Off) - 15.00%…" at bounding box center [299, 371] width 515 height 62
click at [301, 411] on fieldset "What Frequency * One Time Weekly (20% Off) - 20.00% Every 2 Weeks (15% Off) - 1…" at bounding box center [299, 587] width 497 height 494
click at [301, 394] on select "One Time Weekly (20% Off) - 20.00% Every 2 Weeks (15% Off) - 15.00% Every 4 Wee…" at bounding box center [342, 390] width 325 height 25
select select "object:2745"
click at [180, 379] on select "One Time Weekly (20% Off) - 20.00% Every 2 Weeks (15% Off) - 15.00% Every 4 Wee…" at bounding box center [342, 390] width 325 height 25
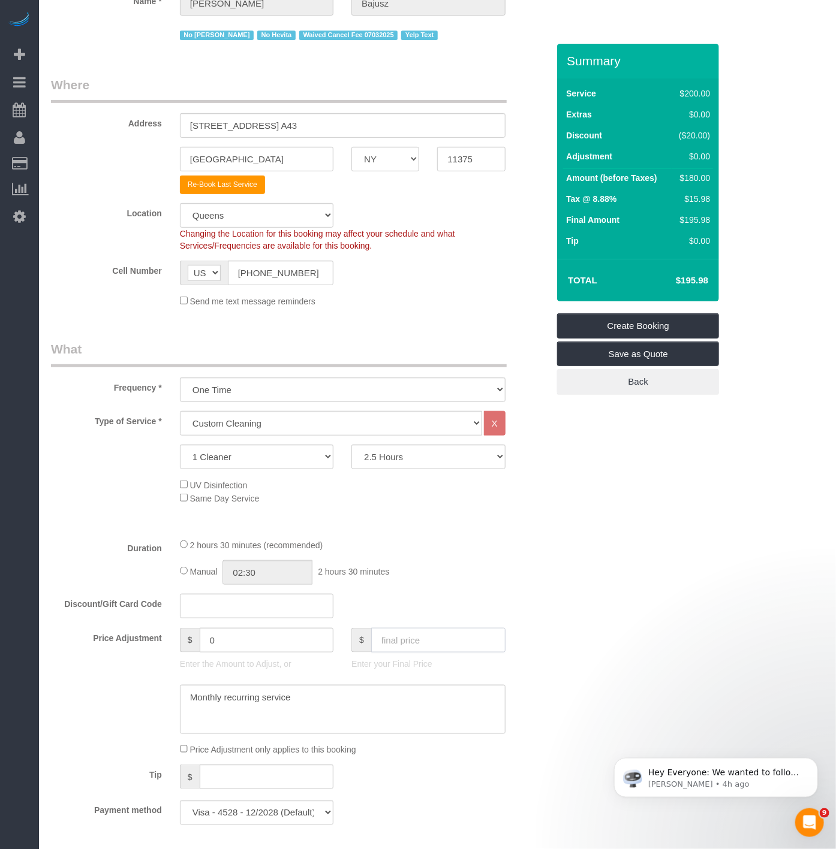
click at [440, 646] on input "text" at bounding box center [438, 640] width 134 height 25
paste input "195.98"
type input "195.98"
type input "-20"
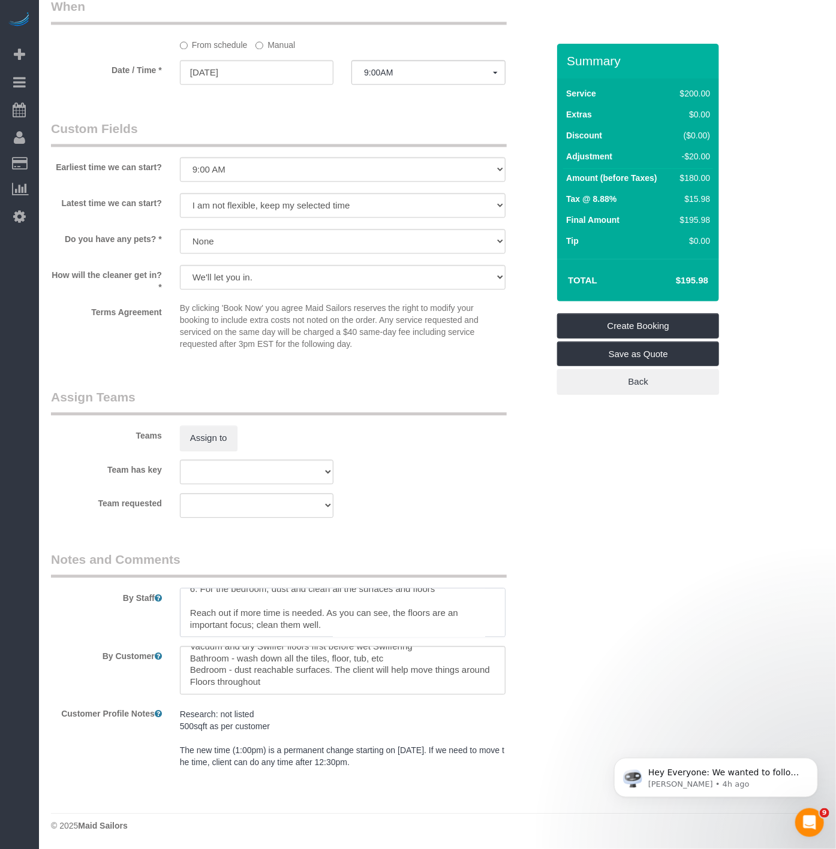
scroll to position [0, 0]
drag, startPoint x: 338, startPoint y: 619, endPoint x: 272, endPoint y: 602, distance: 68.6
click at [272, 602] on textarea at bounding box center [342, 612] width 325 height 49
click at [234, 610] on textarea at bounding box center [342, 612] width 325 height 49
drag, startPoint x: 234, startPoint y: 610, endPoint x: 174, endPoint y: 615, distance: 59.5
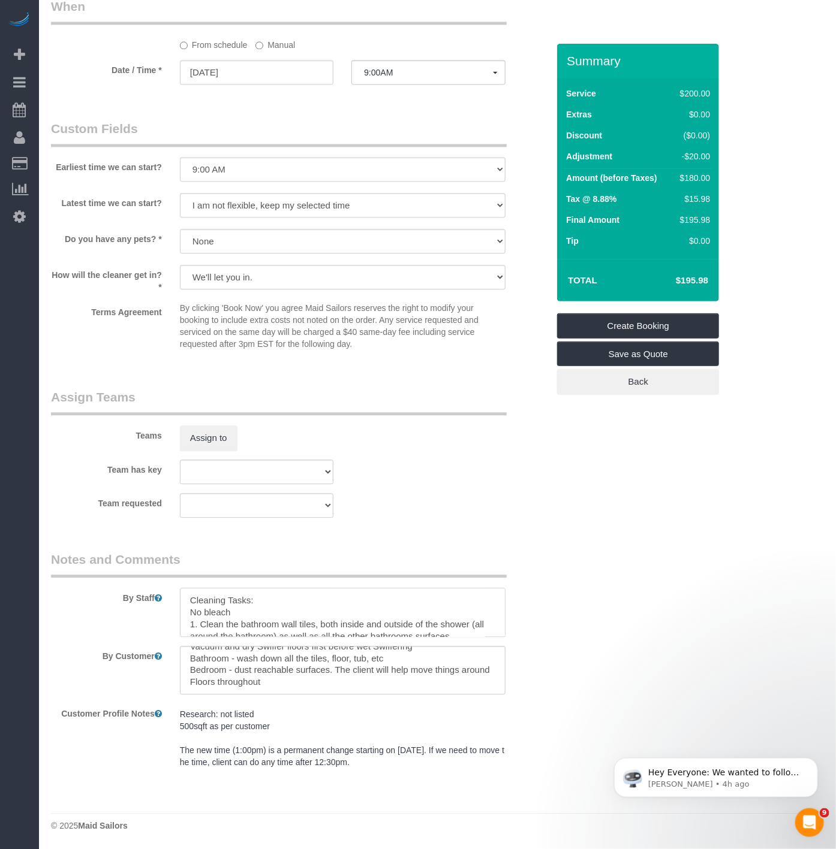
click at [174, 615] on div at bounding box center [342, 612] width 343 height 49
click at [311, 661] on textarea at bounding box center [342, 670] width 325 height 49
click at [429, 669] on textarea at bounding box center [342, 670] width 325 height 49
click at [426, 672] on textarea at bounding box center [342, 670] width 325 height 49
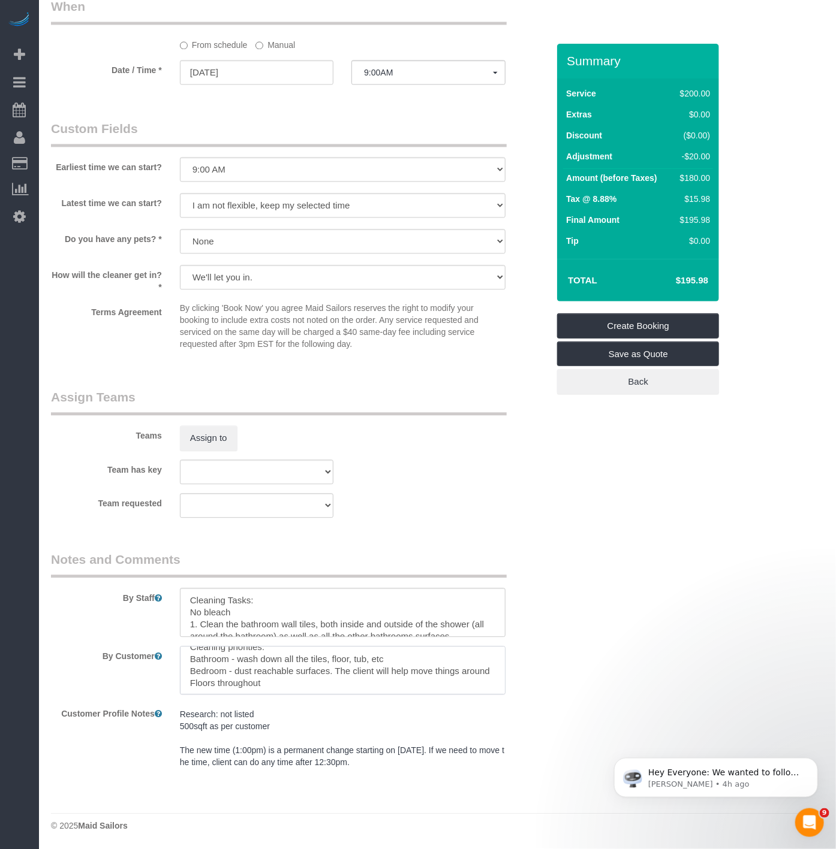
click at [268, 650] on textarea at bounding box center [342, 670] width 325 height 49
click at [349, 667] on textarea at bounding box center [342, 670] width 325 height 49
click at [435, 673] on textarea at bounding box center [342, 670] width 325 height 49
paste textarea "No bleach"
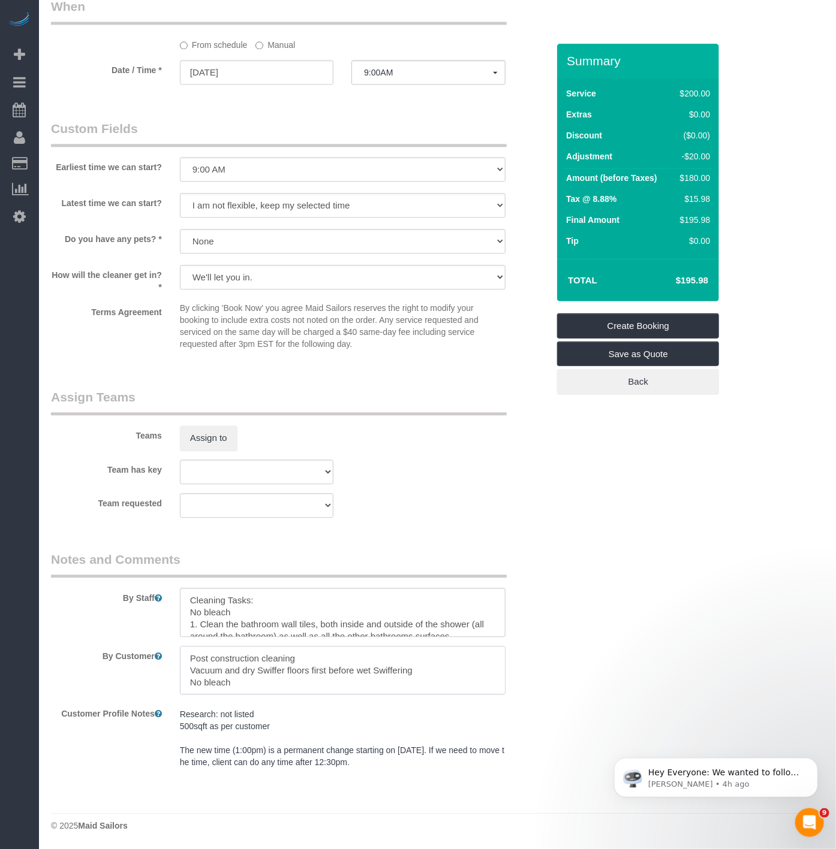
type textarea "Post construction cleaning Vacuum and dry Swiffer floors first before wet Swiff…"
click at [400, 622] on textarea at bounding box center [342, 612] width 325 height 49
click at [204, 619] on textarea at bounding box center [342, 612] width 325 height 49
click at [202, 623] on textarea at bounding box center [342, 612] width 325 height 49
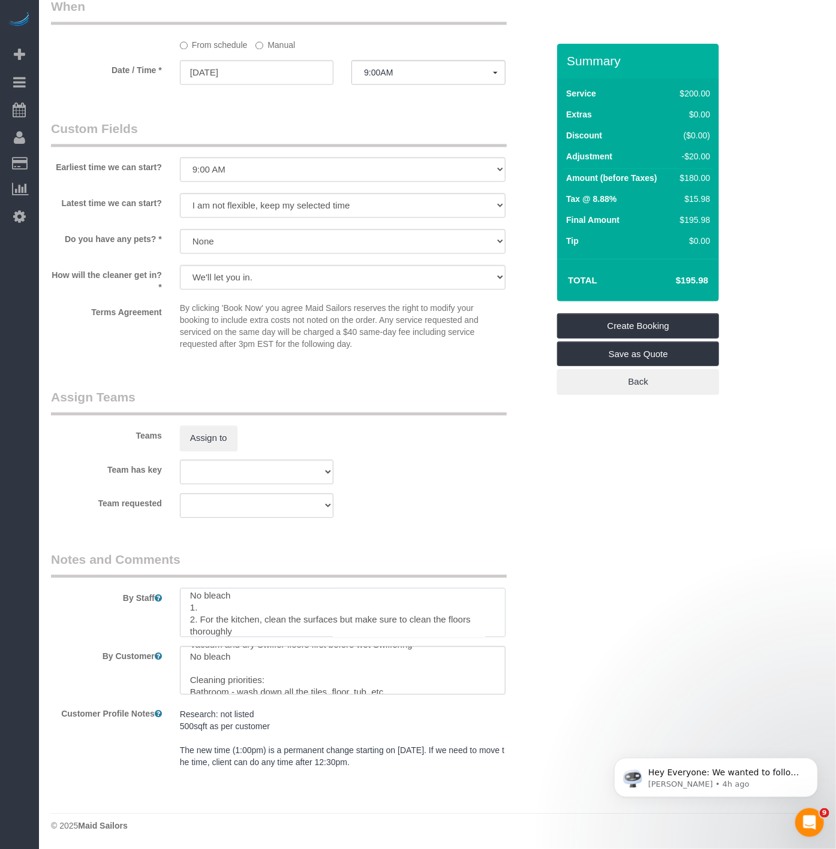
scroll to position [25, 0]
type textarea "Cleaning Tasks: No bleach 1. 2. For the kitchen, clean the surfaces but make su…"
click at [188, 689] on textarea at bounding box center [342, 670] width 325 height 49
click at [406, 688] on textarea at bounding box center [342, 670] width 325 height 49
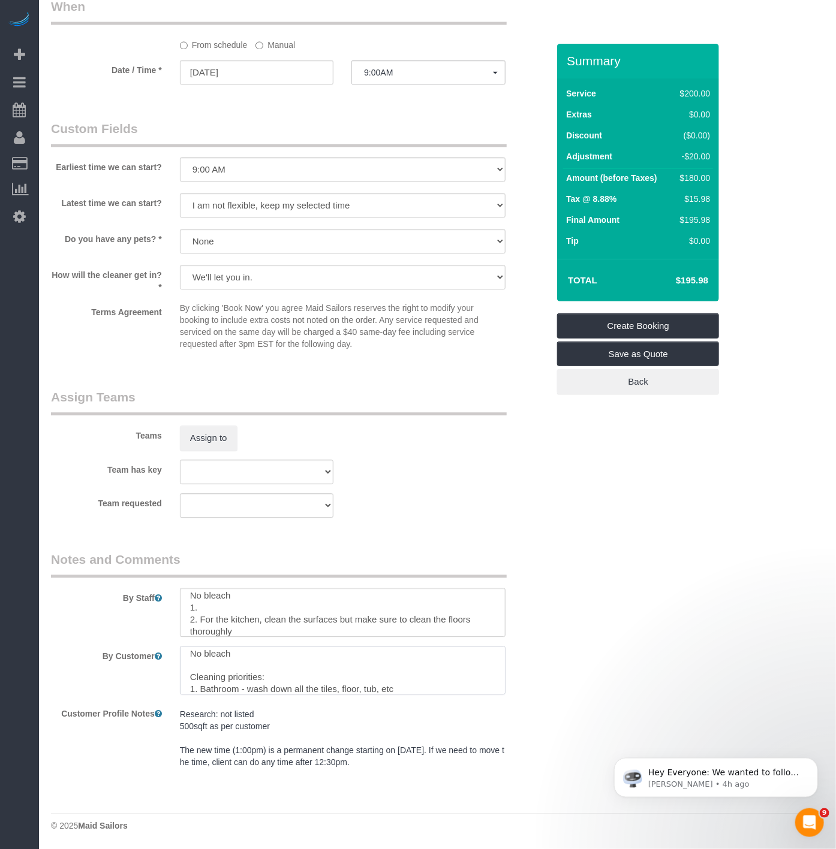
paste textarea "Clean the bathroom wall tiles, both inside and outside of the shower (all aroun…"
click at [394, 664] on textarea at bounding box center [342, 670] width 325 height 49
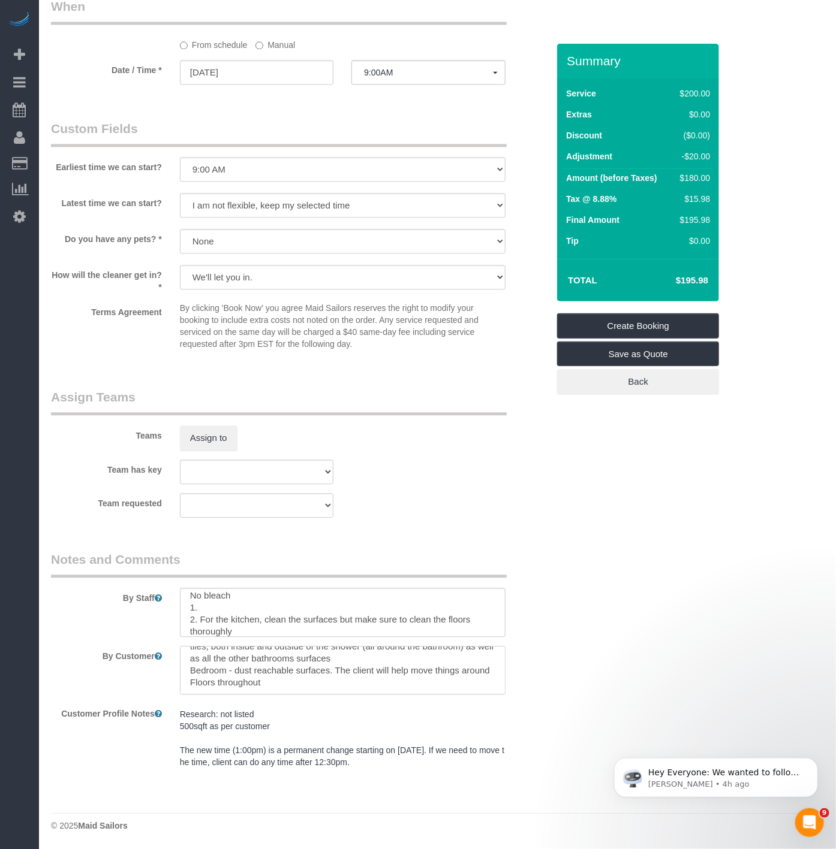
drag, startPoint x: 417, startPoint y: 663, endPoint x: 264, endPoint y: 660, distance: 152.3
click at [264, 660] on textarea at bounding box center [342, 670] width 325 height 49
drag, startPoint x: 294, startPoint y: 672, endPoint x: 418, endPoint y: 669, distance: 123.5
click at [418, 669] on textarea at bounding box center [342, 670] width 325 height 49
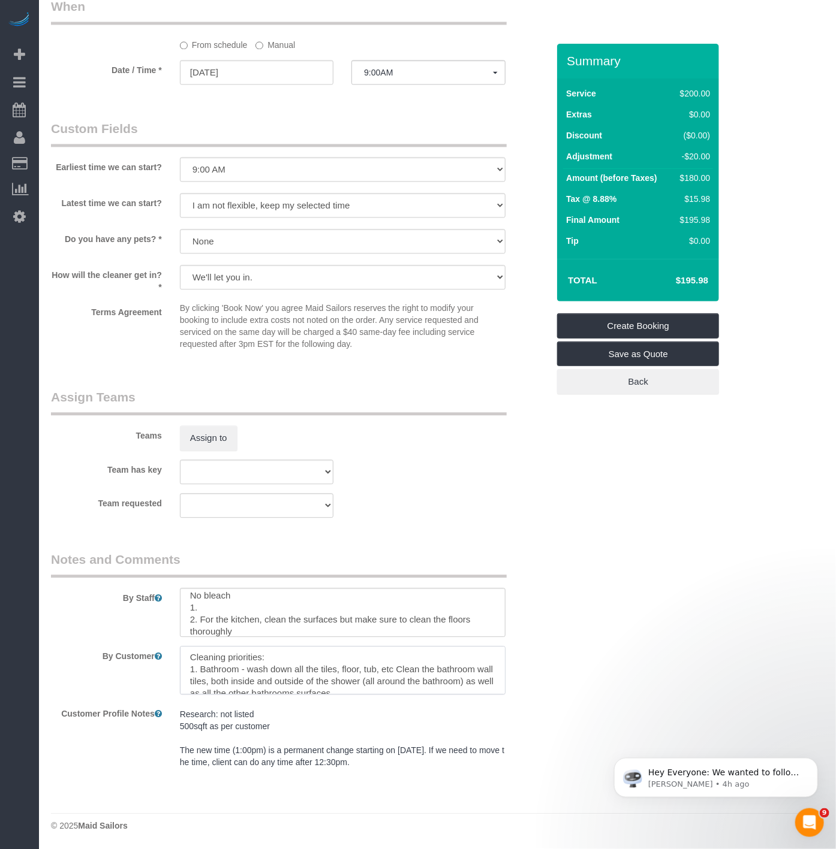
click at [378, 685] on textarea at bounding box center [342, 670] width 325 height 49
click at [292, 670] on textarea at bounding box center [342, 670] width 325 height 49
click at [266, 689] on textarea at bounding box center [342, 670] width 325 height 49
click at [188, 669] on textarea at bounding box center [342, 670] width 325 height 49
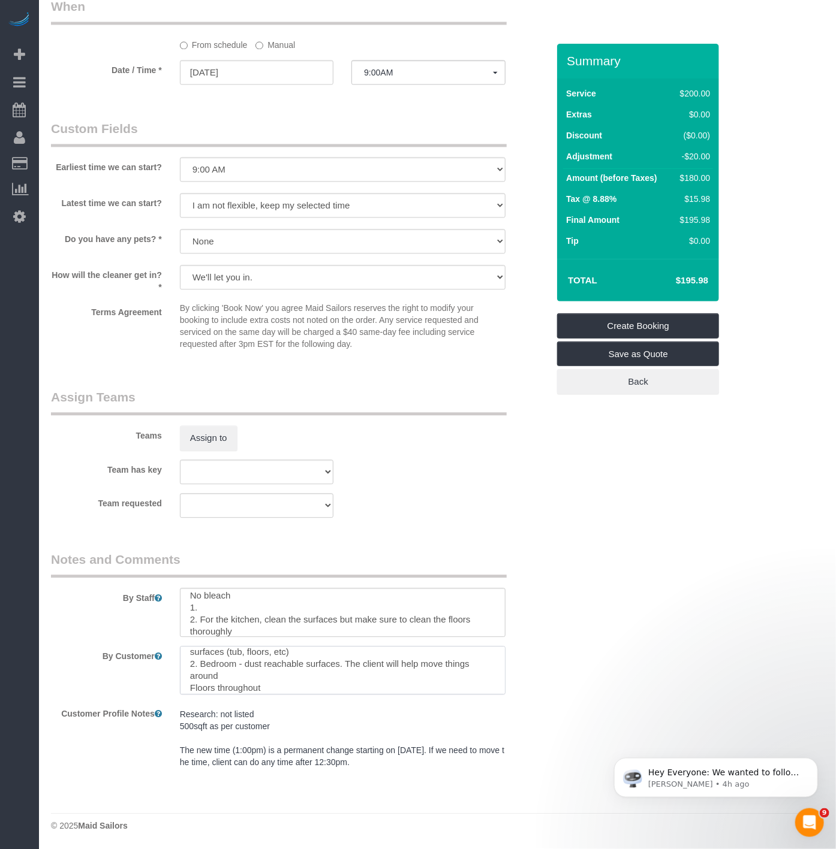
click at [186, 685] on textarea at bounding box center [342, 670] width 325 height 49
drag, startPoint x: 282, startPoint y: 690, endPoint x: 187, endPoint y: 669, distance: 97.6
click at [187, 669] on textarea at bounding box center [342, 670] width 325 height 49
click at [339, 681] on textarea at bounding box center [342, 670] width 325 height 49
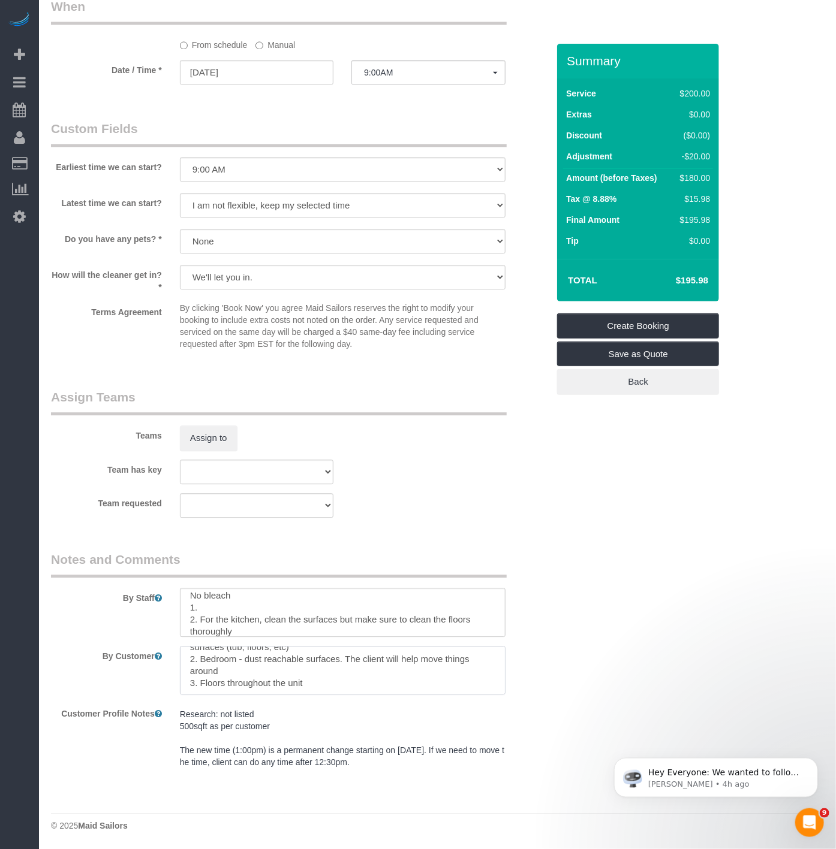
drag, startPoint x: 186, startPoint y: 661, endPoint x: 316, endPoint y: 698, distance: 134.7
click at [316, 698] on sui-booking-comments "By Staff By Customer Customer Profile Notes Research: not listed 500sqft as per…" at bounding box center [299, 663] width 497 height 224
type textarea "Post construction cleaning Vacuum and dry Swiffer floors first before wet Swiff…"
click at [384, 628] on textarea at bounding box center [342, 612] width 325 height 49
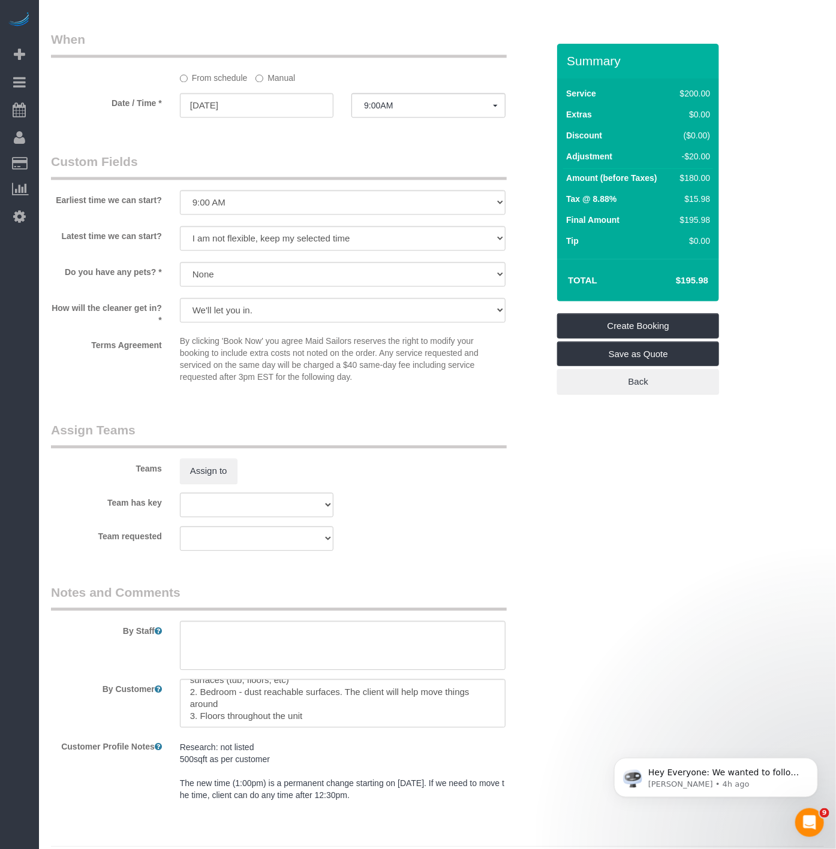
scroll to position [801, 0]
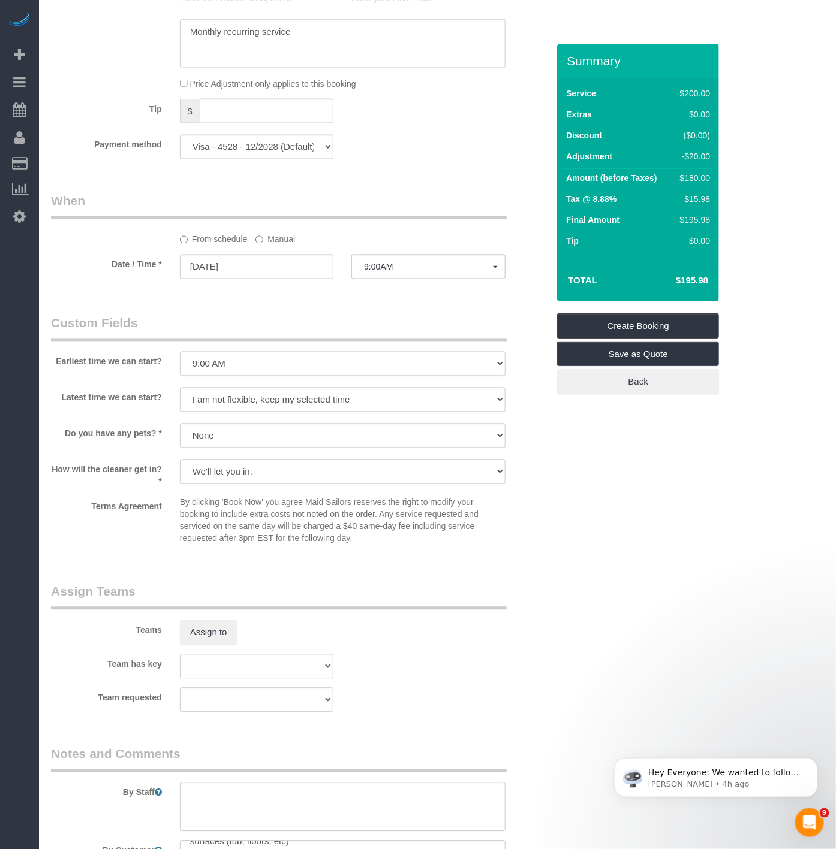
click at [328, 366] on select "I am not flexible, keep my selected time 8:00 AM 9:00 AM 10:00 AM 11:00 AM 12:0…" at bounding box center [342, 364] width 325 height 25
select select
click at [180, 357] on select "I am not flexible, keep my selected time 8:00 AM 9:00 AM 10:00 AM 11:00 AM 12:0…" at bounding box center [342, 364] width 325 height 25
click at [220, 399] on select "I am not flexible, keep my selected time 8:00 AM 9:00 AM 10:00 AM 11:00 AM 12:0…" at bounding box center [342, 400] width 325 height 25
select select "number:75"
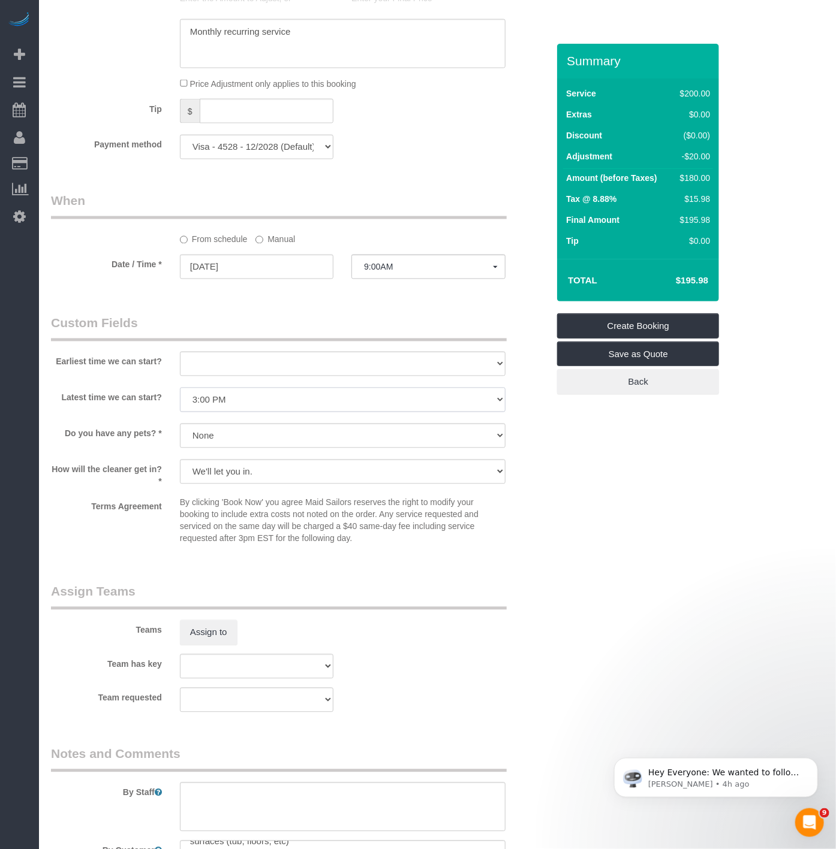
click at [180, 393] on select "I am not flexible, keep my selected time 8:00 AM 9:00 AM 10:00 AM 11:00 AM 12:0…" at bounding box center [342, 400] width 325 height 25
click at [765, 540] on div "Who Email mbajusz1@earthlink.net Name * Marcy Bajusz No Alketa Tomaj No Hevita …" at bounding box center [437, 122] width 773 height 1761
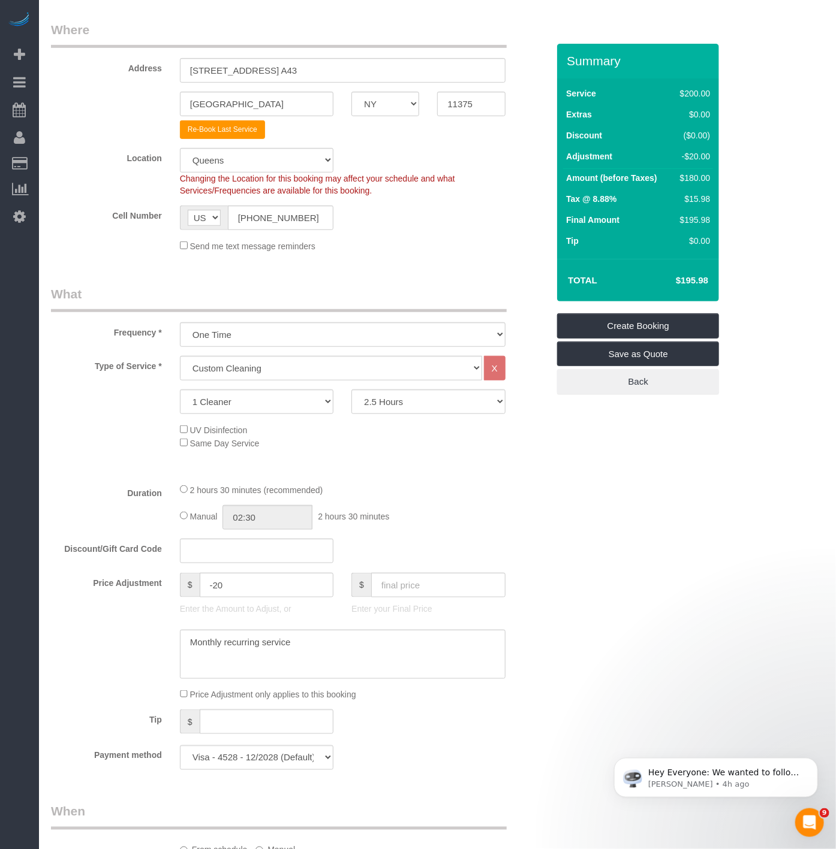
scroll to position [469, 0]
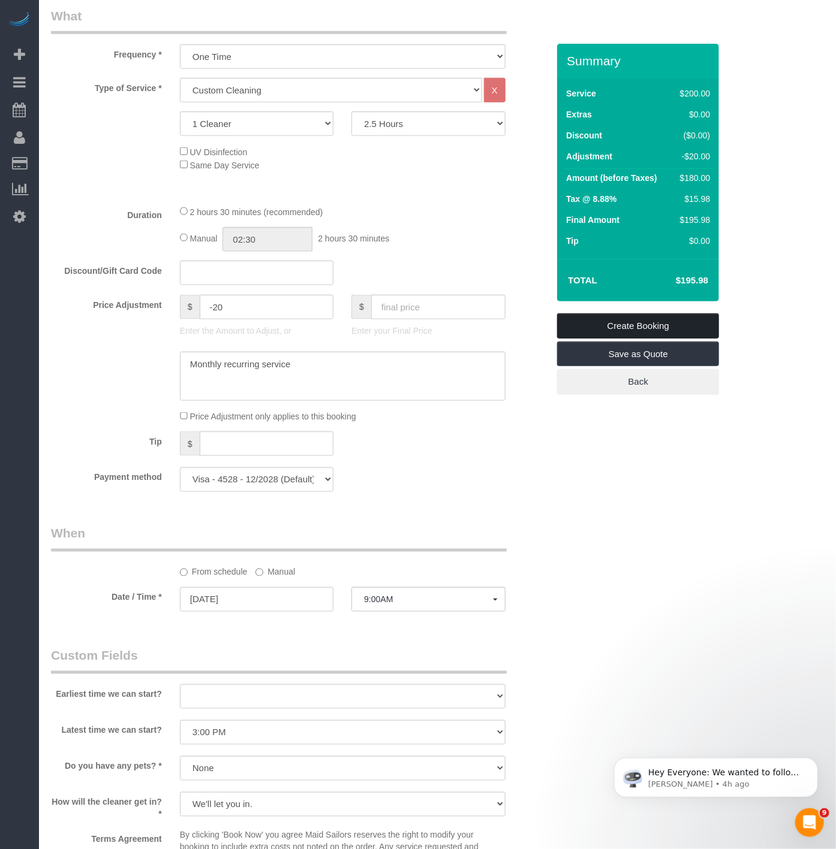
click at [604, 325] on link "Create Booking" at bounding box center [638, 326] width 162 height 25
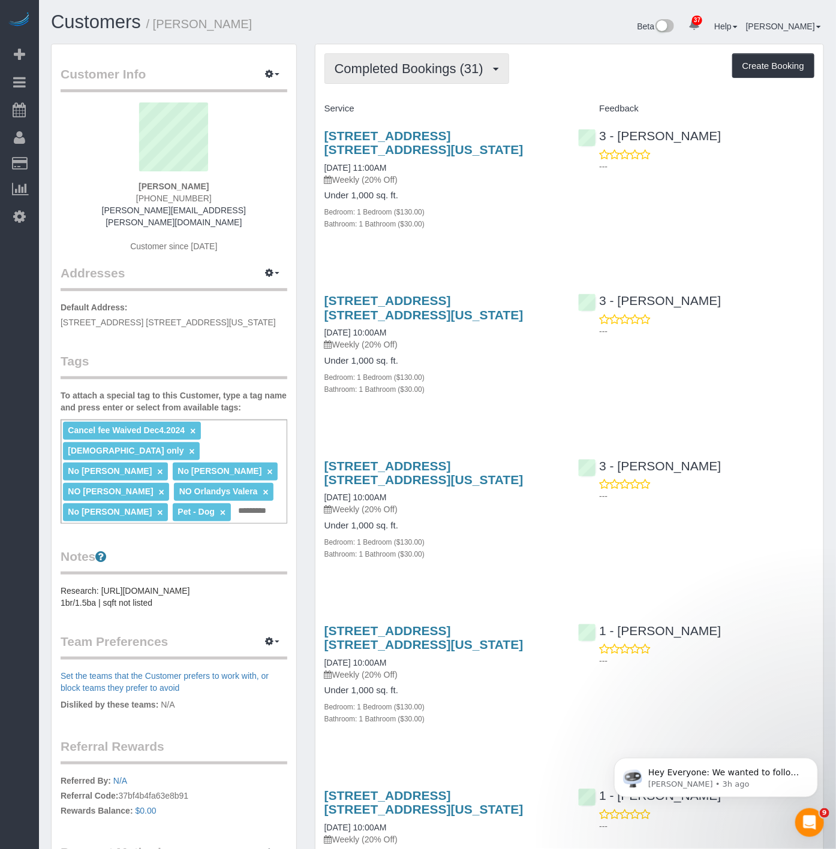
click at [367, 68] on span "Completed Bookings (31)" at bounding box center [411, 68] width 155 height 15
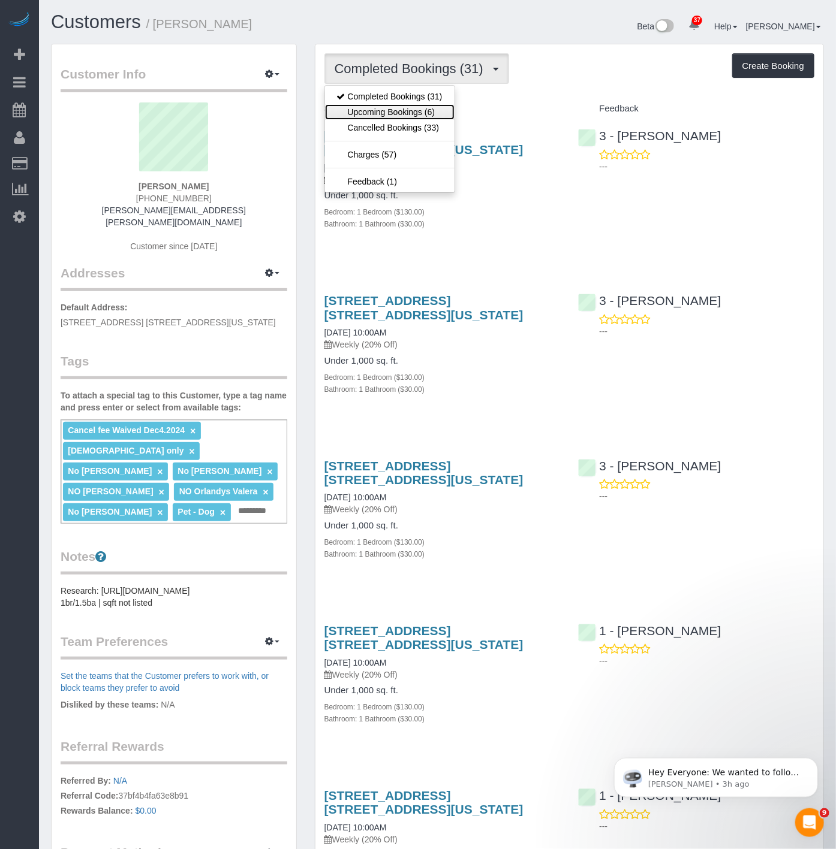
click at [366, 108] on link "Upcoming Bookings (6)" at bounding box center [389, 112] width 129 height 16
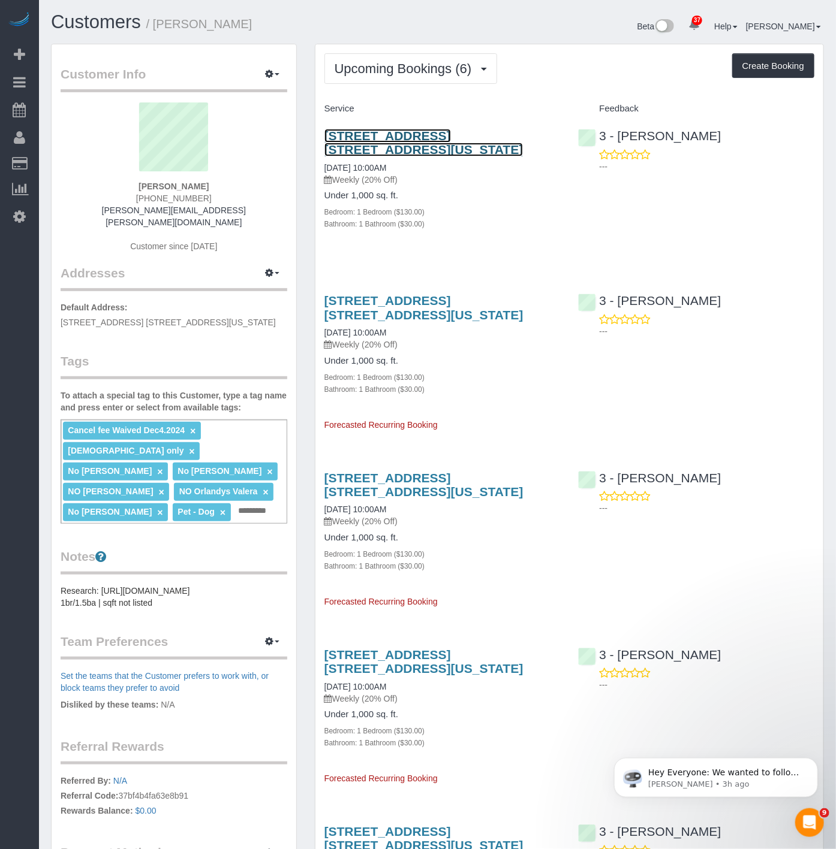
click at [445, 136] on link "1 Union Square South, Apt. 17f, New York, NY 10003" at bounding box center [423, 143] width 199 height 28
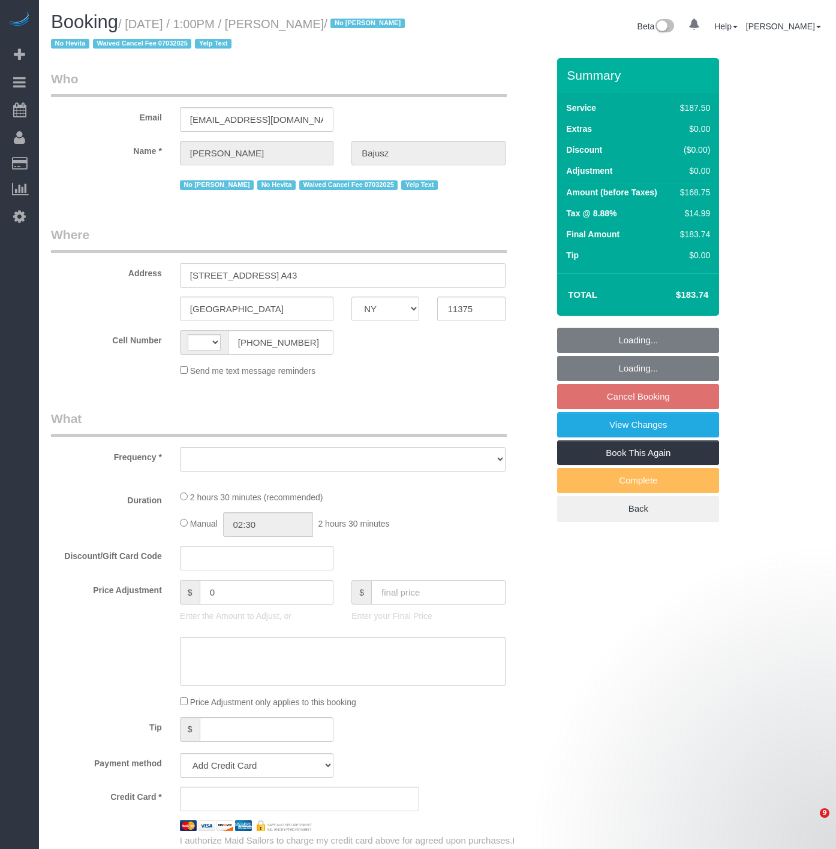
select select "NY"
select select "string:stripe-pm_1HGn0b4VGloSiKo748NNm9fv"
select select "150"
select select "number:89"
select select "number:90"
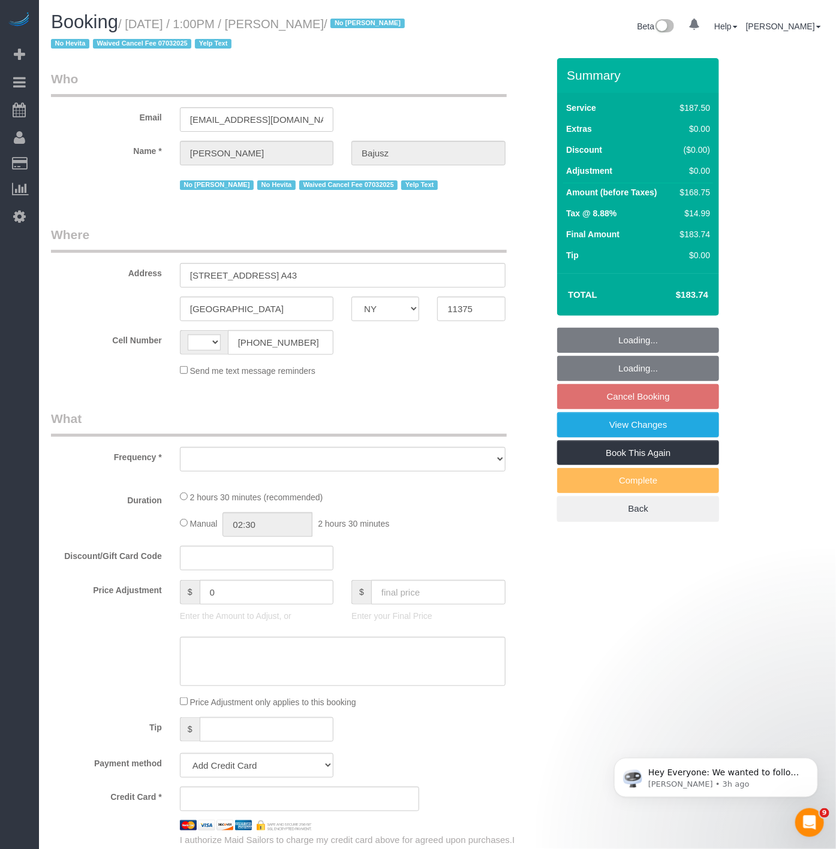
select select "number:15"
select select "number:5"
select select "number:21"
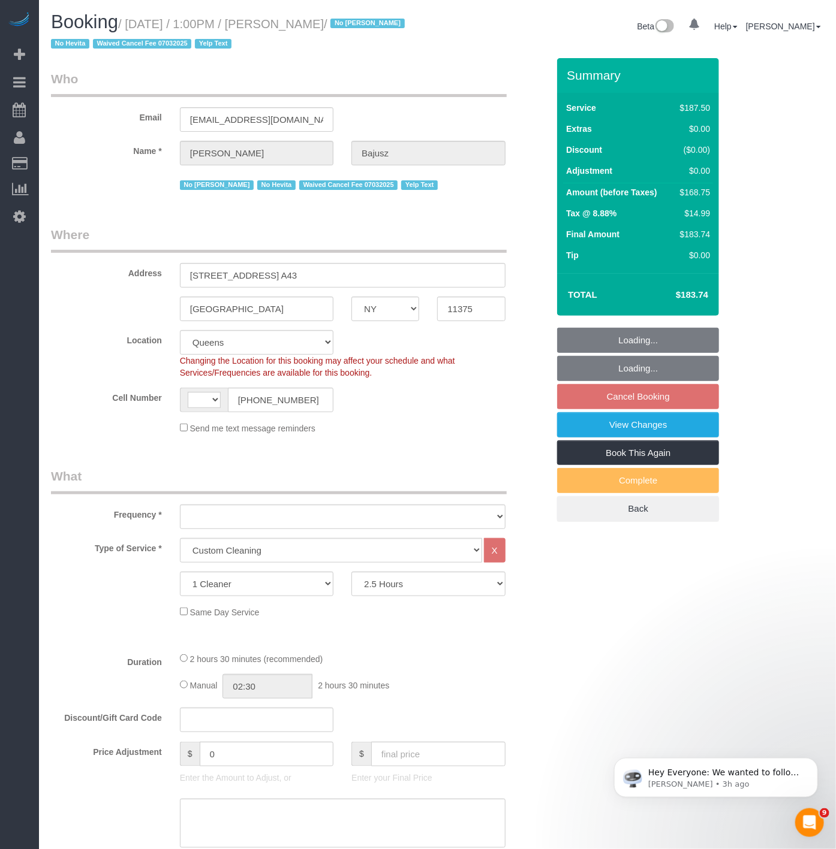
select select "string:[GEOGRAPHIC_DATA]"
select select "object:1095"
select select "spot6"
select select "object:1452"
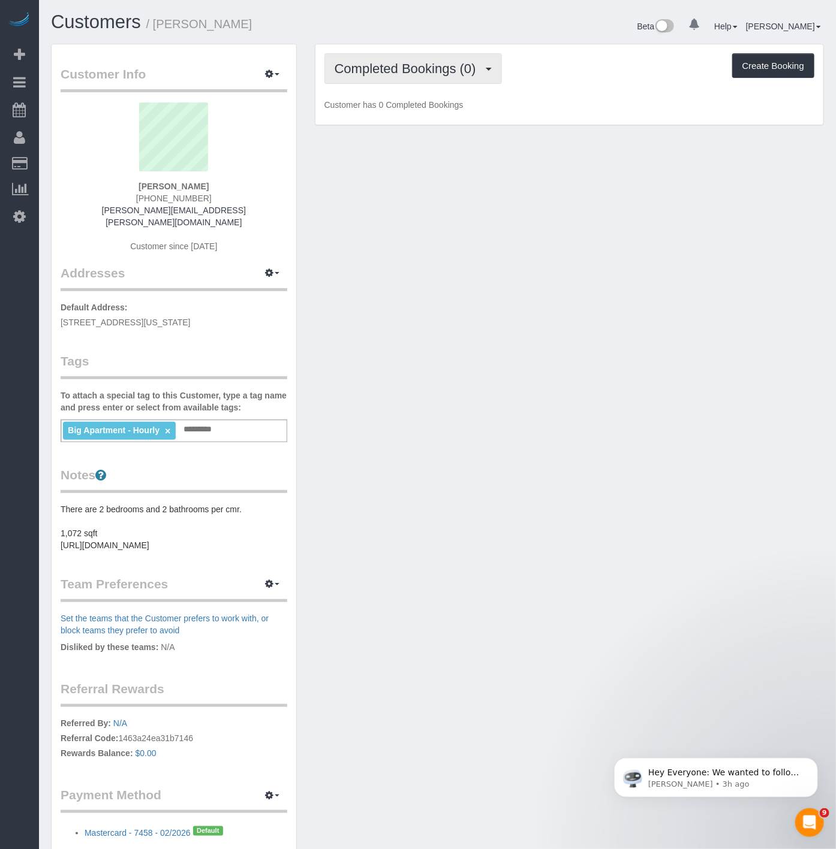
click at [445, 63] on span "Completed Bookings (0)" at bounding box center [407, 68] width 147 height 15
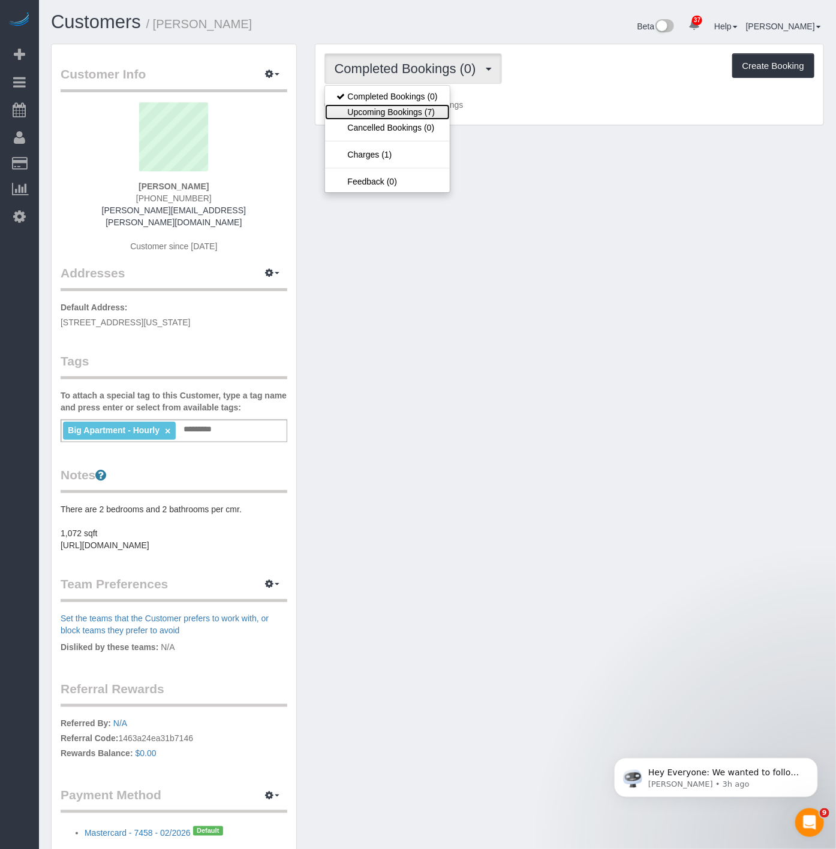
click at [434, 106] on link "Upcoming Bookings (7)" at bounding box center [387, 112] width 125 height 16
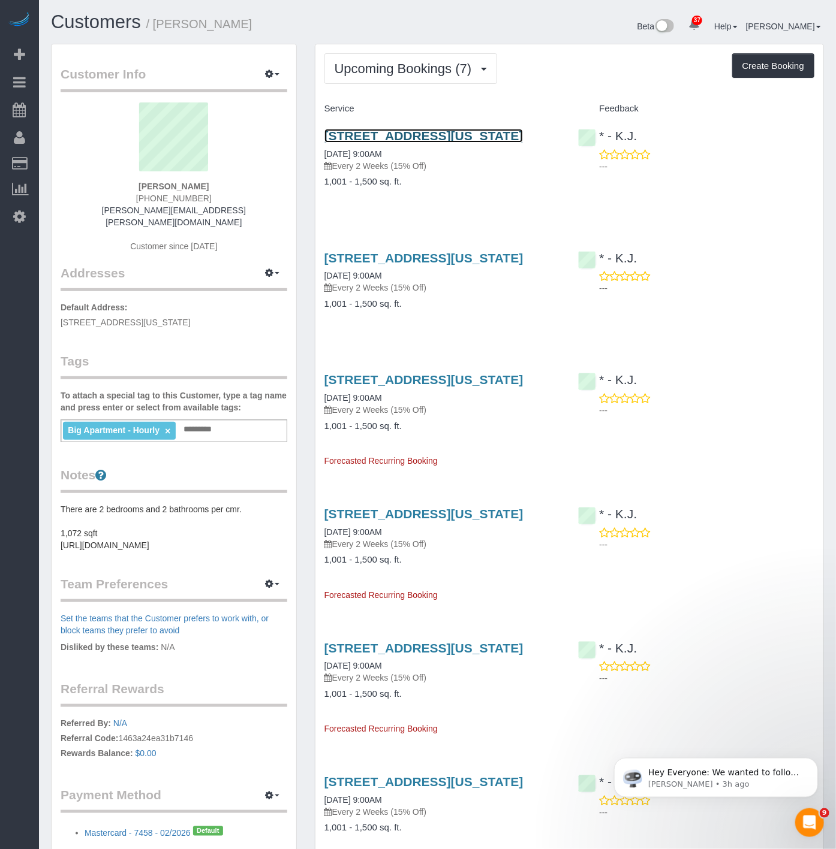
click at [420, 143] on link "333 East 30th Street, Apt 18j, New York, NY 10016" at bounding box center [423, 136] width 199 height 14
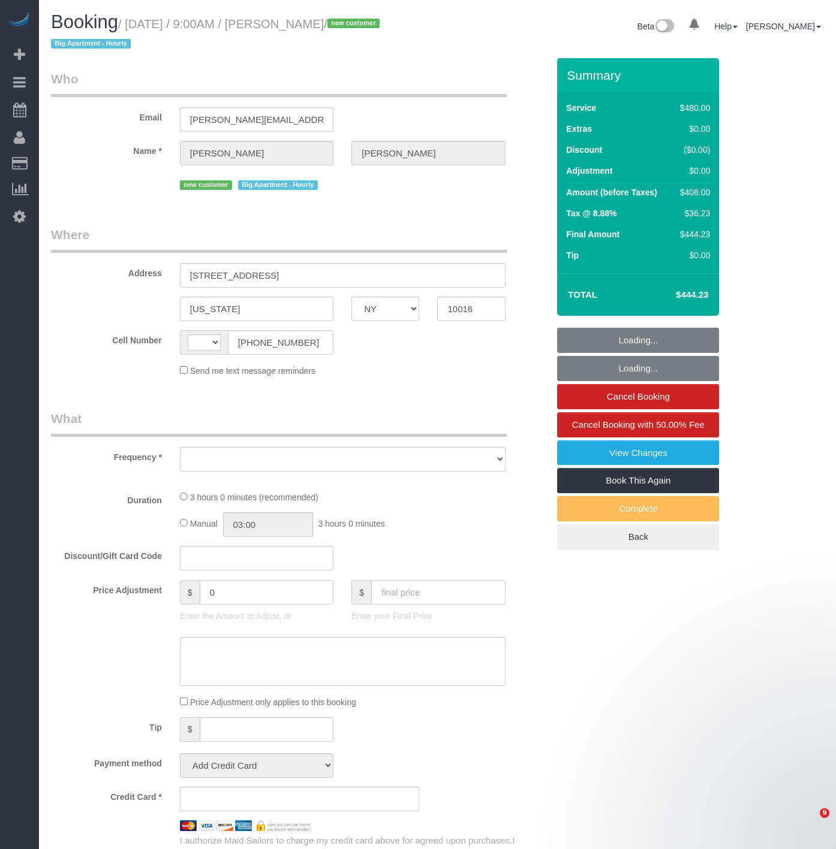
select select "NY"
select select "object:503"
select select "number:89"
select select "number:90"
select select "number:15"
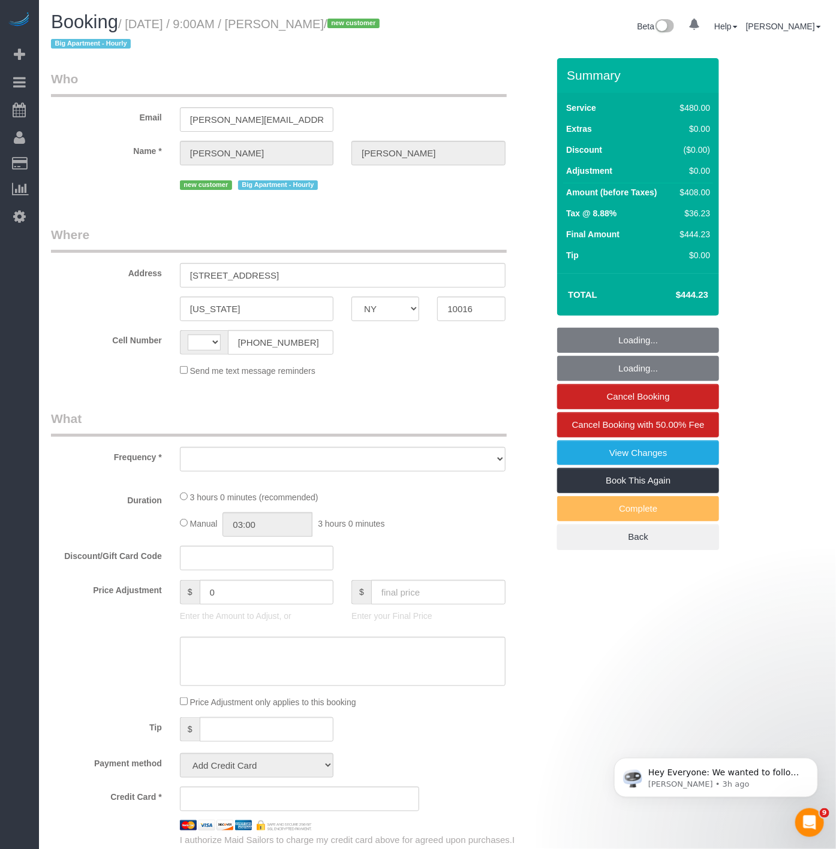
select select "number:5"
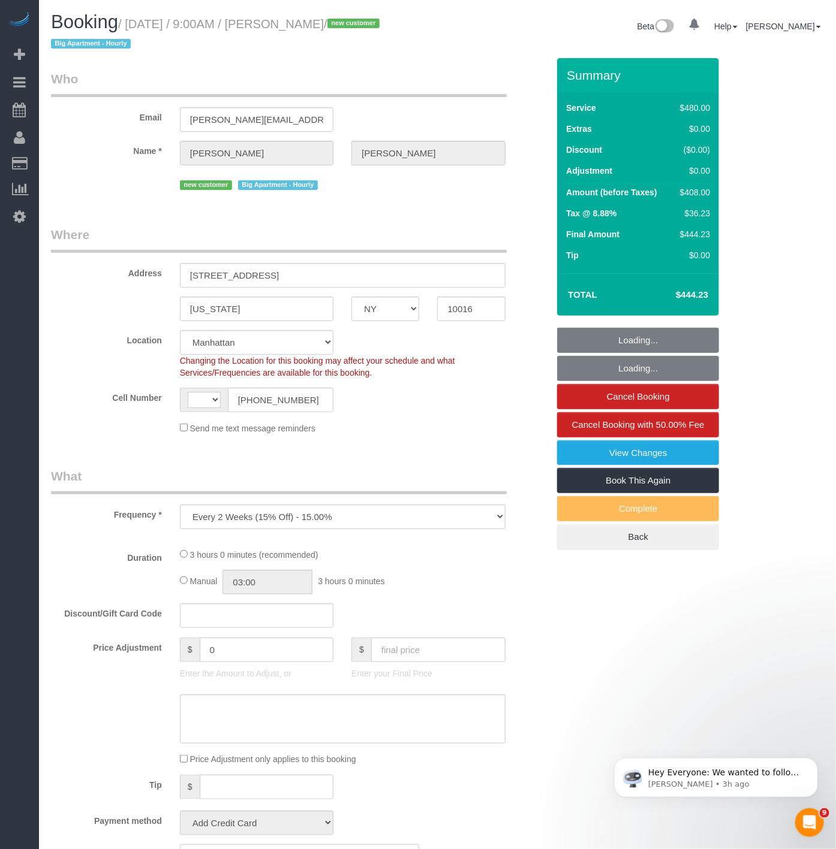
select select "object:731"
select select "string:[GEOGRAPHIC_DATA]"
select select "string:stripe-pm_1SD9C04VGloSiKo7HHOsvkeI"
select select "2"
select select "180"
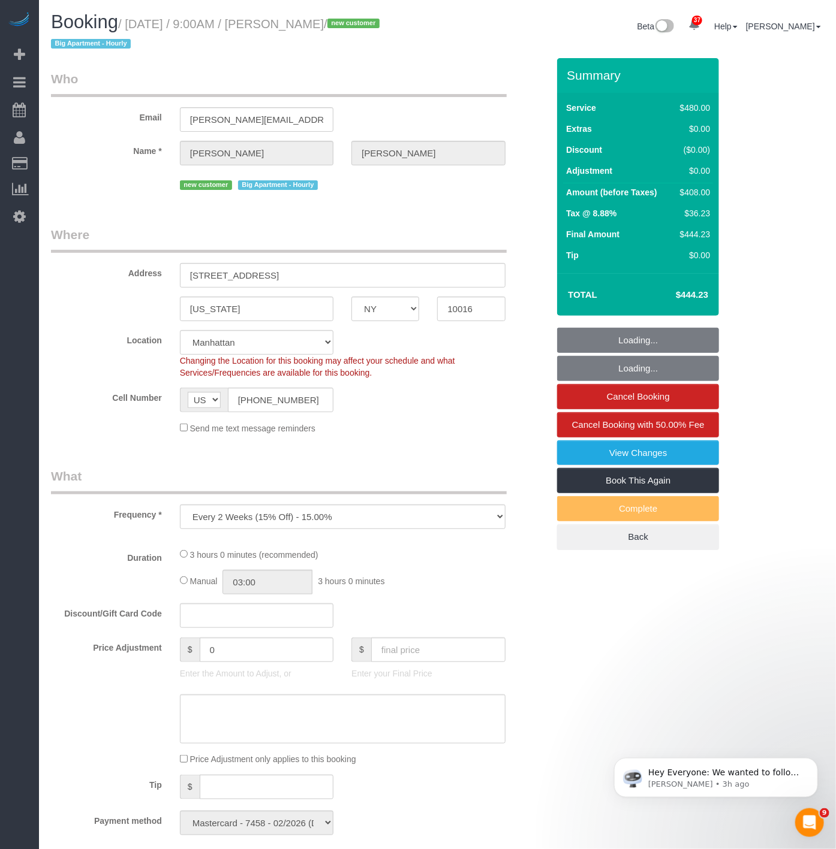
select select "spot1"
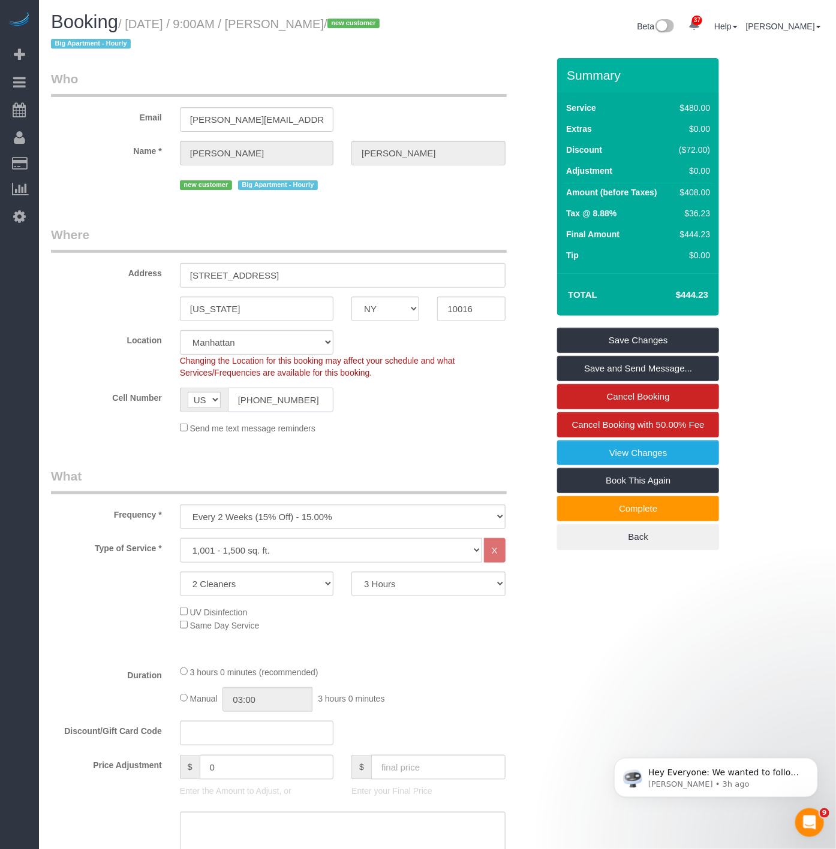
drag, startPoint x: 306, startPoint y: 396, endPoint x: 189, endPoint y: 388, distance: 116.6
click at [189, 388] on div "AF AL DZ AD AO AI AQ AG AR AM AW AU AT AZ BS BH BD BB BY BE BZ BJ BM BT BO BA B…" at bounding box center [256, 400] width 153 height 25
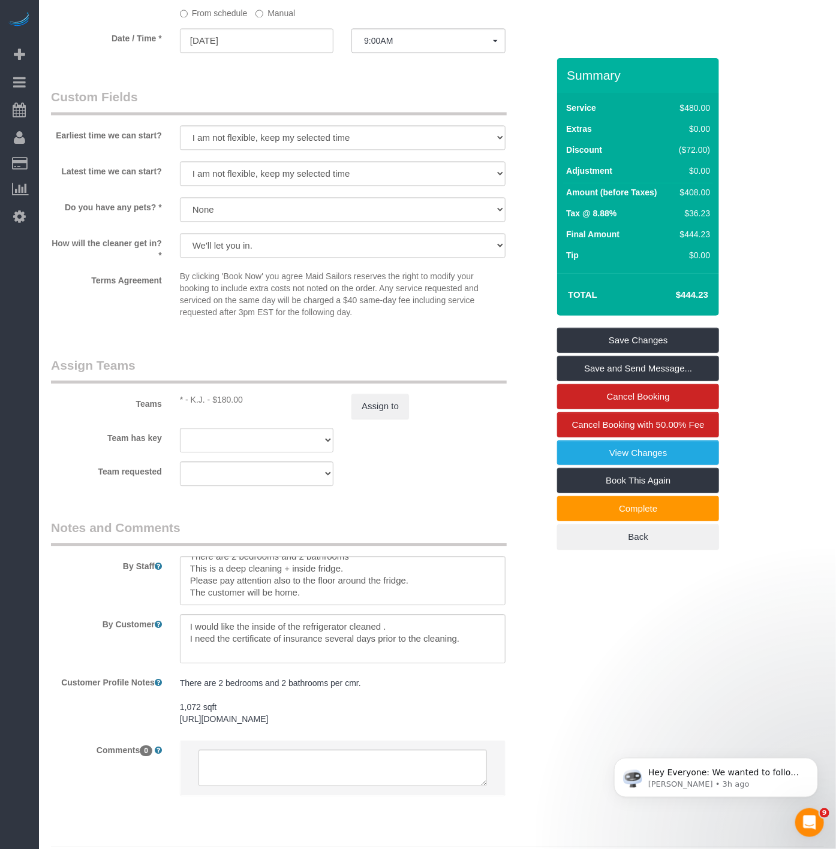
scroll to position [1035, 0]
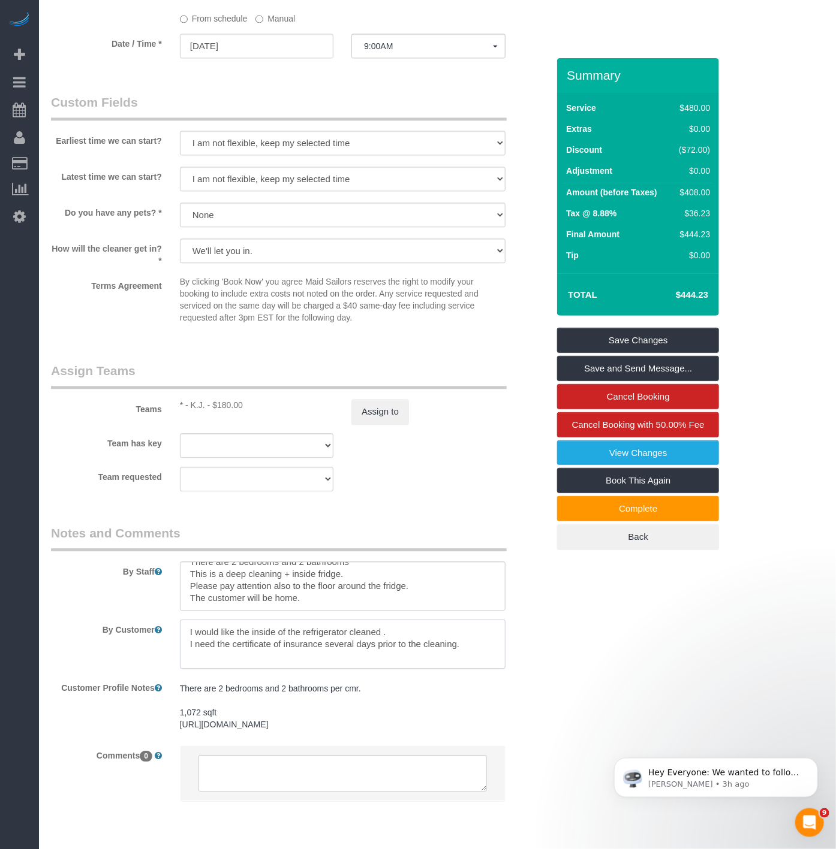
click at [291, 652] on textarea at bounding box center [342, 644] width 325 height 49
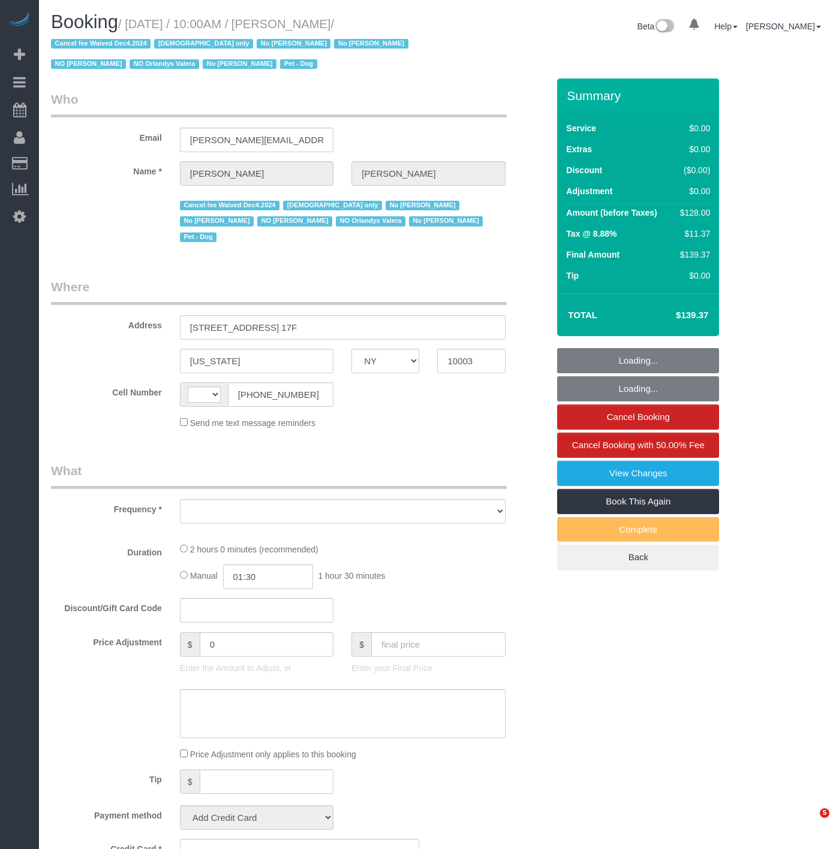
select select "NY"
select select "object:525"
select select "string:[GEOGRAPHIC_DATA]"
select select "string:stripe-pm_1PIFEU4VGloSiKo7CSk93776"
select select "number:58"
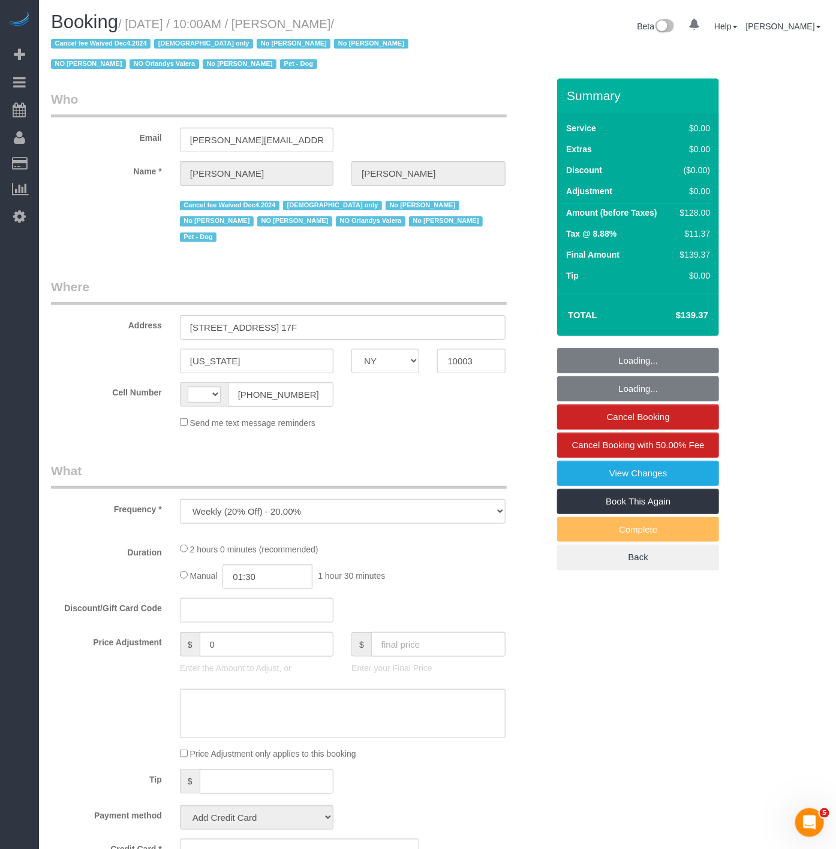
select select "number:72"
select select "number:13"
select select "number:5"
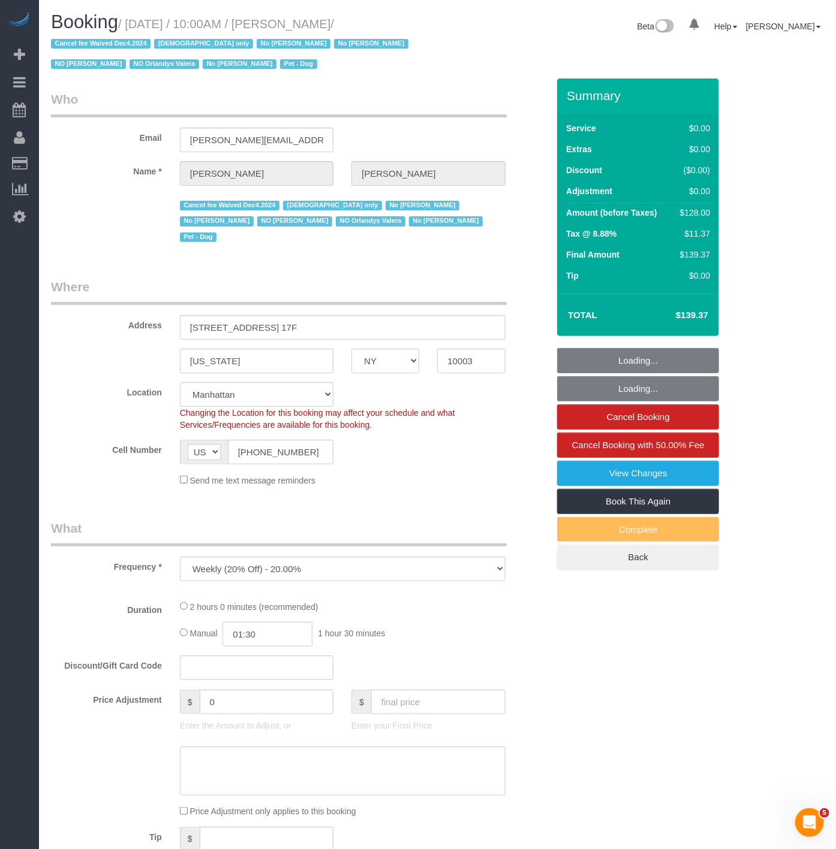
select select "object:1101"
select select "1"
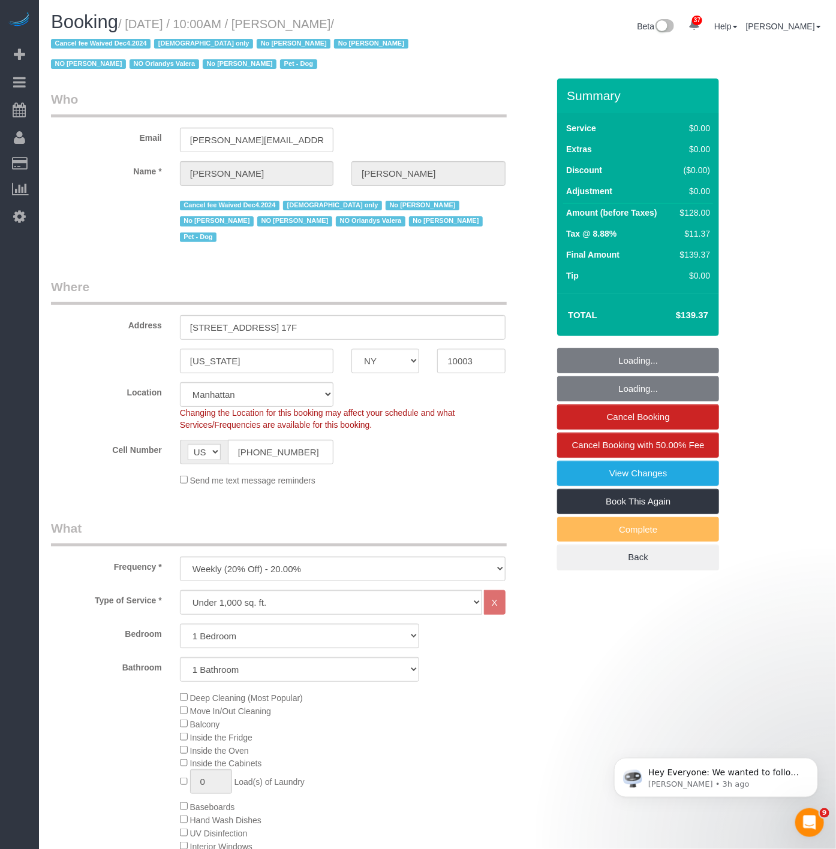
select select "spot1"
select select "1"
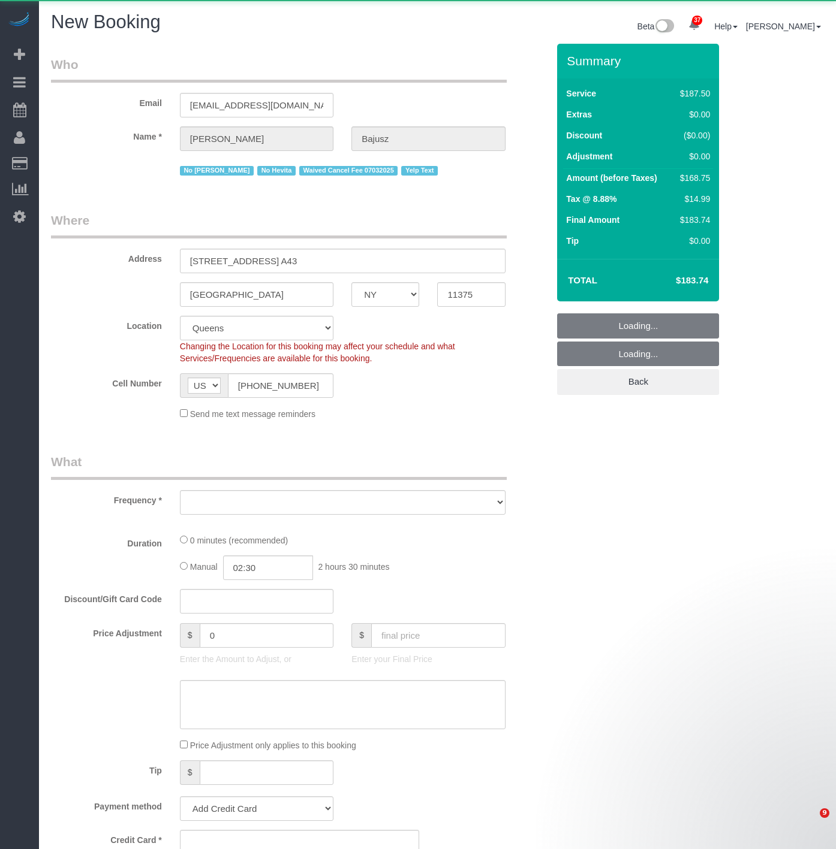
select select "NY"
select select "object:2080"
select select "string:stripe-pm_1HGn0b4VGloSiKo748NNm9fv"
select select "object:2084"
select select "number:89"
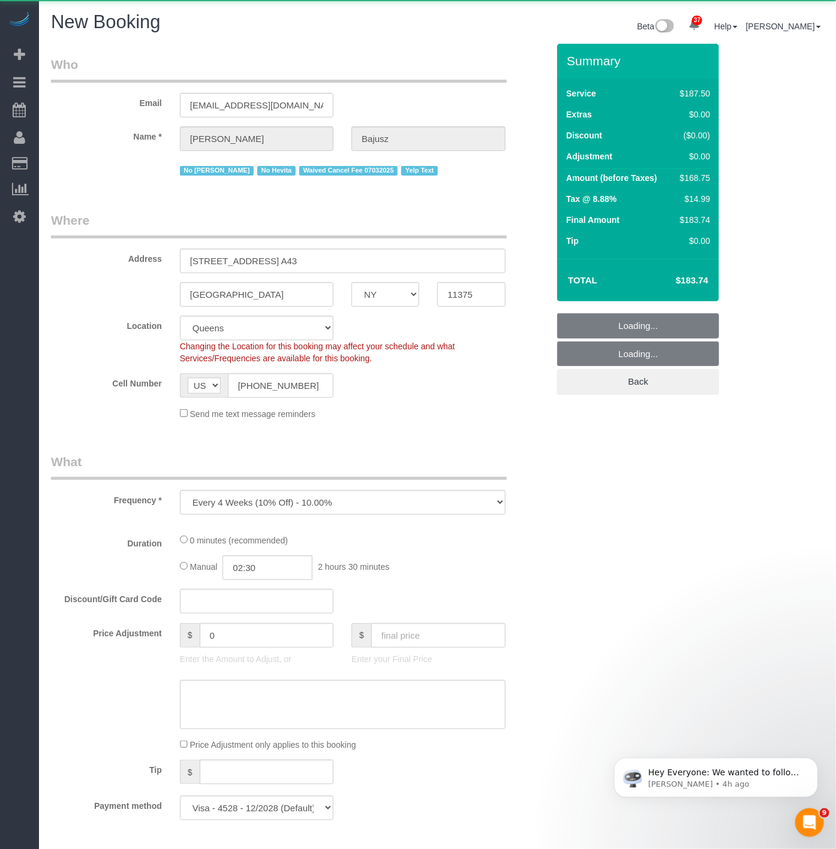
select select "number:90"
select select "number:15"
select select "number:5"
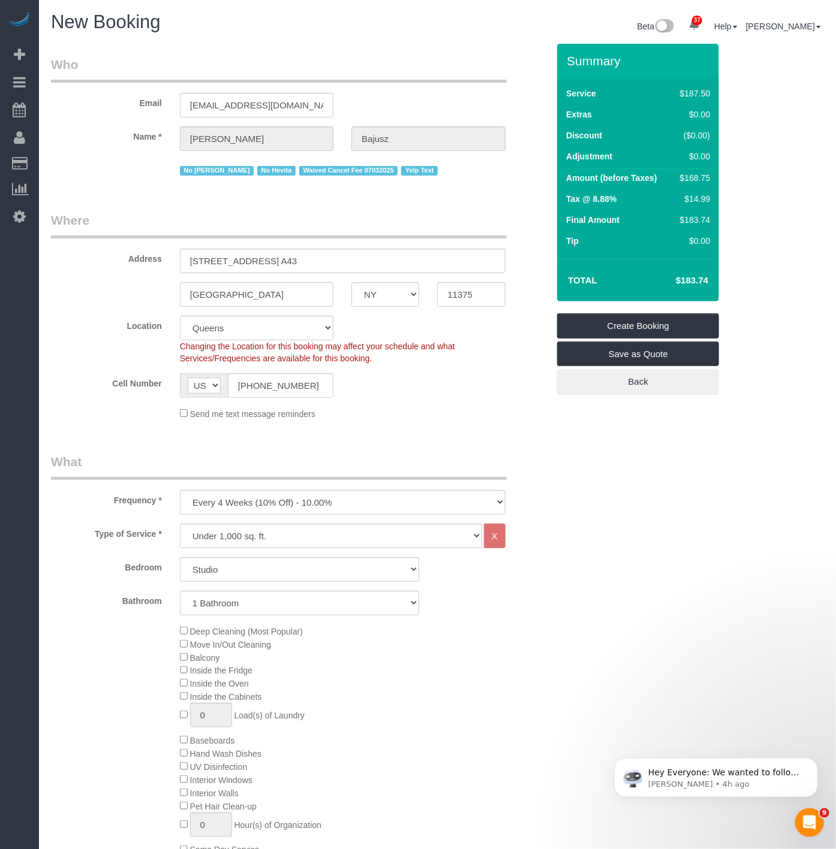
select select "object:2718"
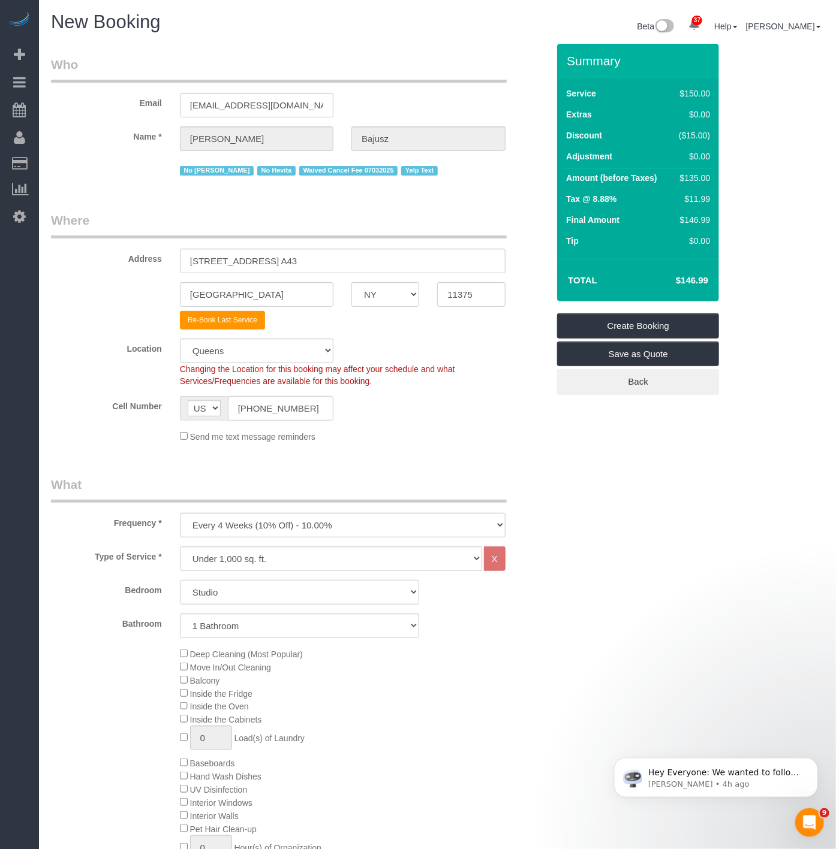
click at [294, 585] on select "Studio 1 Bedroom 2 Bedrooms 3 Bedrooms" at bounding box center [300, 592] width 240 height 25
click at [231, 571] on select "Under 1,000 sq. ft. 1,001 - 1,500 sq. ft. 1,500+ sq. ft. Custom Cleaning Office…" at bounding box center [331, 559] width 302 height 25
select select "213"
click at [180, 548] on select "Under 1,000 sq. ft. 1,001 - 1,500 sq. ft. 1,500+ sq. ft. Custom Cleaning Office…" at bounding box center [331, 559] width 302 height 25
select select "1"
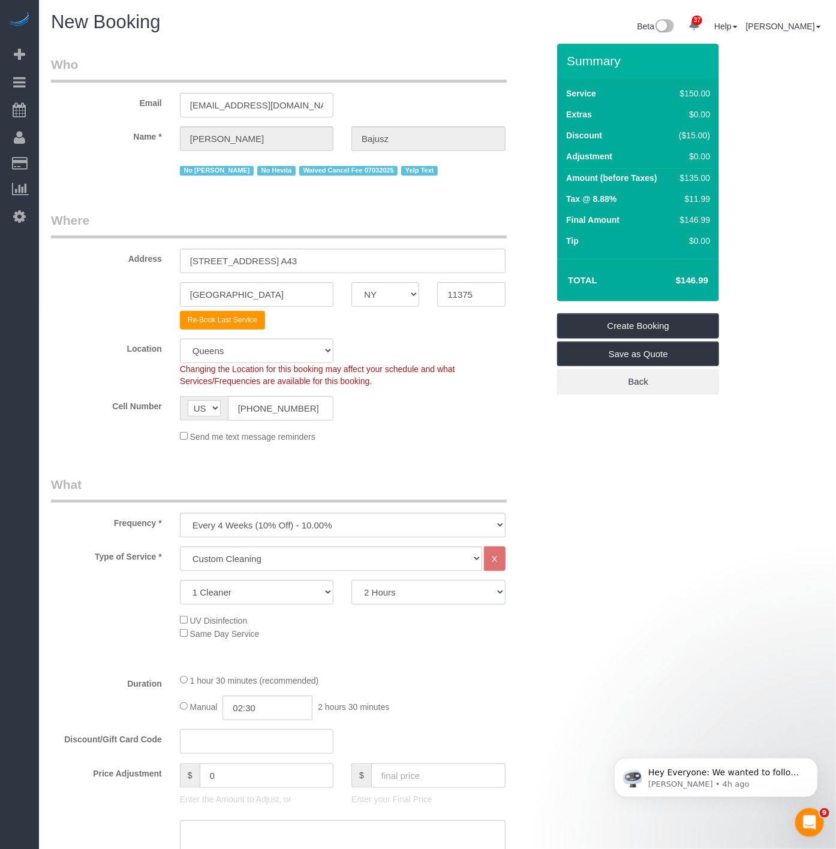
click at [376, 595] on select "2 Hours 2.5 Hours 3 Hours 3.5 Hours 4 Hours 4.5 Hours 5 Hours 5.5 Hours 6 Hours…" at bounding box center [427, 592] width 153 height 25
select select "150"
click at [351, 582] on select "2 Hours 2.5 Hours 3 Hours 3.5 Hours 4 Hours 4.5 Hours 5 Hours 5.5 Hours 6 Hours…" at bounding box center [427, 592] width 153 height 25
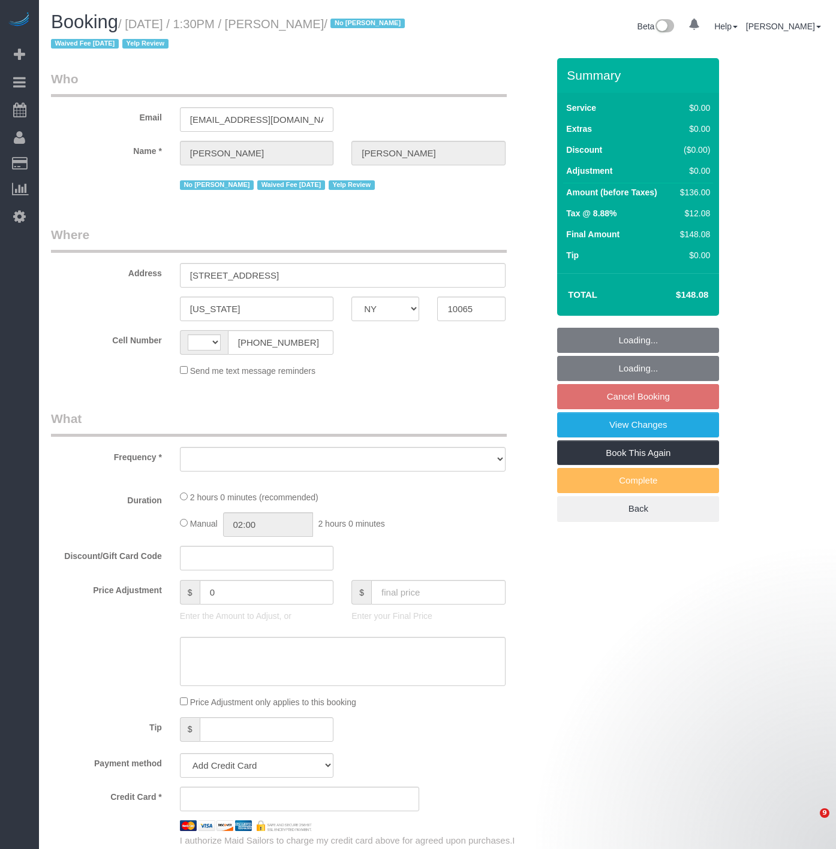
select select "NY"
select select "string:[GEOGRAPHIC_DATA]"
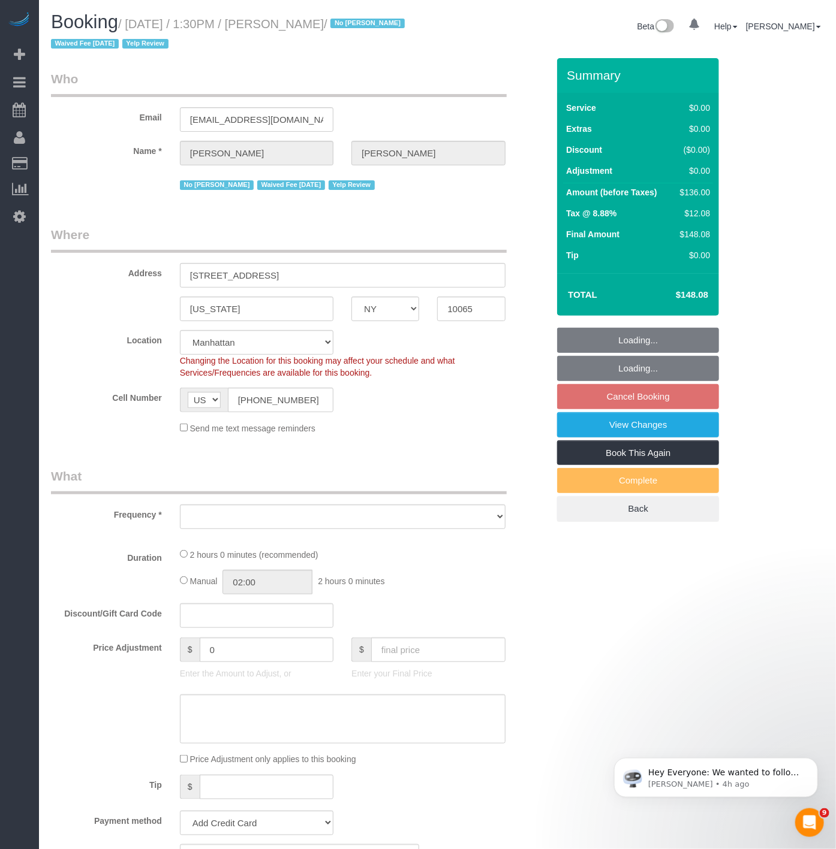
select select "object:825"
select select "1"
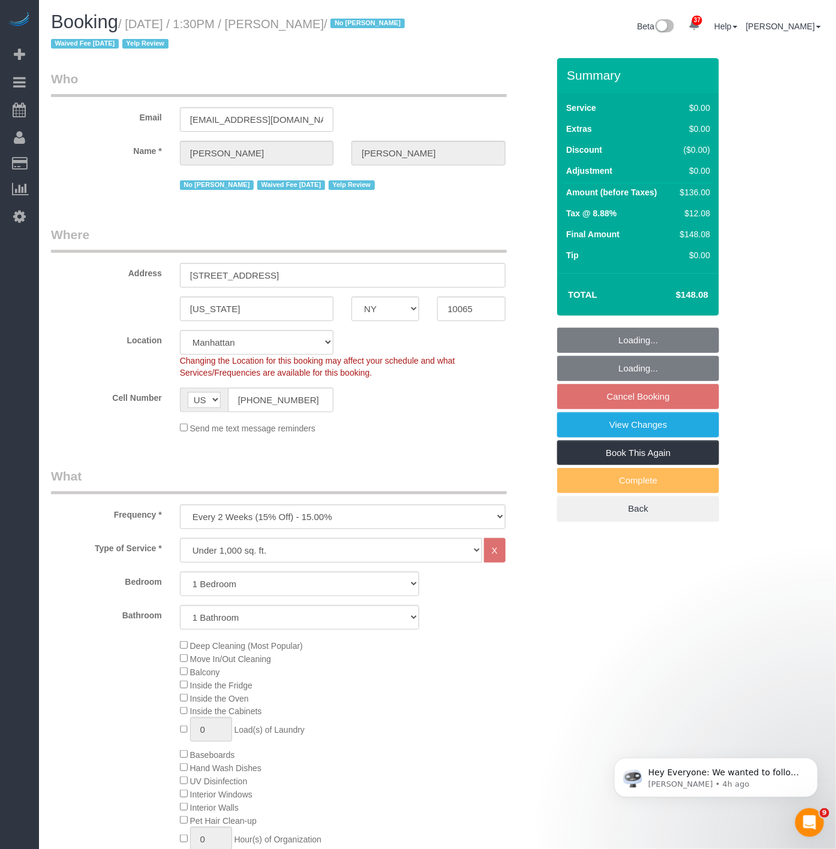
select select "object:936"
select select "string:stripe-pm_1IilJ74VGloSiKo7yjH4kSKu"
select select "number:89"
select select "number:90"
select select "number:15"
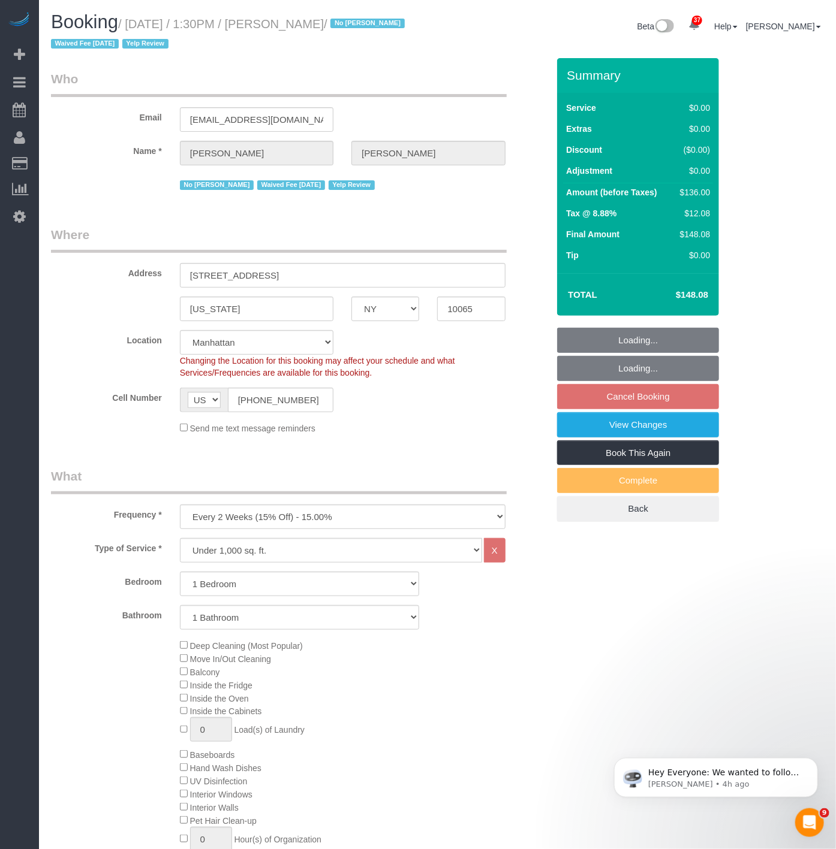
select select "number:5"
select select "1"
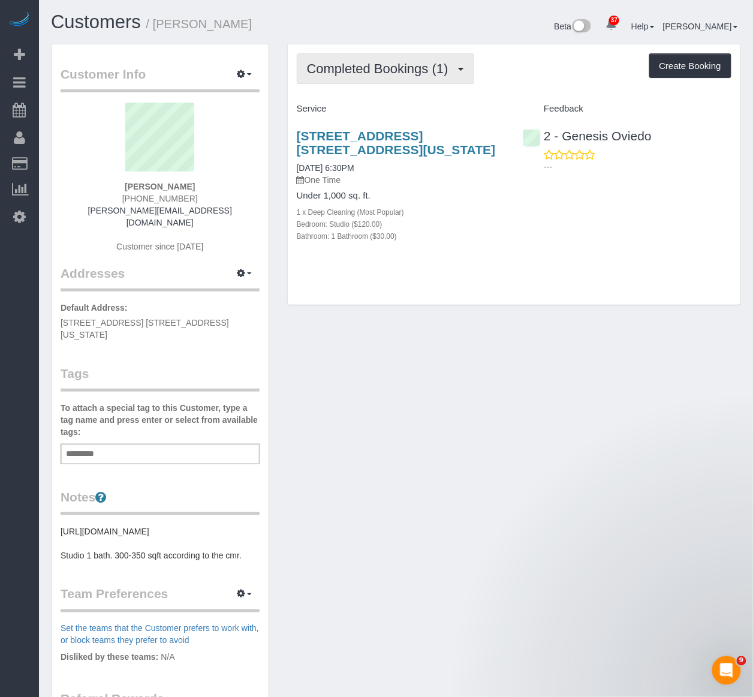
click at [420, 67] on span "Completed Bookings (1)" at bounding box center [380, 68] width 147 height 15
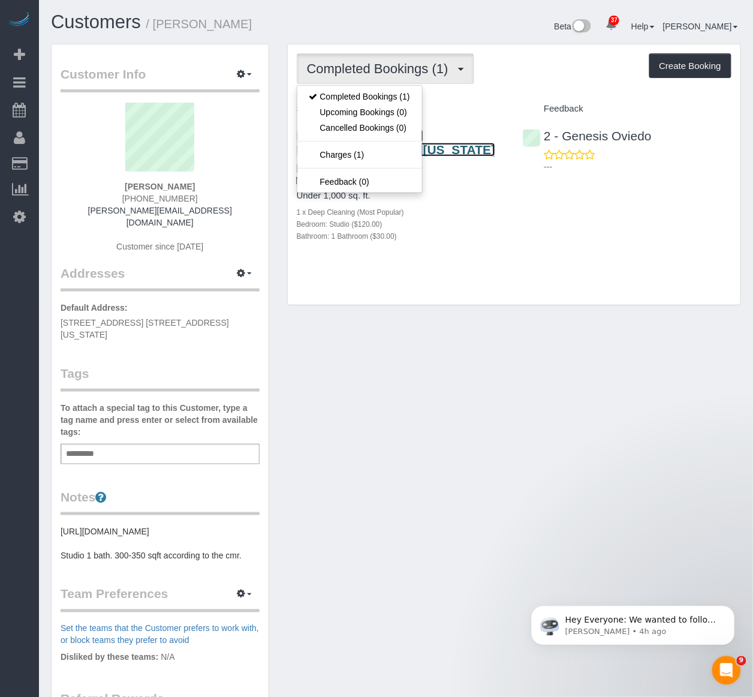
click at [468, 132] on link "[STREET_ADDRESS] [STREET_ADDRESS][US_STATE]" at bounding box center [396, 143] width 199 height 28
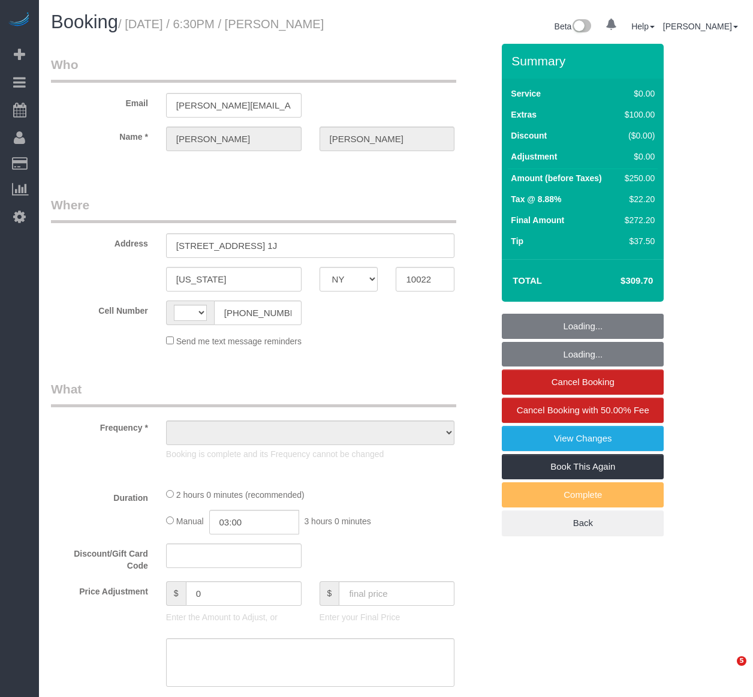
select select "NY"
select select "string:[GEOGRAPHIC_DATA]"
select select "string:stripe-pm_1SFGE14VGloSiKo78cp1AKh9"
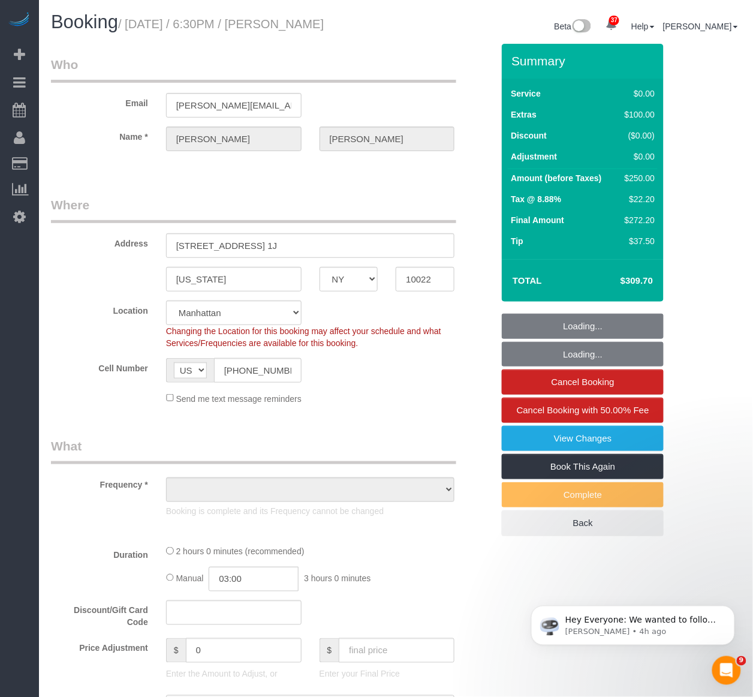
select select "object:820"
select select "number:66"
select select "number:90"
select select "number:15"
select select "number:6"
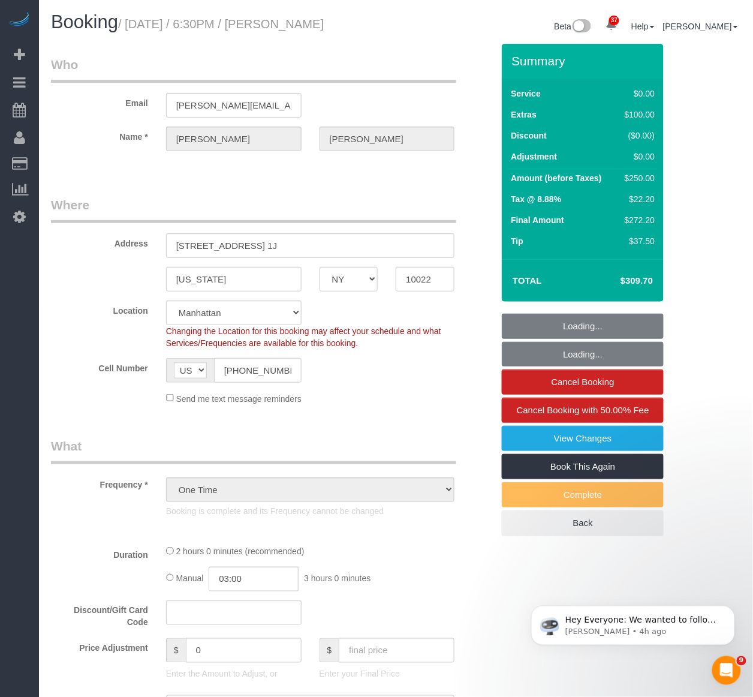
select select "object:1418"
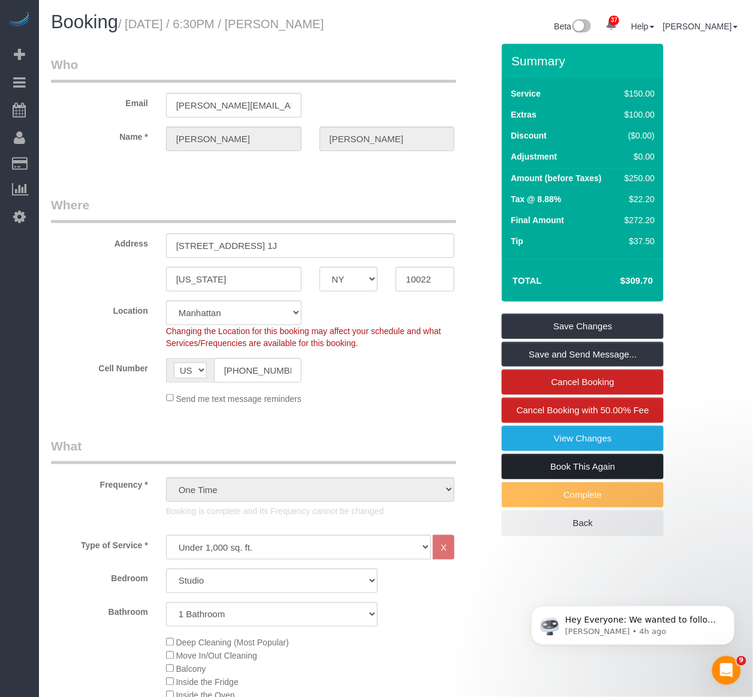
click at [544, 460] on link "Book This Again" at bounding box center [583, 466] width 162 height 25
select select "NY"
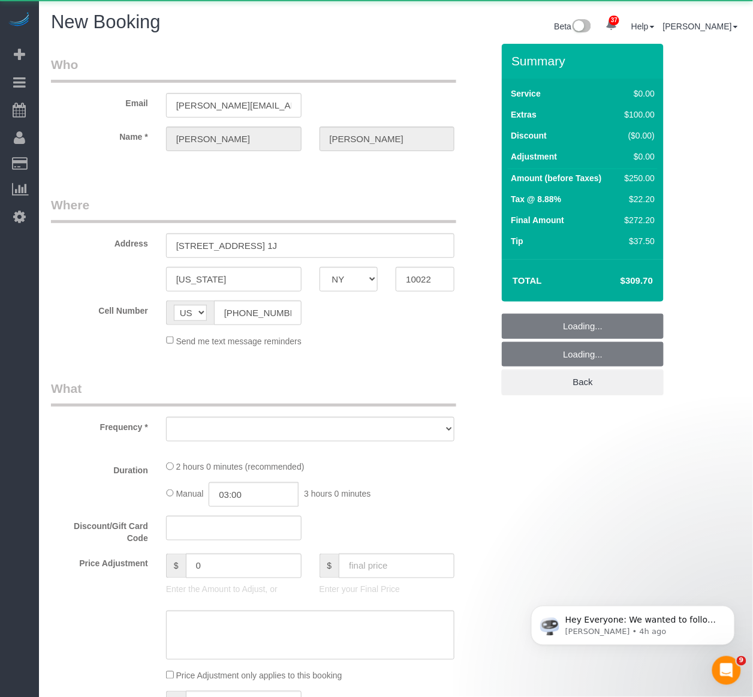
select select "object:2400"
select select "number:66"
select select "number:90"
select select "number:15"
select select "number:6"
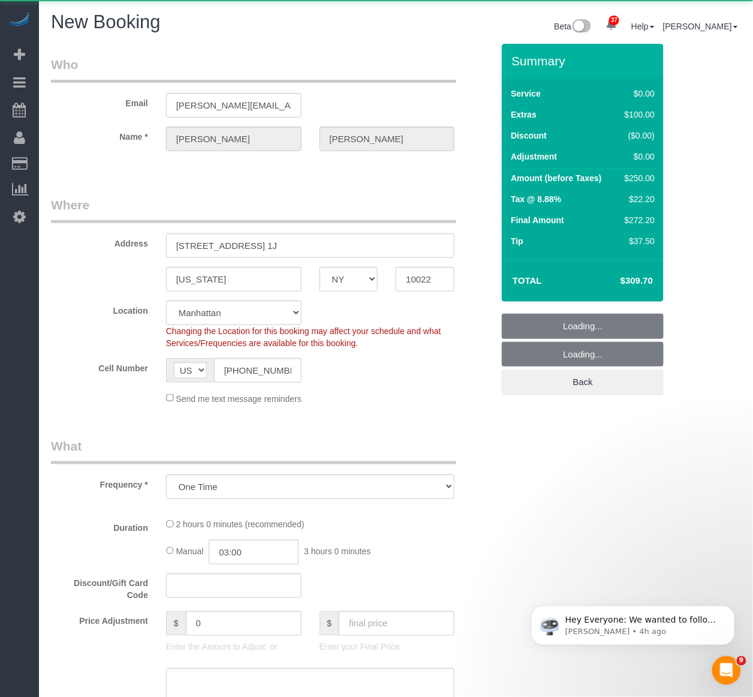
select select "string:stripe-pm_1SFGE14VGloSiKo78cp1AKh9"
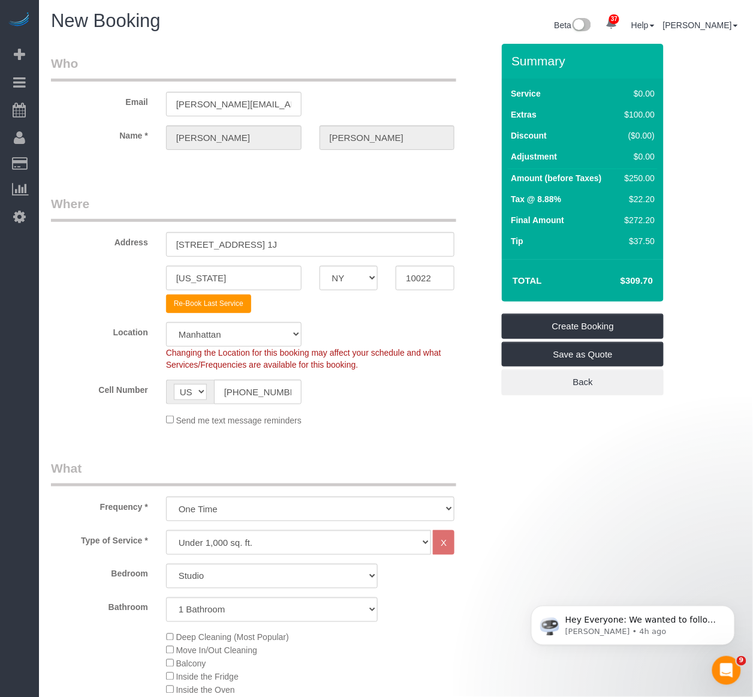
select select "object:2985"
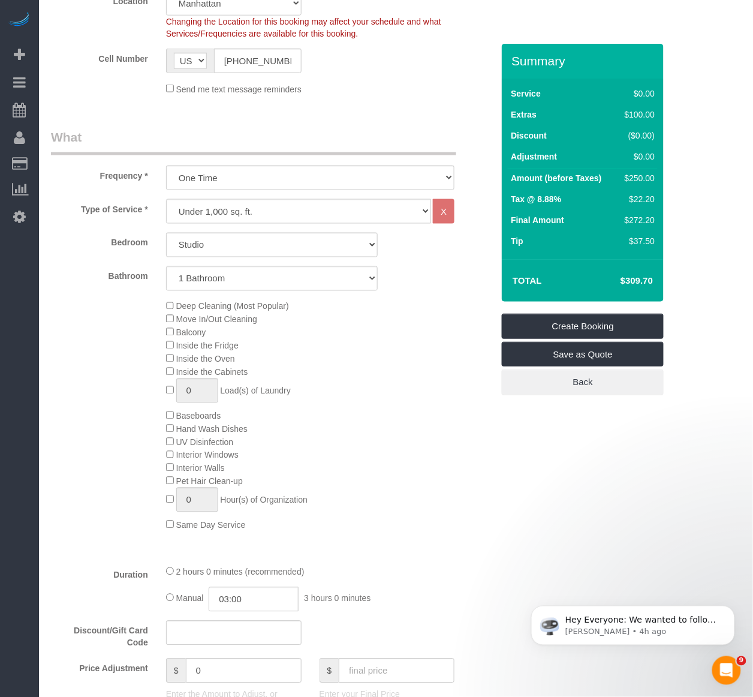
scroll to position [333, 0]
click at [255, 177] on select "One Time Weekly (20% Off) - 20.00% Every 2 Weeks (15% Off) - 15.00% Every 4 Wee…" at bounding box center [310, 177] width 289 height 25
click at [403, 355] on div "Deep Cleaning (Most Popular) Move In/Out Cleaning Balcony Inside the Fridge Ins…" at bounding box center [329, 415] width 345 height 232
click at [241, 219] on select "Under 1,000 sq. ft. 1,001 - 1,500 sq. ft. 1,500+ sq. ft. Custom Cleaning Office…" at bounding box center [299, 210] width 266 height 25
select select "213"
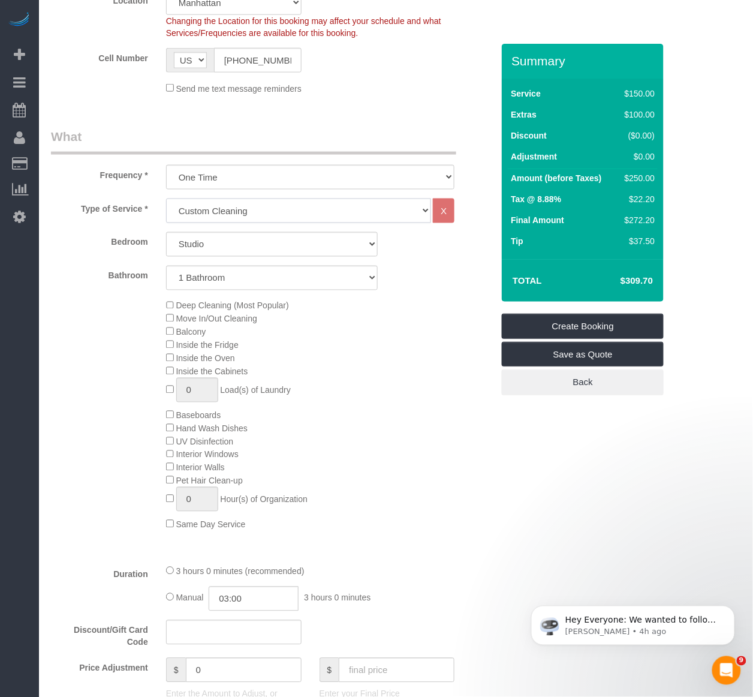
click at [166, 198] on select "Under 1,000 sq. ft. 1,001 - 1,500 sq. ft. 1,500+ sq. ft. Custom Cleaning Office…" at bounding box center [299, 210] width 266 height 25
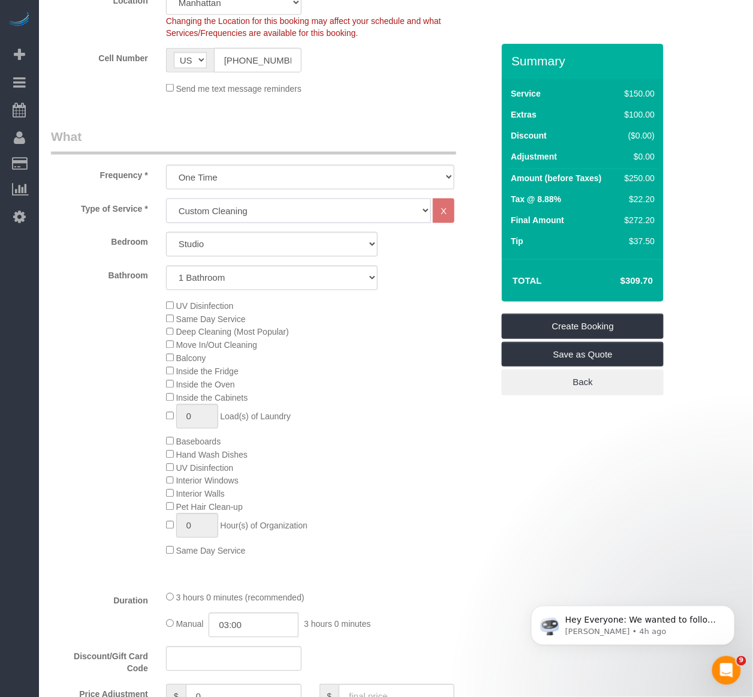
select select "1"
select select "120"
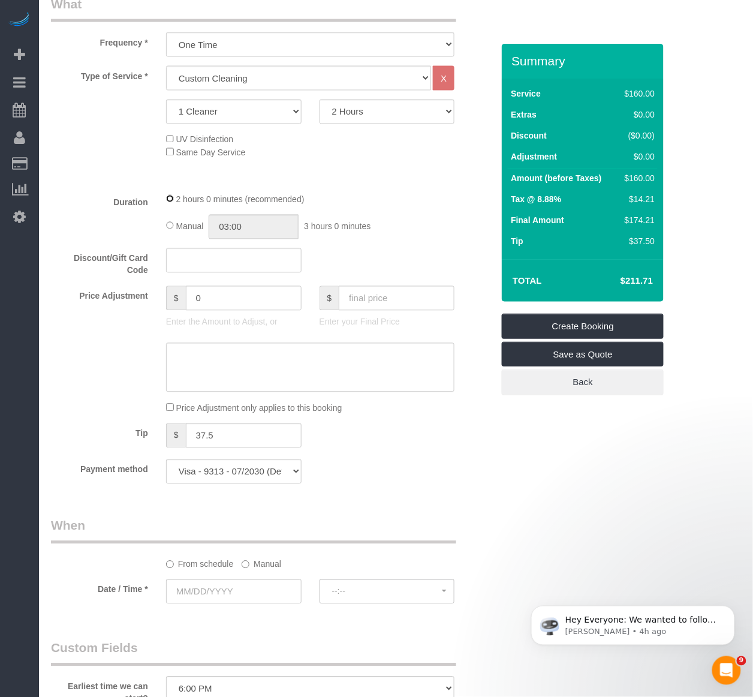
scroll to position [532, 0]
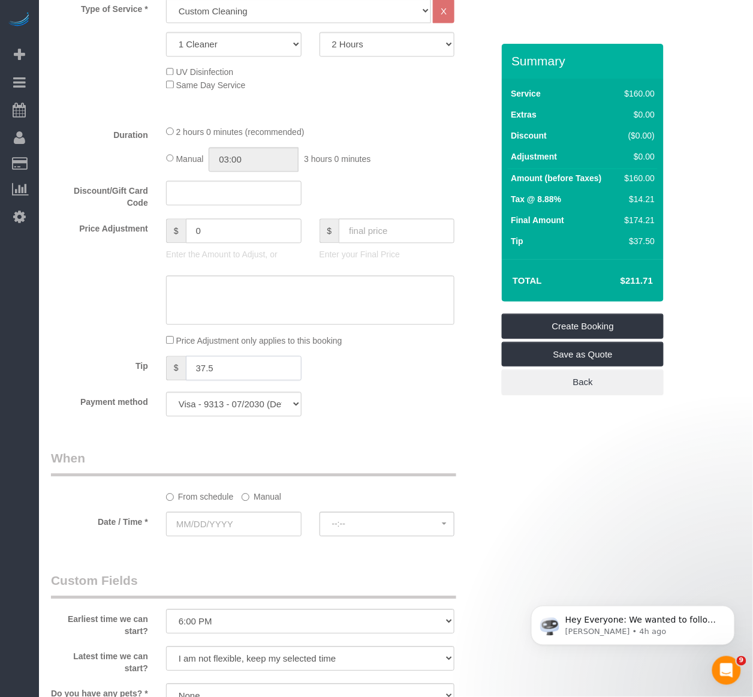
drag, startPoint x: 244, startPoint y: 366, endPoint x: 80, endPoint y: 351, distance: 164.3
click at [80, 351] on fieldset "What Frequency * One Time Weekly (20% Off) - 20.00% Every 2 Weeks (15% Off) - 1…" at bounding box center [272, 177] width 442 height 498
click at [261, 545] on fieldset "When From schedule Manual Date / Time * --:-- --:--" at bounding box center [272, 499] width 442 height 98
click at [261, 534] on input "text" at bounding box center [233, 524] width 135 height 25
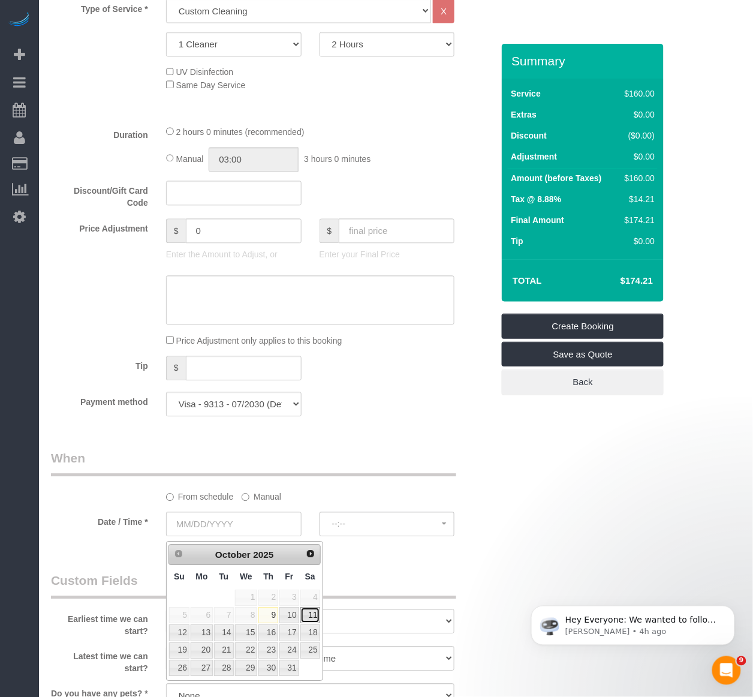
drag, startPoint x: 304, startPoint y: 616, endPoint x: 315, endPoint y: 608, distance: 13.5
click at [304, 616] on link "11" at bounding box center [310, 615] width 20 height 16
type input "[DATE]"
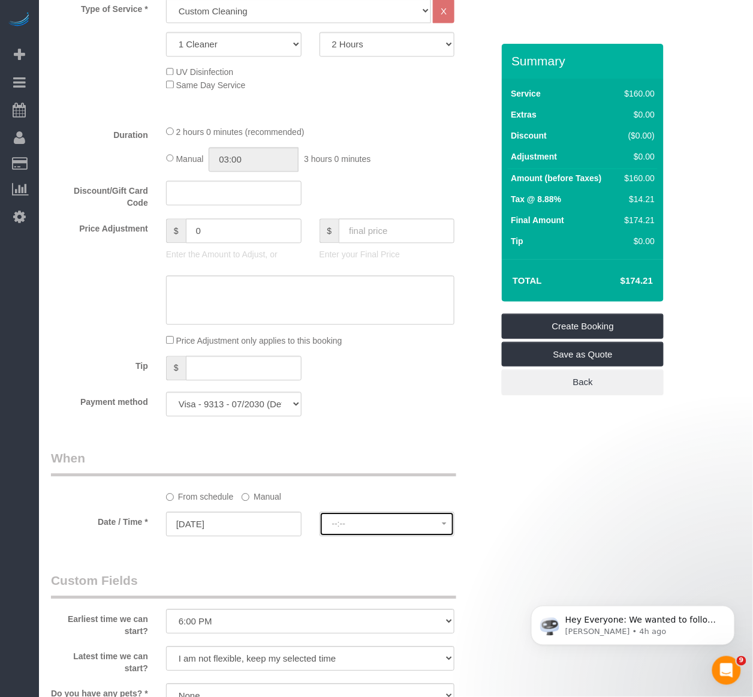
click at [364, 529] on span "--:--" at bounding box center [387, 524] width 110 height 10
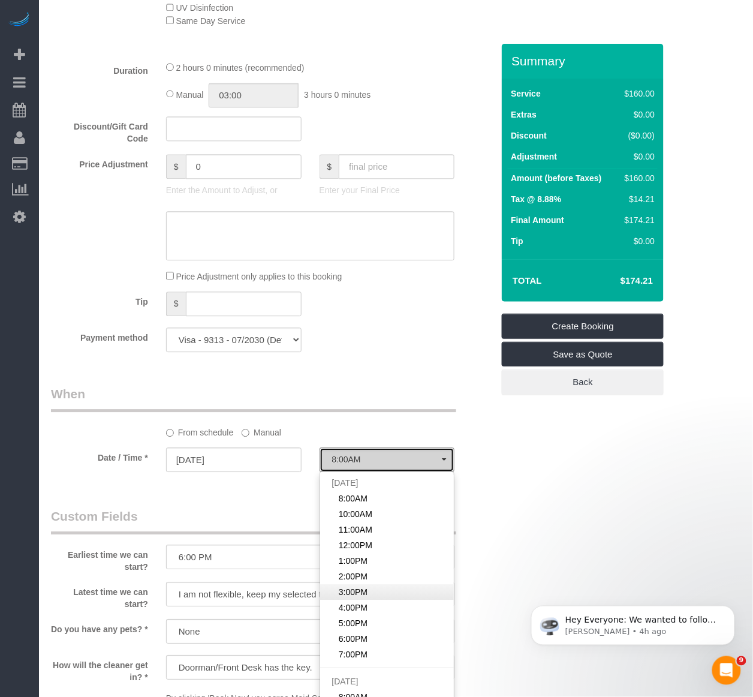
scroll to position [599, 0]
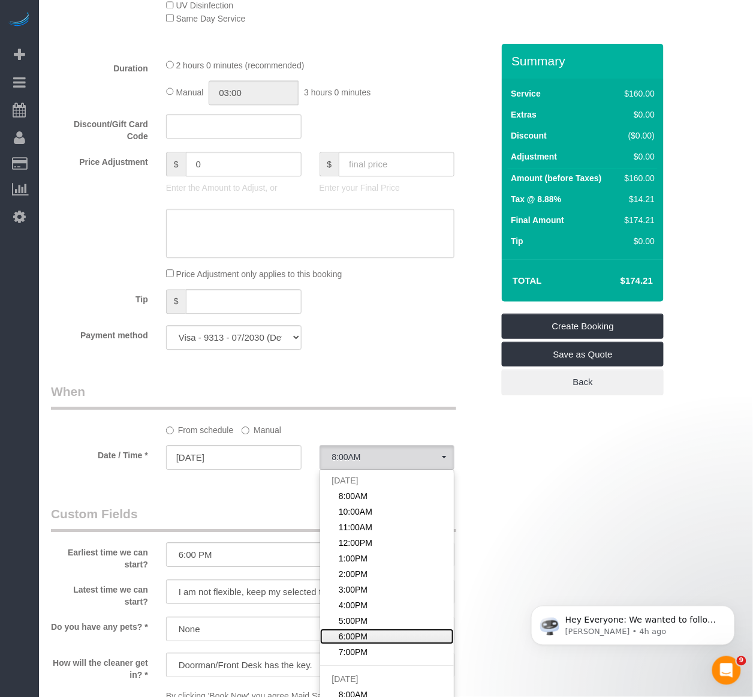
click at [364, 638] on span "6:00PM" at bounding box center [353, 636] width 29 height 12
select select "spot31"
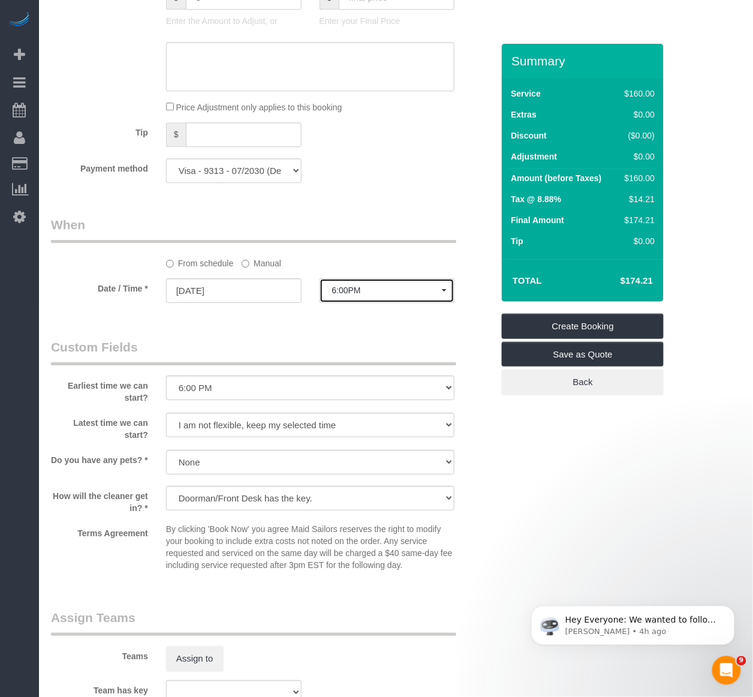
scroll to position [799, 0]
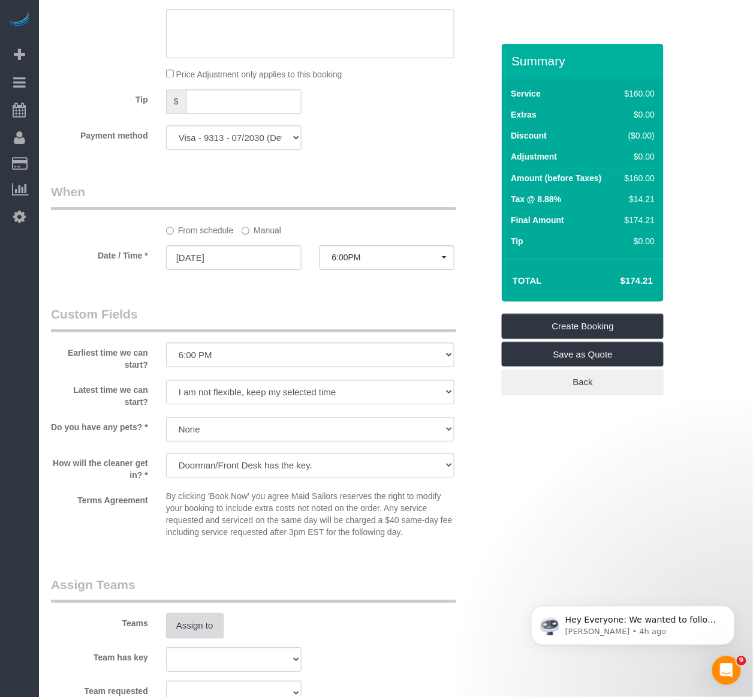
click at [186, 627] on button "Assign to" at bounding box center [195, 625] width 58 height 25
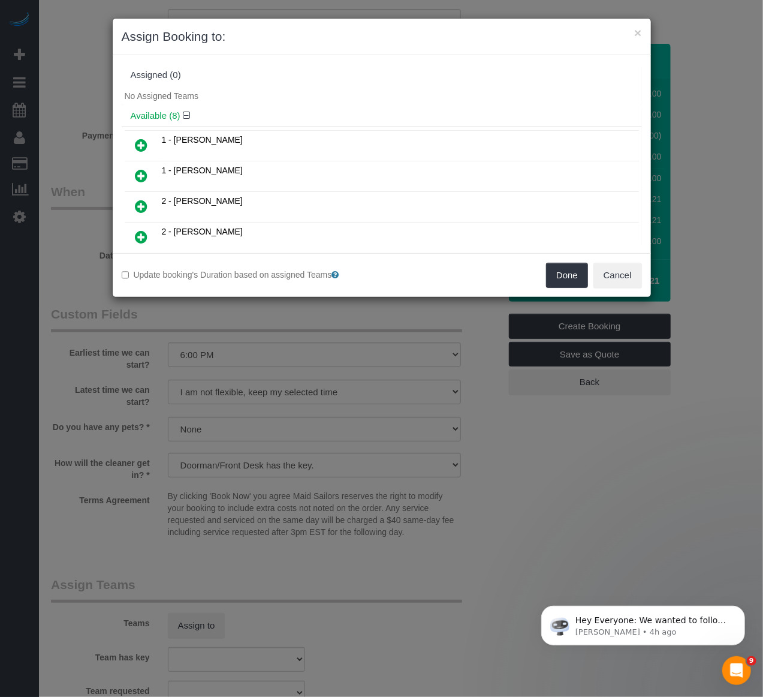
scroll to position [1609, 0]
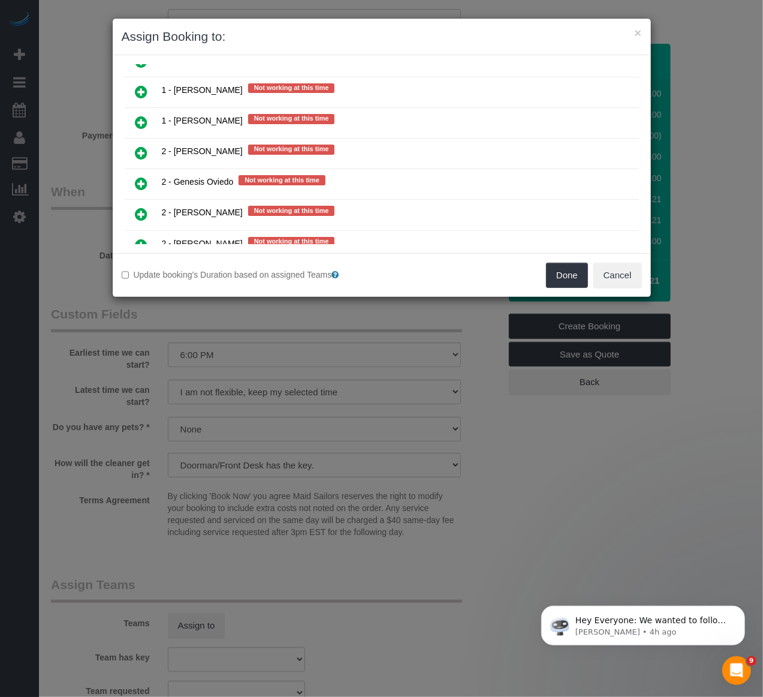
click at [138, 176] on icon at bounding box center [141, 183] width 13 height 14
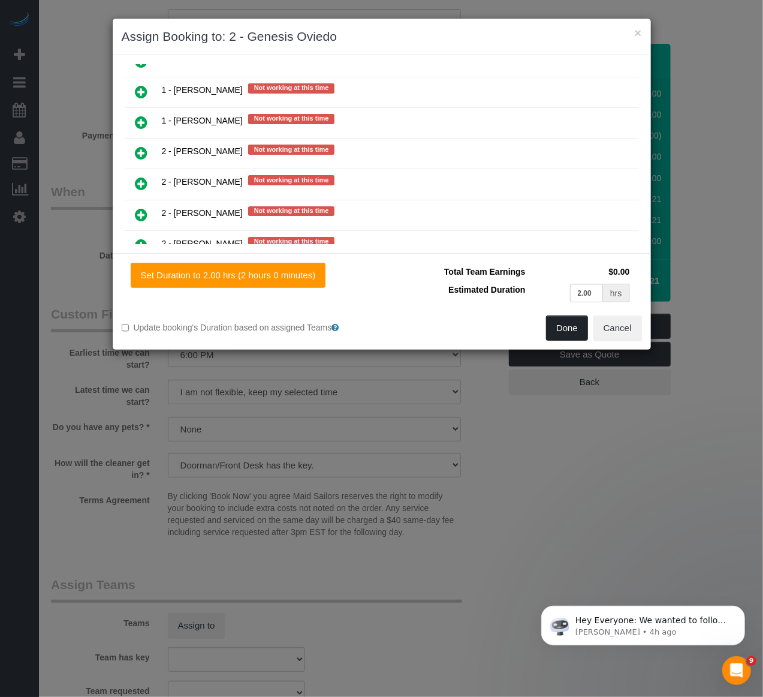
click at [556, 320] on button "Done" at bounding box center [567, 327] width 42 height 25
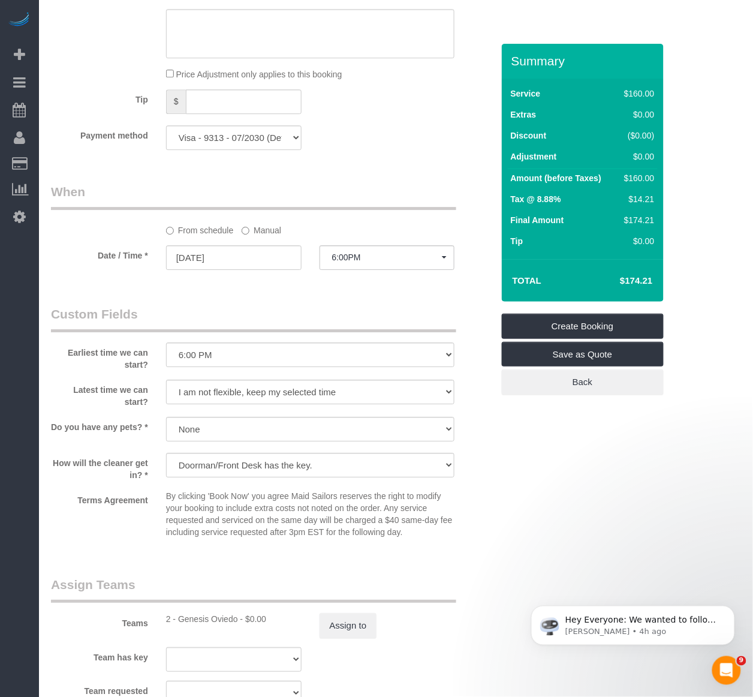
click at [566, 505] on div "Who Email [PERSON_NAME][EMAIL_ADDRESS][DOMAIN_NAME] Name * [GEOGRAPHIC_DATA][PE…" at bounding box center [396, 108] width 690 height 1726
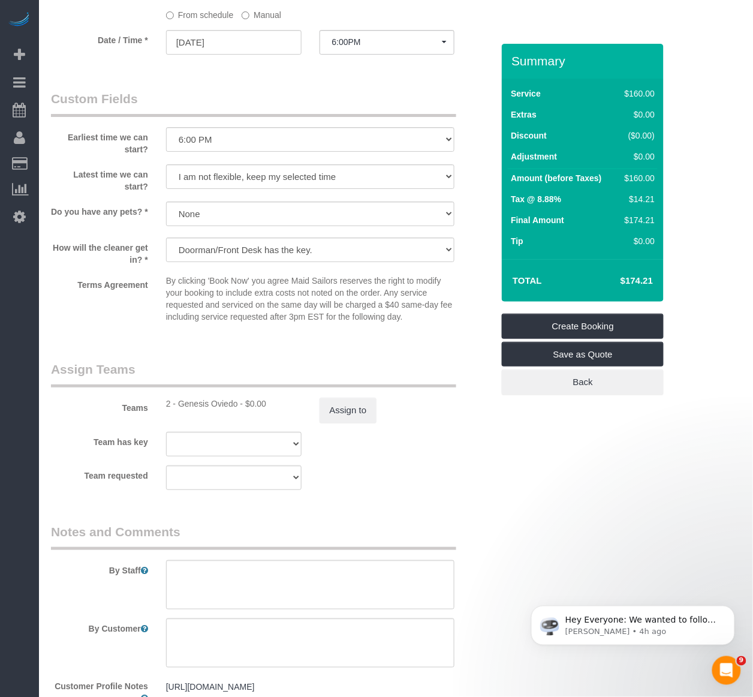
scroll to position [1131, 0]
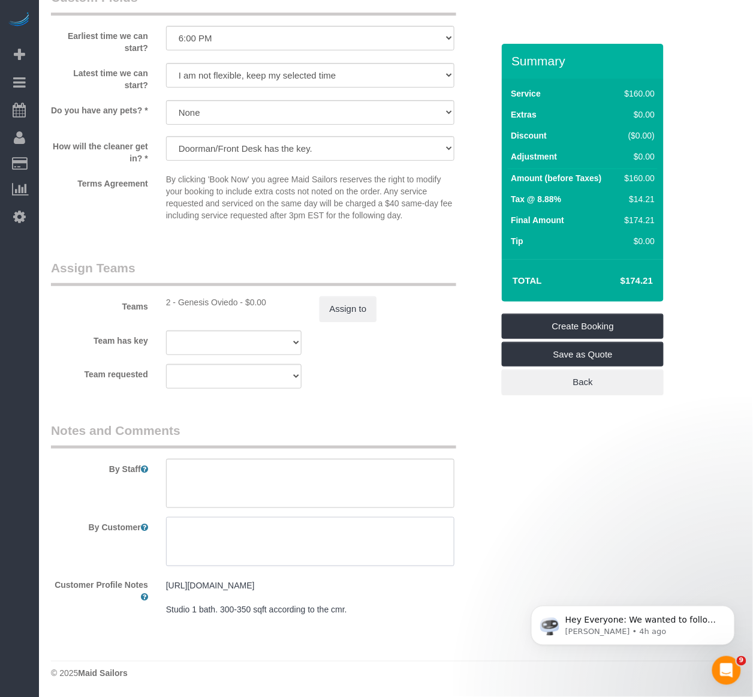
click at [246, 532] on textarea at bounding box center [310, 541] width 289 height 49
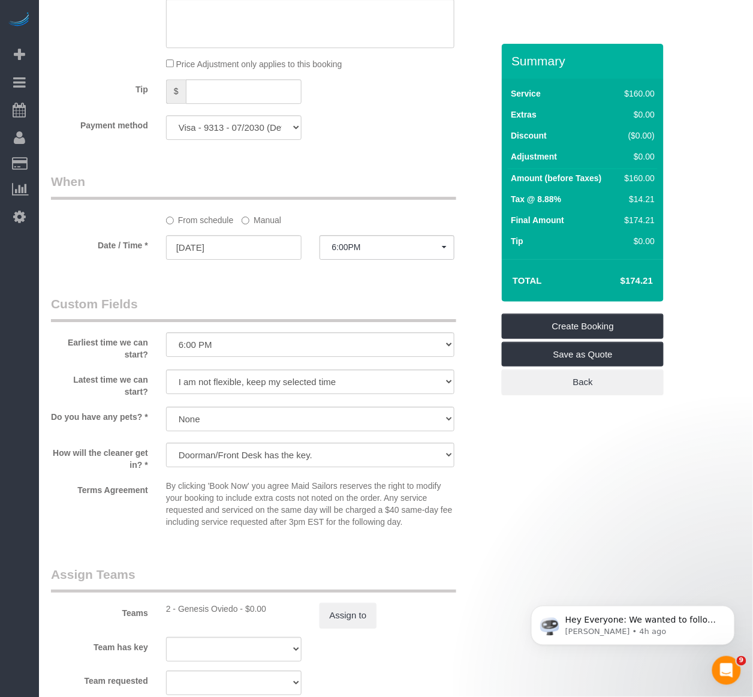
scroll to position [798, 0]
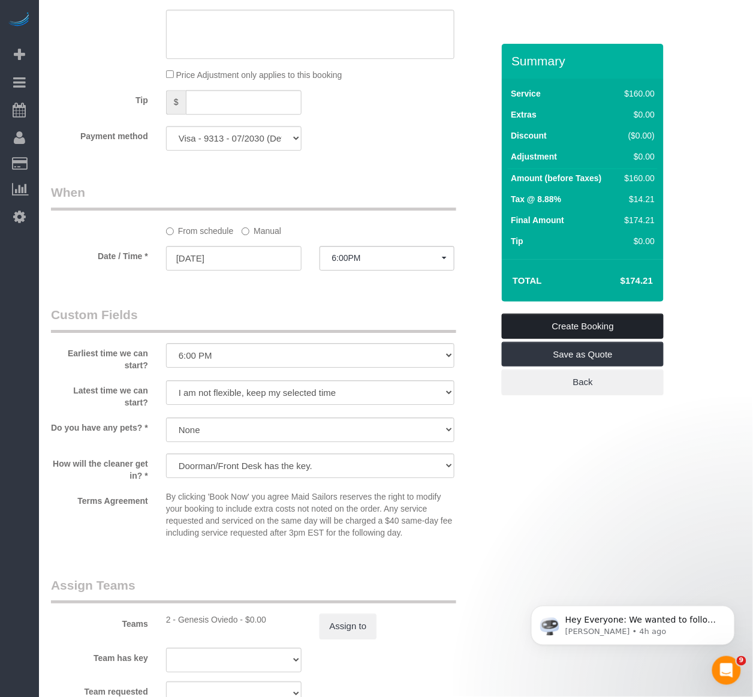
type textarea "Cleaning priorities: 1-2 loads of laundry Dust reachable surfaces"
click at [525, 325] on link "Create Booking" at bounding box center [583, 326] width 162 height 25
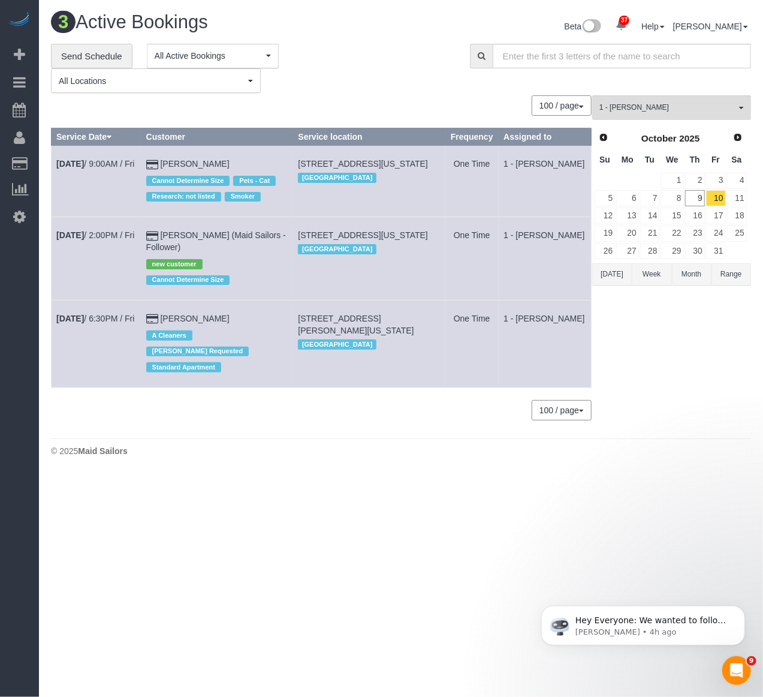
click at [362, 49] on div "**********" at bounding box center [251, 69] width 401 height 50
click at [325, 85] on div "**********" at bounding box center [251, 69] width 401 height 50
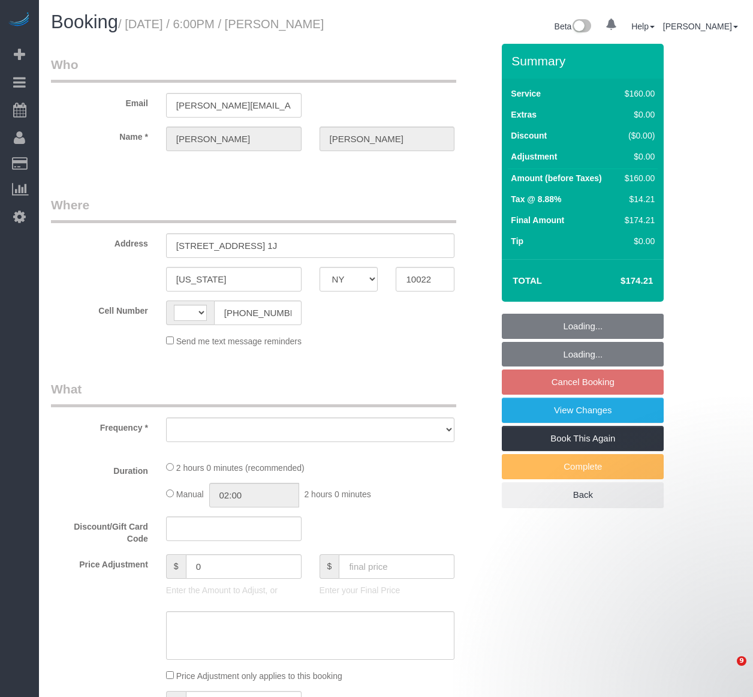
select select "NY"
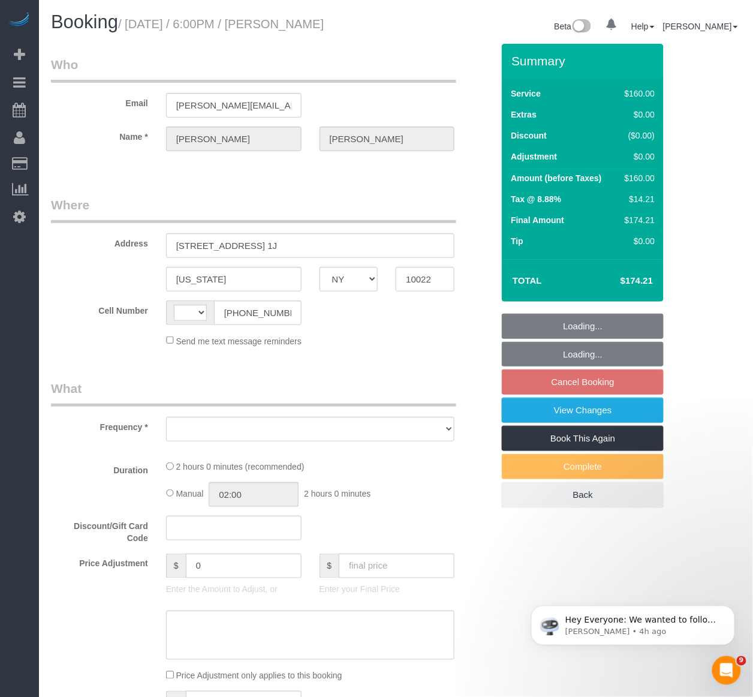
select select "object:561"
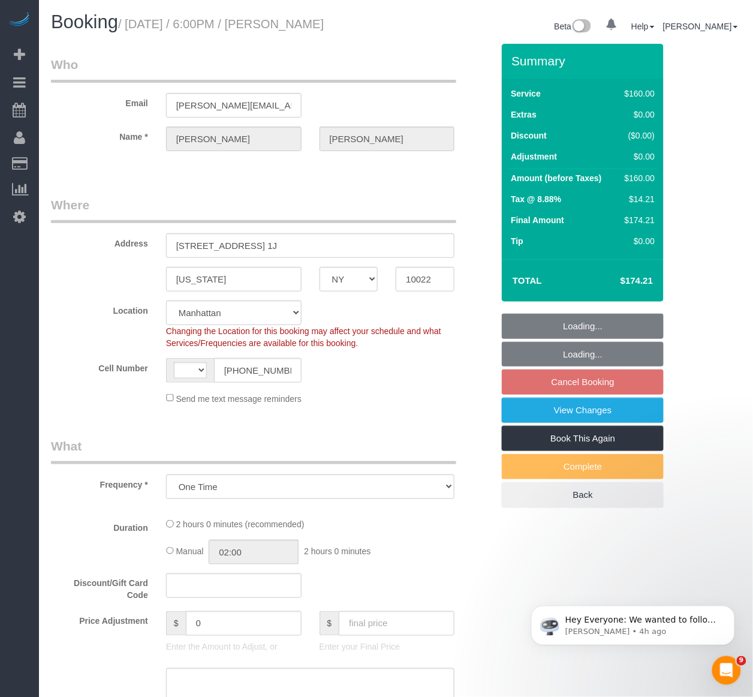
select select "string:[GEOGRAPHIC_DATA]"
select select "string:stripe-pm_1SFGE14VGloSiKo78cp1AKh9"
select select "spot10"
select select "number:66"
select select "number:90"
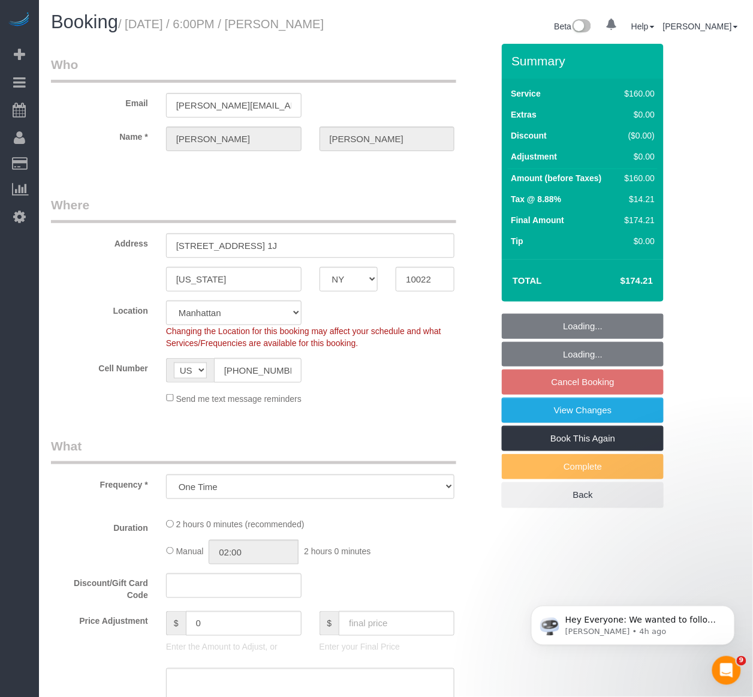
select select "number:15"
select select "number:6"
select select "object:1524"
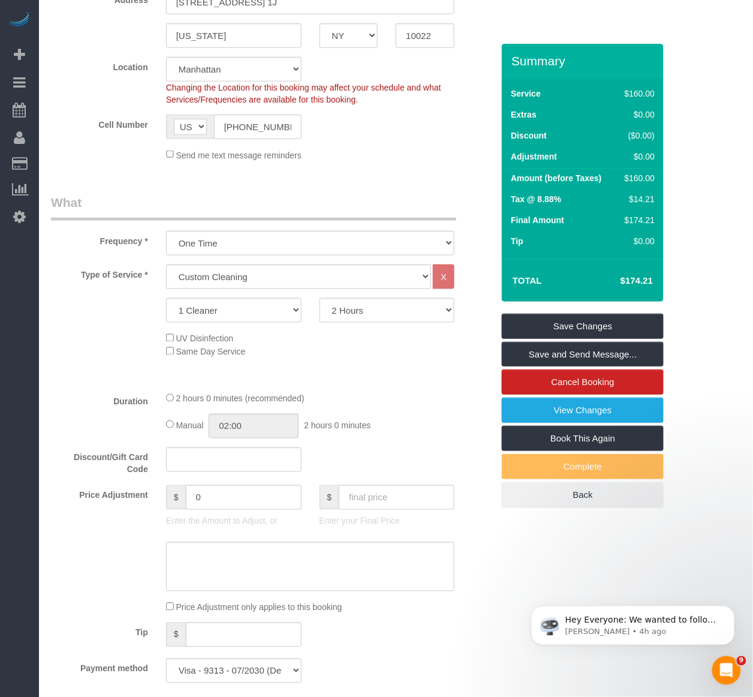
scroll to position [266, 0]
